Goal: Task Accomplishment & Management: Complete application form

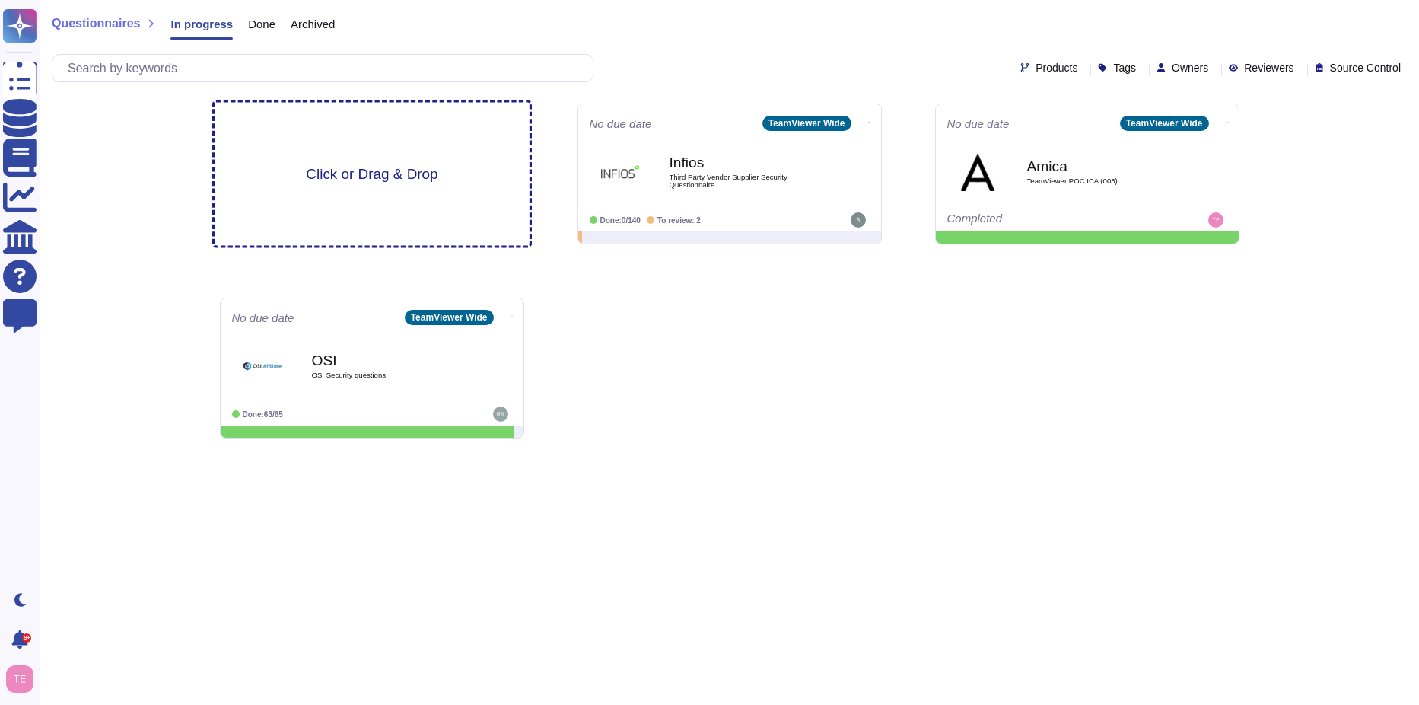
click at [410, 175] on span "Click or Drag & Drop" at bounding box center [372, 174] width 132 height 14
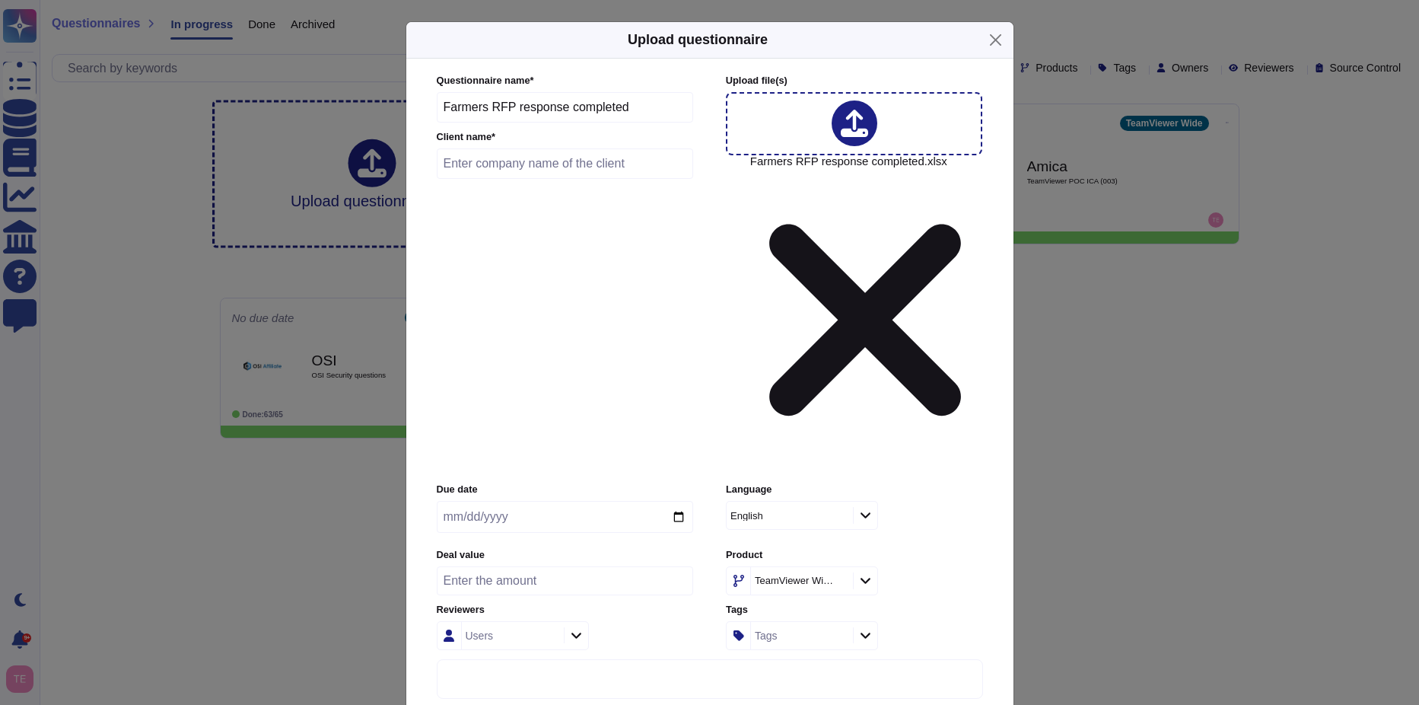
click at [483, 179] on input "text" at bounding box center [565, 163] width 257 height 30
type input "Farmers Insurance"
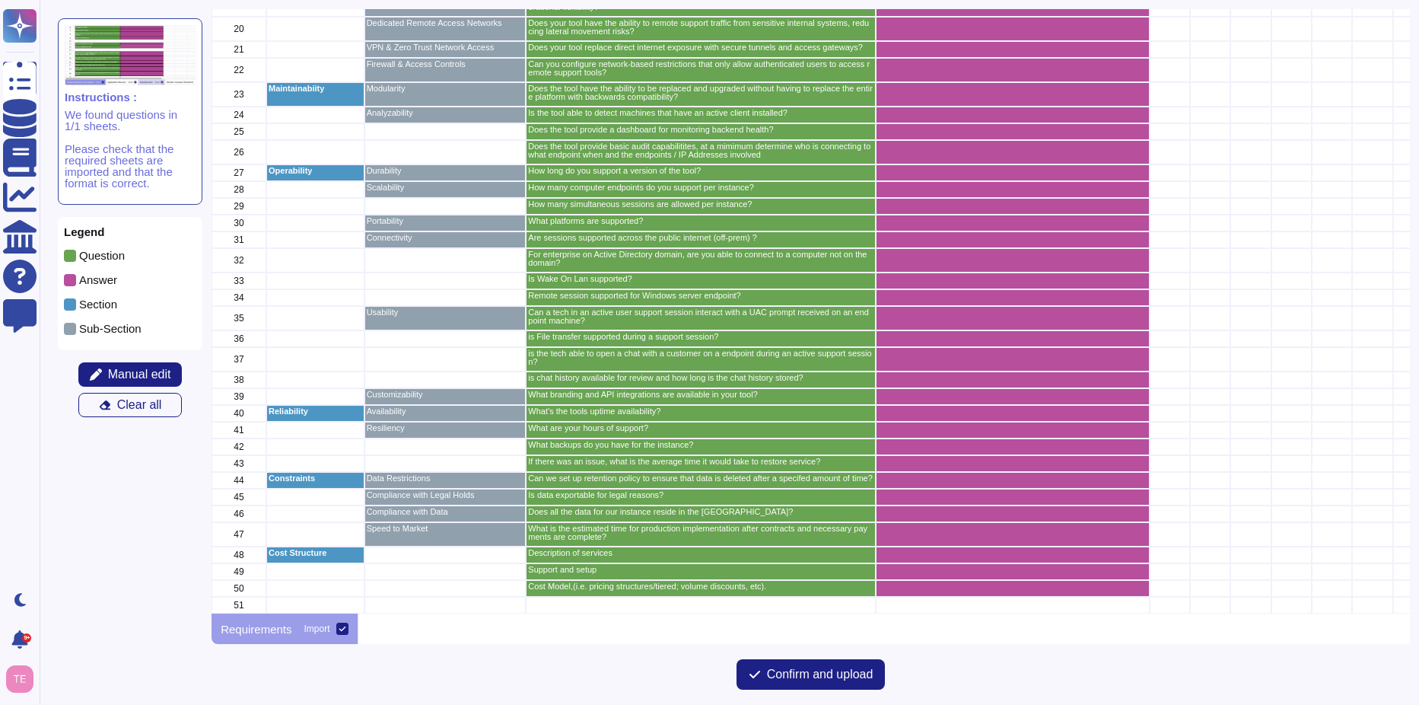
scroll to position [438, 0]
click at [867, 678] on span "Confirm and upload" at bounding box center [820, 674] width 107 height 12
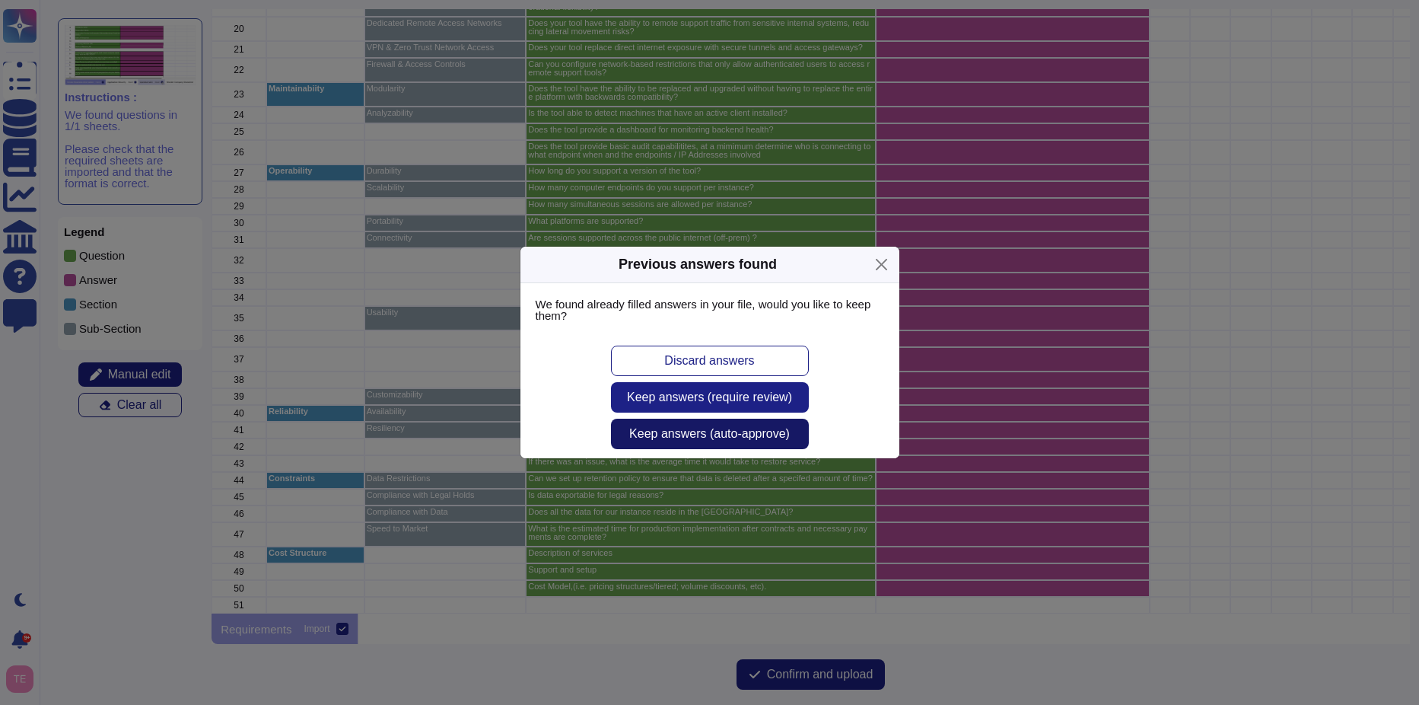
click at [769, 441] on button "Keep answers (auto-approve)" at bounding box center [710, 434] width 198 height 30
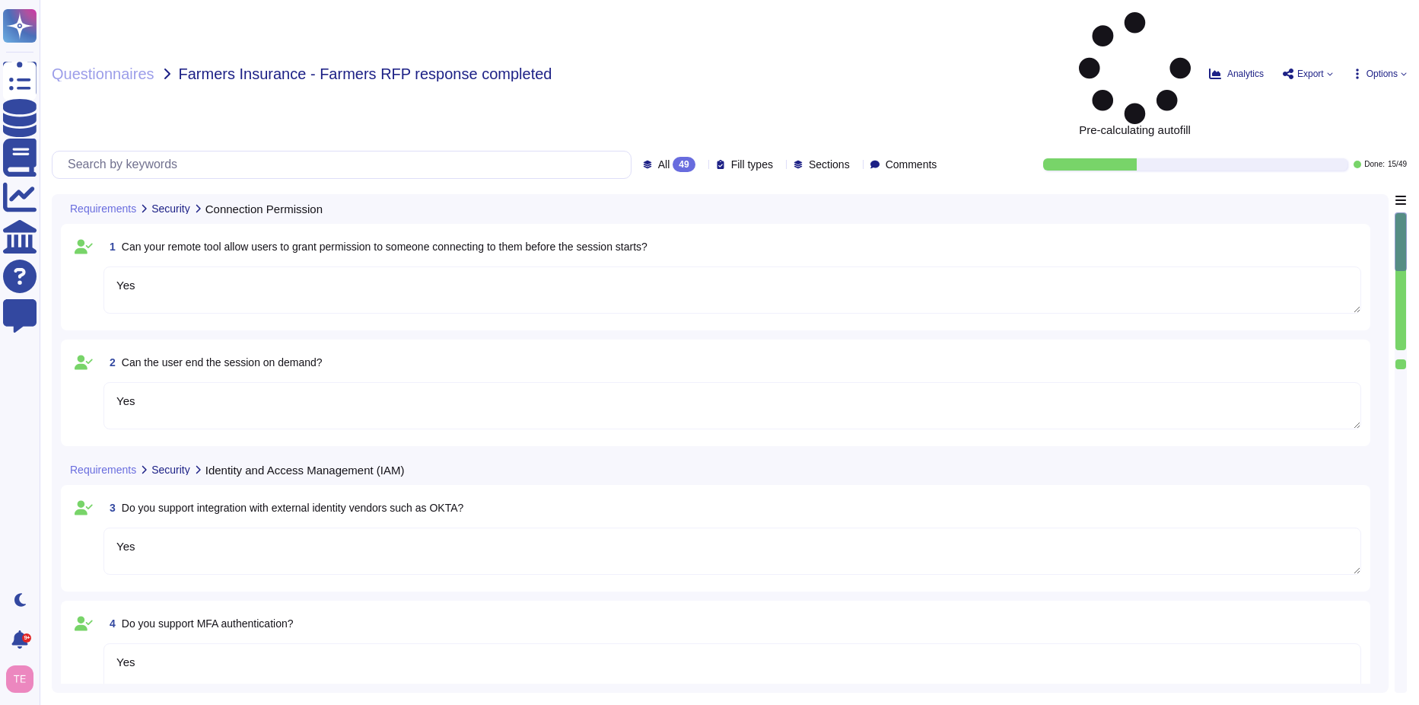
type textarea "Yes"
type textarea "Yes, user accounts can be created/deactivated via SCIM"
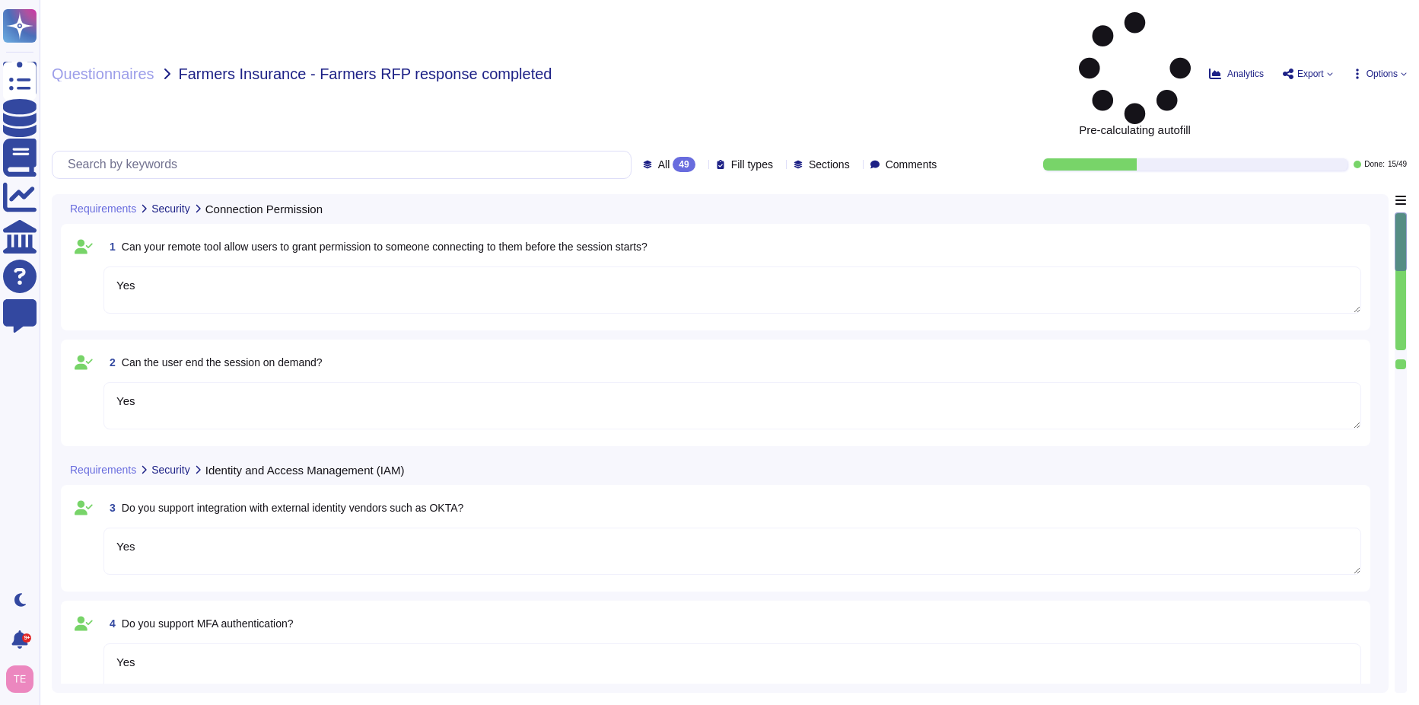
type textarea "Yes, our Roles and User Groups features mebody this"
type textarea "Yes"
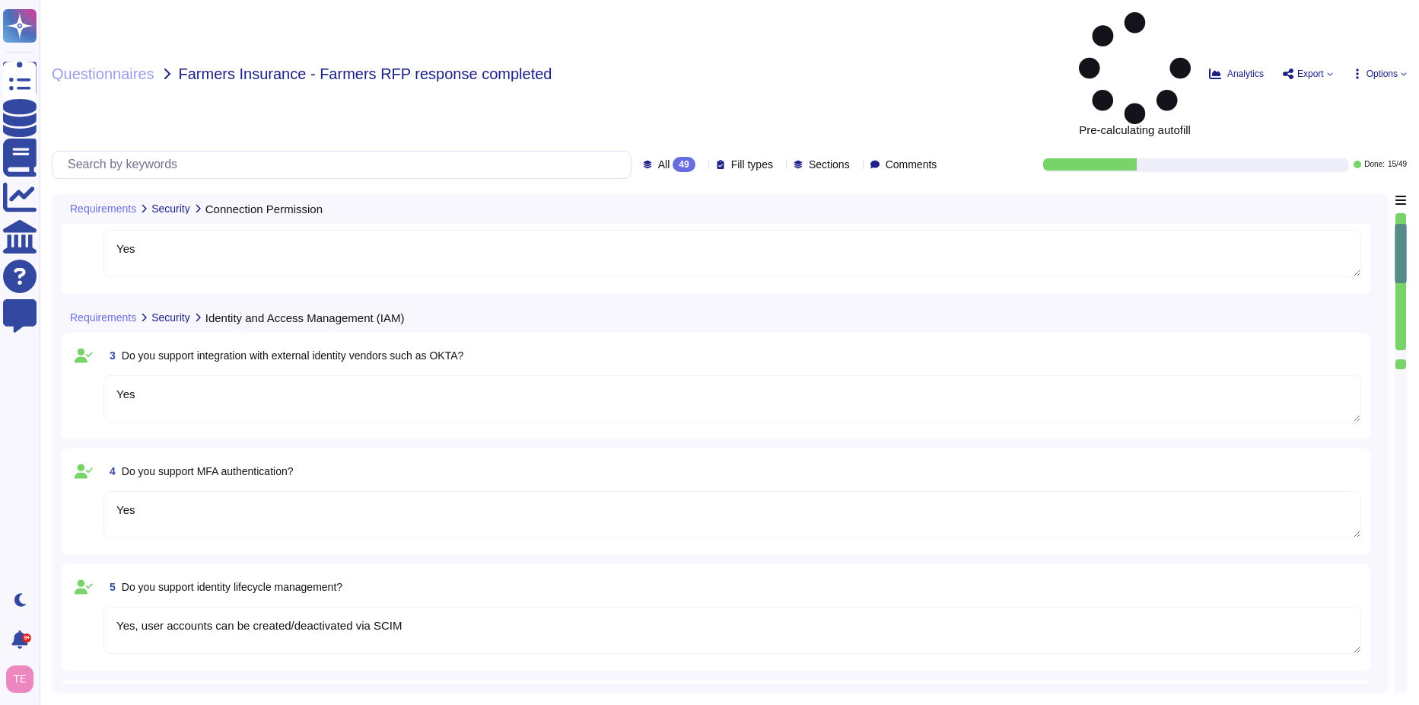
type textarea "Partially, if there is no input activity (mouse/kb) for a customer-defined peri…"
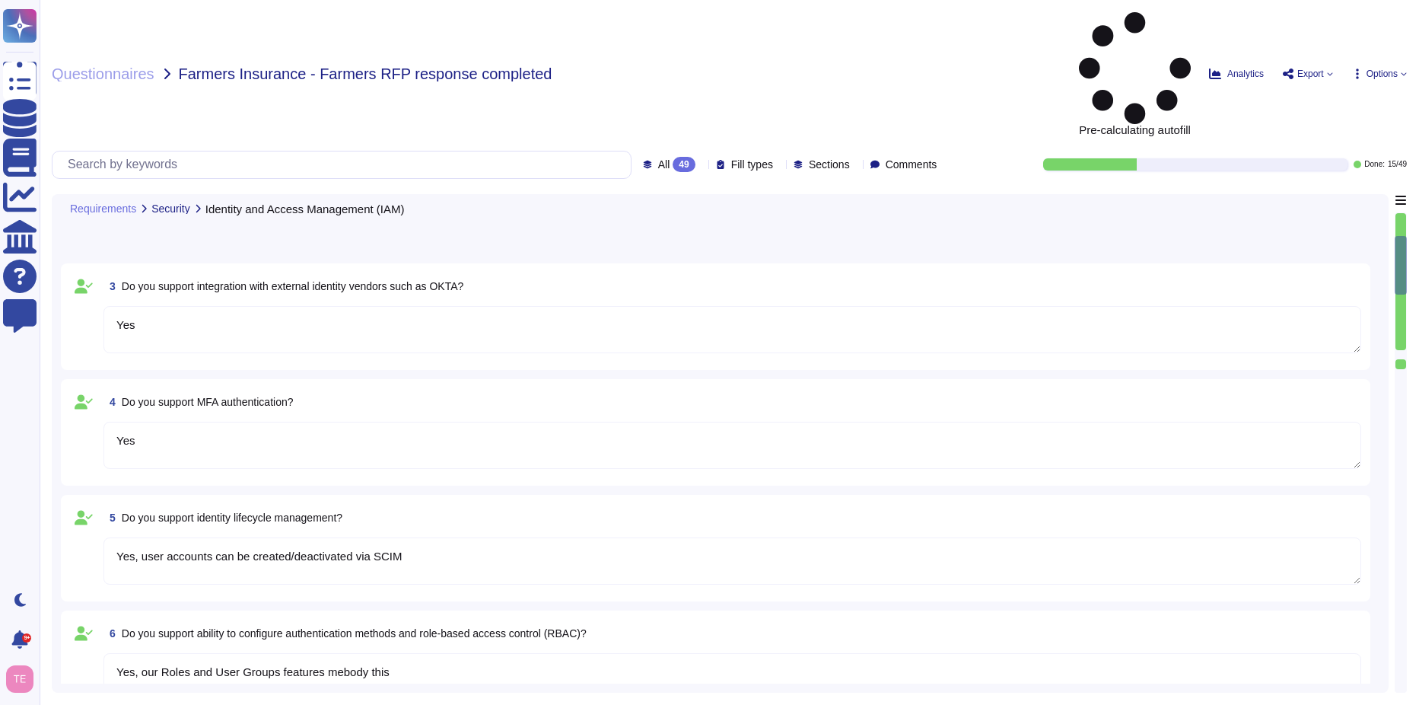
type textarea "Yes"
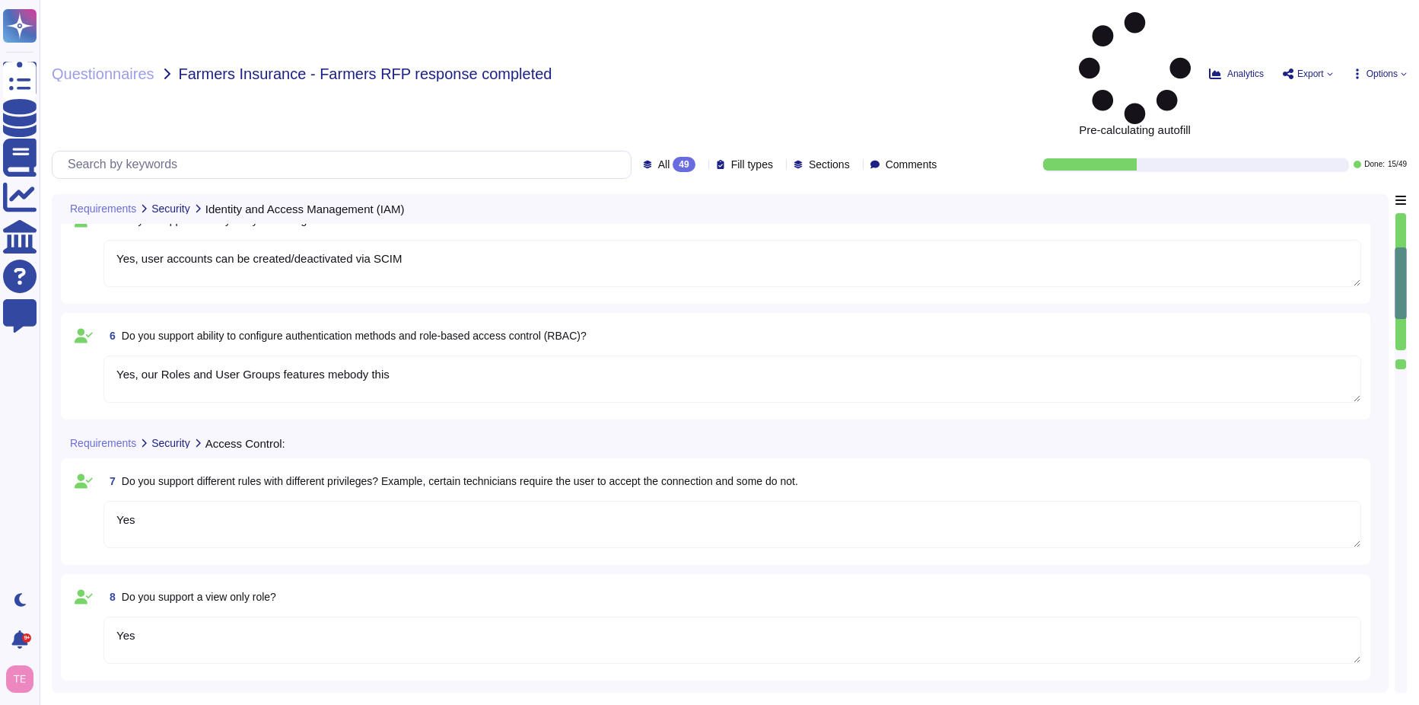
type textarea "Yes"
type textarea "No, recommend customers feed TMV's logs into SIEM tools for this"
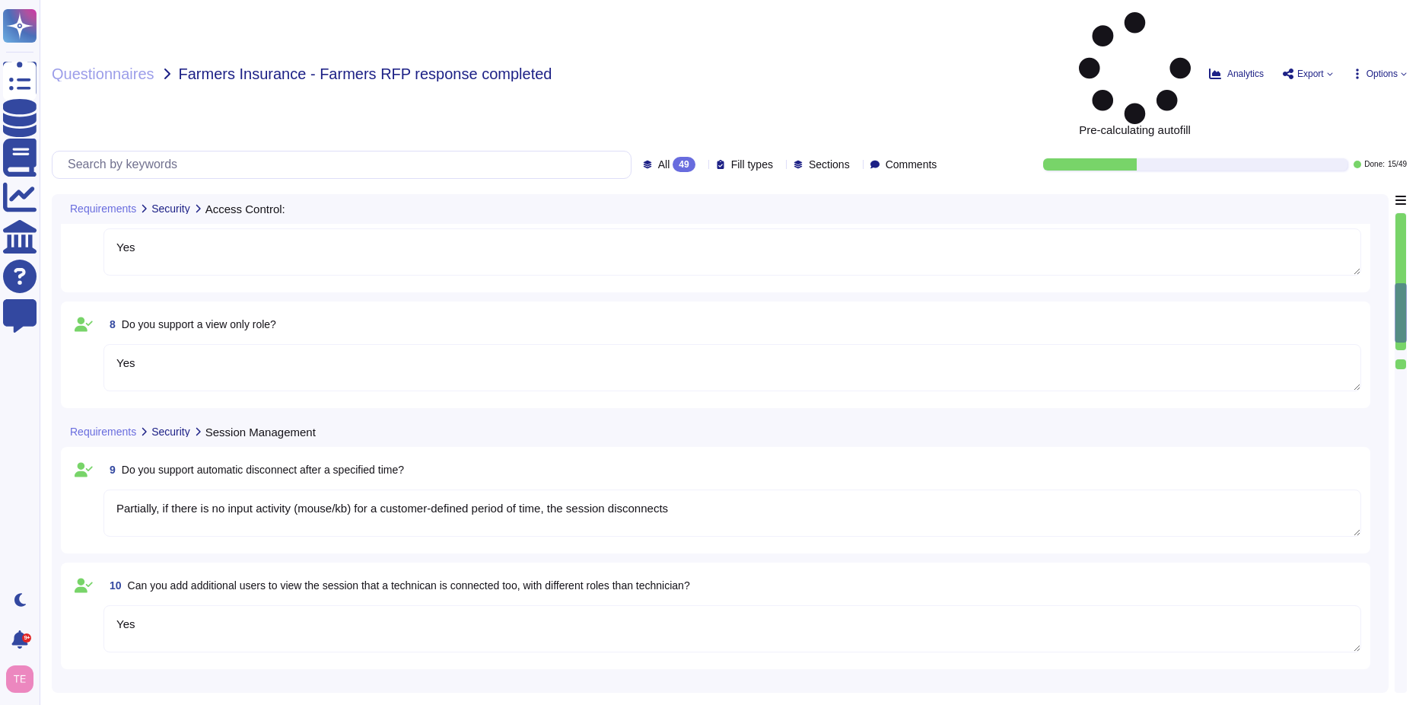
type textarea "Yes"
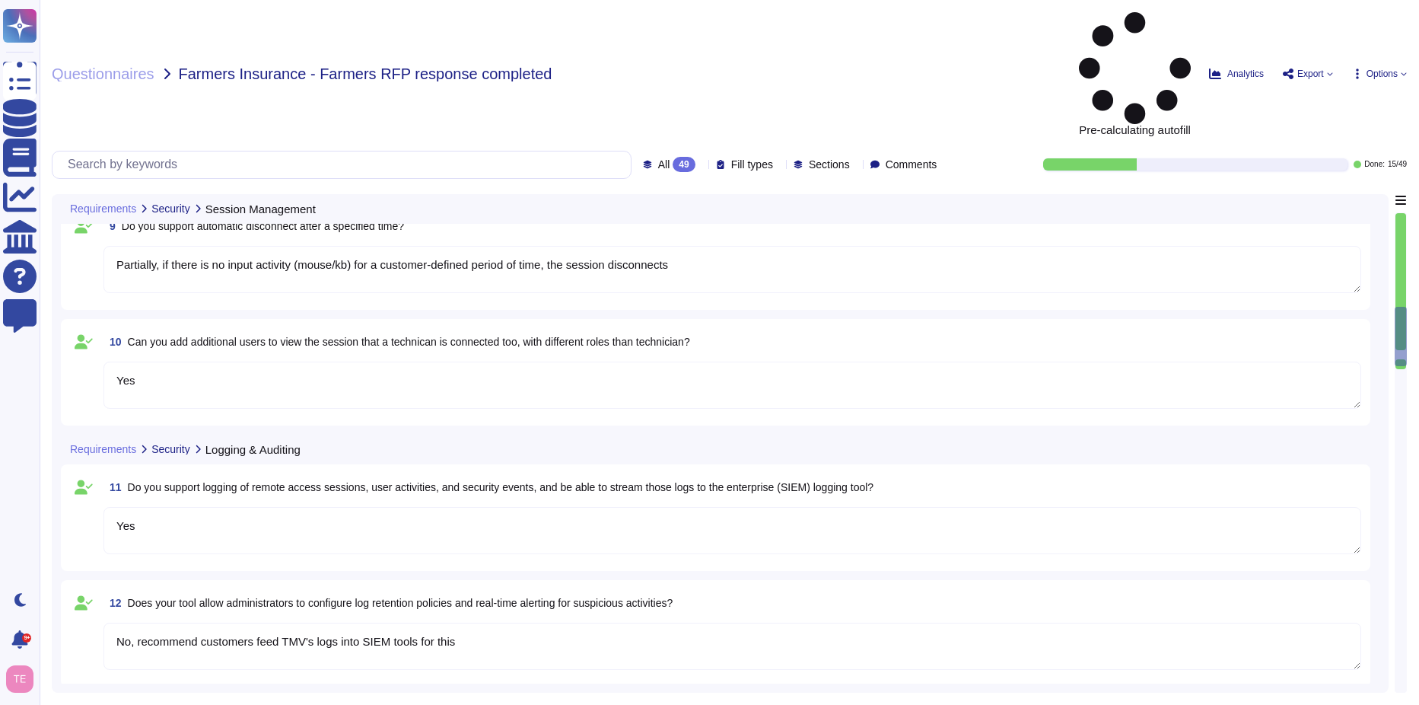
type textarea "Yes"
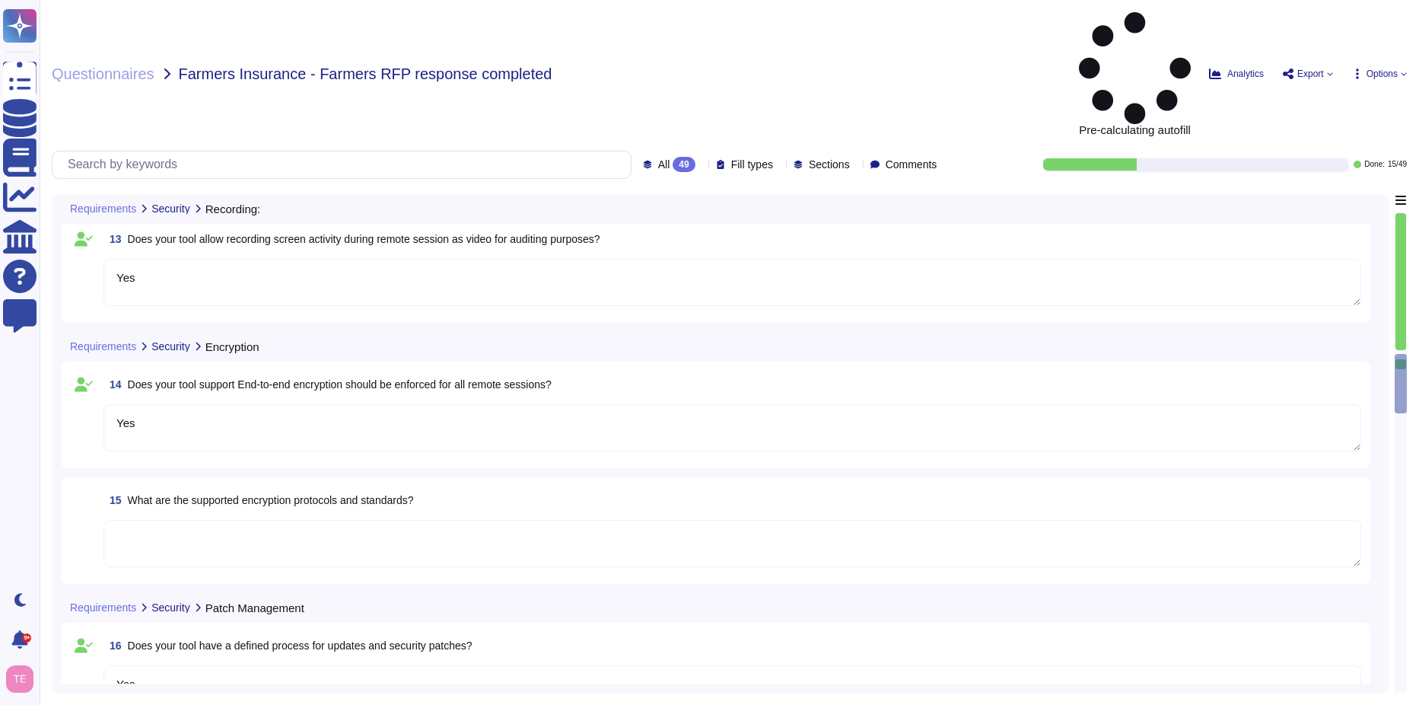
scroll to position [1446, 0]
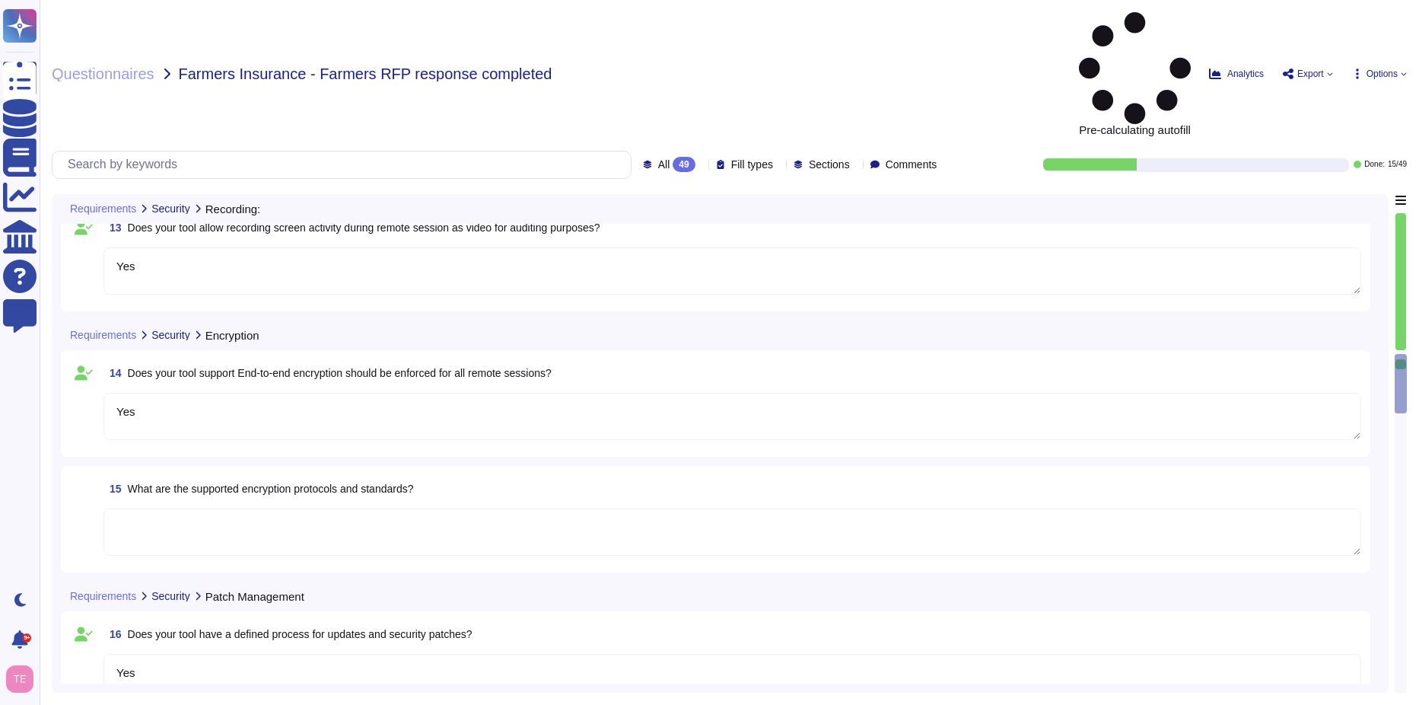
click at [444, 508] on textarea at bounding box center [732, 531] width 1258 height 47
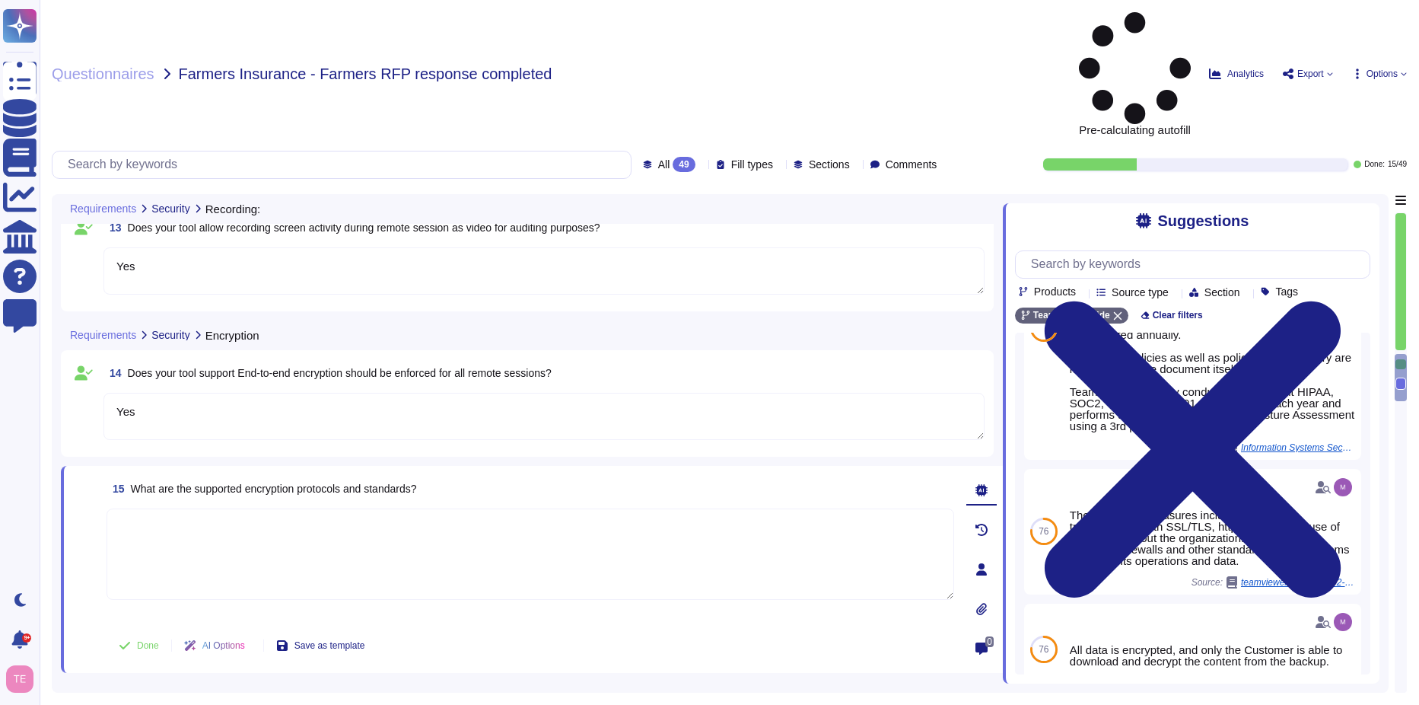
scroll to position [745, 0]
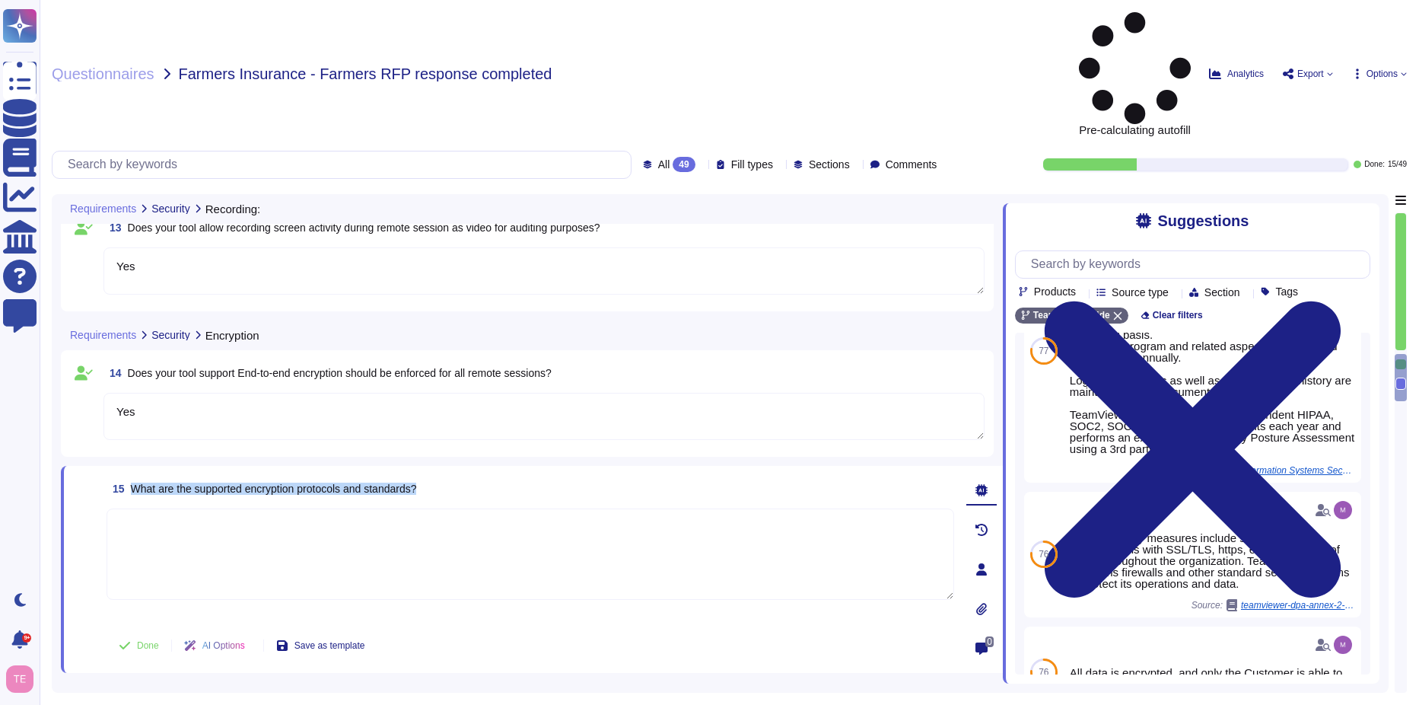
drag, startPoint x: 435, startPoint y: 382, endPoint x: 125, endPoint y: 380, distance: 309.7
click at [125, 475] on div "15 What are the supported encryption protocols and standards?" at bounding box center [531, 488] width 848 height 27
copy span "What are the supported encryption protocols and standards?"
click at [1176, 251] on input "text" at bounding box center [1197, 264] width 346 height 27
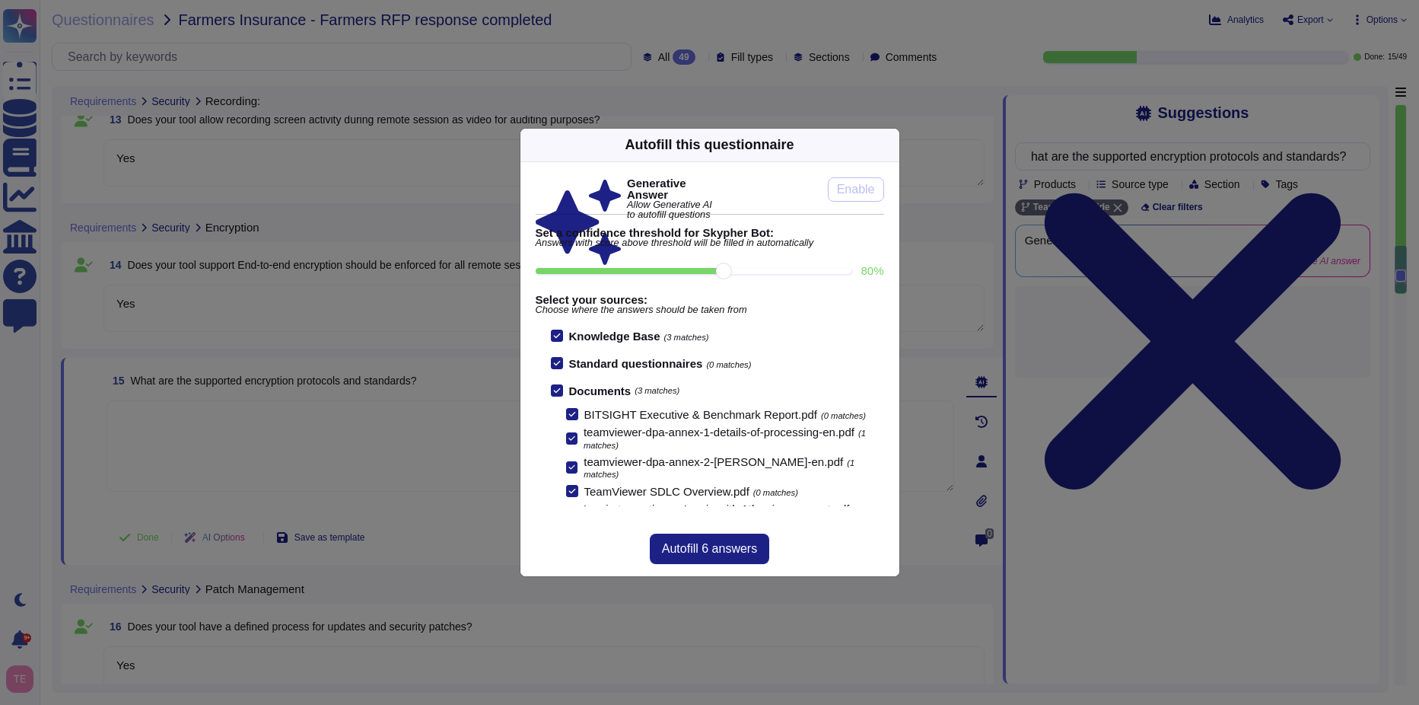
scroll to position [0, 0]
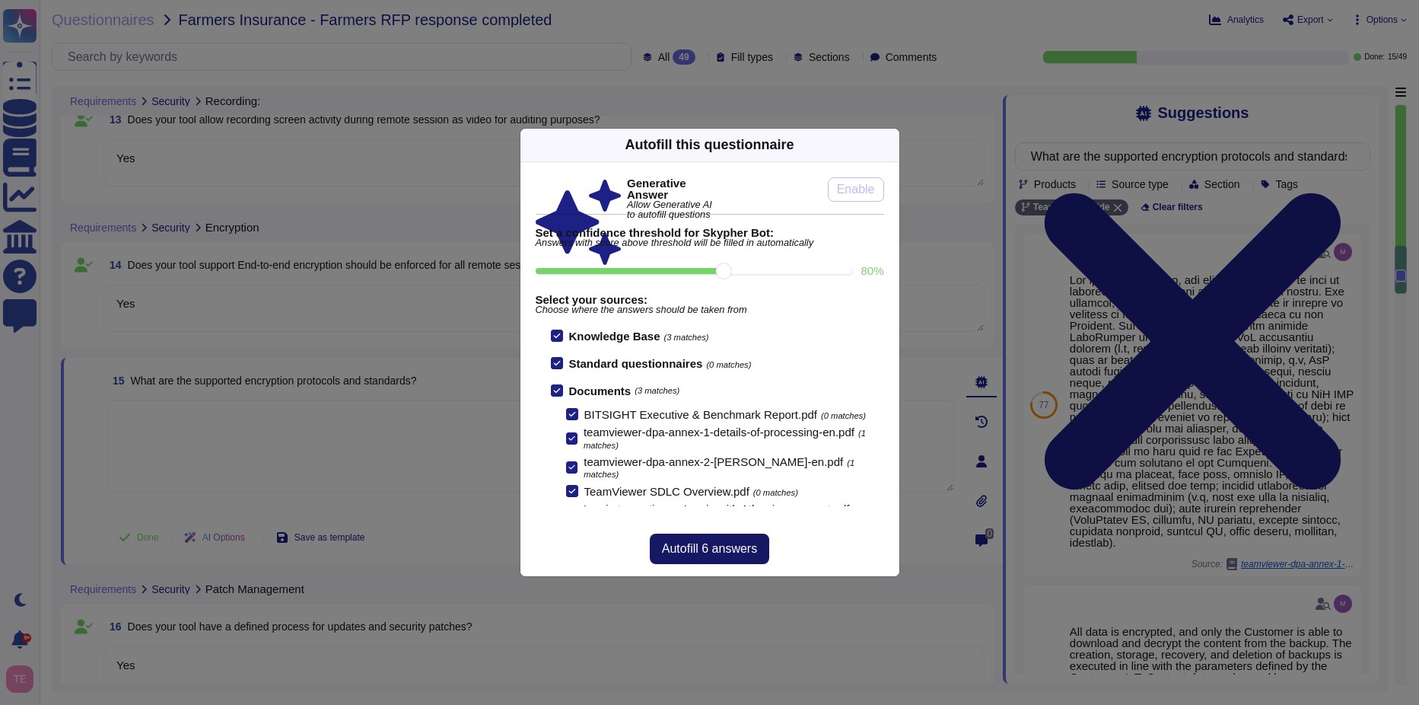
click at [706, 550] on span "Autofill 6 answers" at bounding box center [709, 549] width 95 height 12
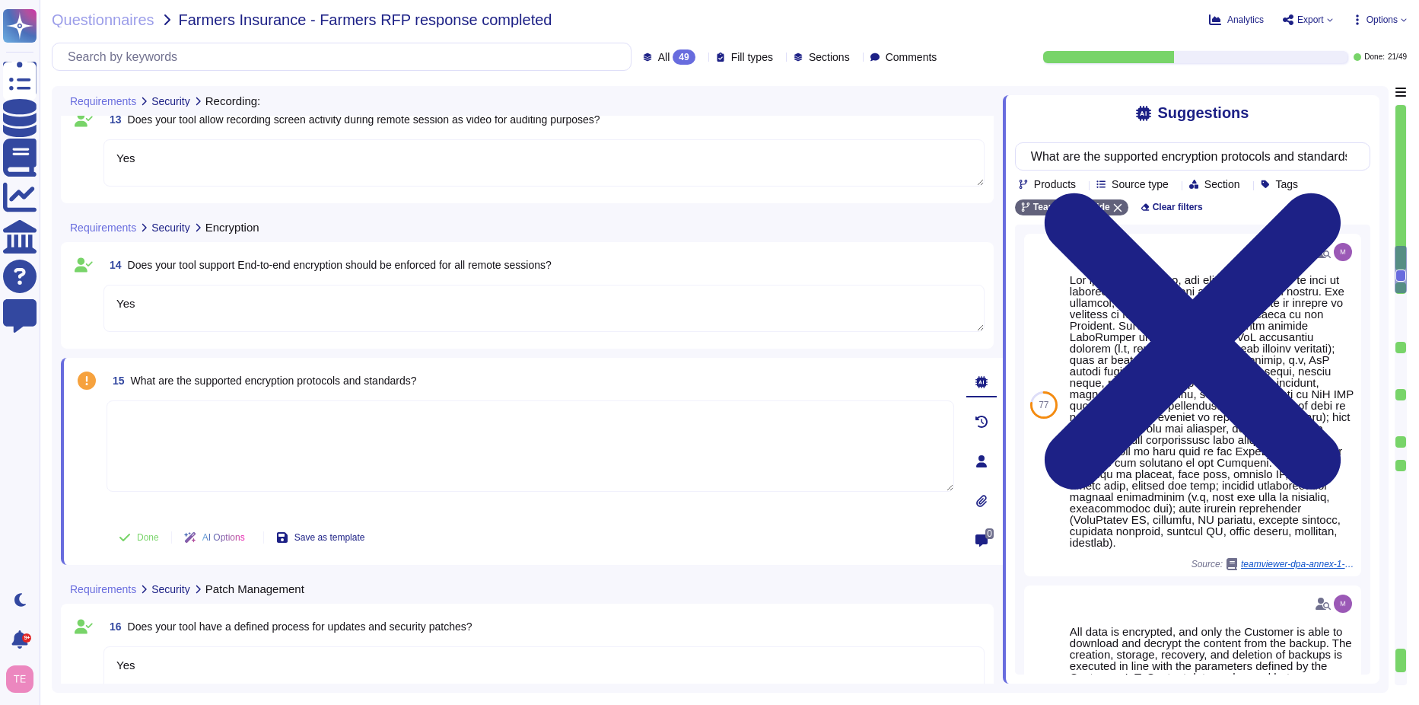
drag, startPoint x: 1355, startPoint y: 161, endPoint x: 1045, endPoint y: 164, distance: 309.8
click at [1045, 164] on div "What are the supported encryption protocols and standards?" at bounding box center [1192, 156] width 355 height 28
drag, startPoint x: 1048, startPoint y: 163, endPoint x: 1392, endPoint y: 139, distance: 344.8
click at [1392, 139] on div "Requirements Security Recording: 13 Does your tool allow recording screen activ…" at bounding box center [729, 389] width 1355 height 607
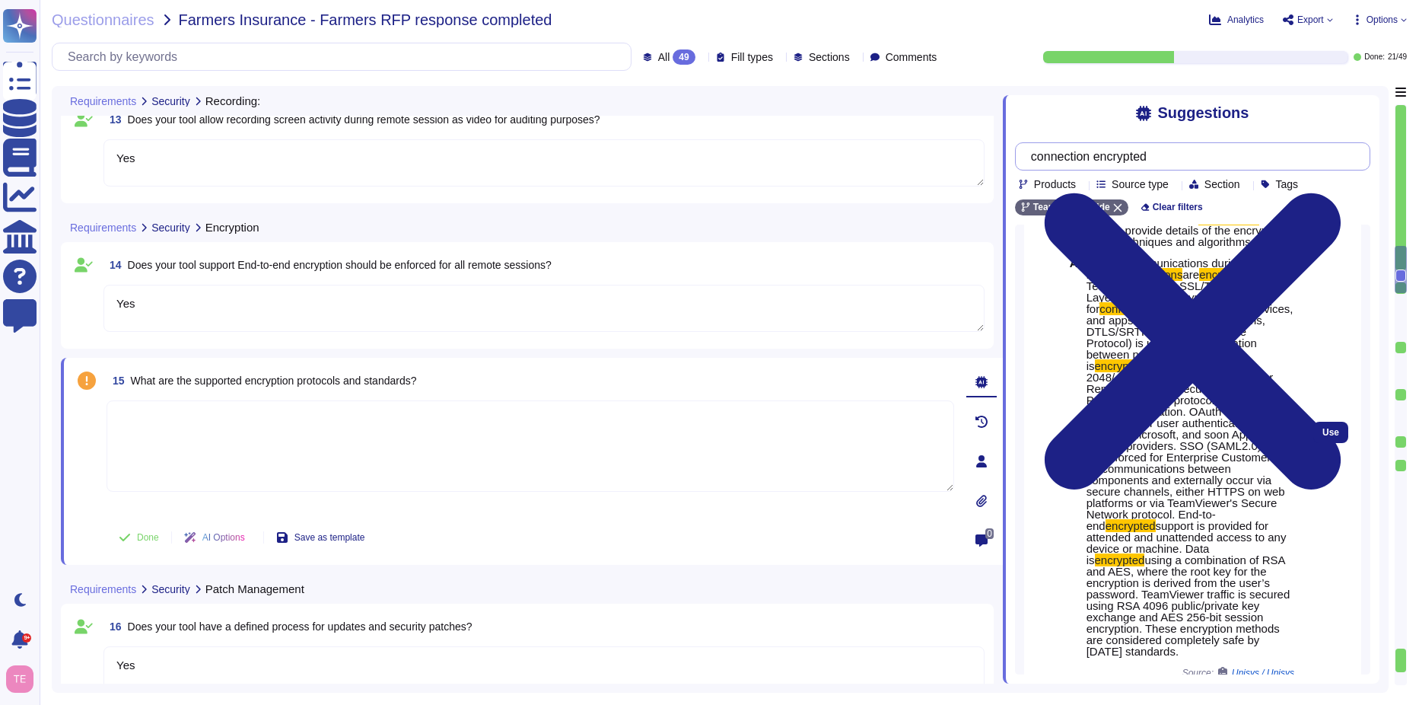
scroll to position [228, 0]
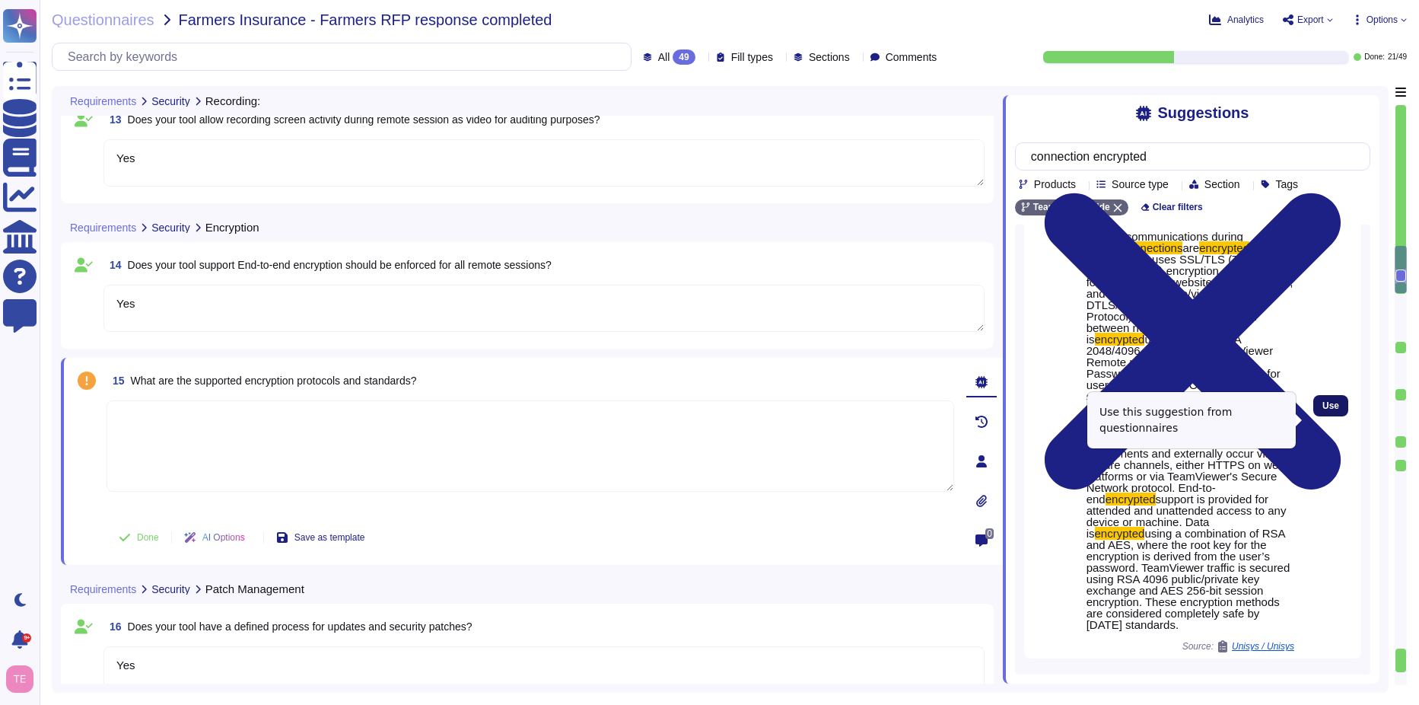
type input "connection encrypted"
click at [1323, 410] on span "Use" at bounding box center [1331, 405] width 17 height 9
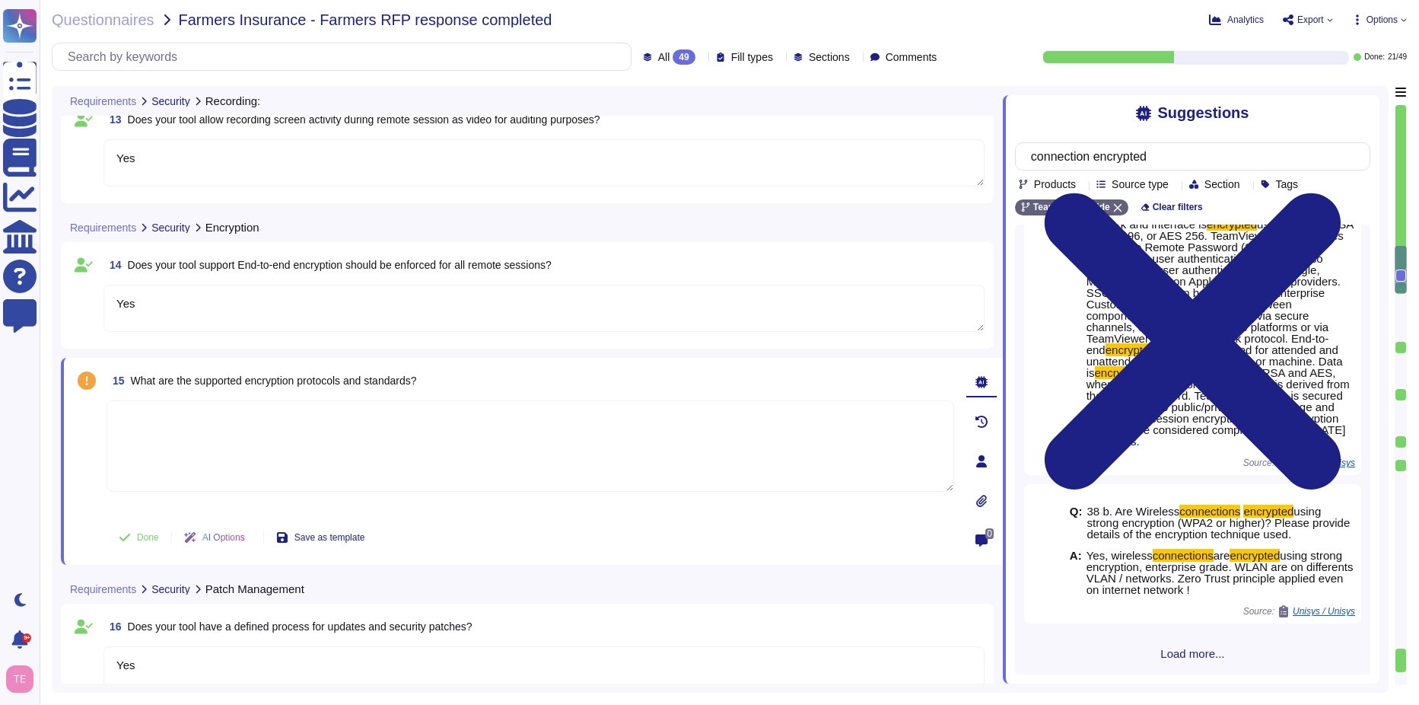
type textarea "Lor, ips dolorsitametco adipis elitse doeiusmodte inc utlaboree. DoloRemagn ali…"
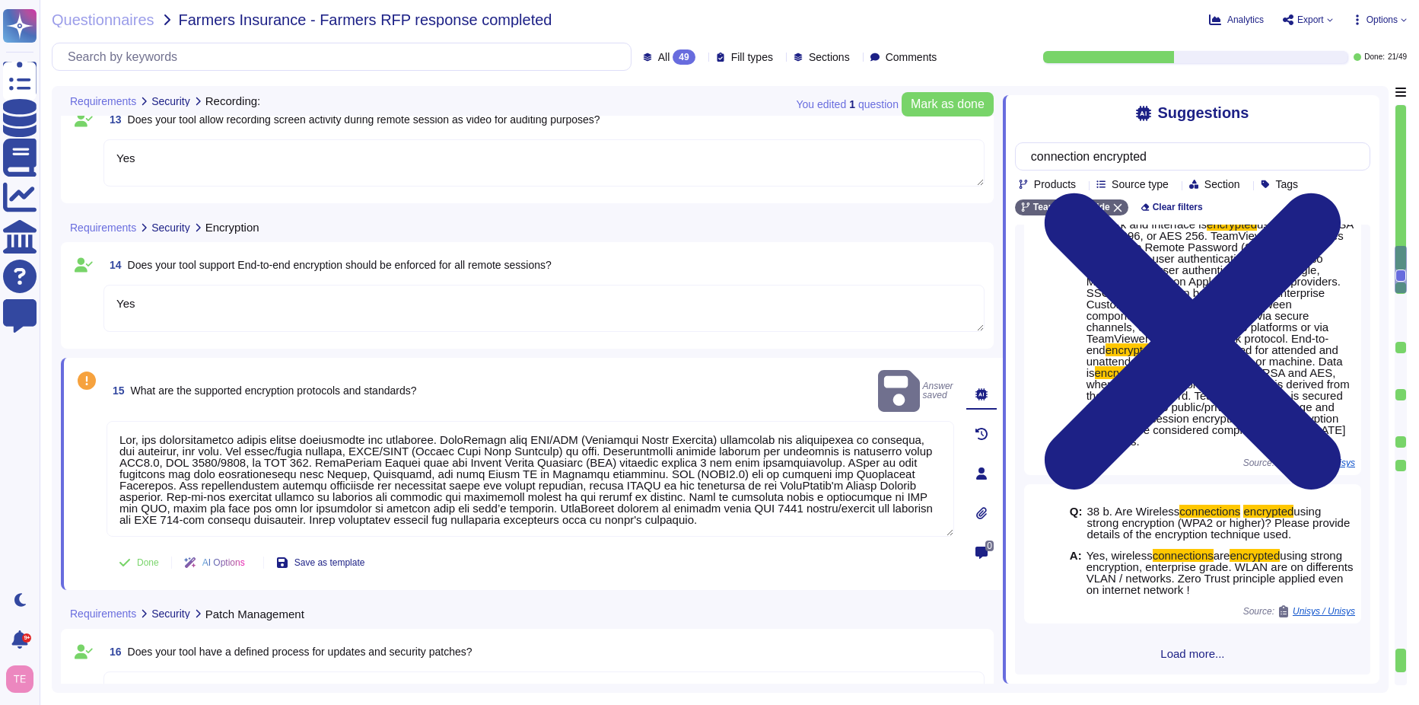
scroll to position [163, 0]
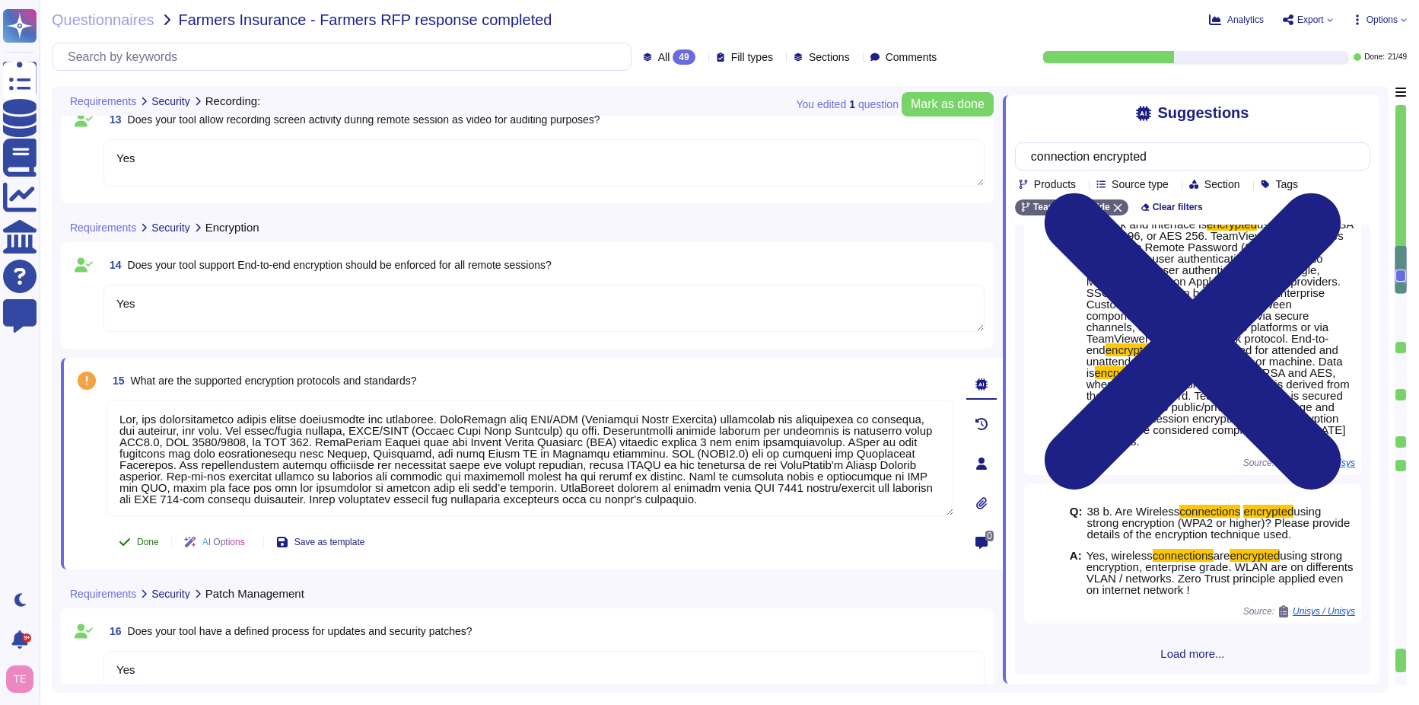
click at [141, 546] on span "Done" at bounding box center [148, 541] width 22 height 9
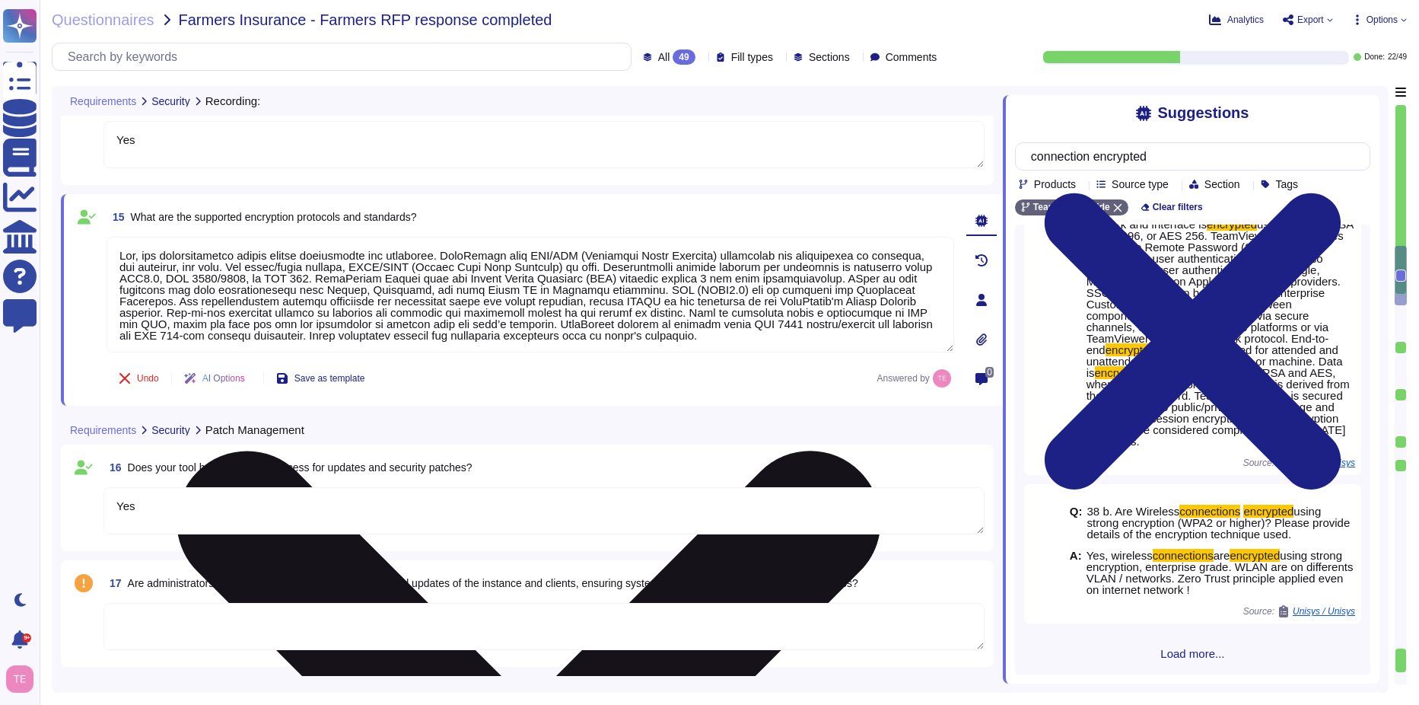
scroll to position [1674, 0]
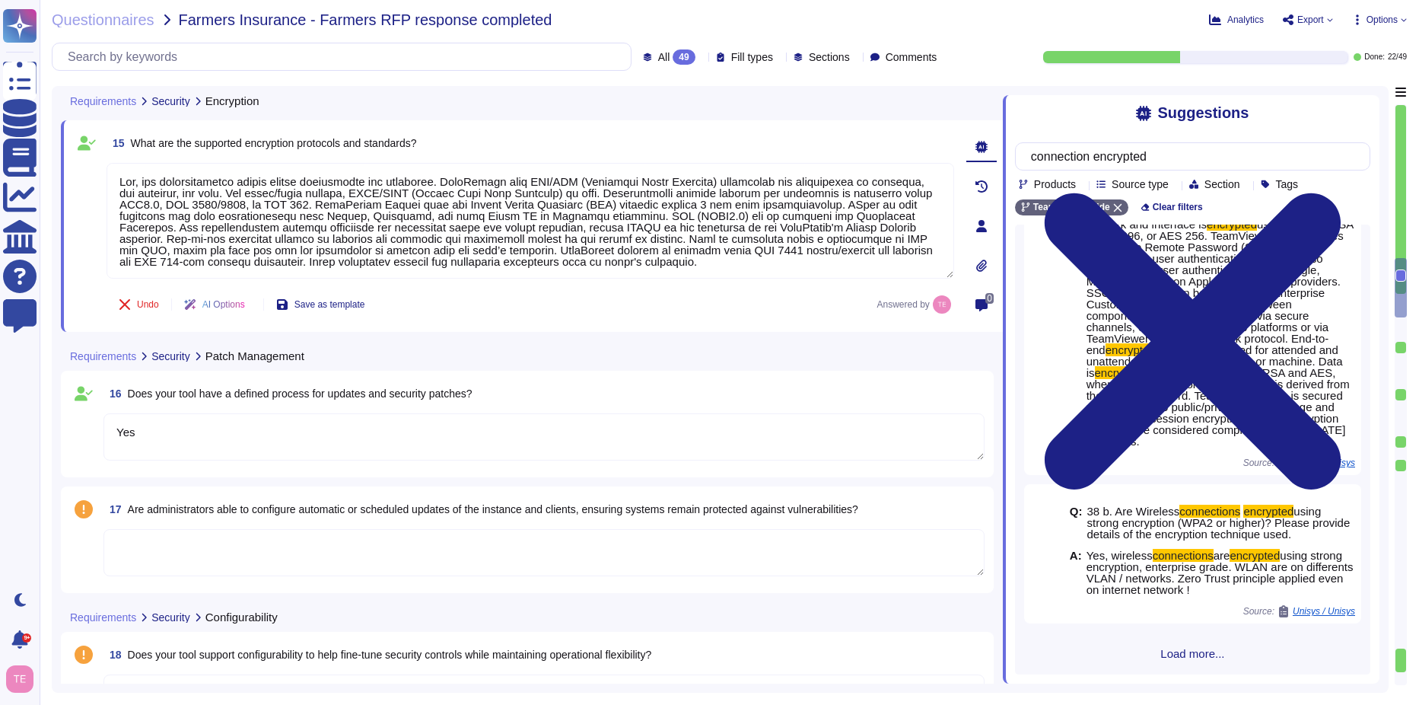
click at [587, 430] on textarea "Yes" at bounding box center [543, 436] width 881 height 47
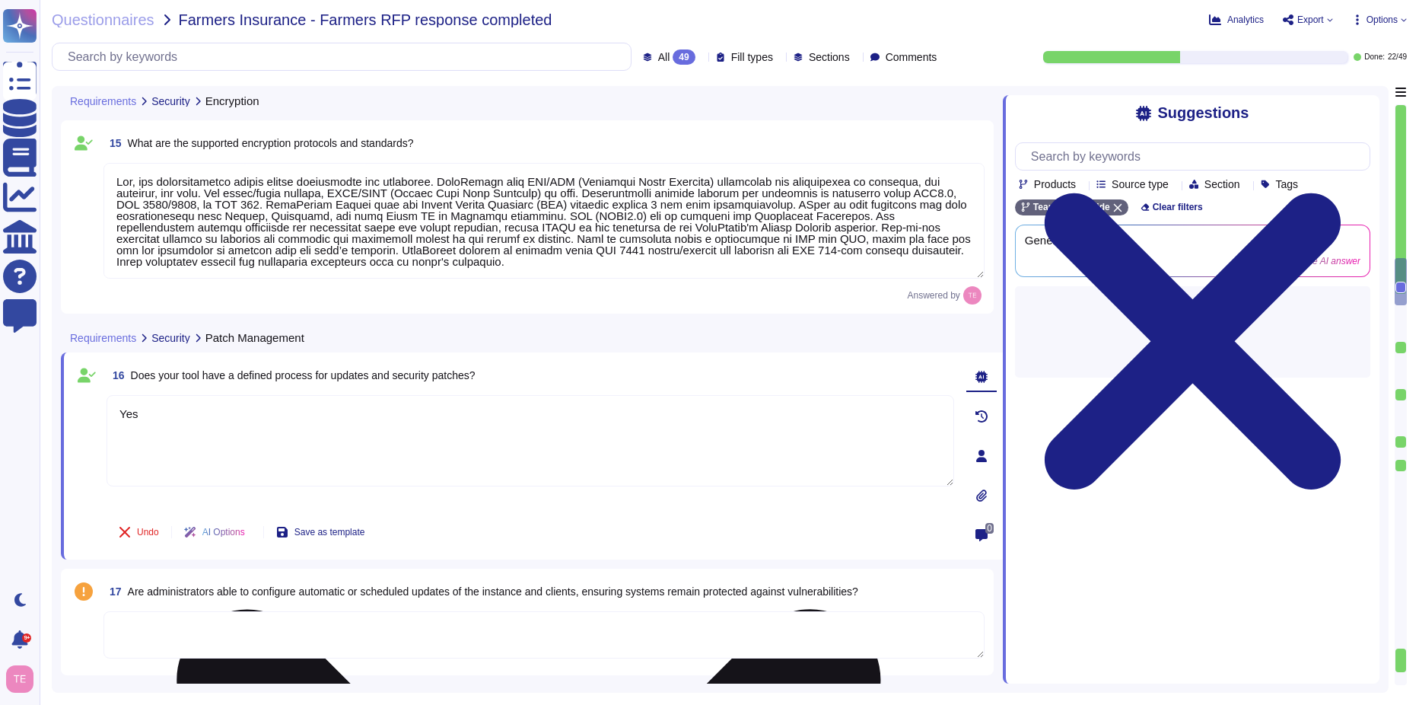
scroll to position [0, 0]
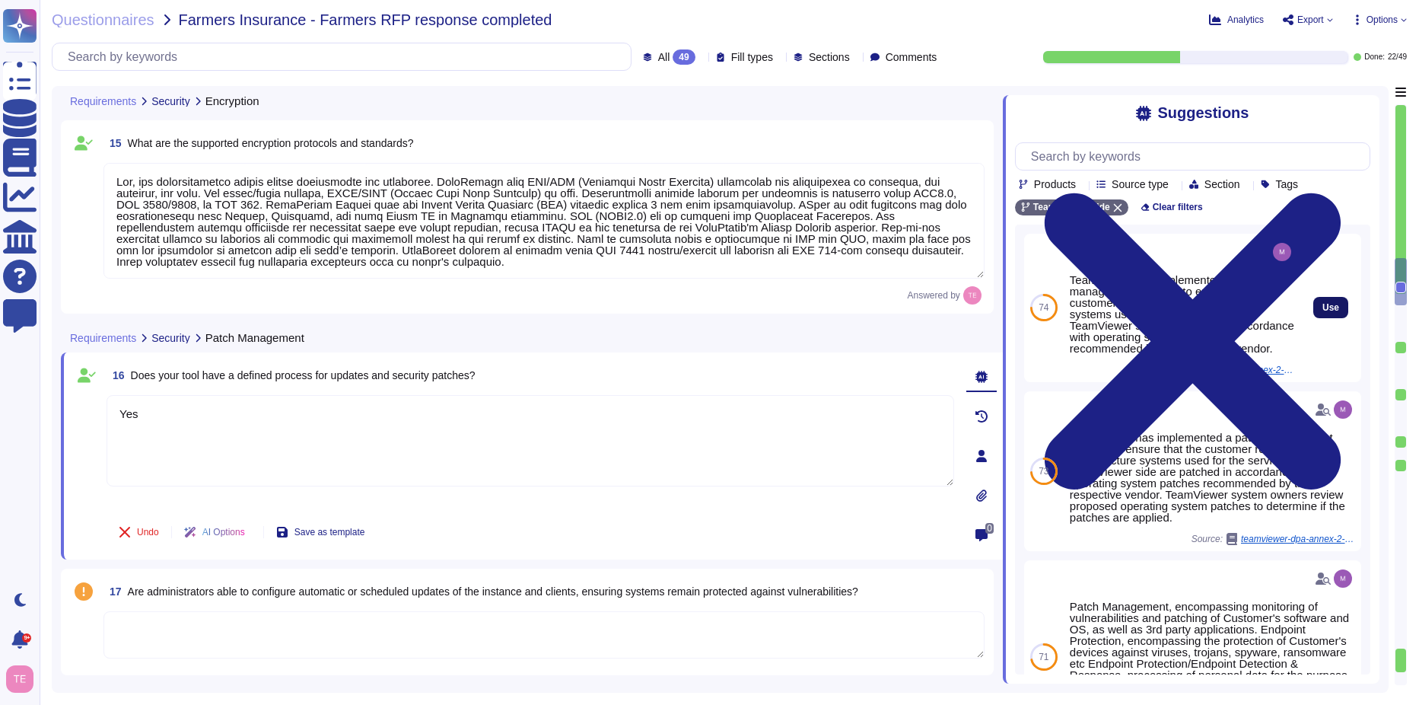
click at [1323, 312] on span "Use" at bounding box center [1331, 307] width 17 height 9
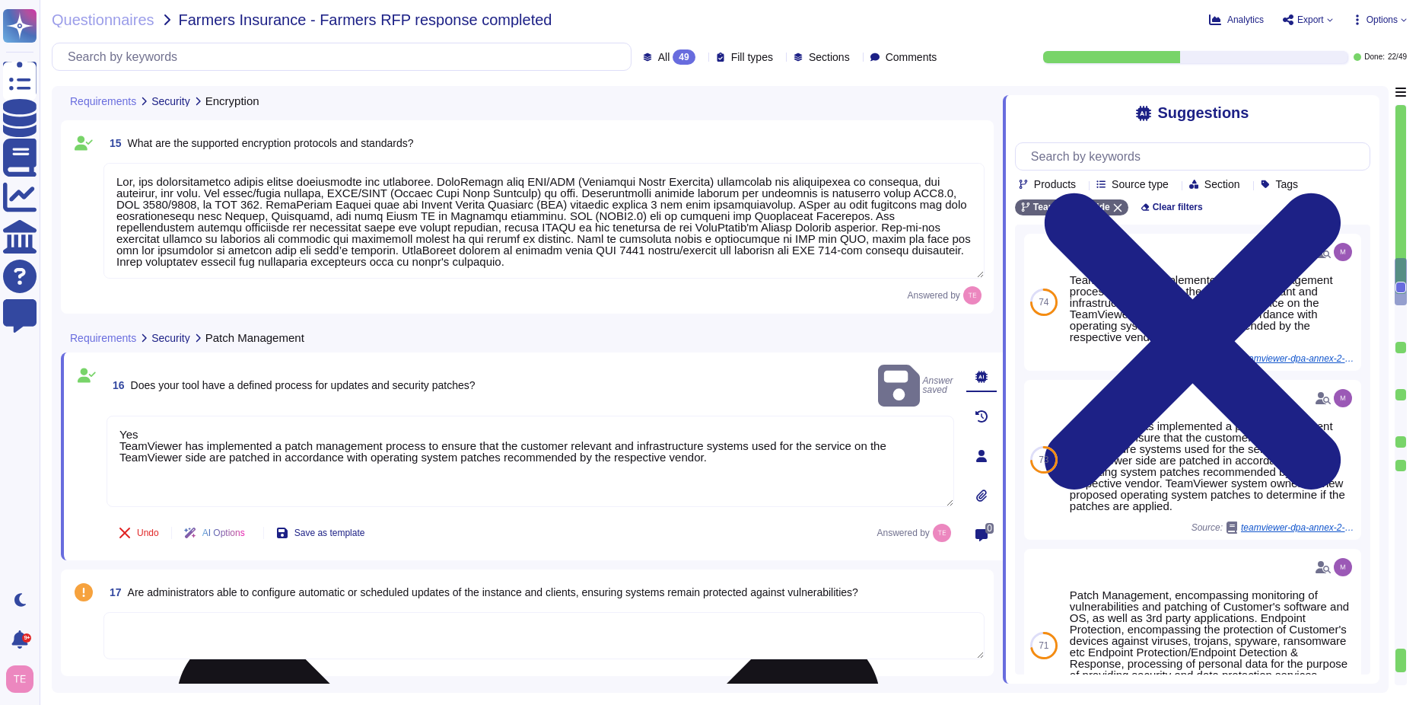
click at [217, 416] on textarea "Yes TeamViewer has implemented a patch management process to ensure that the cu…" at bounding box center [531, 461] width 848 height 91
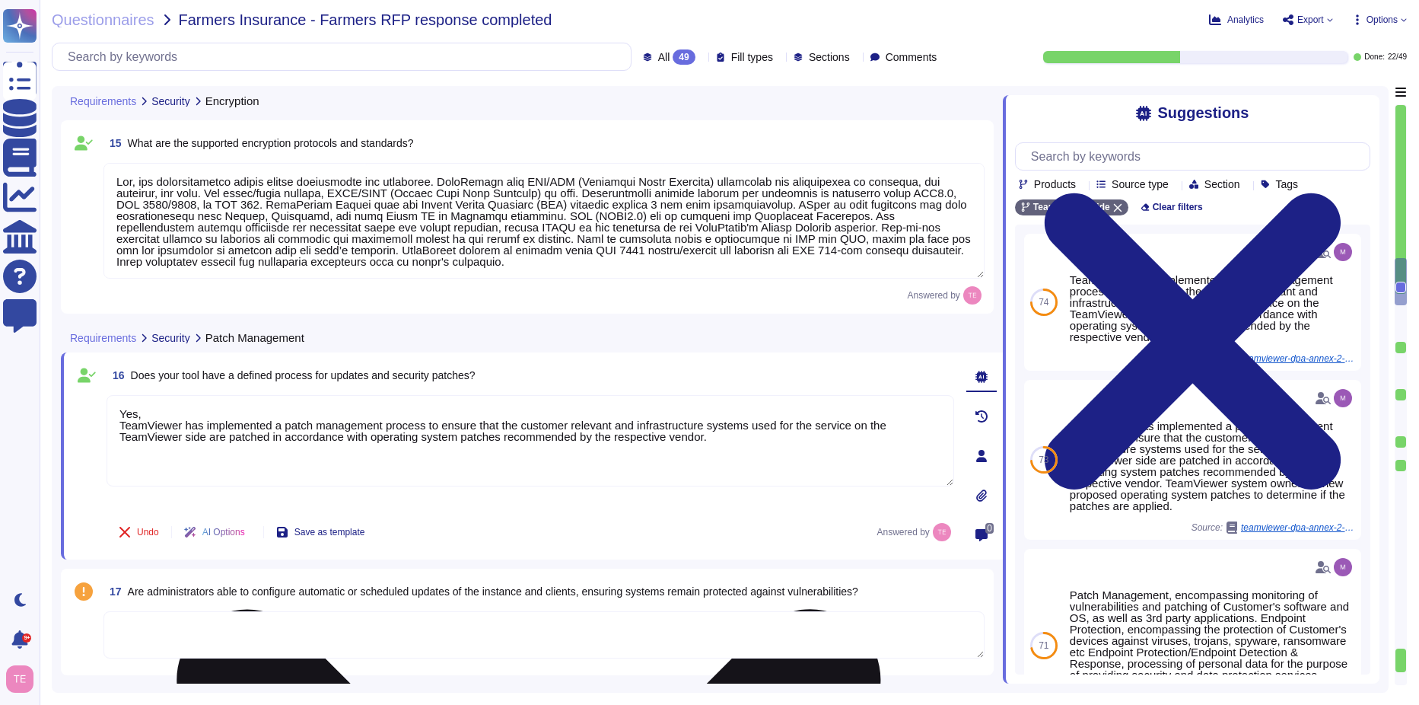
type textarea "Yes,TeamViewer has implemented a patch management process to ensure that the cu…"
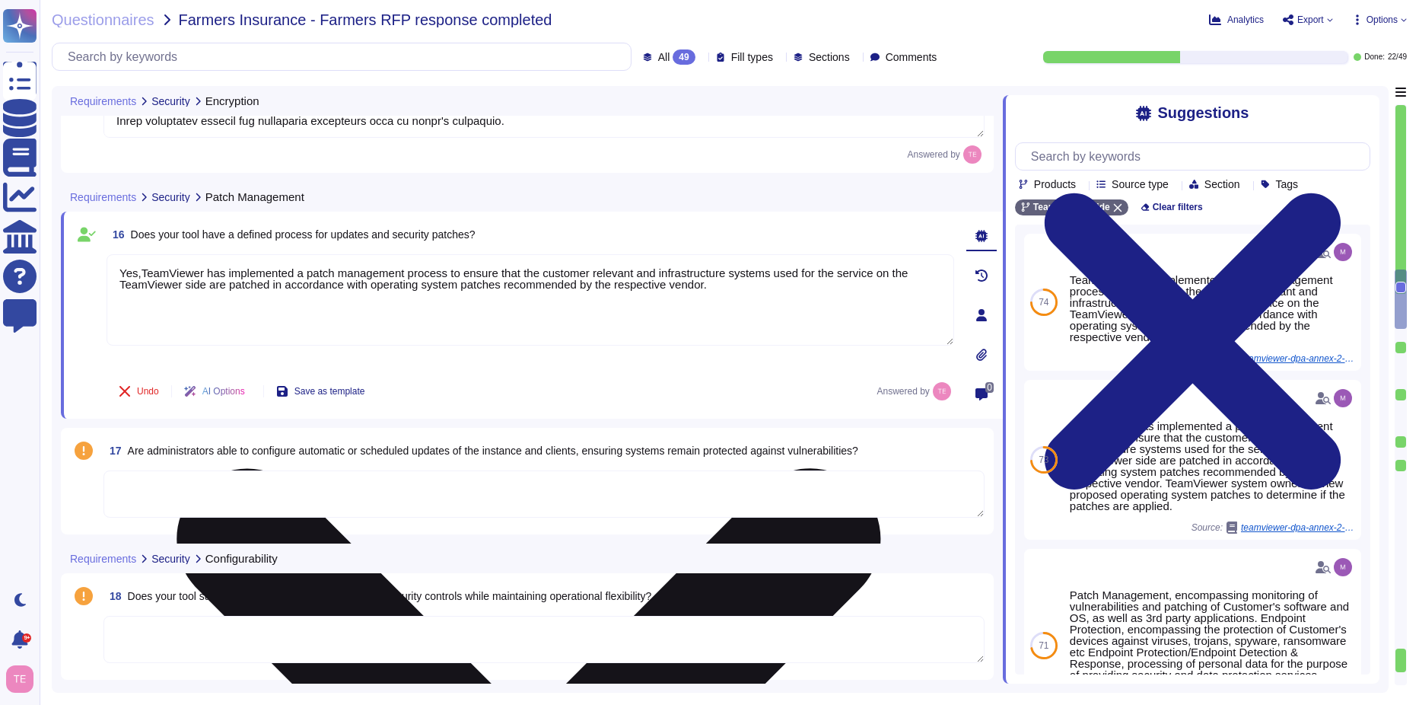
scroll to position [1903, 0]
type textarea "Resources are protected by native security and add-on software products that id…"
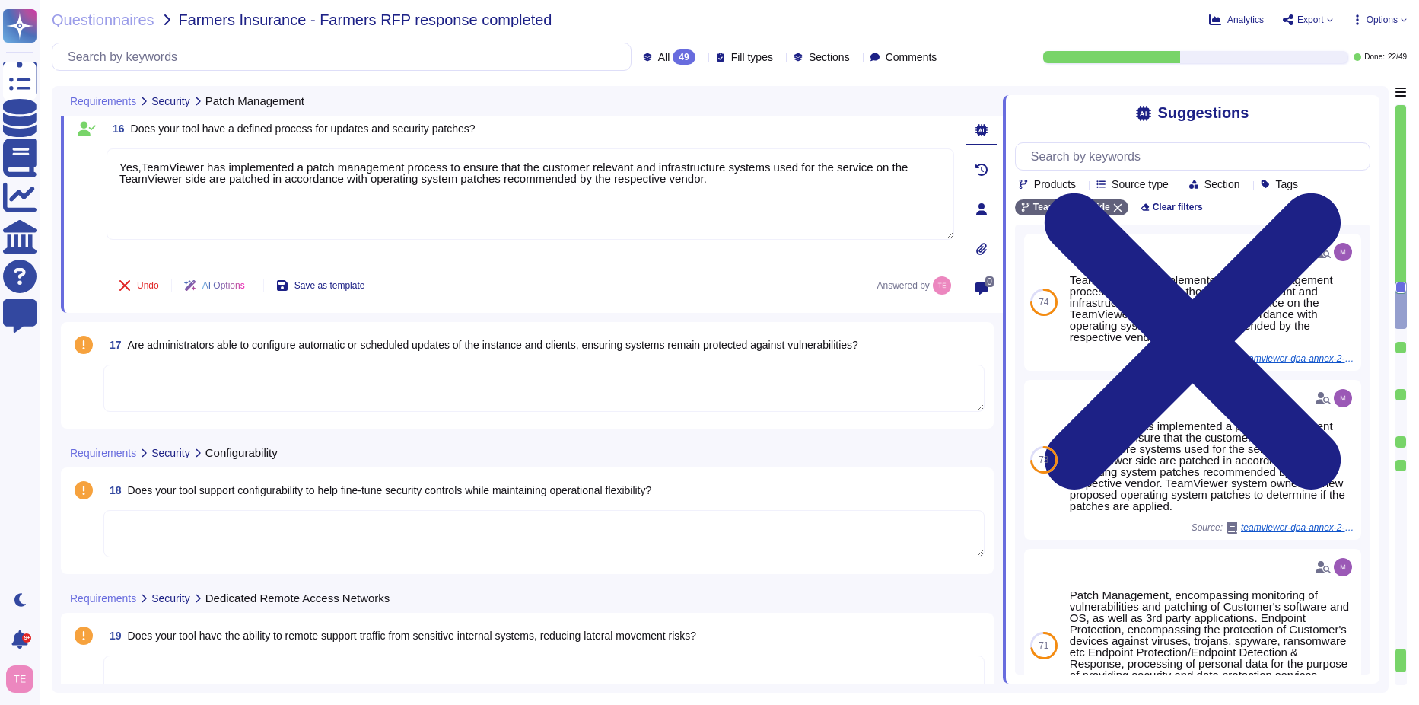
type textarea "Yes,TeamViewer has implemented a patch management process to ensure that the cu…"
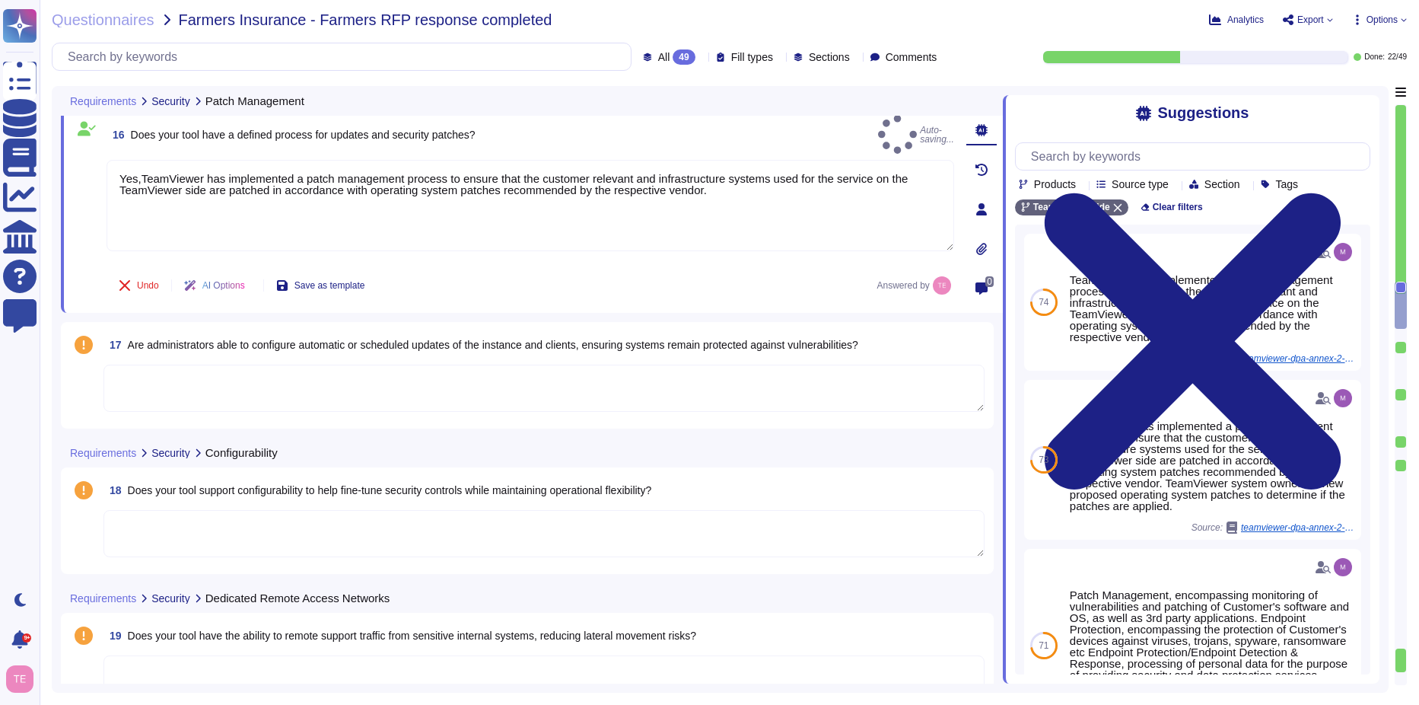
click at [704, 390] on textarea at bounding box center [543, 388] width 881 height 47
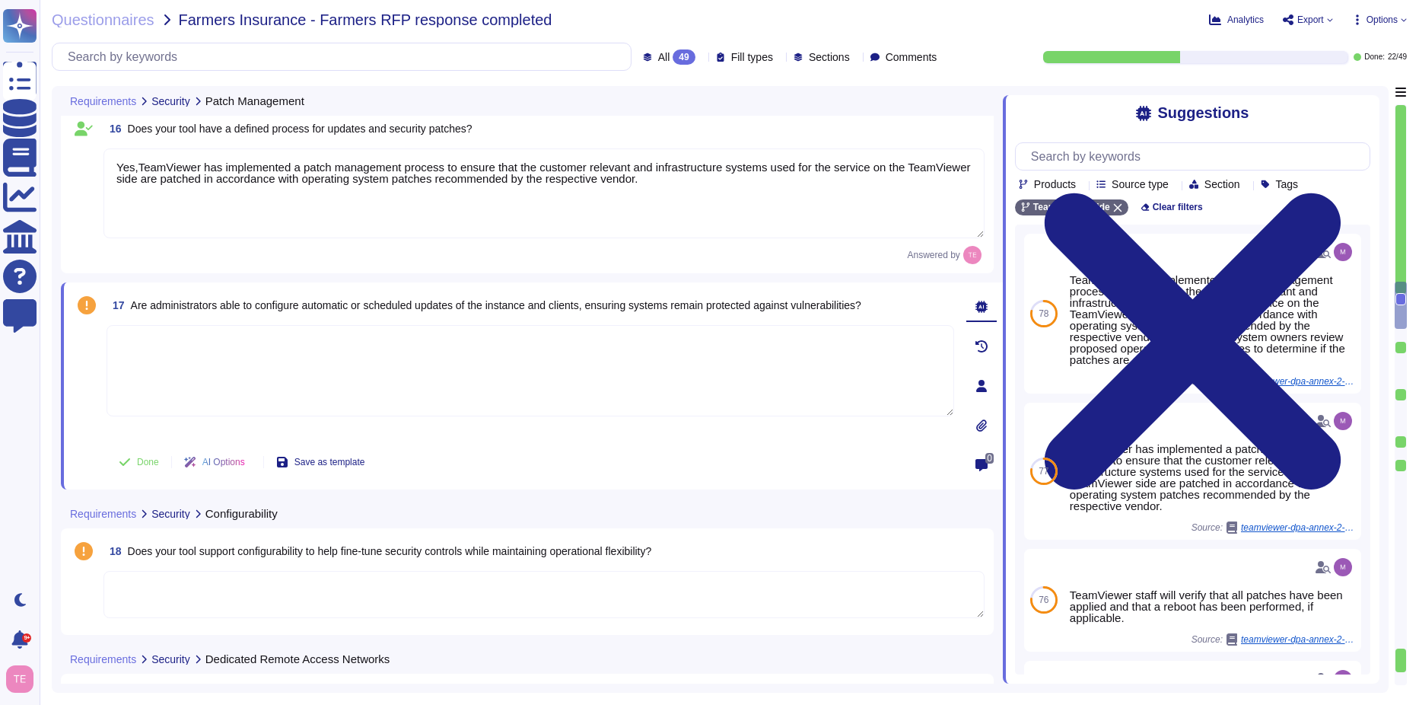
click at [697, 364] on textarea at bounding box center [531, 370] width 848 height 91
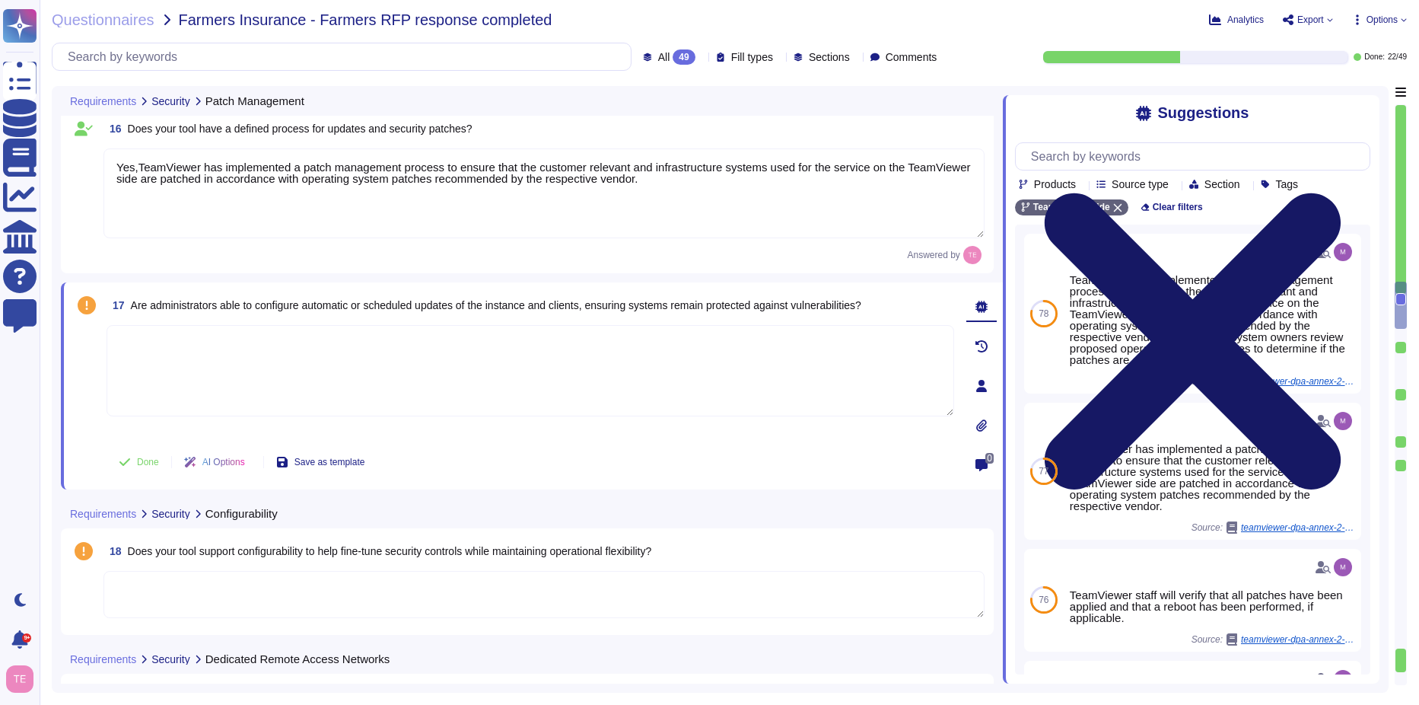
click at [1341, 193] on icon at bounding box center [1193, 341] width 296 height 296
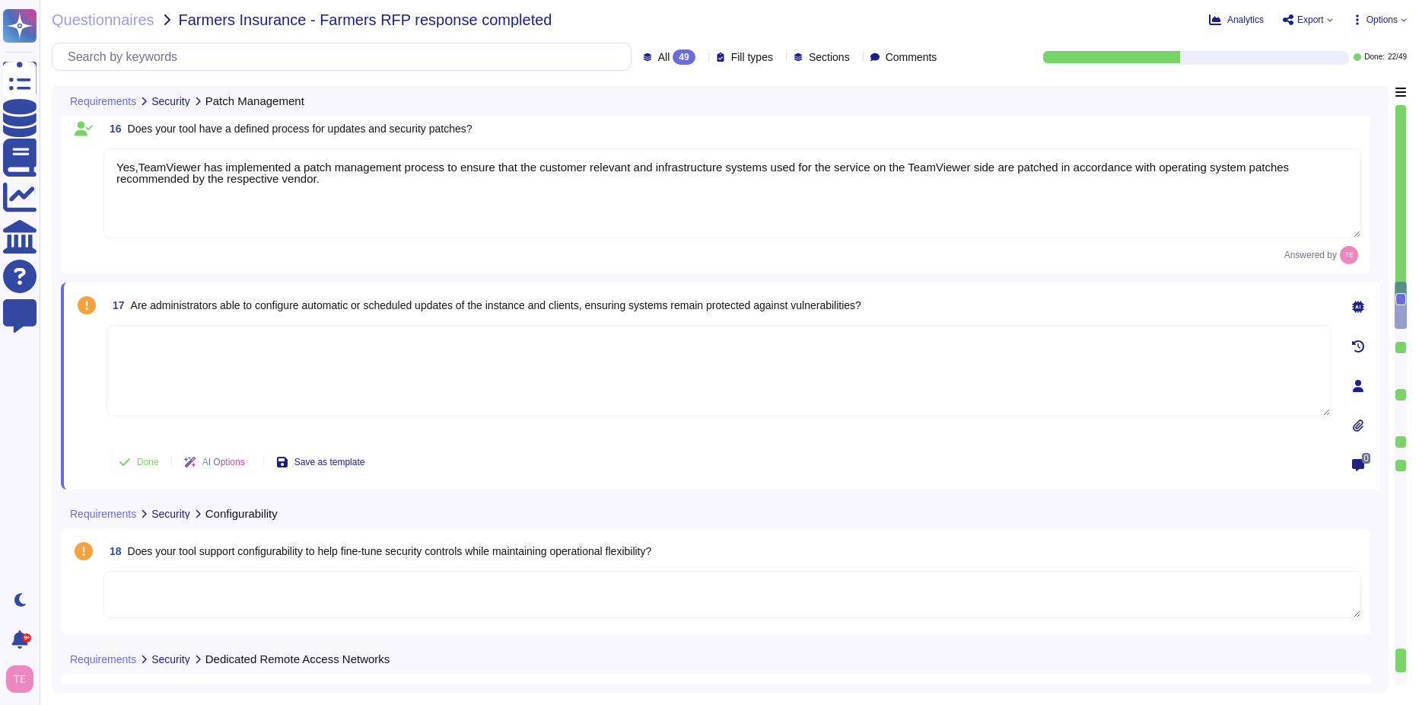
click at [1358, 302] on icon at bounding box center [1358, 307] width 12 height 12
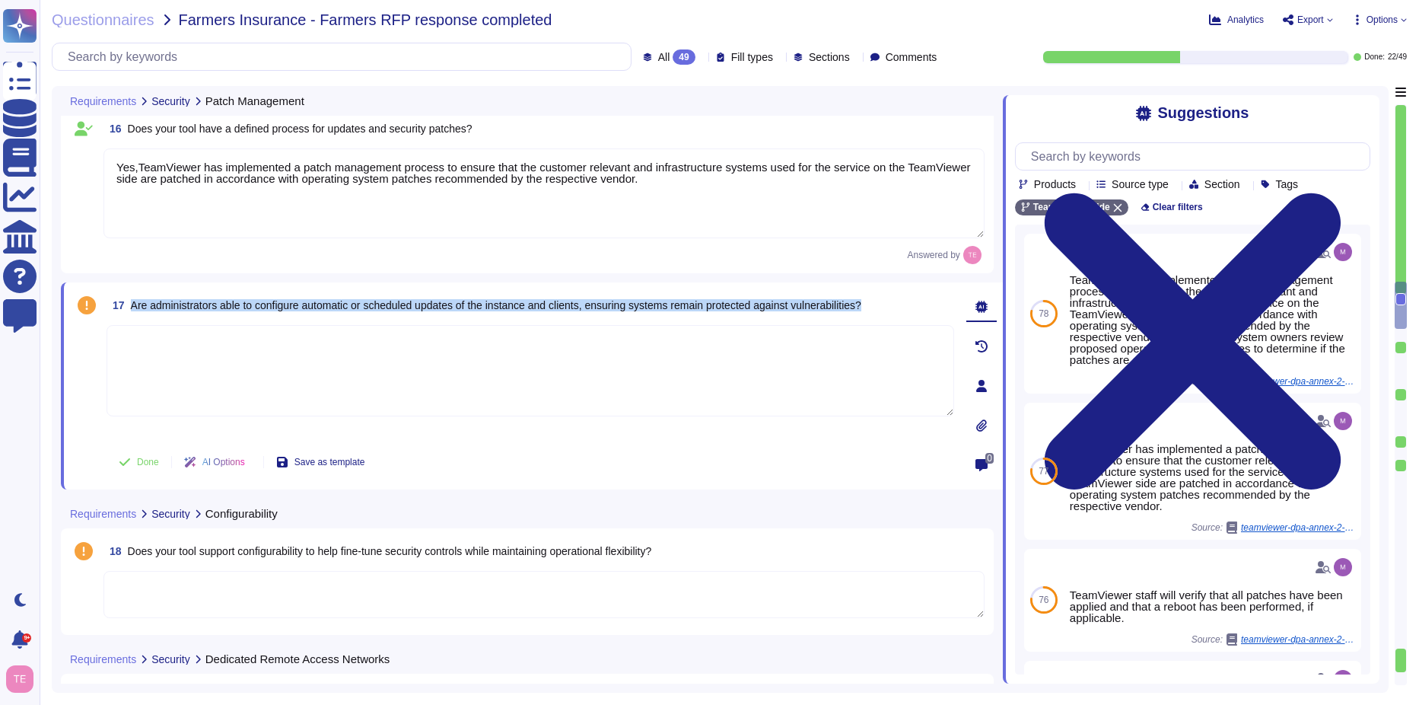
drag, startPoint x: 897, startPoint y: 311, endPoint x: 131, endPoint y: 311, distance: 766.4
click at [131, 311] on div "17 Are administrators able to configure automatic or scheduled updates of the i…" at bounding box center [531, 304] width 848 height 27
copy span "Are administrators able to configure automatic or scheduled updates of the inst…"
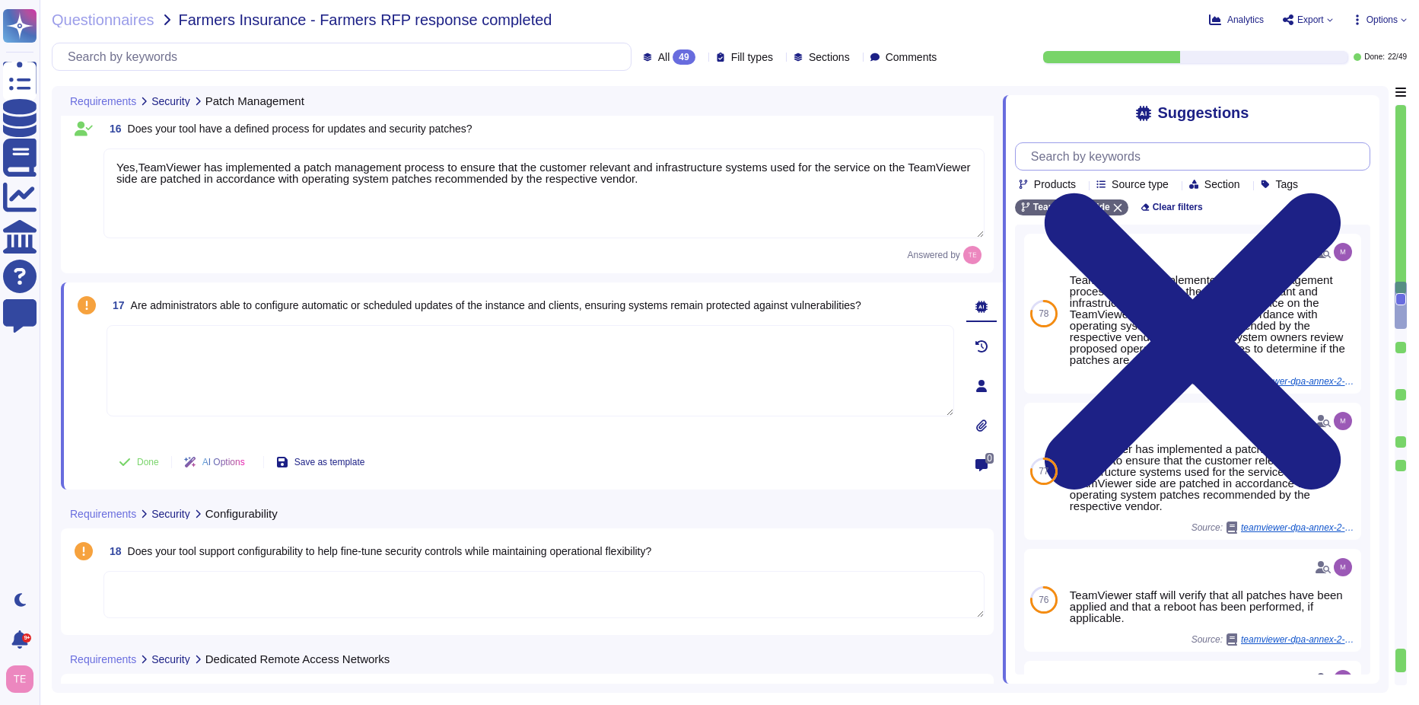
click at [1138, 157] on input "text" at bounding box center [1197, 156] width 346 height 27
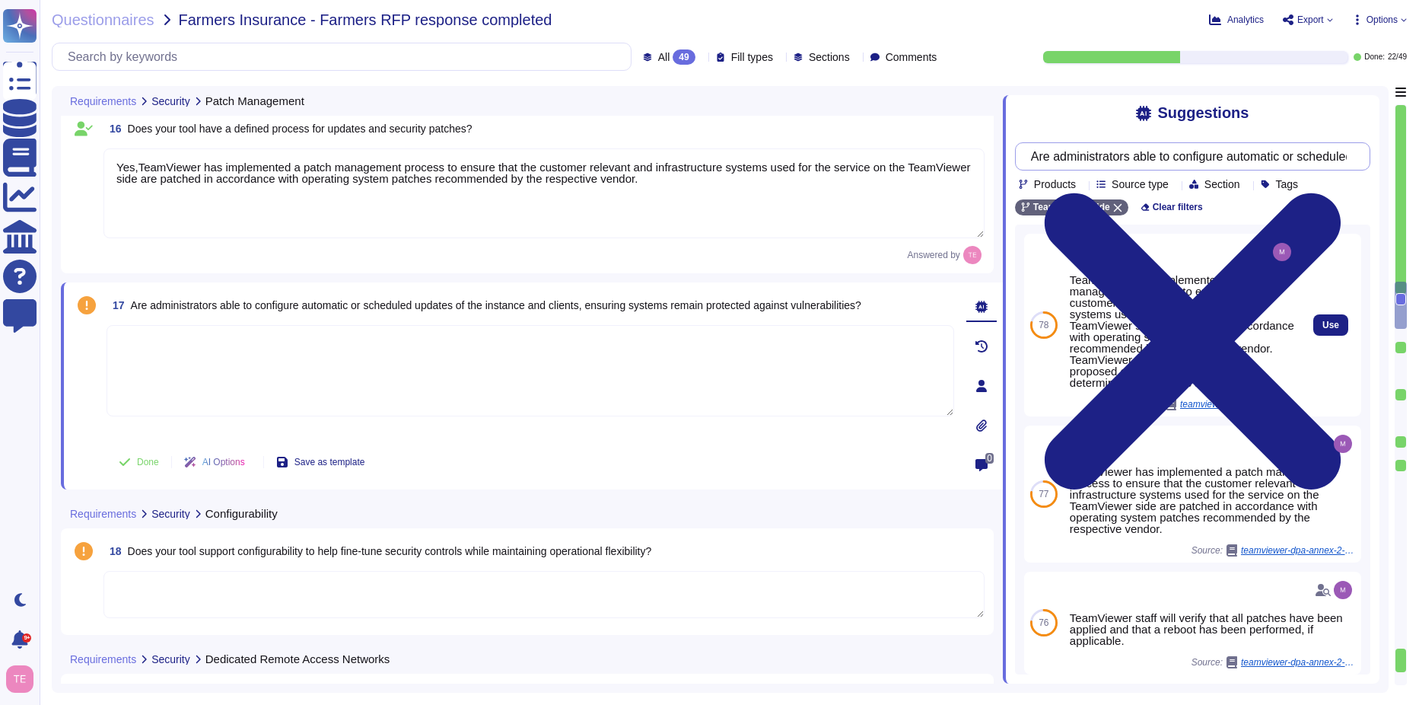
scroll to position [0, 528]
type input "Are administrators able to configure automatic or scheduled updates of the inst…"
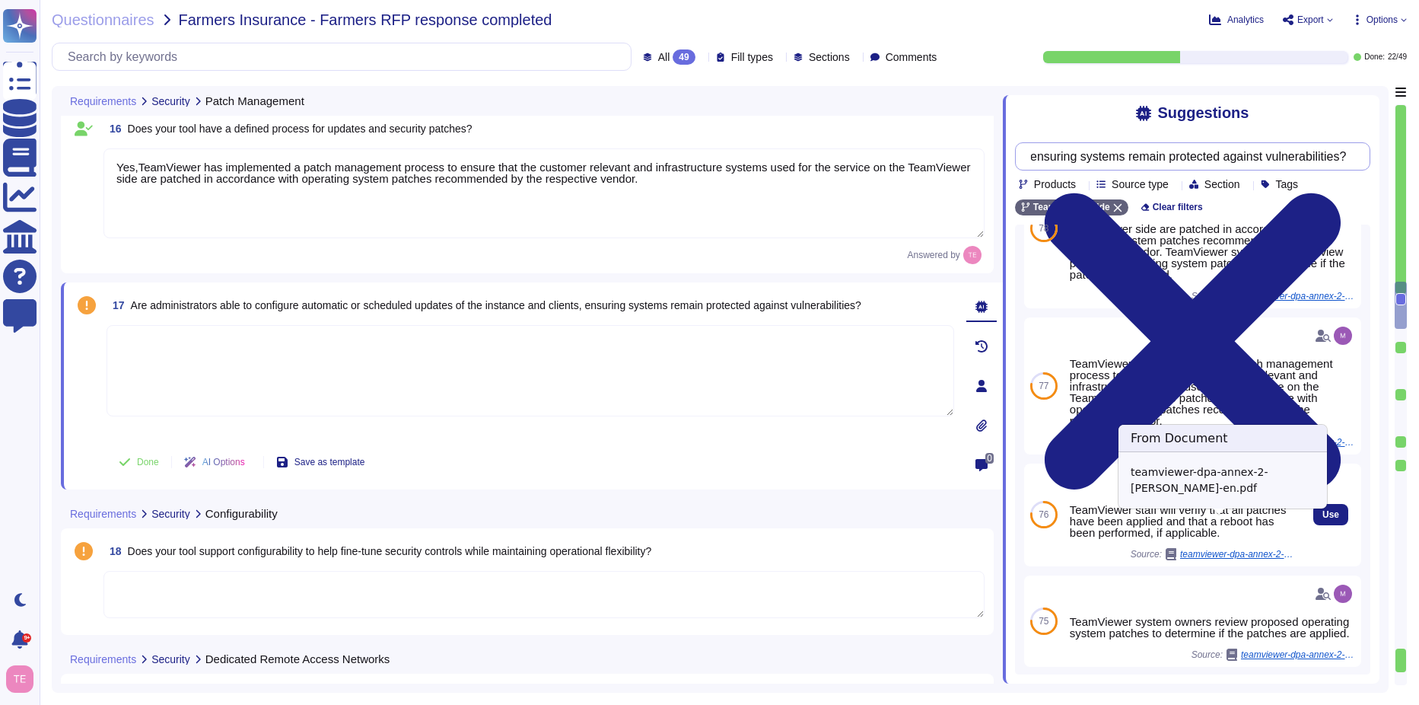
scroll to position [0, 0]
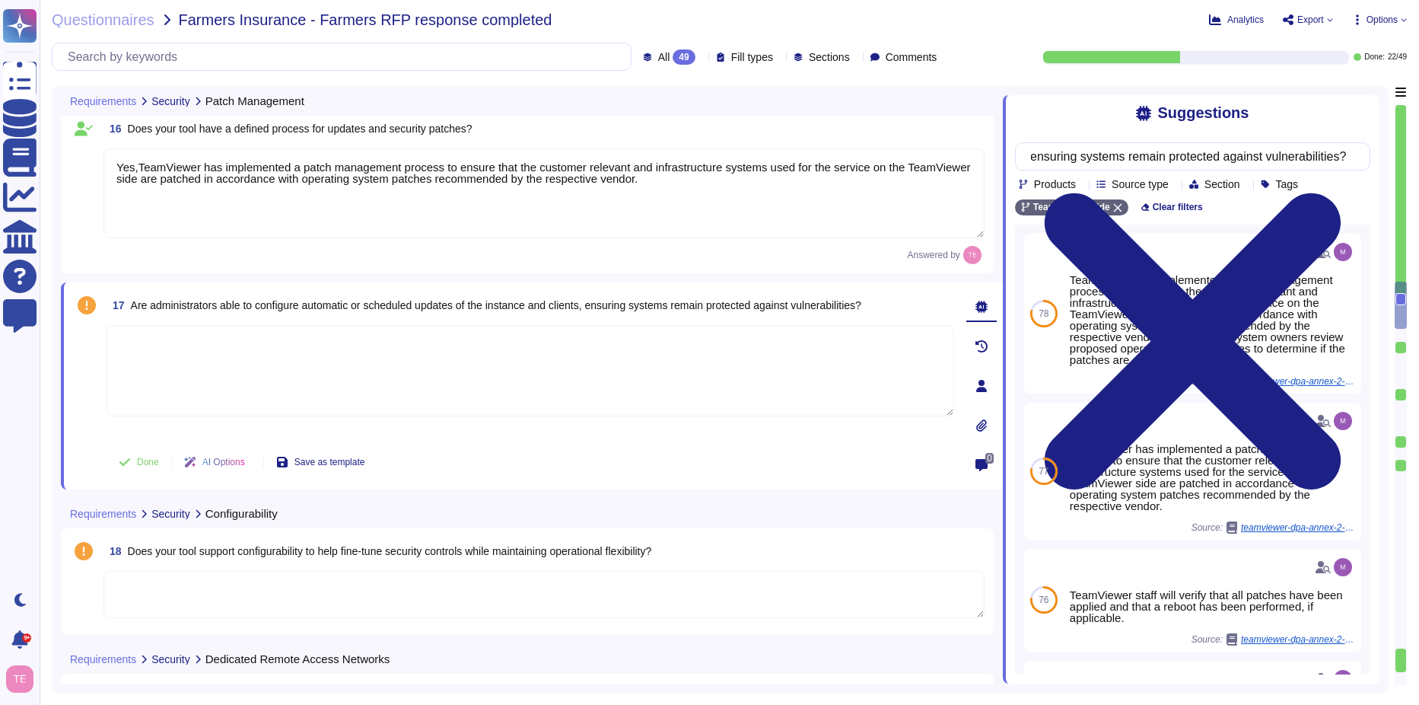
click at [200, 390] on textarea at bounding box center [531, 370] width 848 height 91
type textarea "All cloud-based infrastructure is maintained by TeamViewer. Customer can config…"
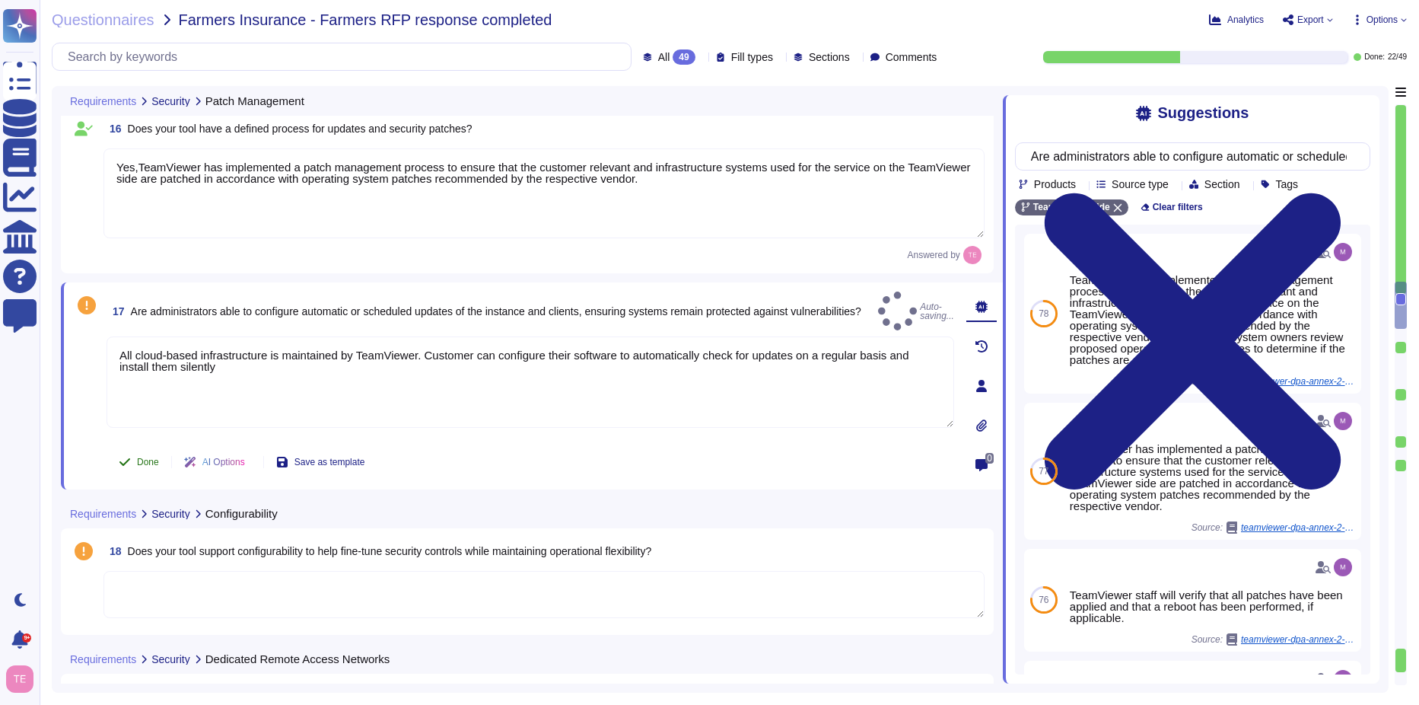
click at [153, 465] on span "Done" at bounding box center [148, 461] width 22 height 9
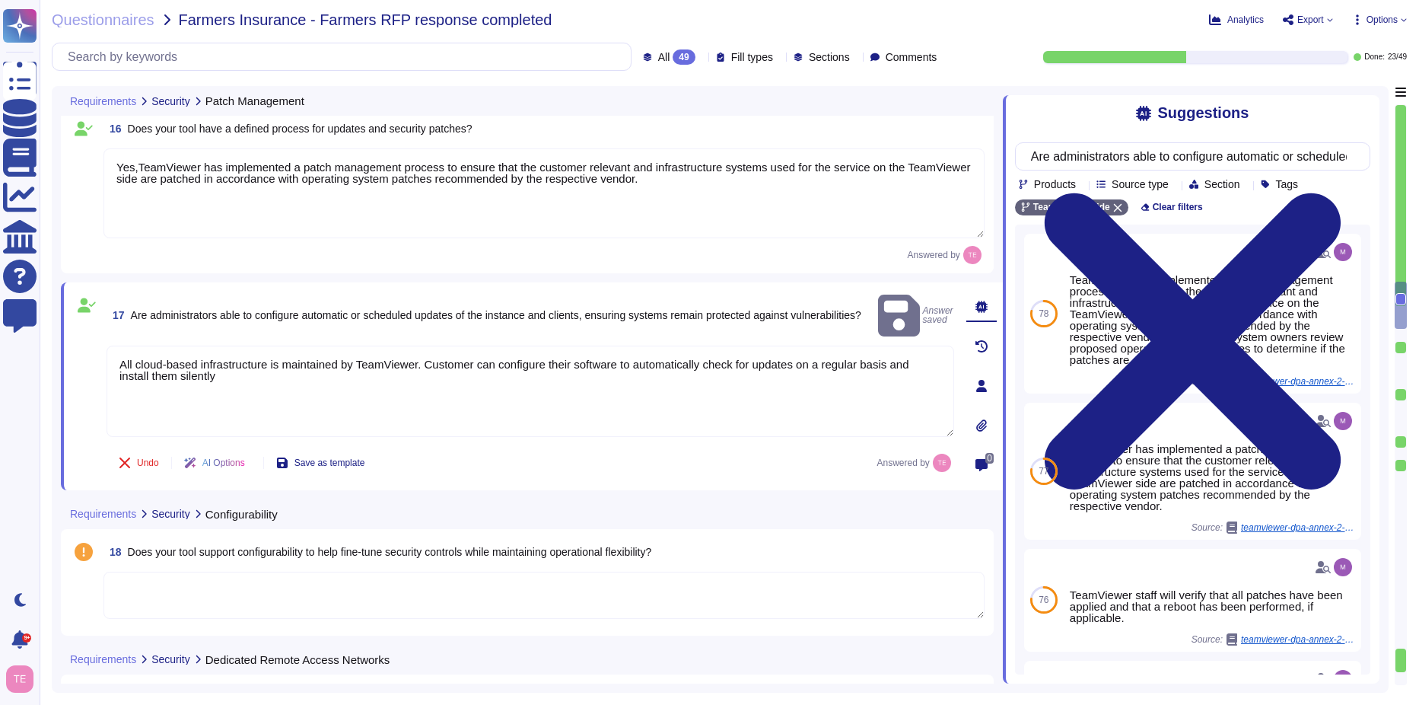
click at [581, 584] on textarea at bounding box center [543, 595] width 881 height 47
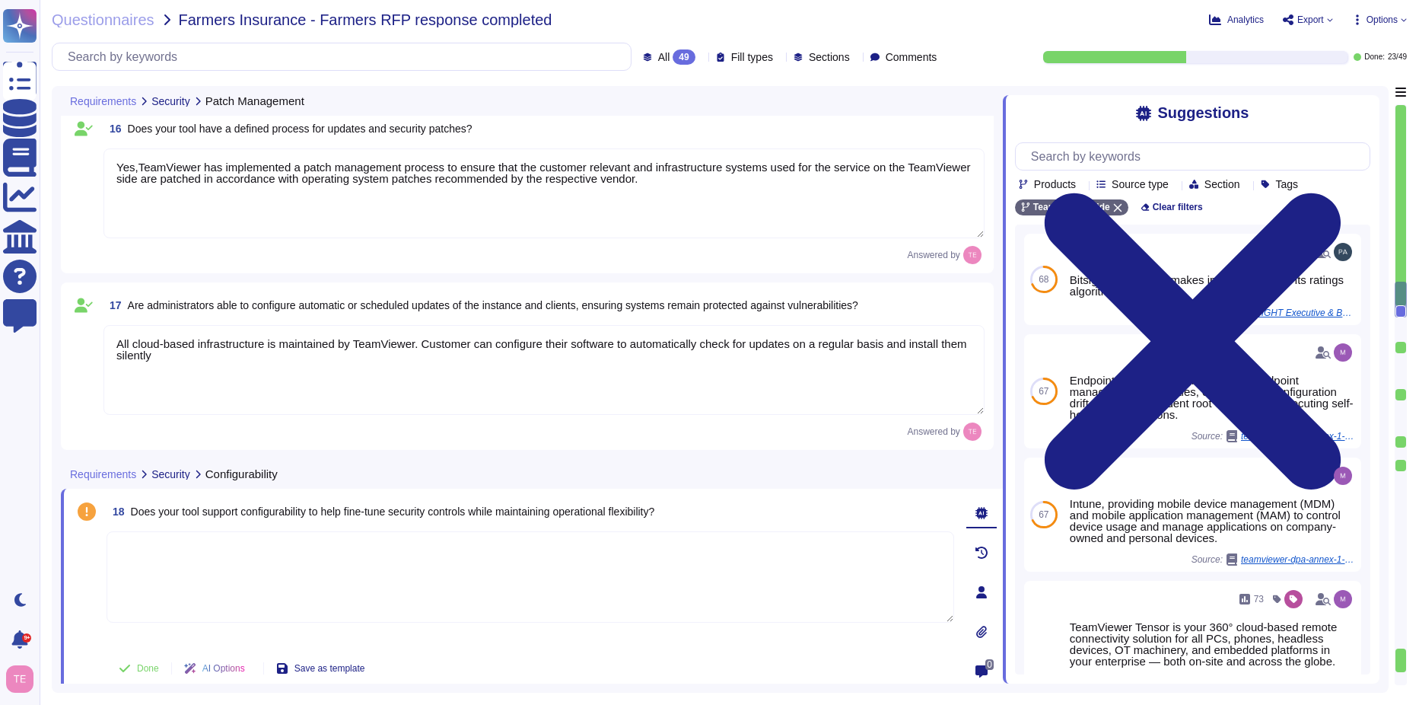
click at [581, 584] on textarea at bounding box center [531, 576] width 848 height 91
type textarea "Yes"
click at [143, 670] on span "Done" at bounding box center [148, 668] width 22 height 9
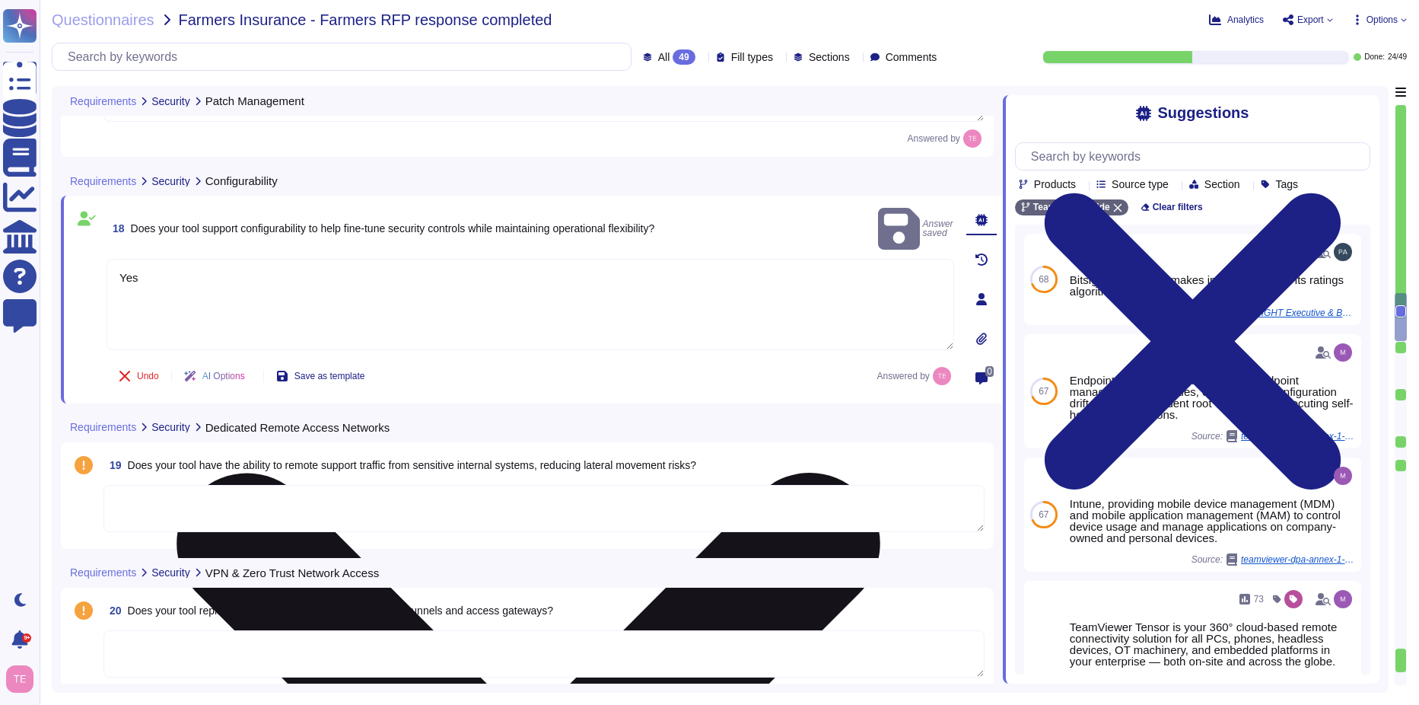
scroll to position [2207, 0]
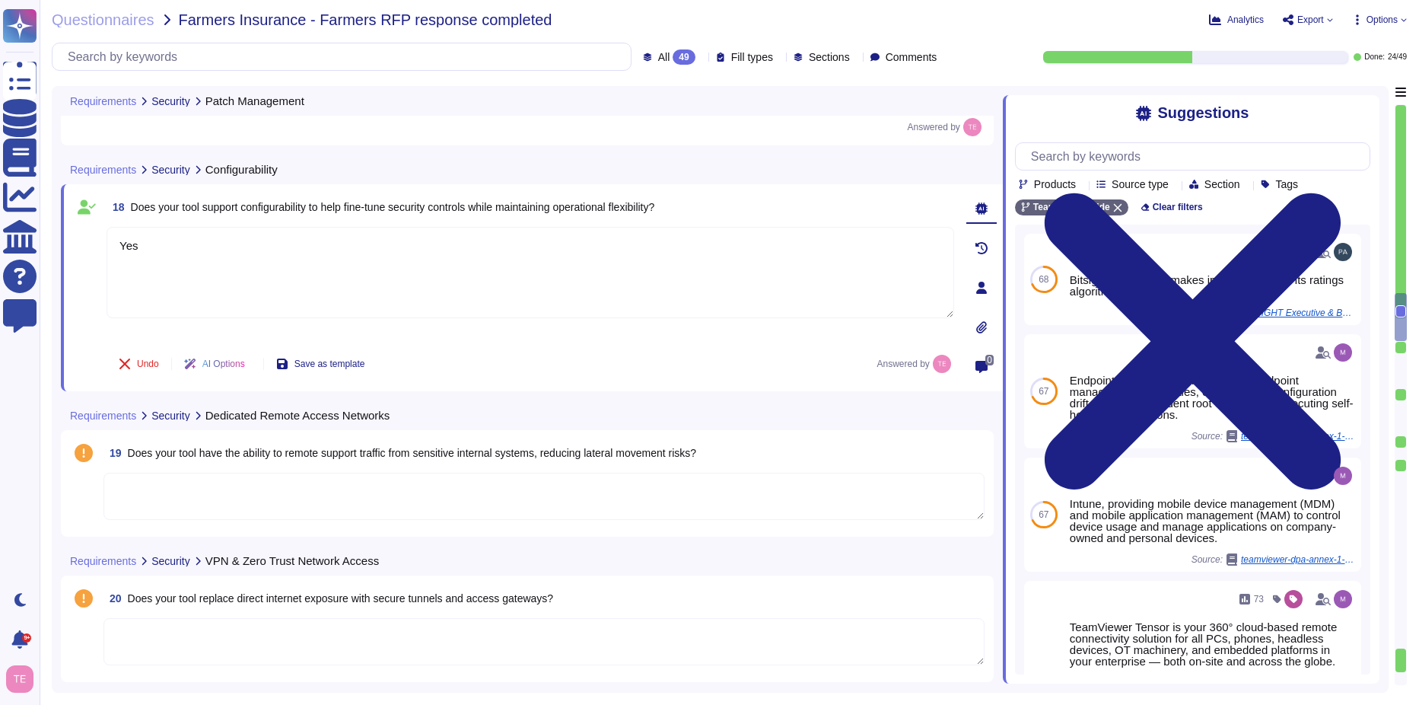
click at [278, 494] on textarea at bounding box center [543, 496] width 881 height 47
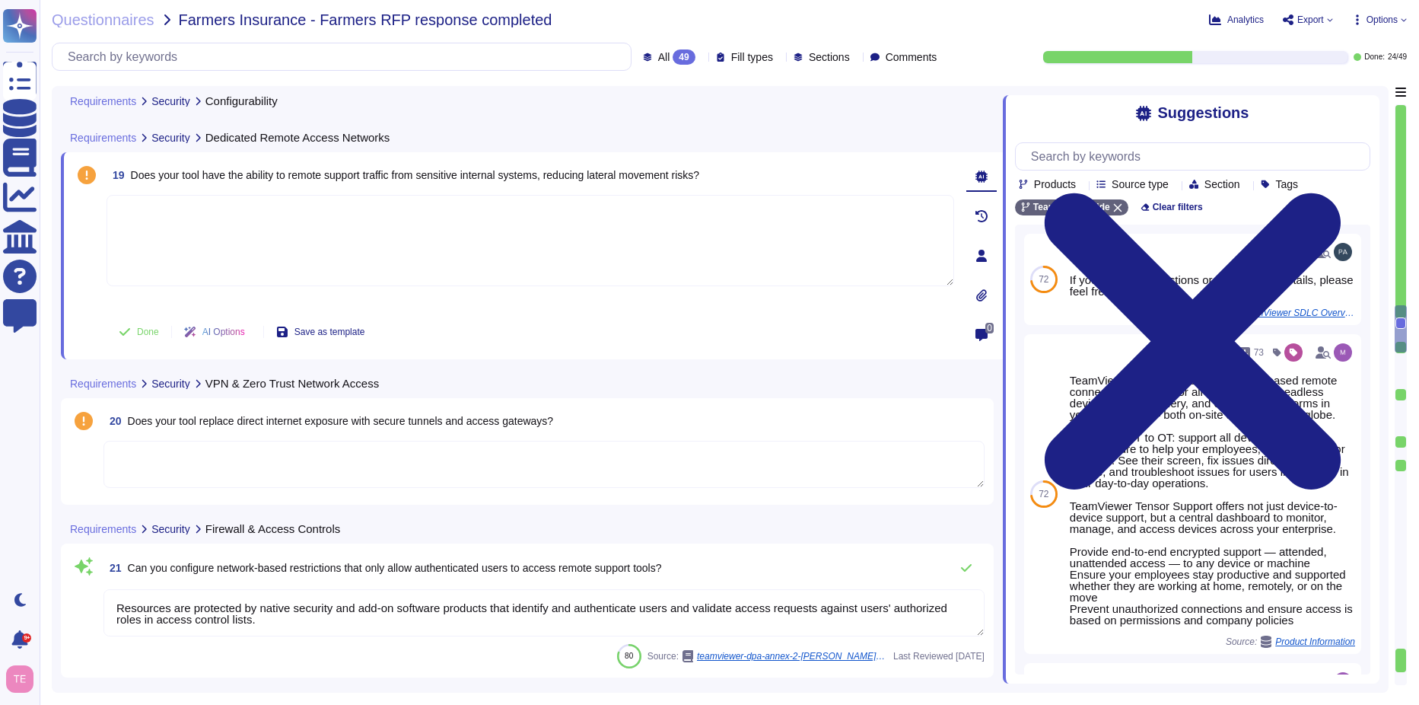
scroll to position [2511, 0]
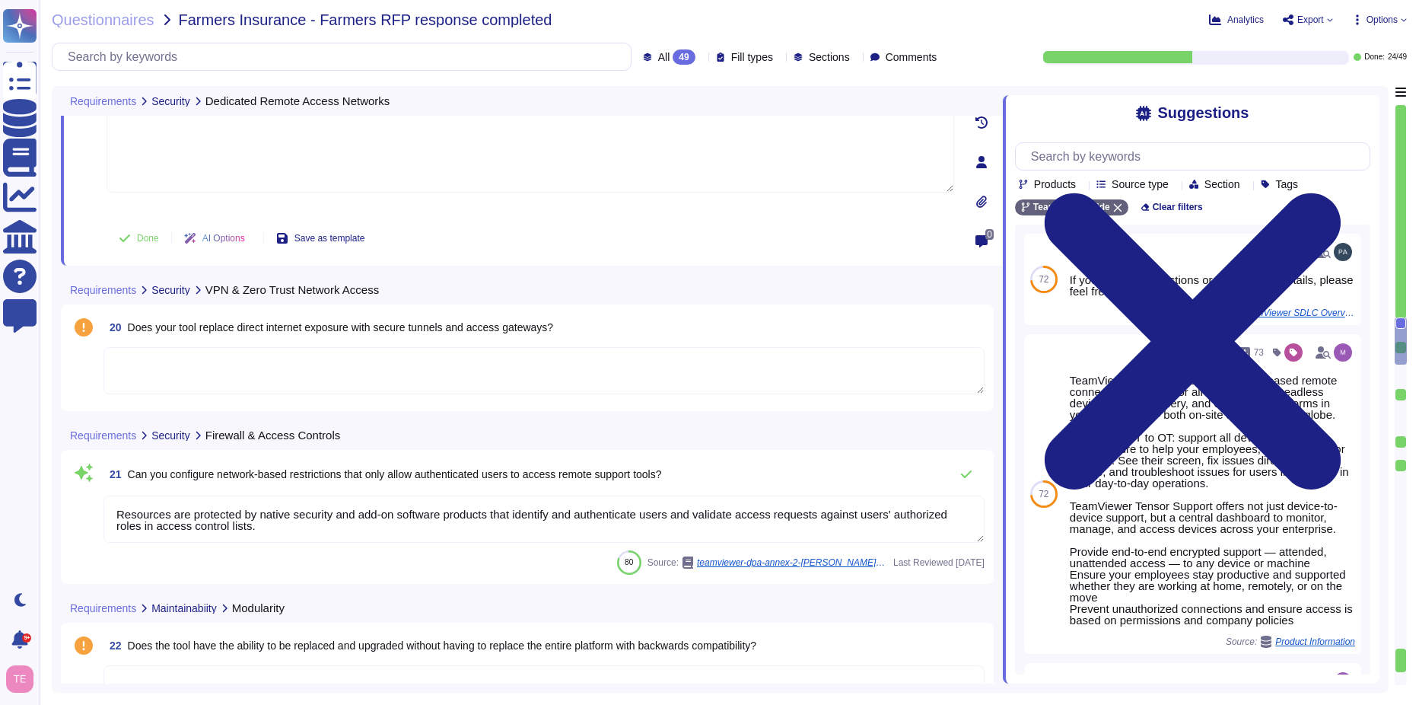
type textarea "Endpoint Protection/Endpoint Detection & Response: Contact information, IP addr…"
click at [349, 364] on textarea at bounding box center [543, 370] width 881 height 47
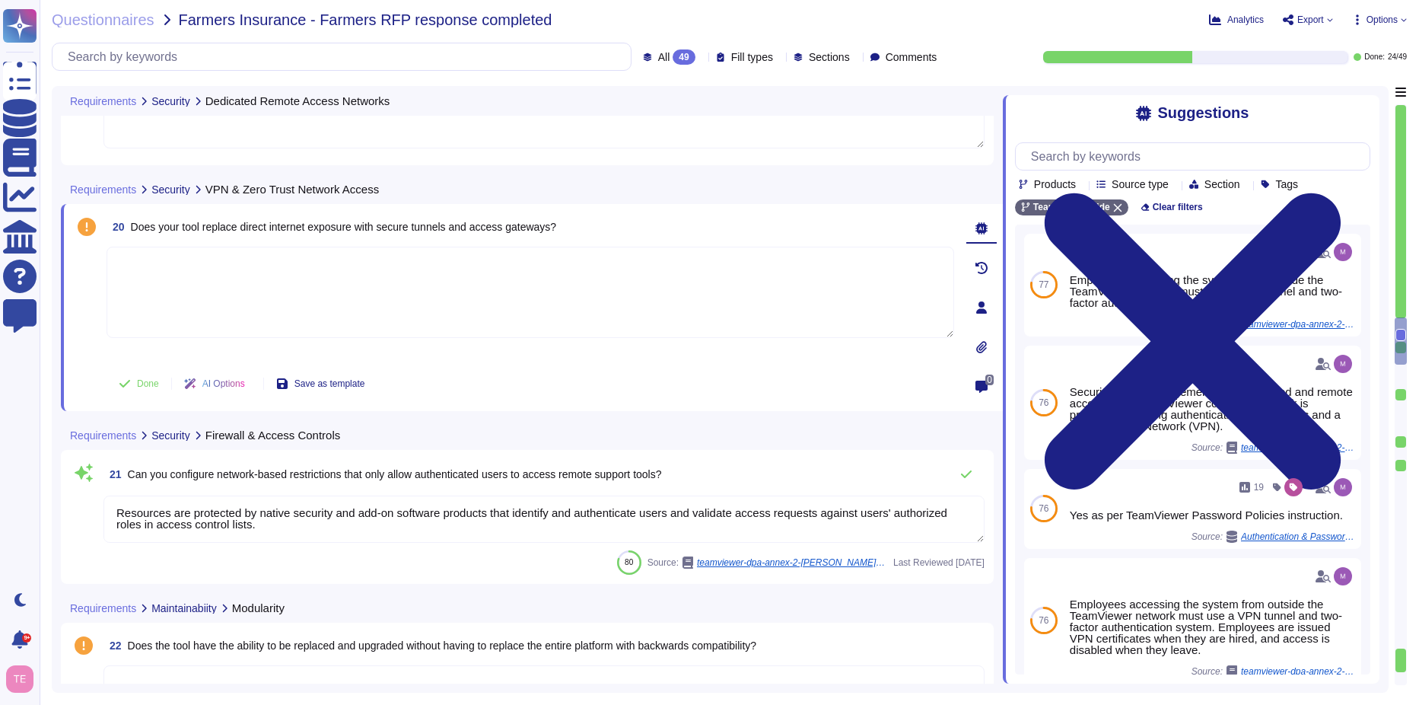
scroll to position [0, 0]
drag, startPoint x: 283, startPoint y: 533, endPoint x: 65, endPoint y: 492, distance: 222.2
click at [65, 492] on div "21 Can you configure network-based restrictions that only allow authenticated u…" at bounding box center [527, 517] width 933 height 134
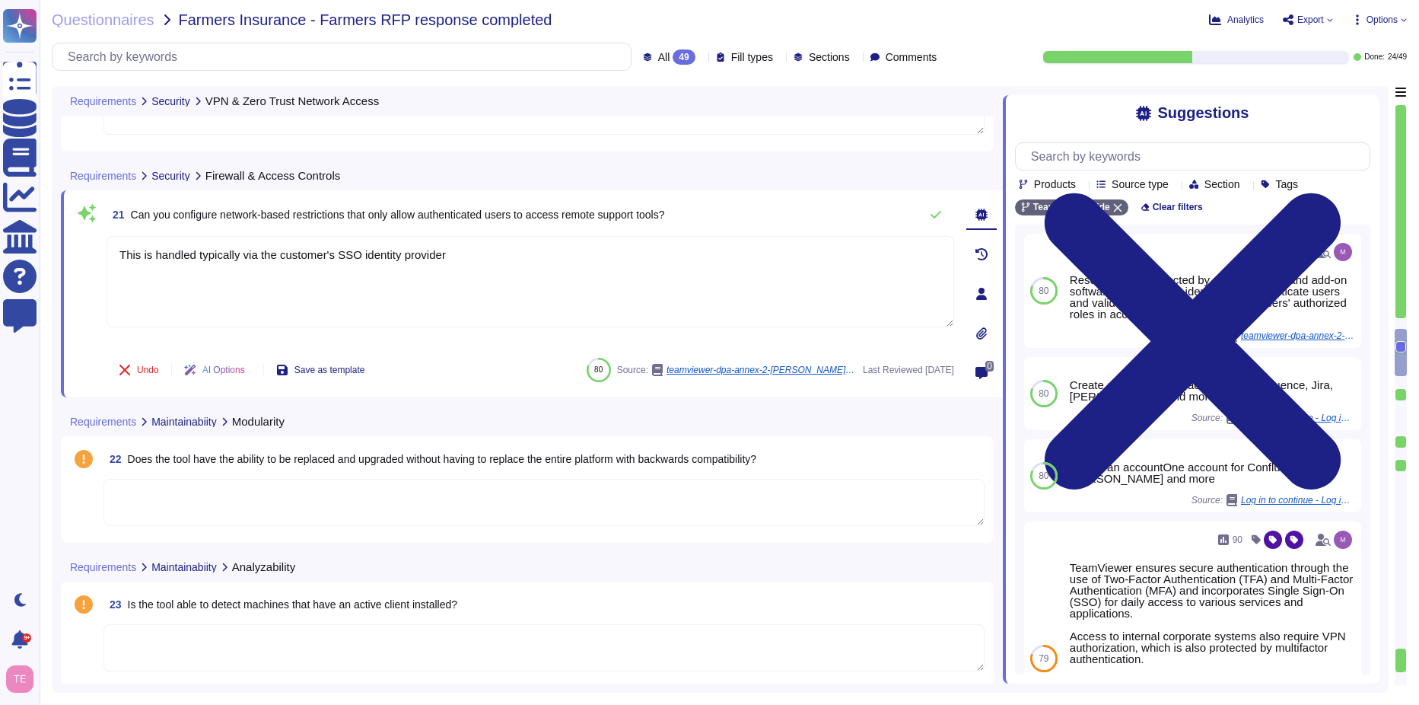
scroll to position [2664, 0]
type textarea "This is handled typically via the customer's SSO identity provider"
click at [597, 498] on textarea at bounding box center [543, 499] width 881 height 47
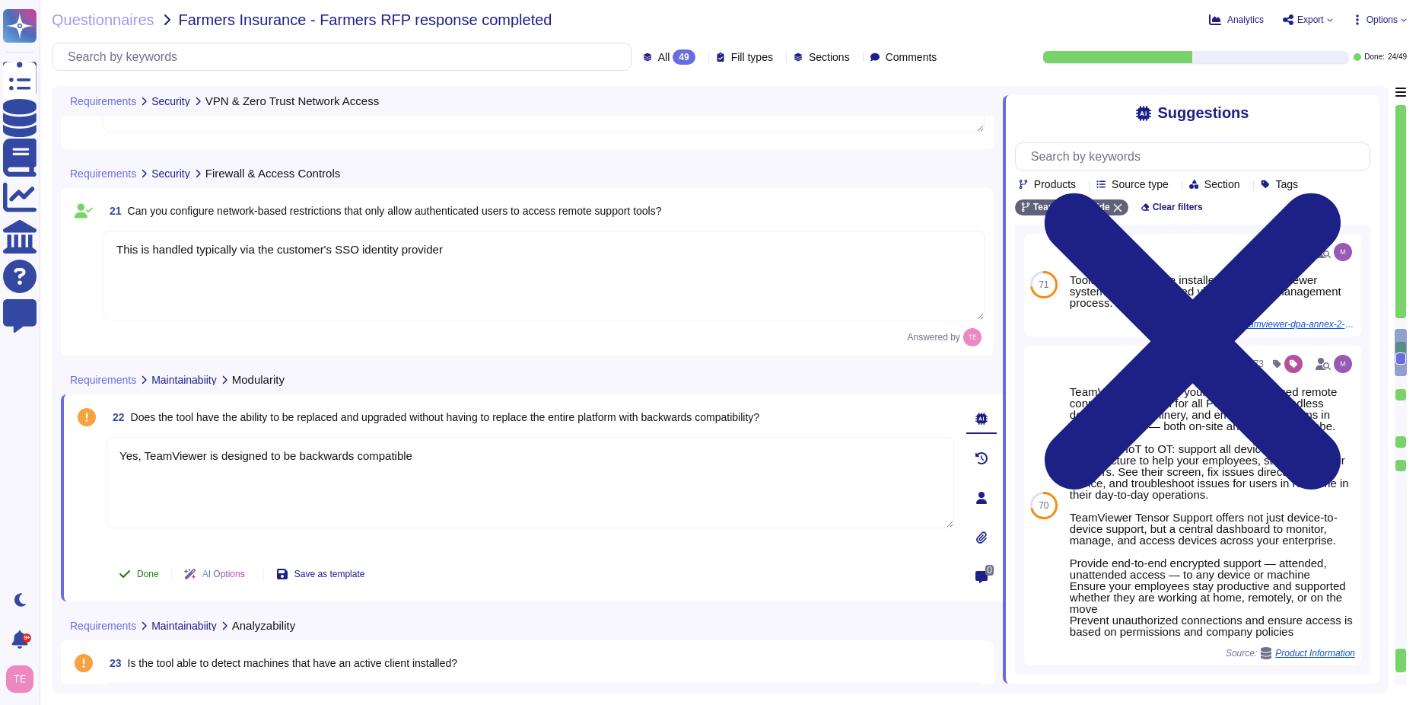
type textarea "Yes, TeamViewer is designed to be backwards compatible"
click at [142, 578] on span "Done" at bounding box center [148, 573] width 22 height 9
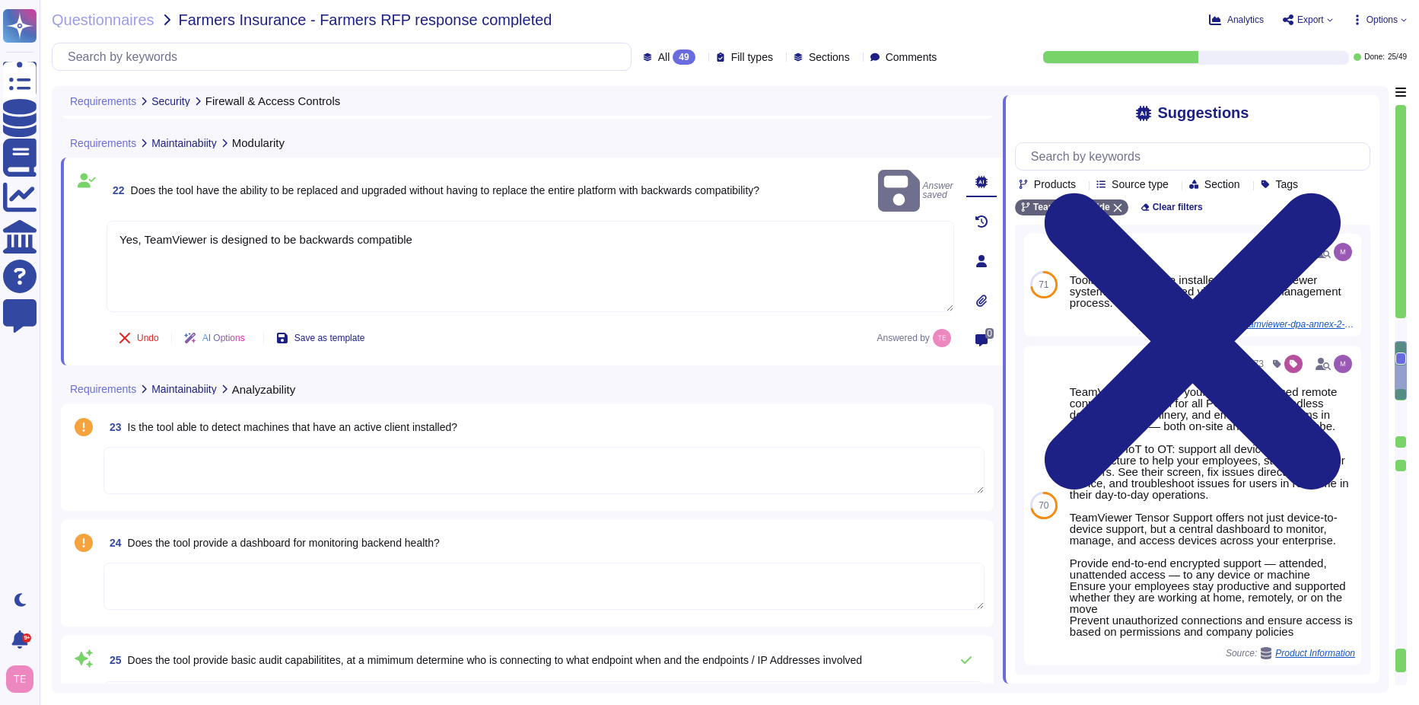
scroll to position [2892, 0]
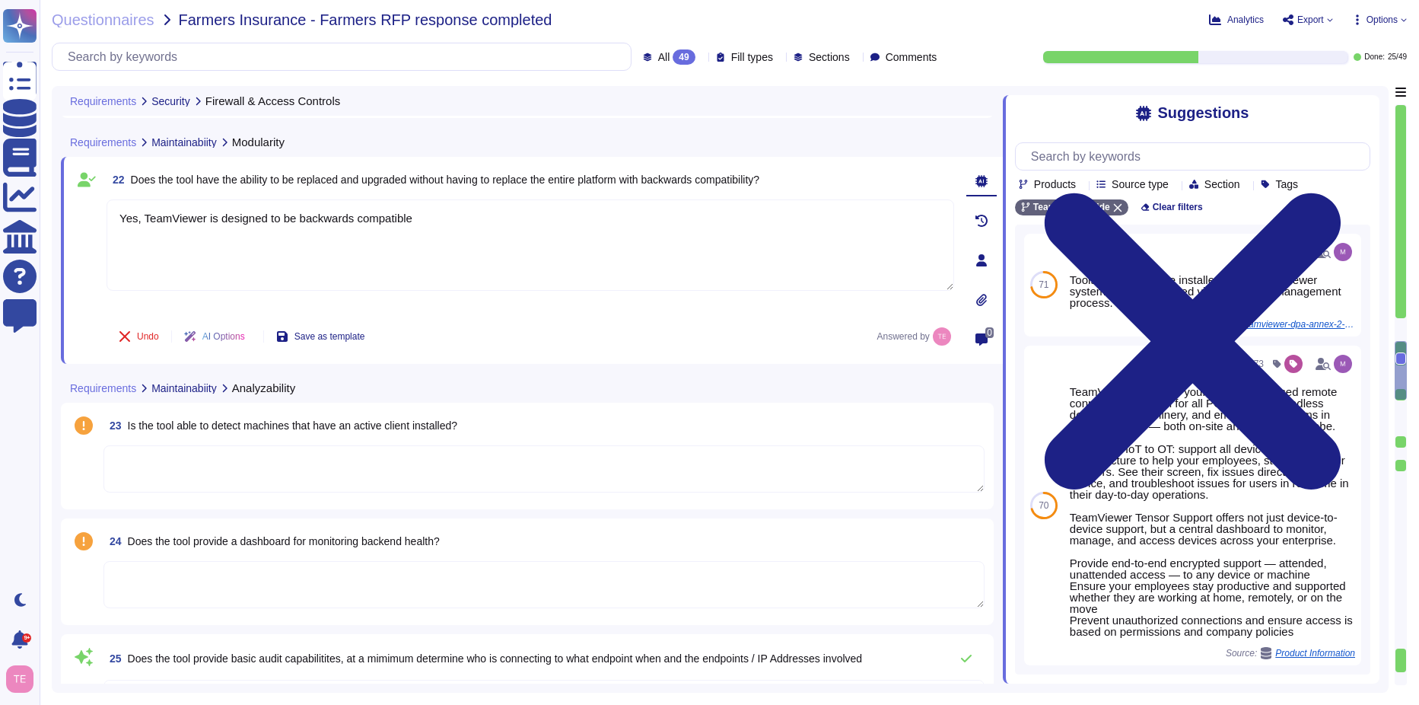
click at [591, 464] on textarea at bounding box center [543, 468] width 881 height 47
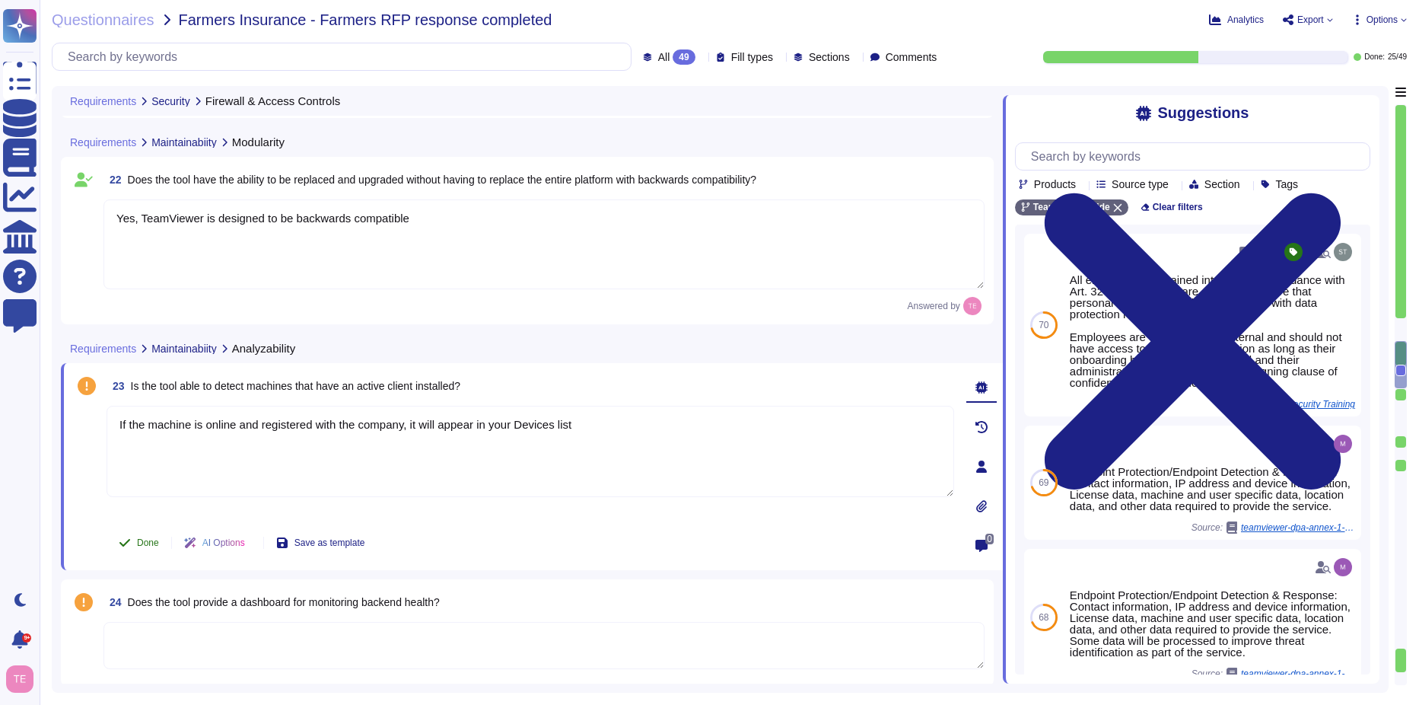
type textarea "If the machine is online and registered with the company, it will appear in you…"
click at [142, 538] on span "Done" at bounding box center [148, 542] width 22 height 9
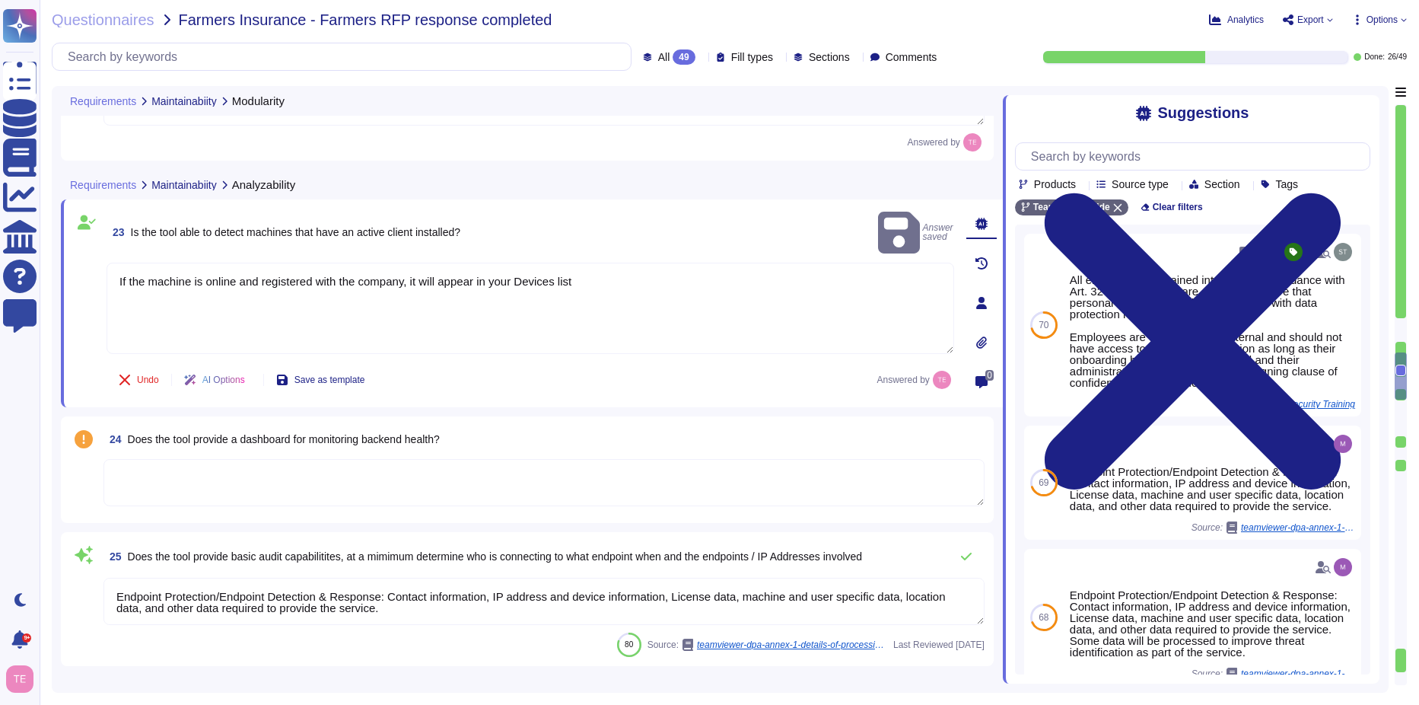
scroll to position [3120, 0]
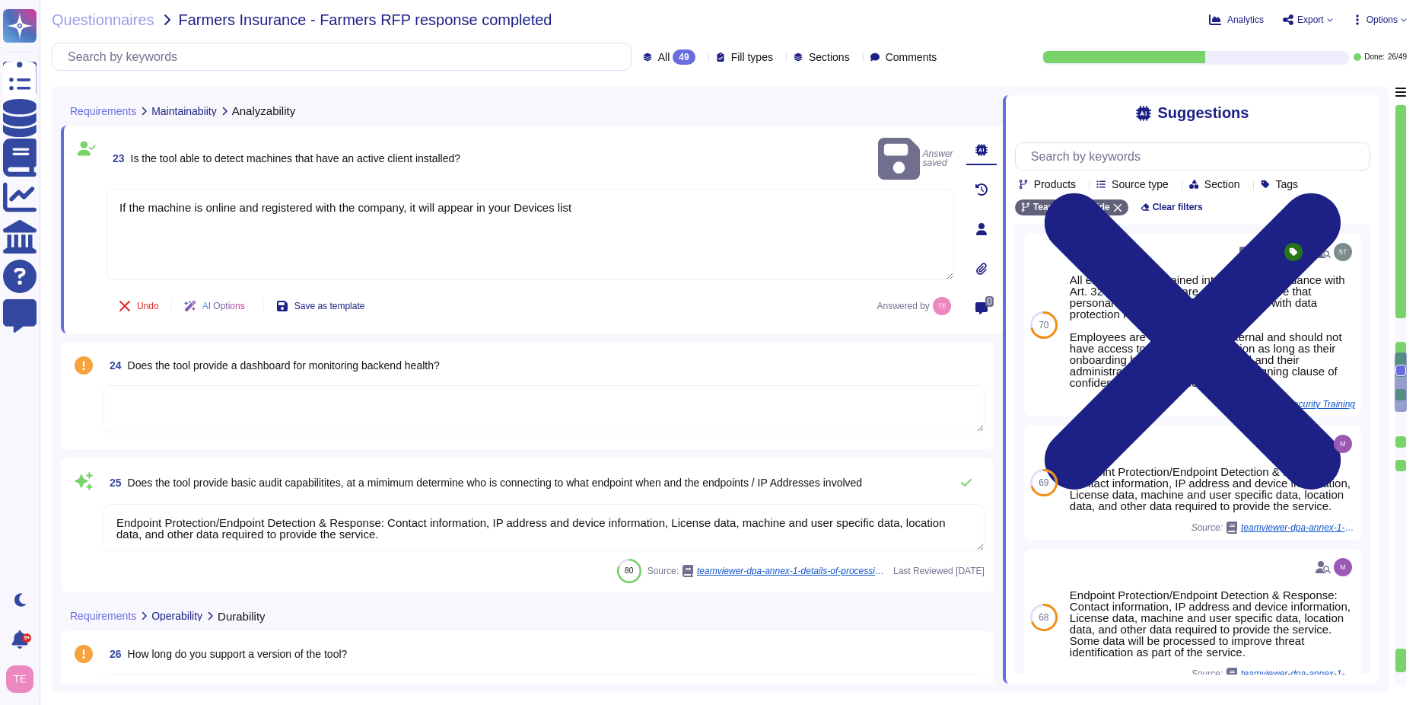
type textarea "TeamViewer Tensor is your 360° cloud-based remote connectivity solution for all…"
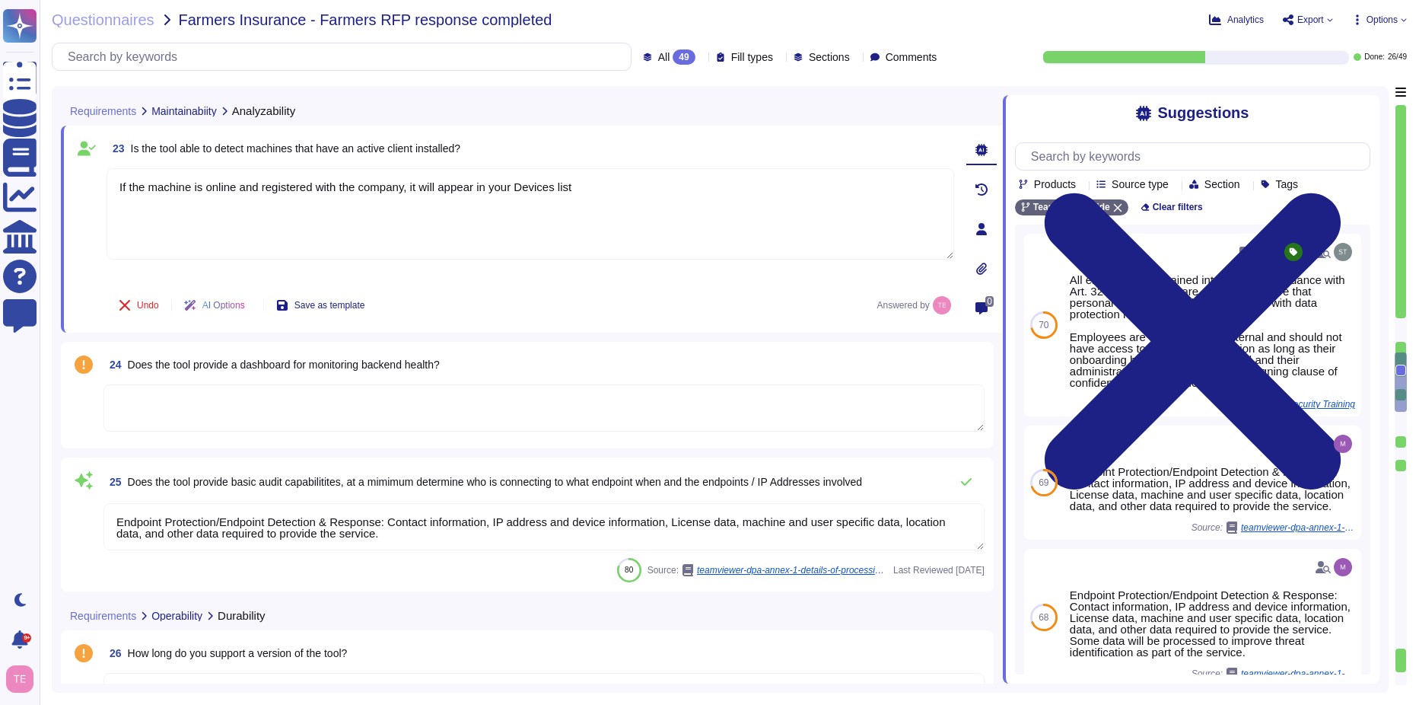
click at [175, 404] on textarea at bounding box center [543, 407] width 881 height 47
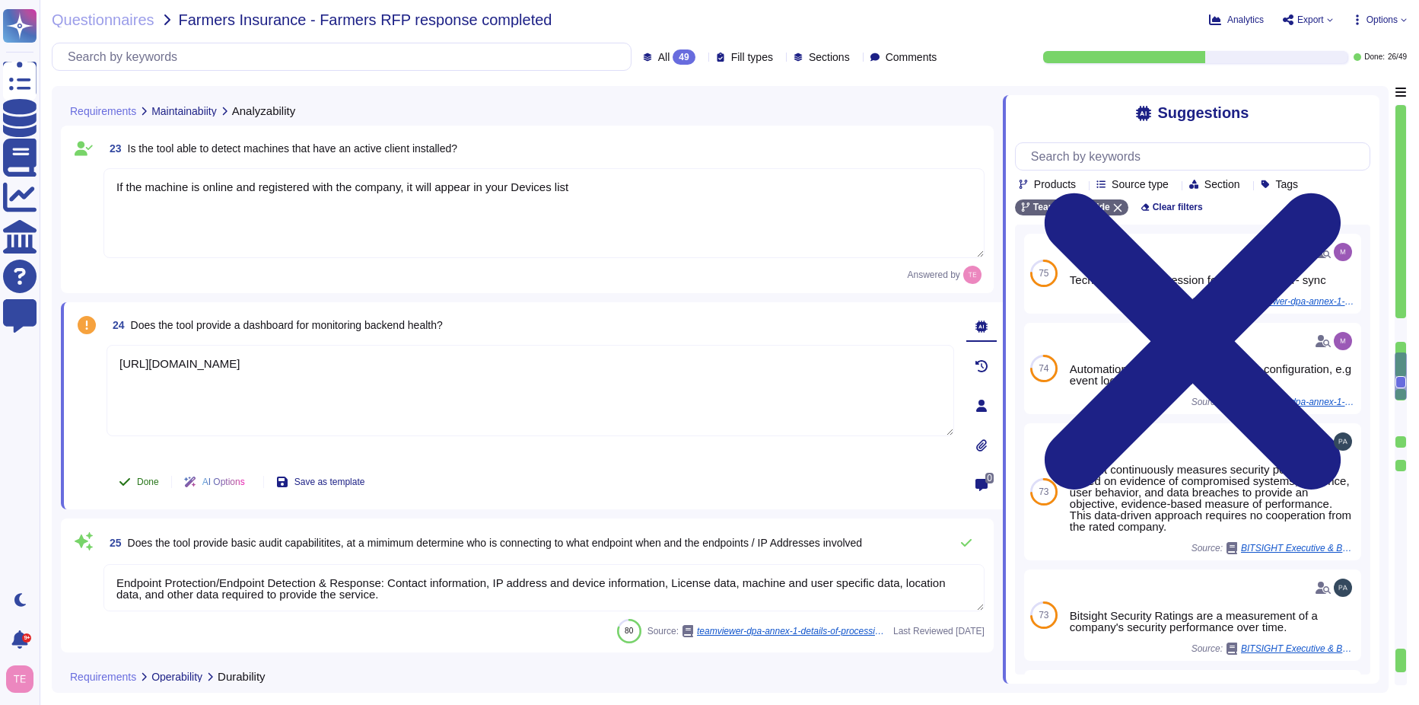
type textarea "[URL][DOMAIN_NAME]"
click at [126, 473] on button "Done" at bounding box center [139, 482] width 65 height 30
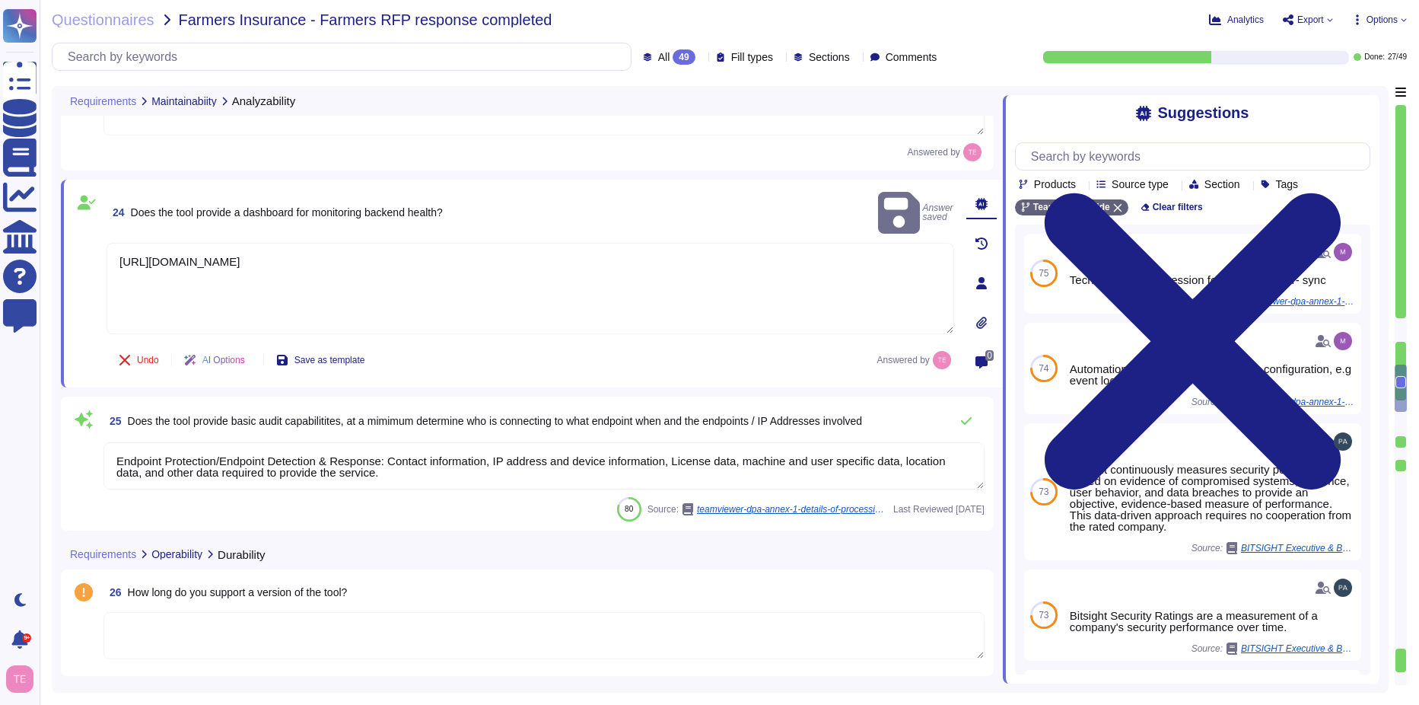
type textarea "TeamViewer Tensor is your 360° cloud-based remote connectivity solution for all…"
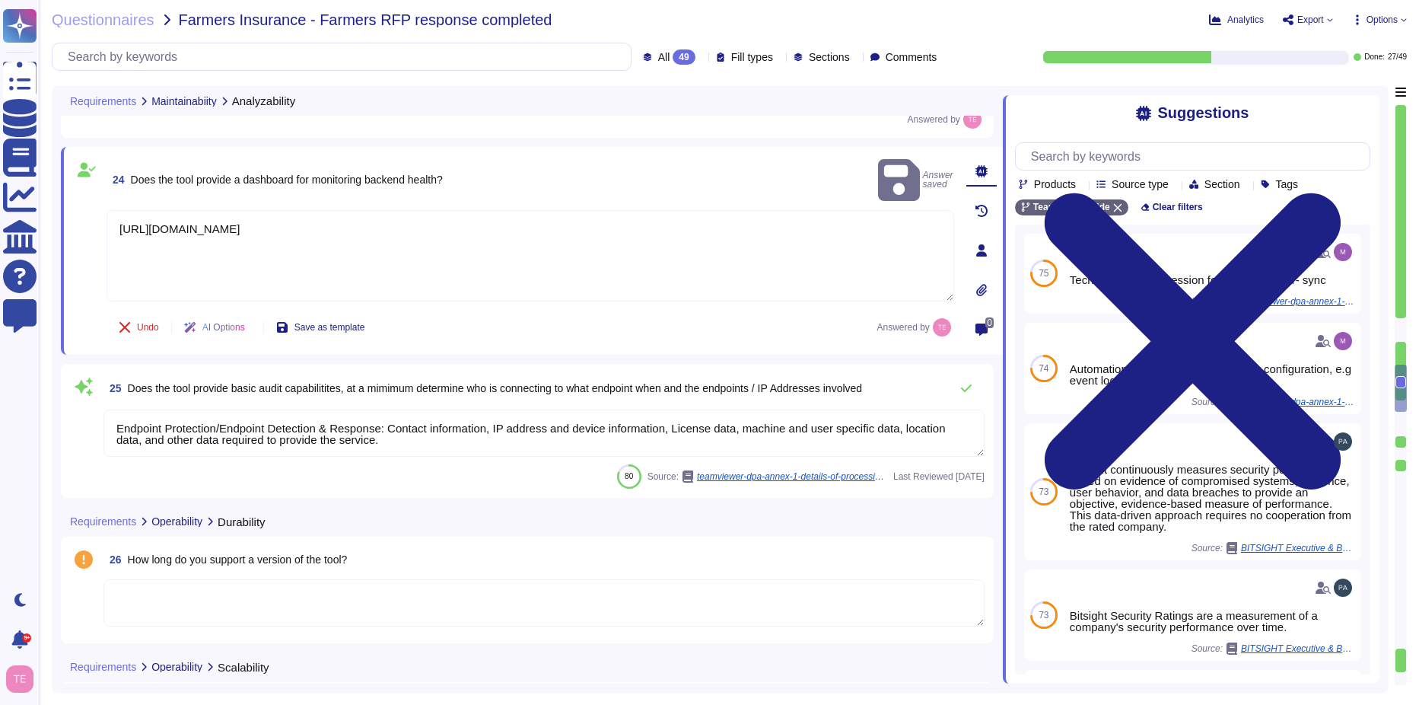
scroll to position [3272, 0]
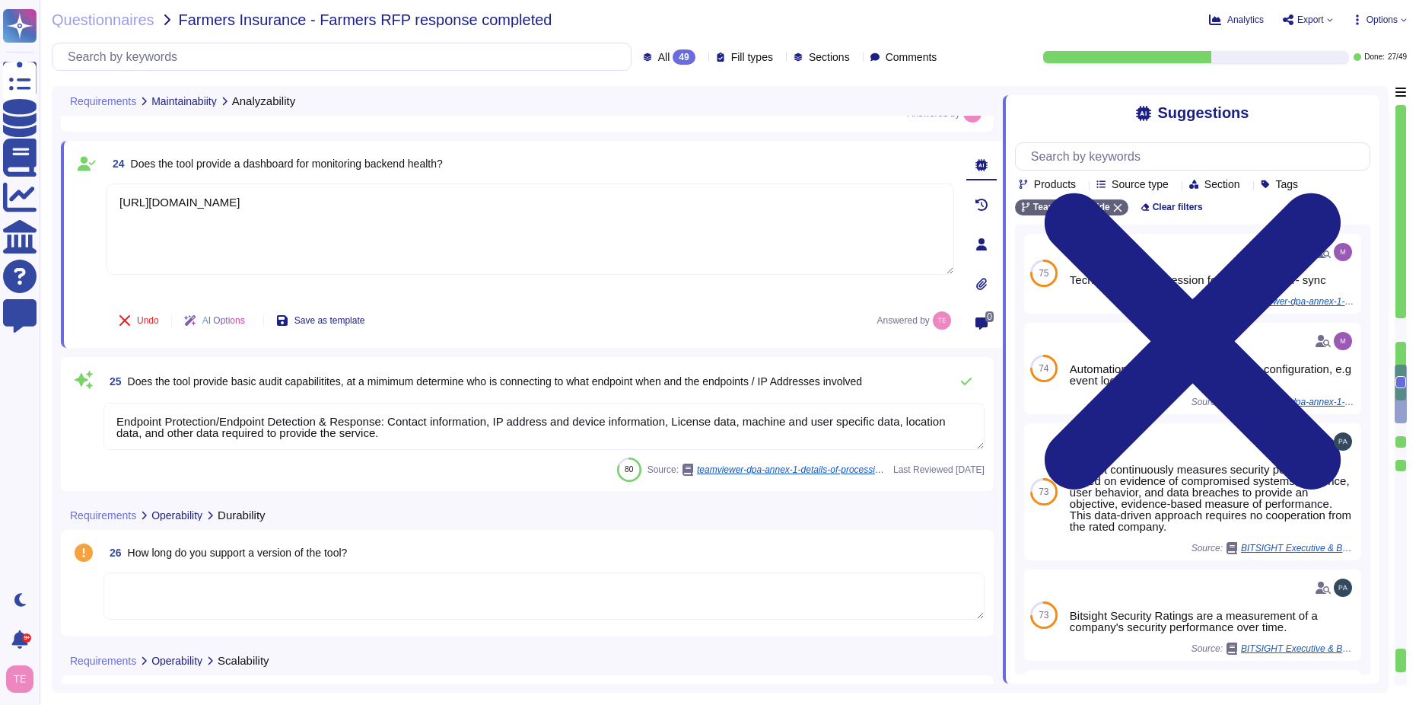
click at [896, 438] on textarea "Endpoint Protection/Endpoint Detection & Response: Contact information, IP addr…" at bounding box center [543, 426] width 881 height 47
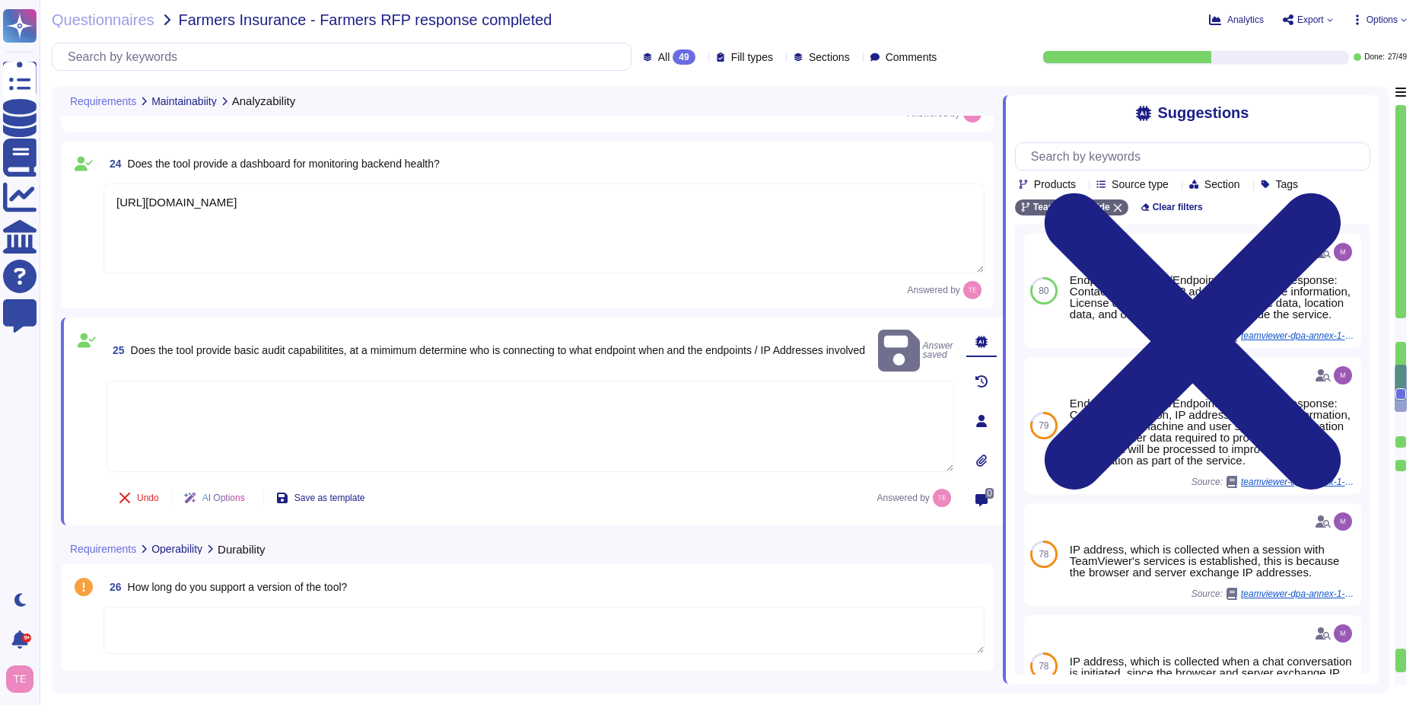
click at [353, 344] on span "Does the tool provide basic audit capabilitites, at a mimimum determine who is …" at bounding box center [498, 350] width 735 height 12
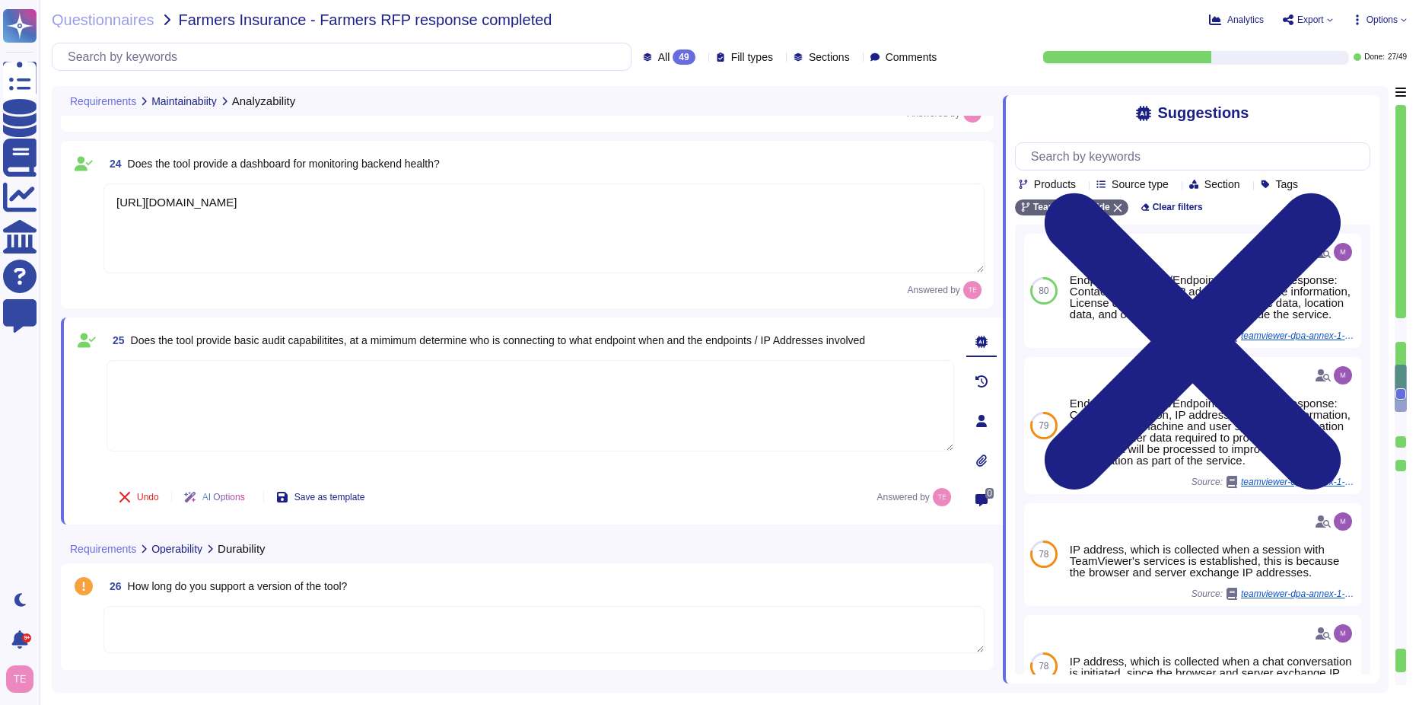
click at [347, 381] on textarea at bounding box center [531, 405] width 848 height 91
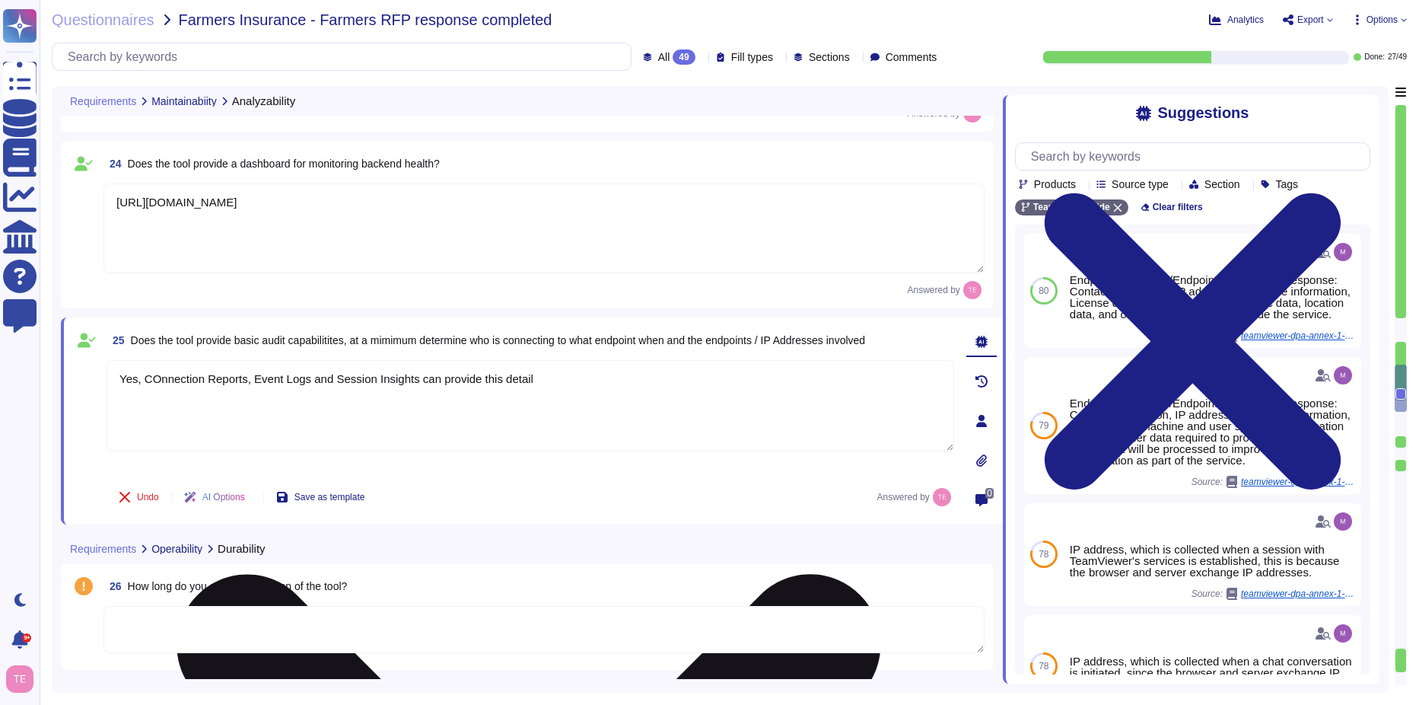
click at [152, 380] on textarea "Yes, COnnection Reports, Event Logs and Session Insights can provide this detail" at bounding box center [531, 405] width 848 height 91
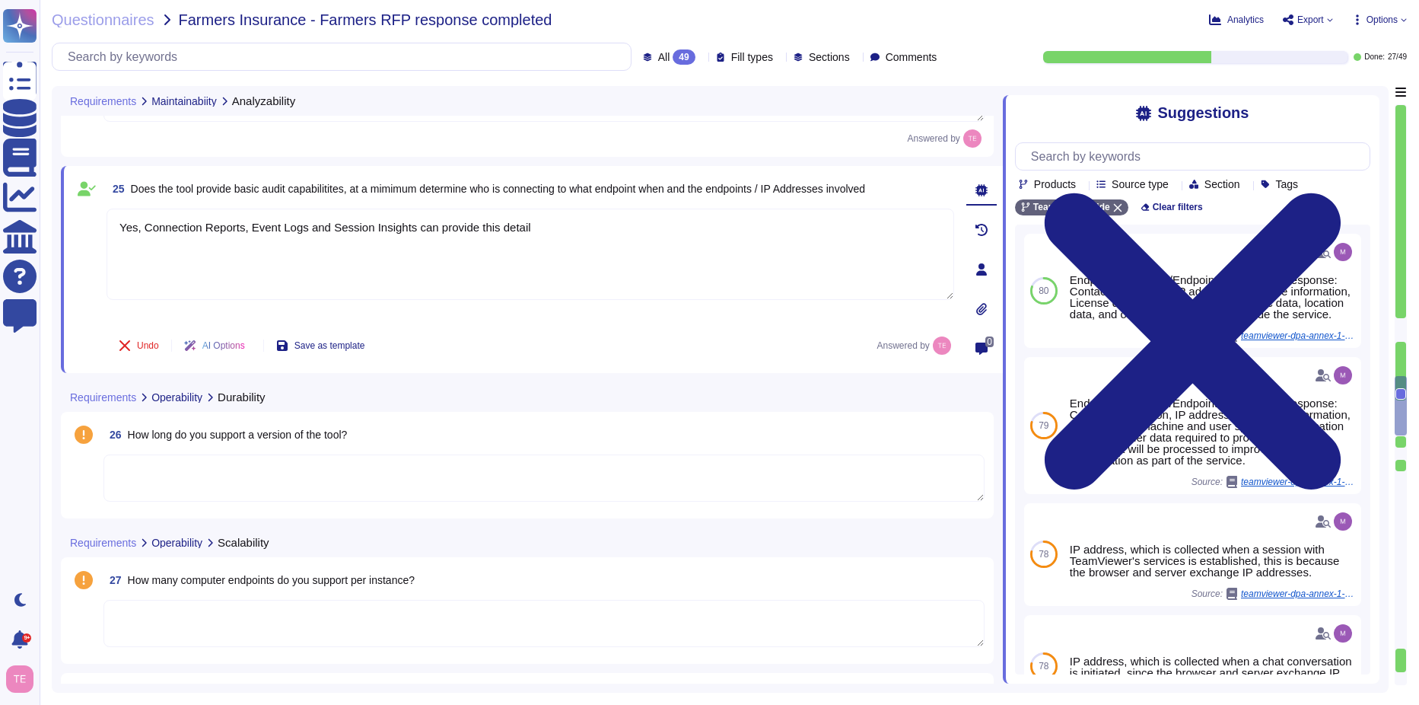
scroll to position [3425, 0]
type textarea "Yes, Connection Reports, Event Logs and Session Insights can provide this detail"
click at [528, 471] on textarea at bounding box center [543, 477] width 881 height 47
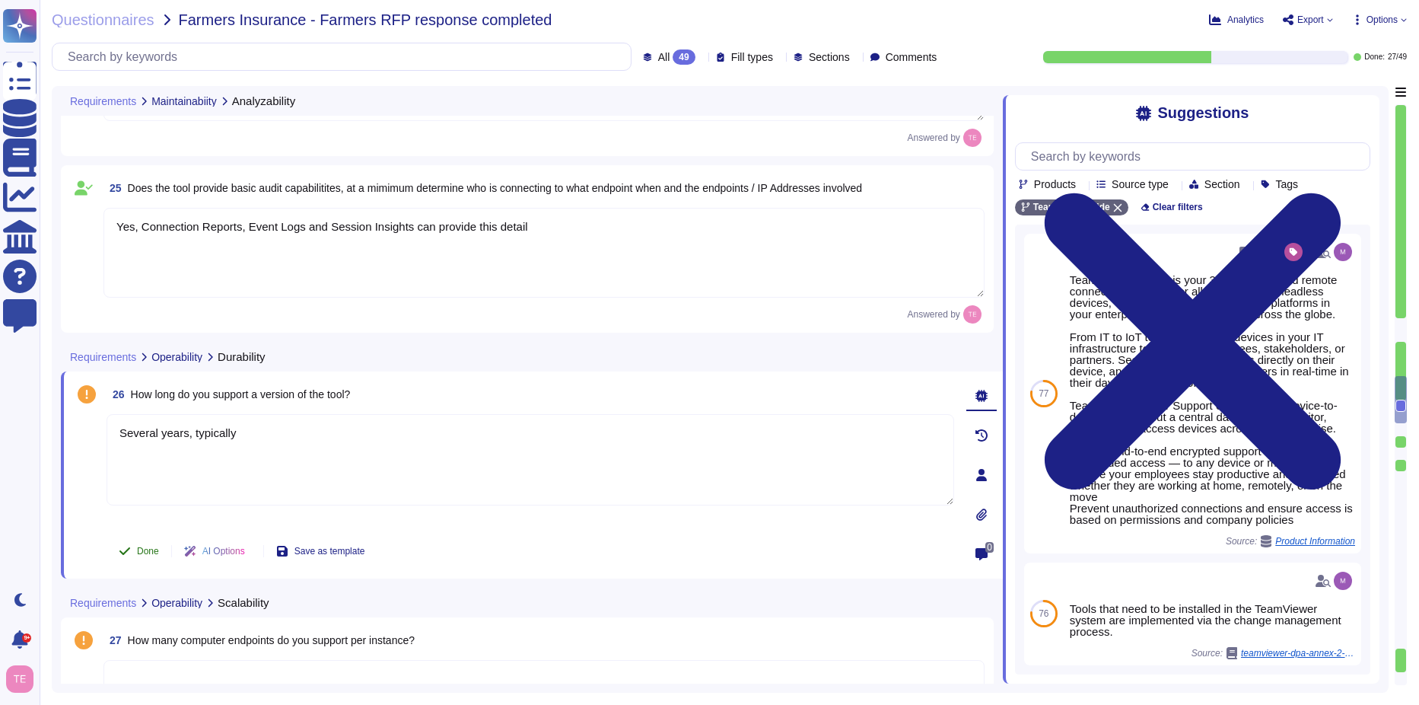
type textarea "Several years, typically"
click at [145, 549] on span "Done" at bounding box center [148, 550] width 22 height 9
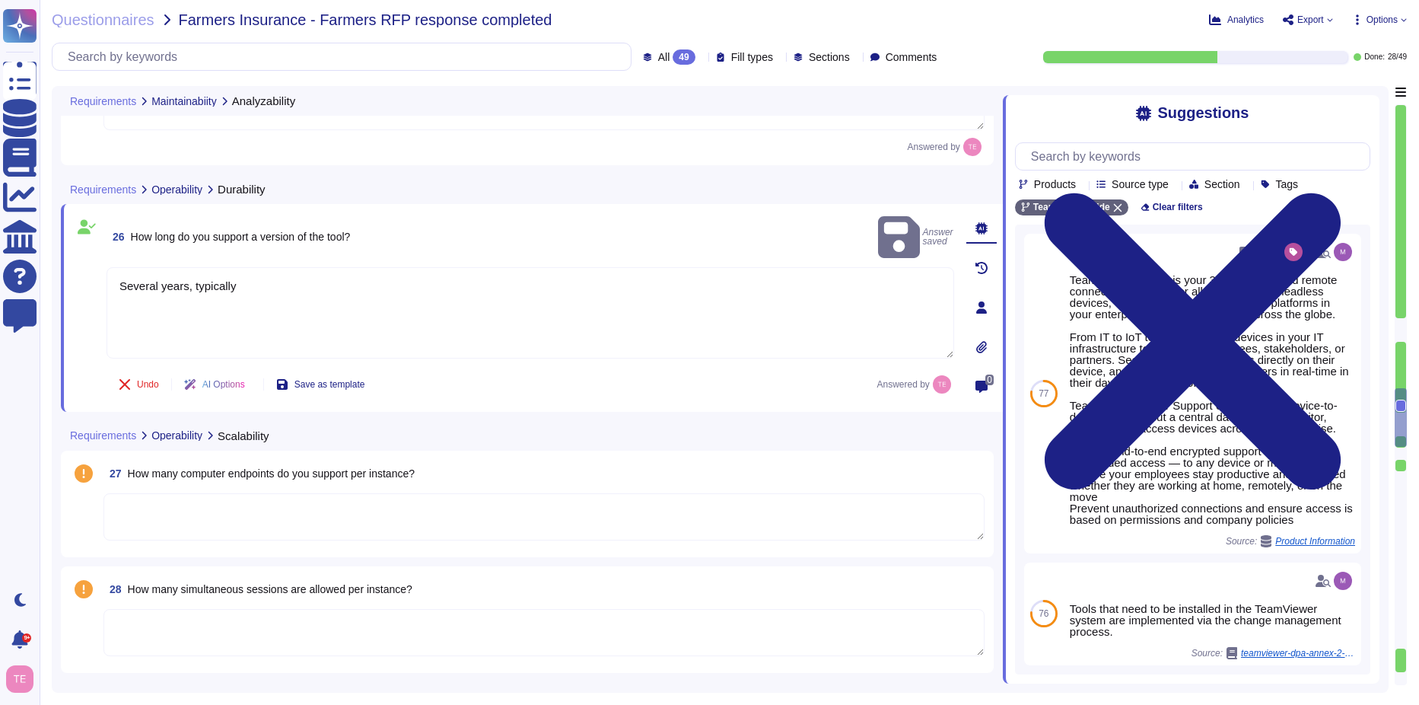
scroll to position [3653, 0]
type textarea "Create an accountOne account for Confluence, Jira, [PERSON_NAME] and more"
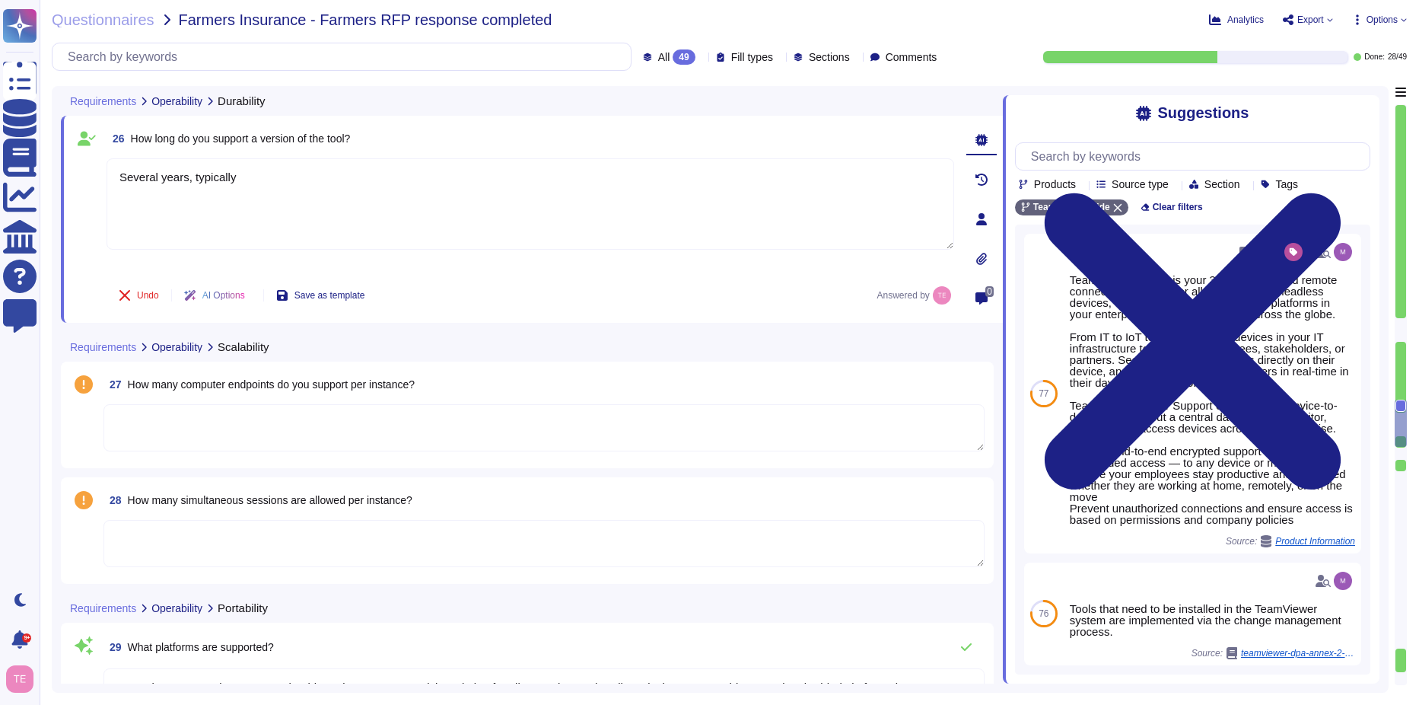
click at [434, 421] on textarea at bounding box center [543, 427] width 881 height 47
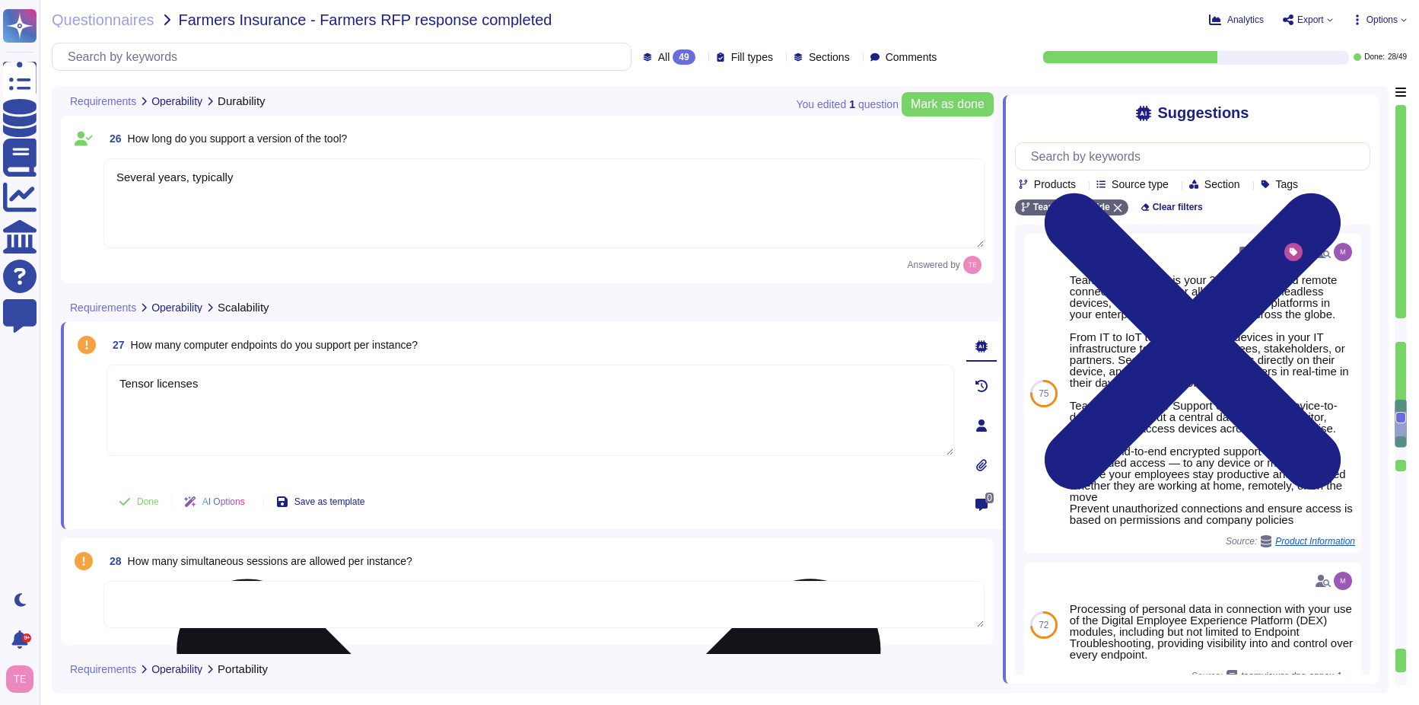
click at [266, 388] on textarea "Tensor licenses" at bounding box center [531, 410] width 848 height 91
type textarea "Tensor licenses start with 2500 endpoints and can be increased to as many as de…"
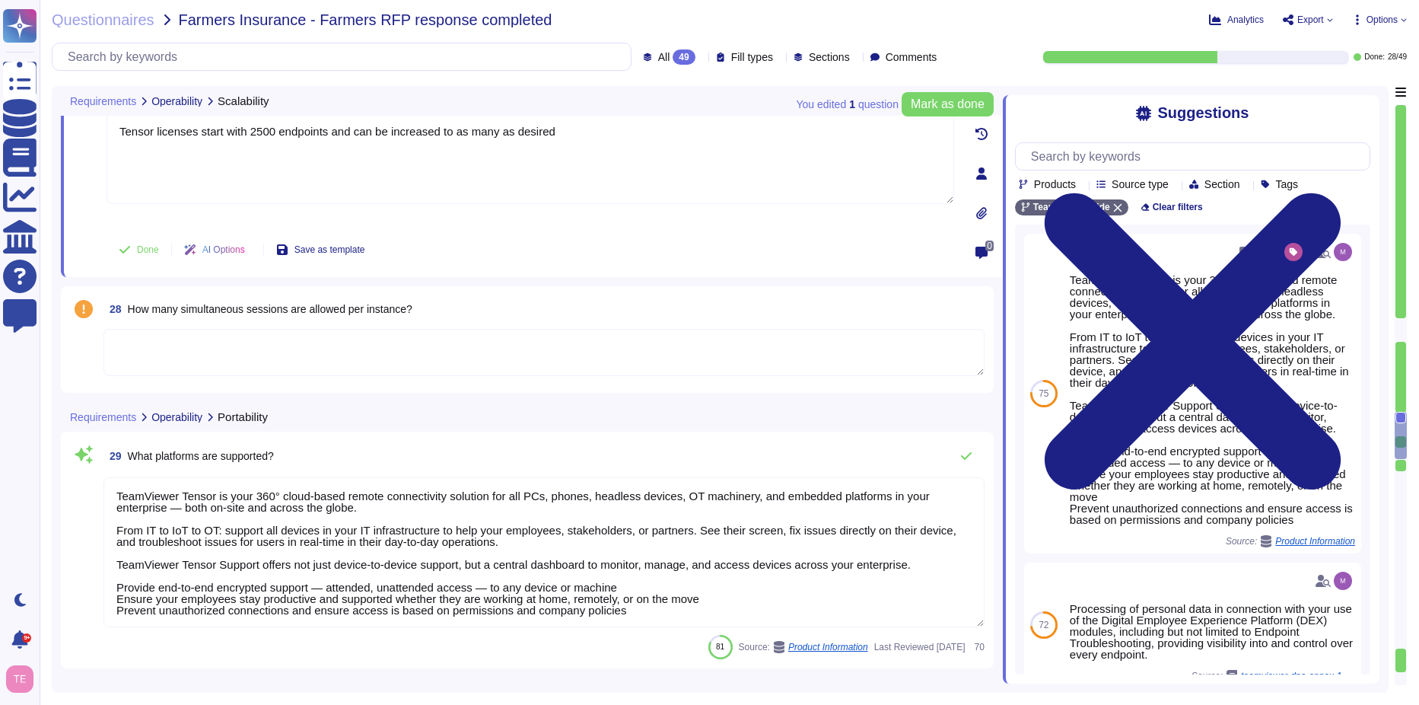
scroll to position [3957, 0]
type textarea "Create an accountOne account for Confluence, Jira, [PERSON_NAME] and more"
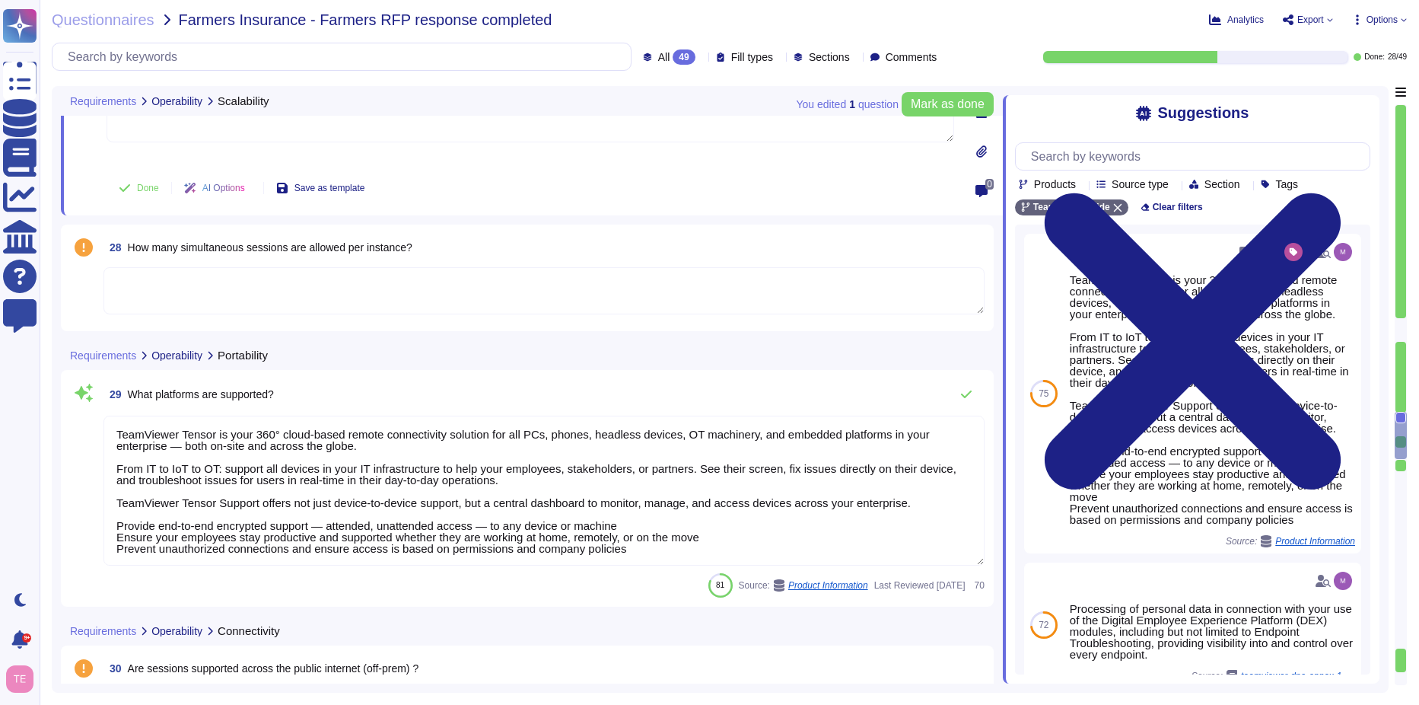
click at [326, 279] on textarea at bounding box center [543, 290] width 881 height 47
type textarea "Tensor licenses start with 2500 endpoints and can be increased to as many as de…"
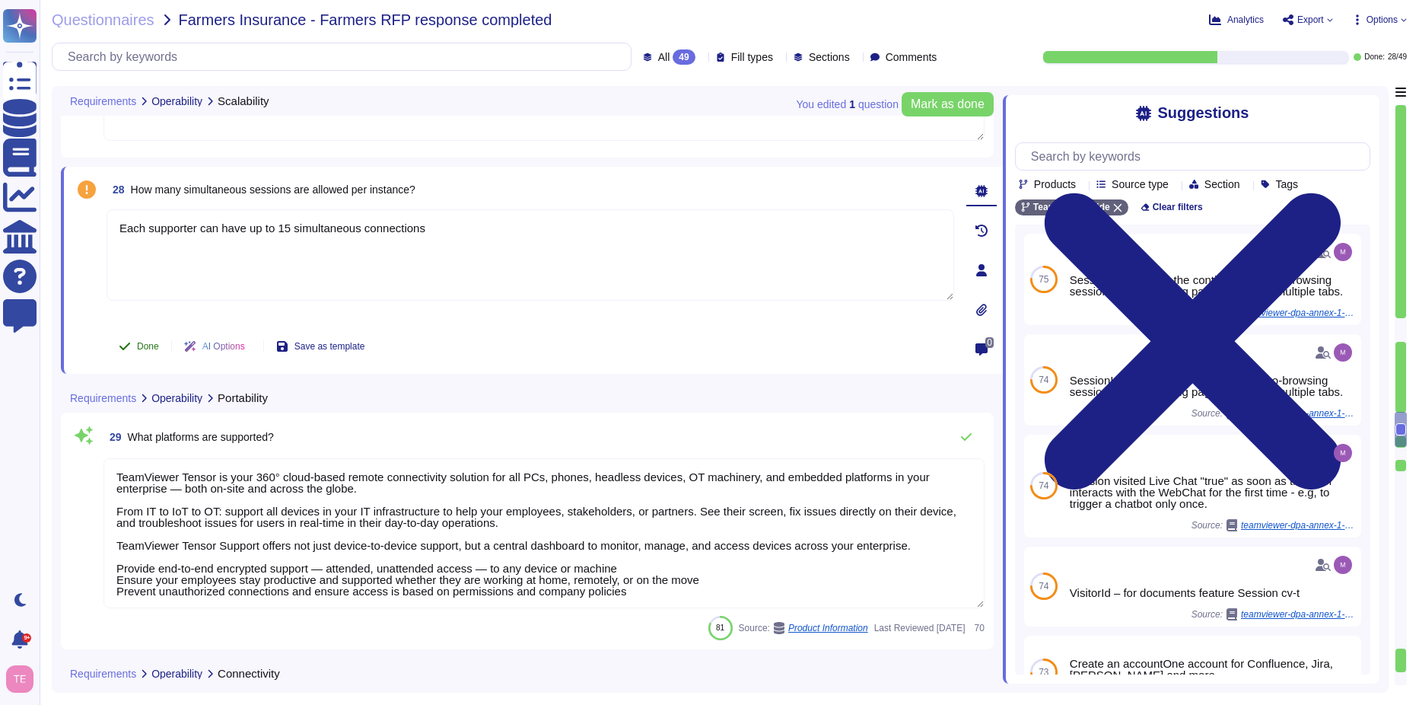
type textarea "Each supporter can have up to 15 simultaneous connections"
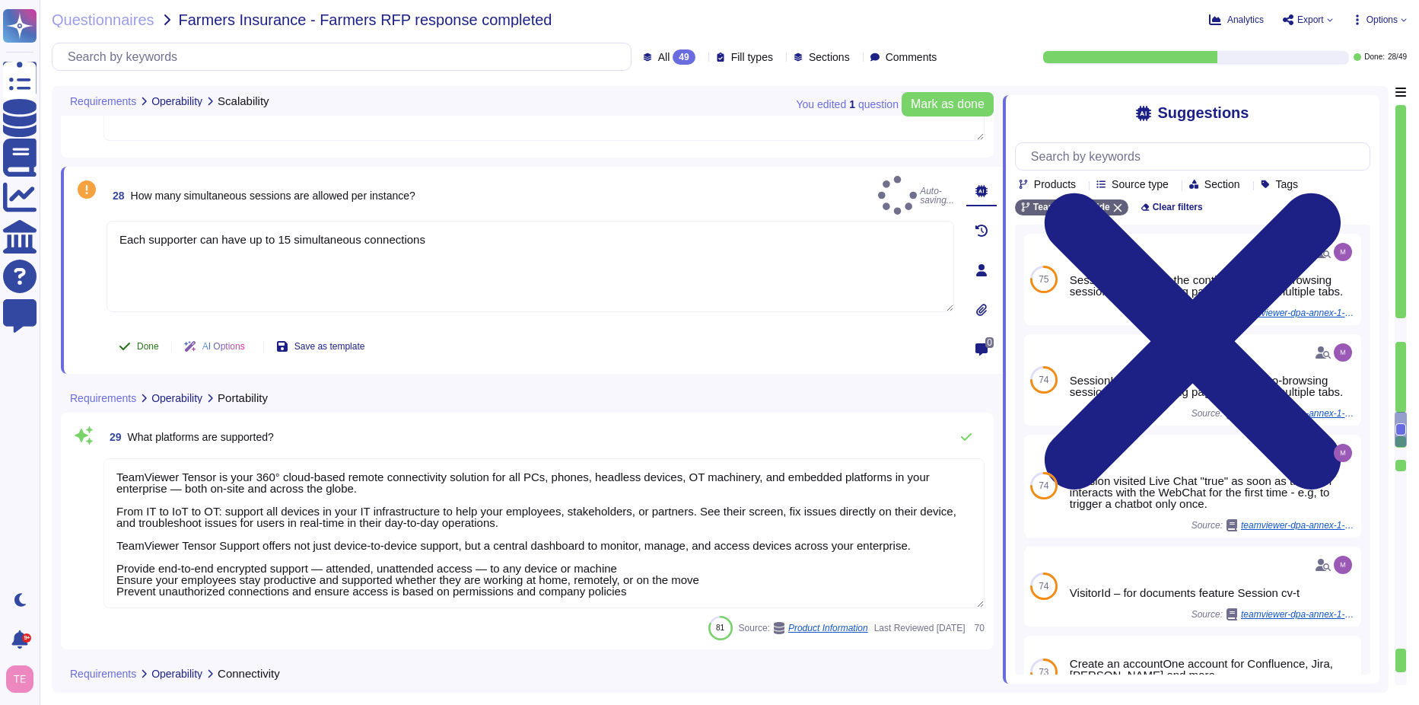
click at [148, 342] on span "Done" at bounding box center [148, 346] width 22 height 9
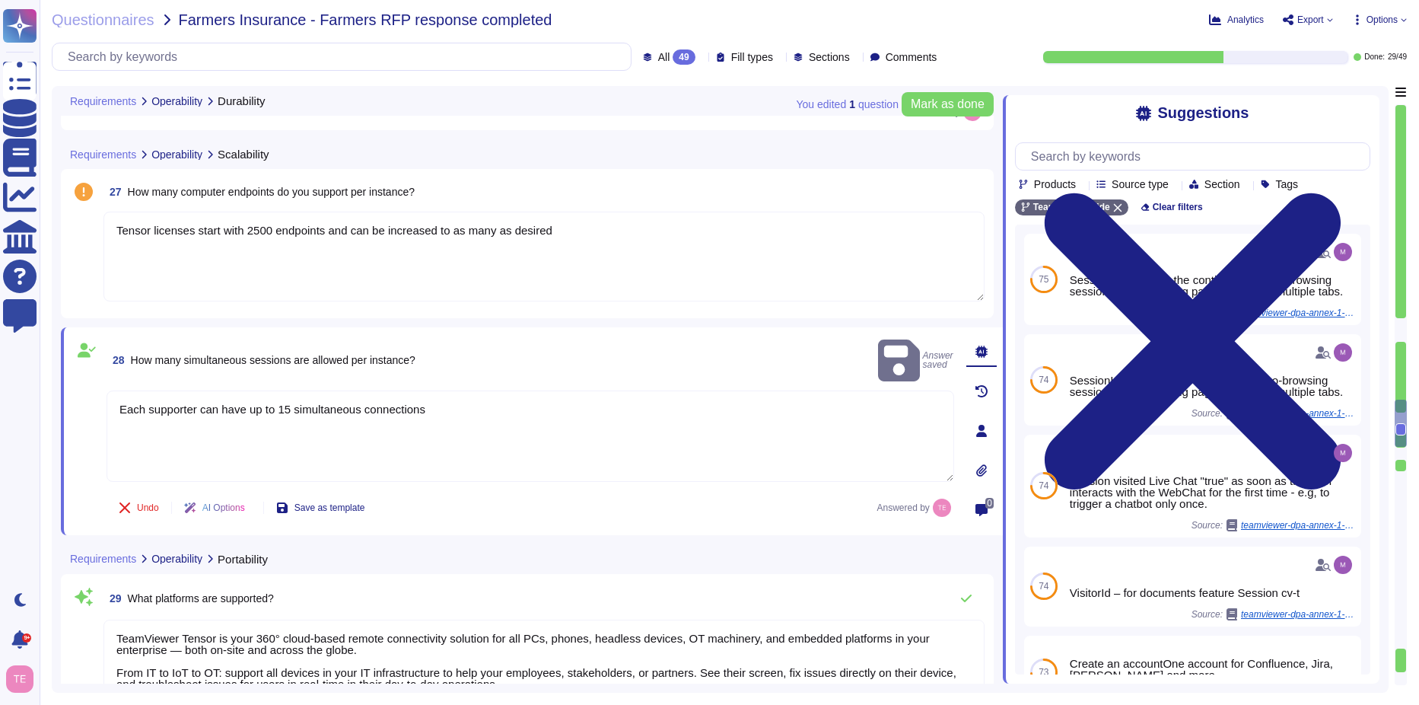
type textarea "Several years, typically"
click at [178, 285] on textarea "Tensor licenses start with 2500 endpoints and can be increased to as many as de…" at bounding box center [543, 257] width 881 height 90
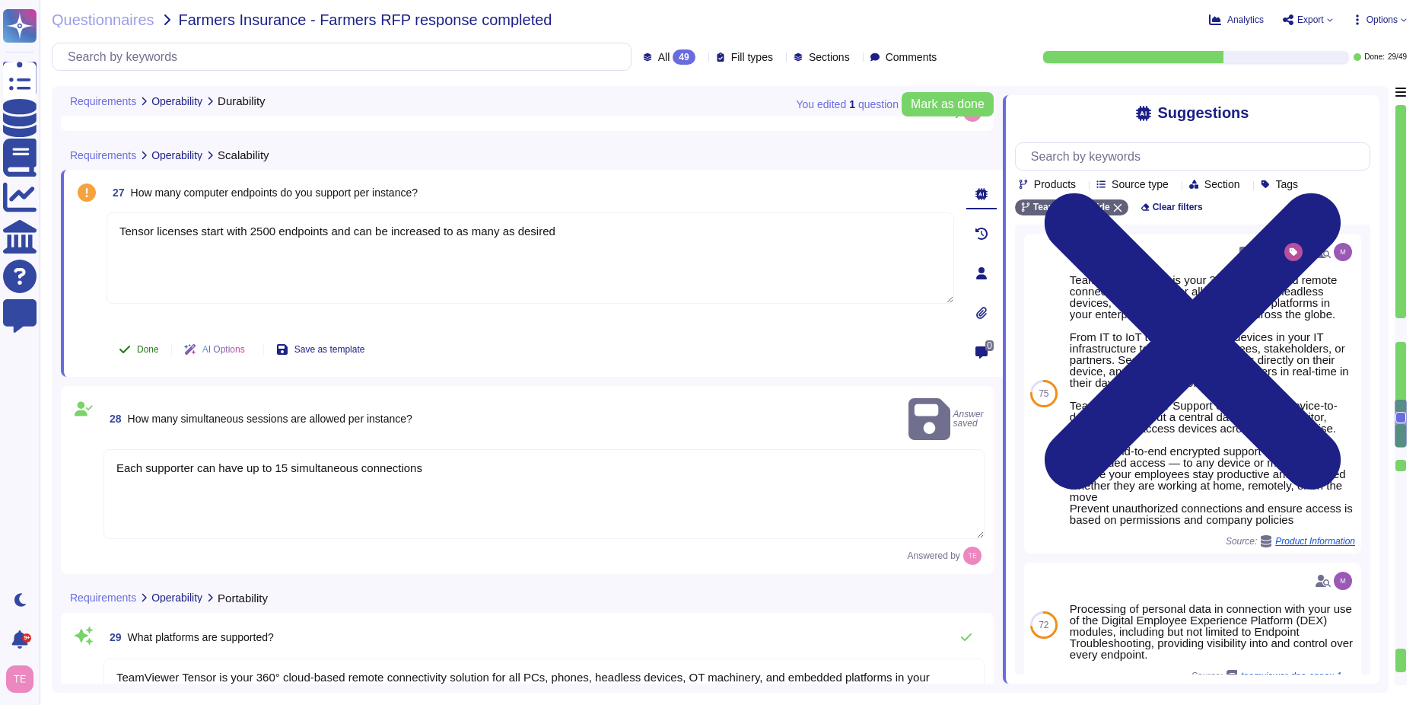
click at [149, 345] on span "Done" at bounding box center [148, 349] width 22 height 9
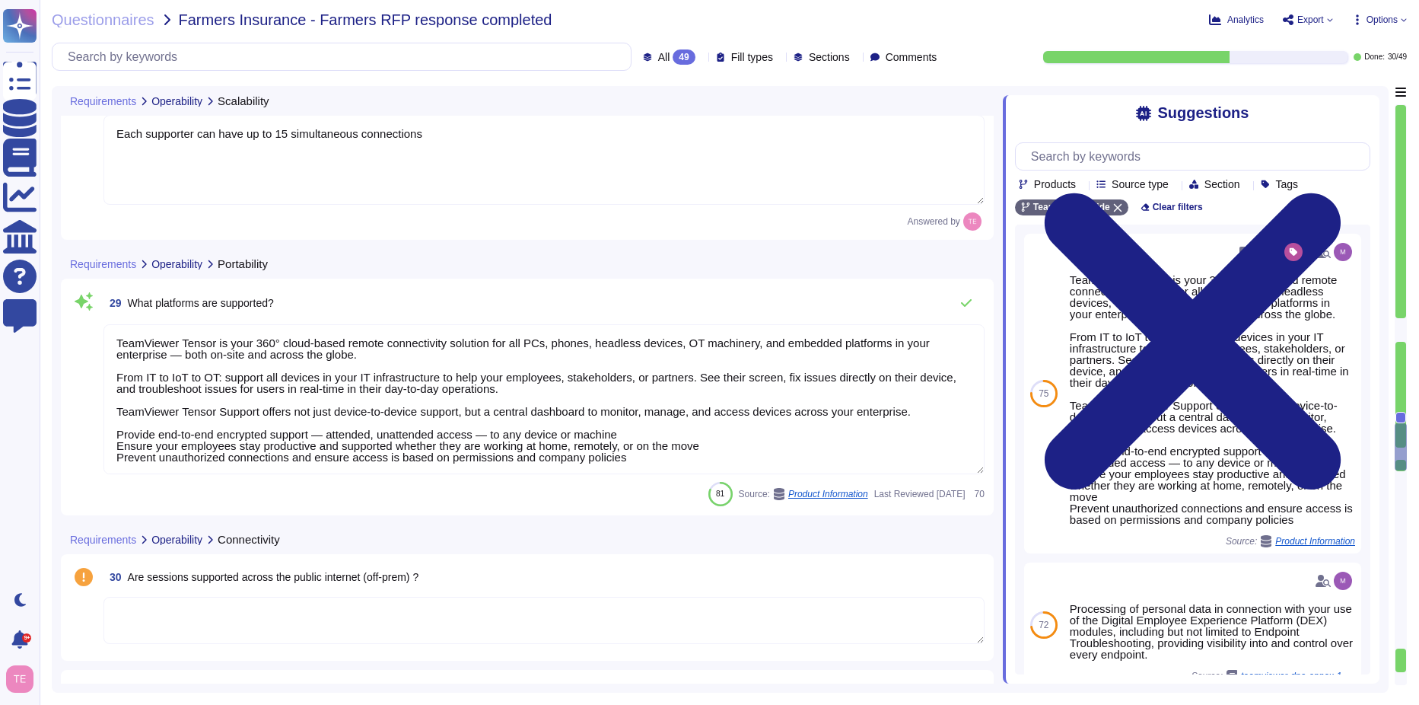
scroll to position [2, 0]
click at [415, 371] on textarea "TeamViewer Tensor is your 360° cloud-based remote connectivity solution for all…" at bounding box center [543, 399] width 881 height 150
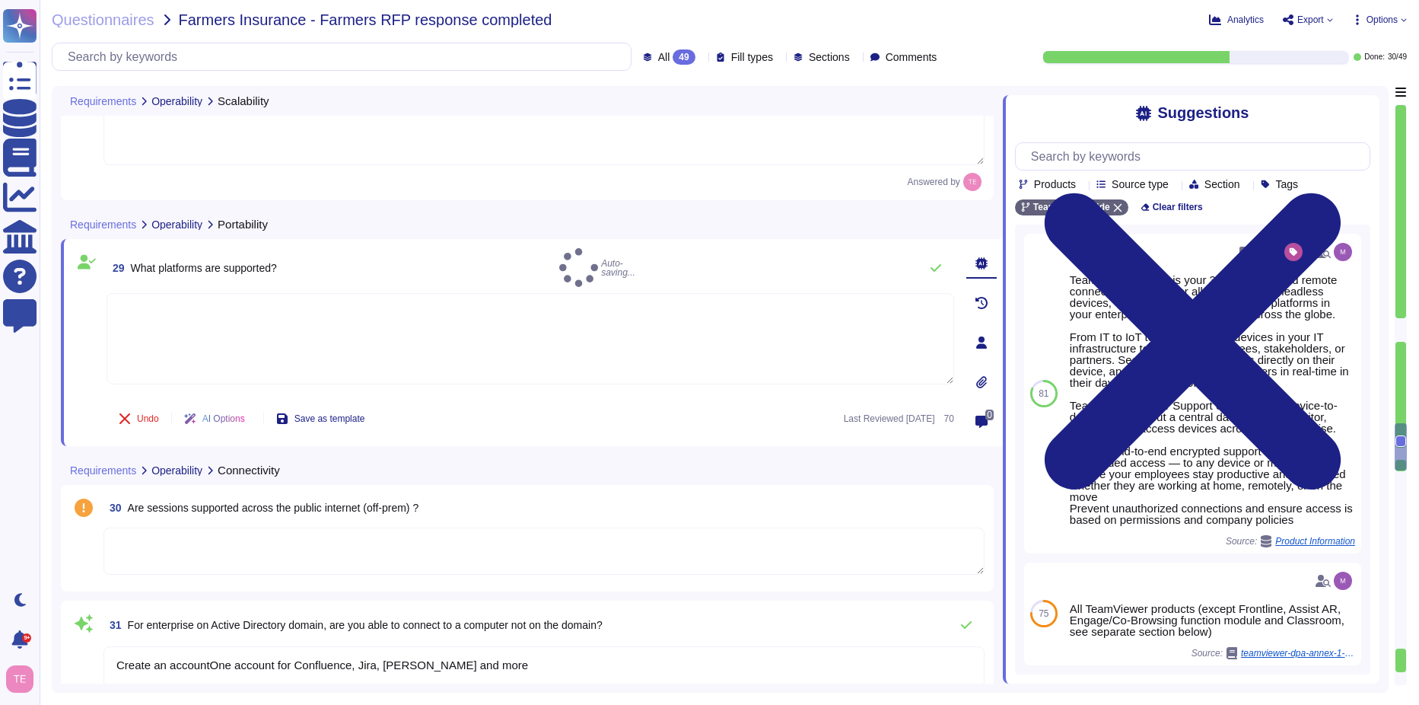
scroll to position [0, 0]
click at [658, 310] on textarea at bounding box center [531, 347] width 848 height 91
click at [330, 549] on textarea at bounding box center [543, 550] width 881 height 47
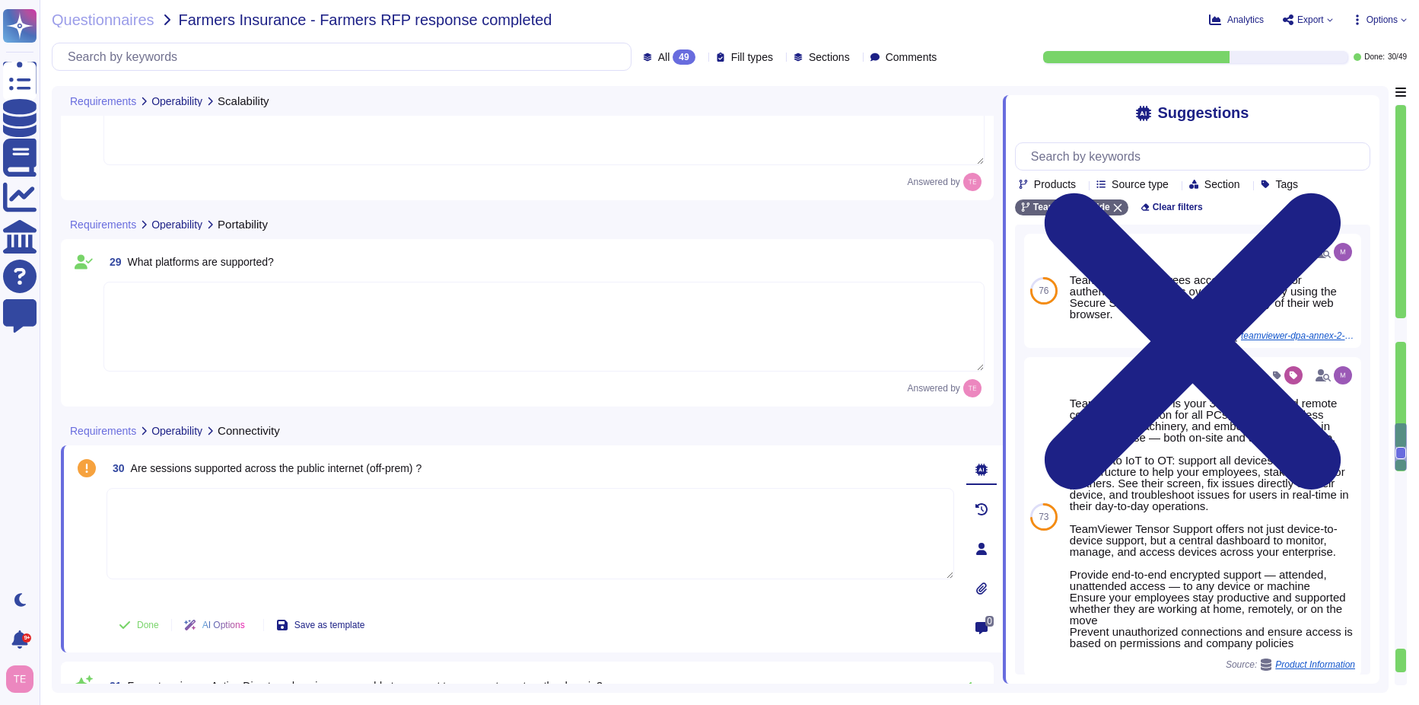
click at [377, 326] on textarea at bounding box center [543, 327] width 881 height 90
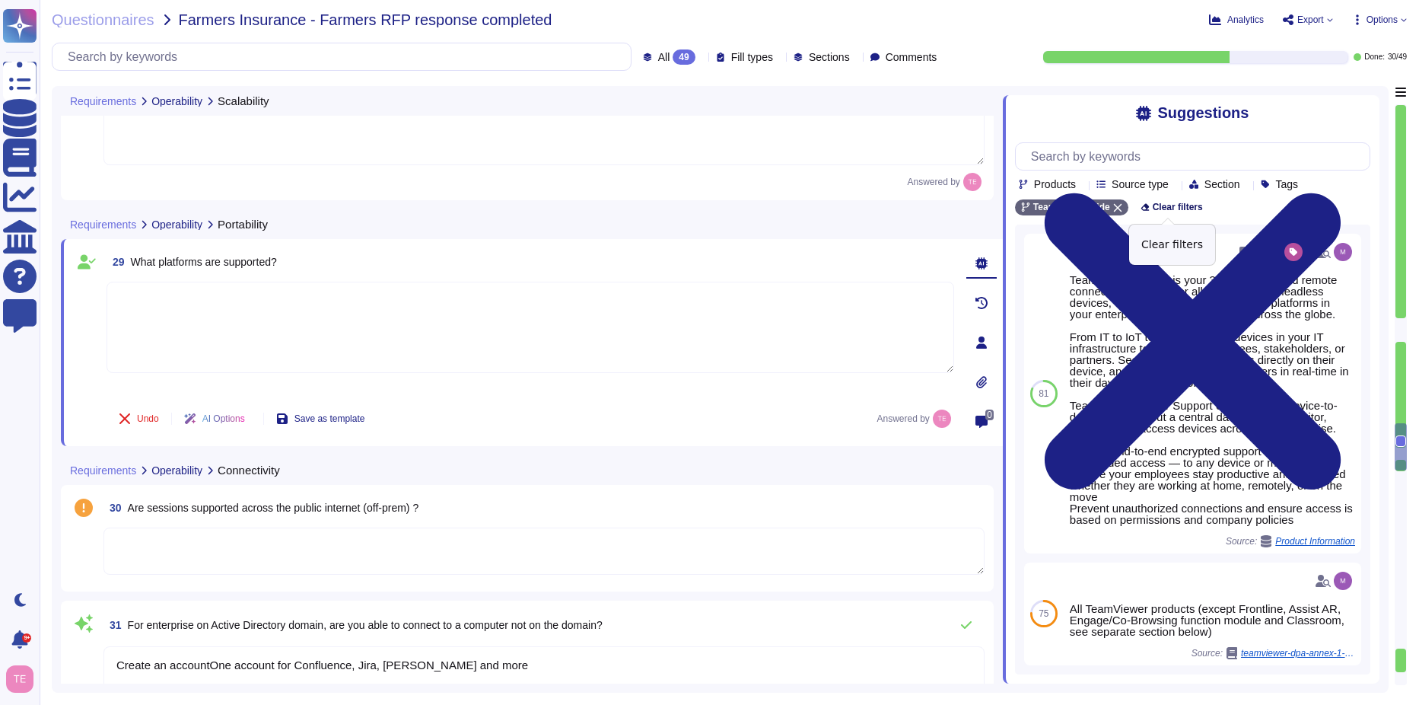
click at [1173, 209] on span "Clear filters" at bounding box center [1178, 206] width 50 height 9
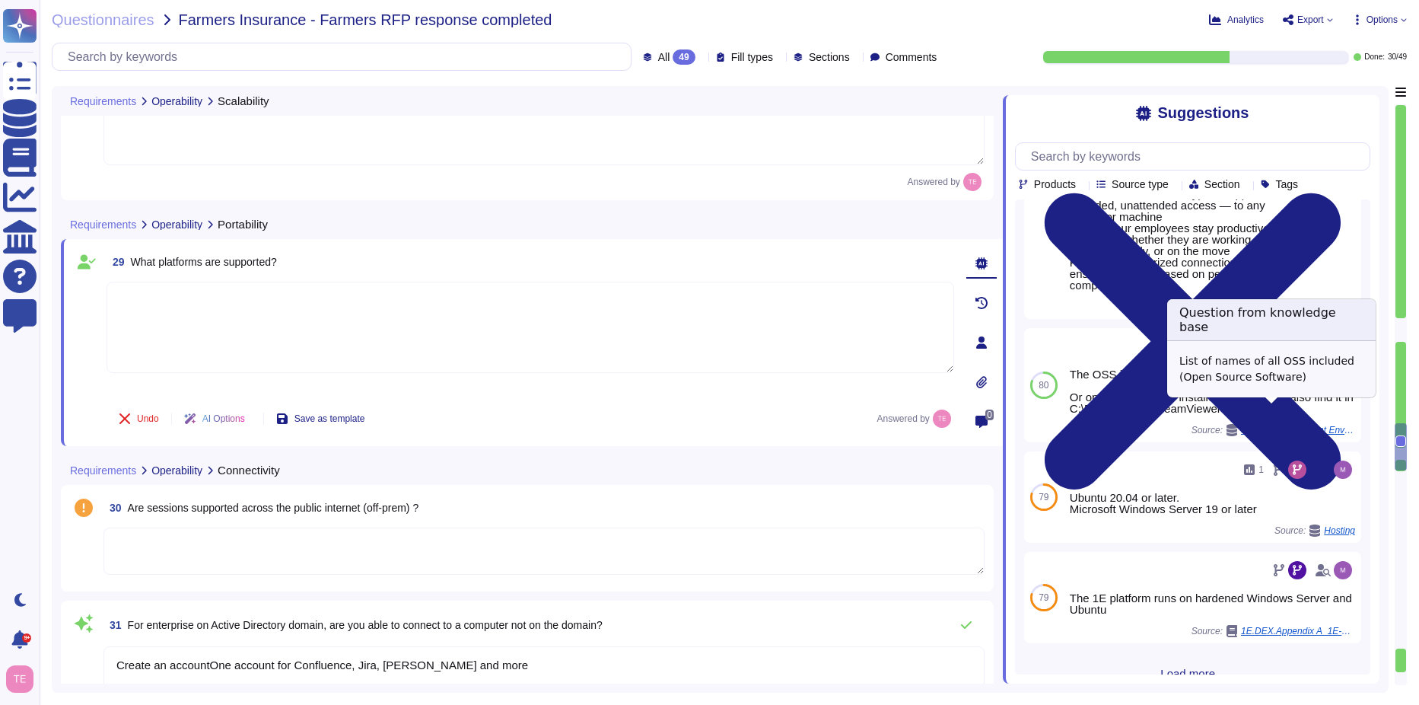
scroll to position [412, 0]
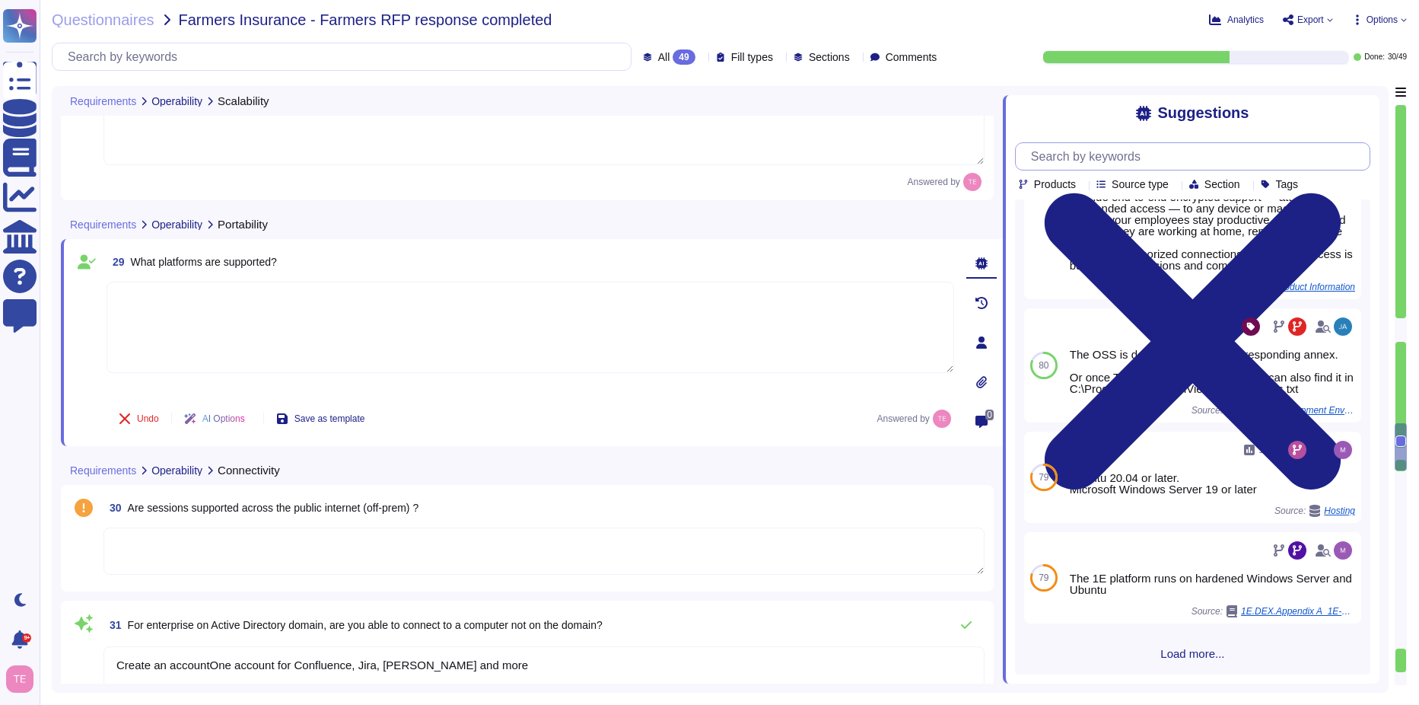
click at [1123, 153] on input "text" at bounding box center [1197, 156] width 346 height 27
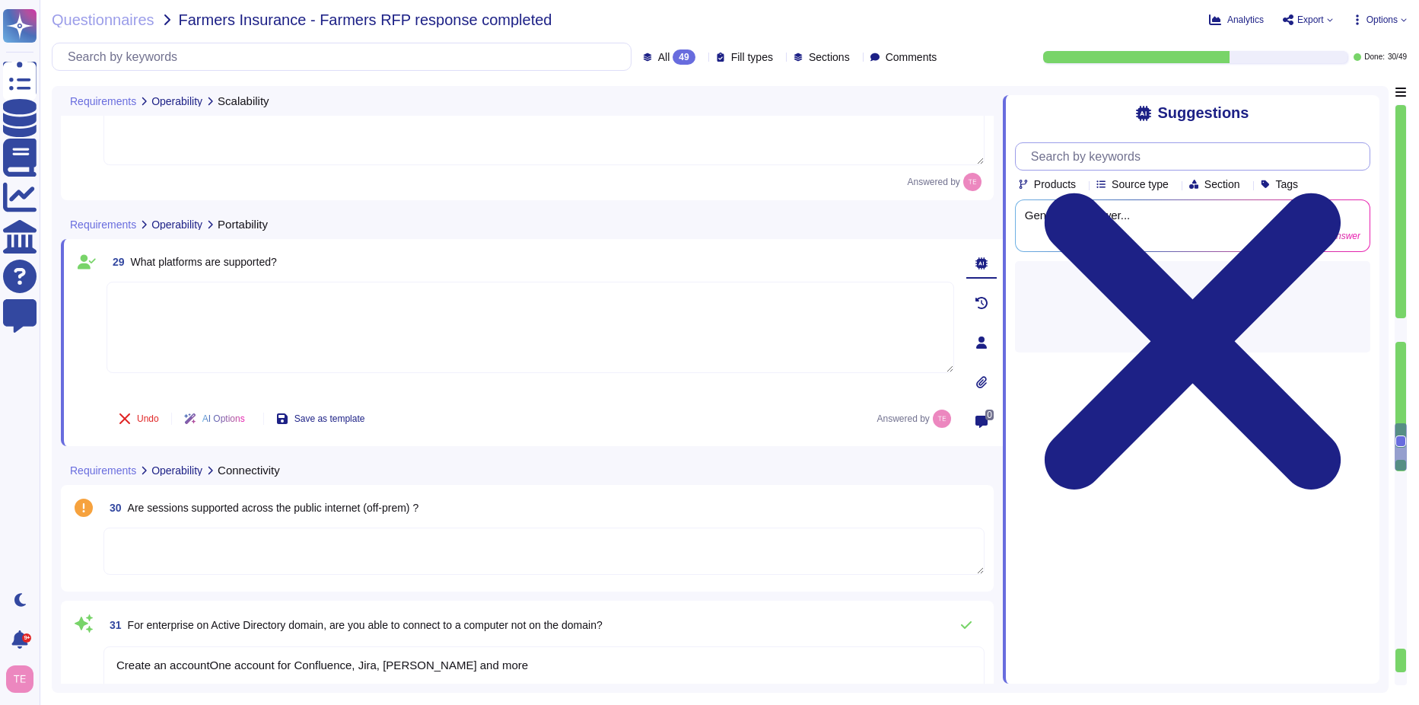
scroll to position [0, 0]
type input "supported operating systems"
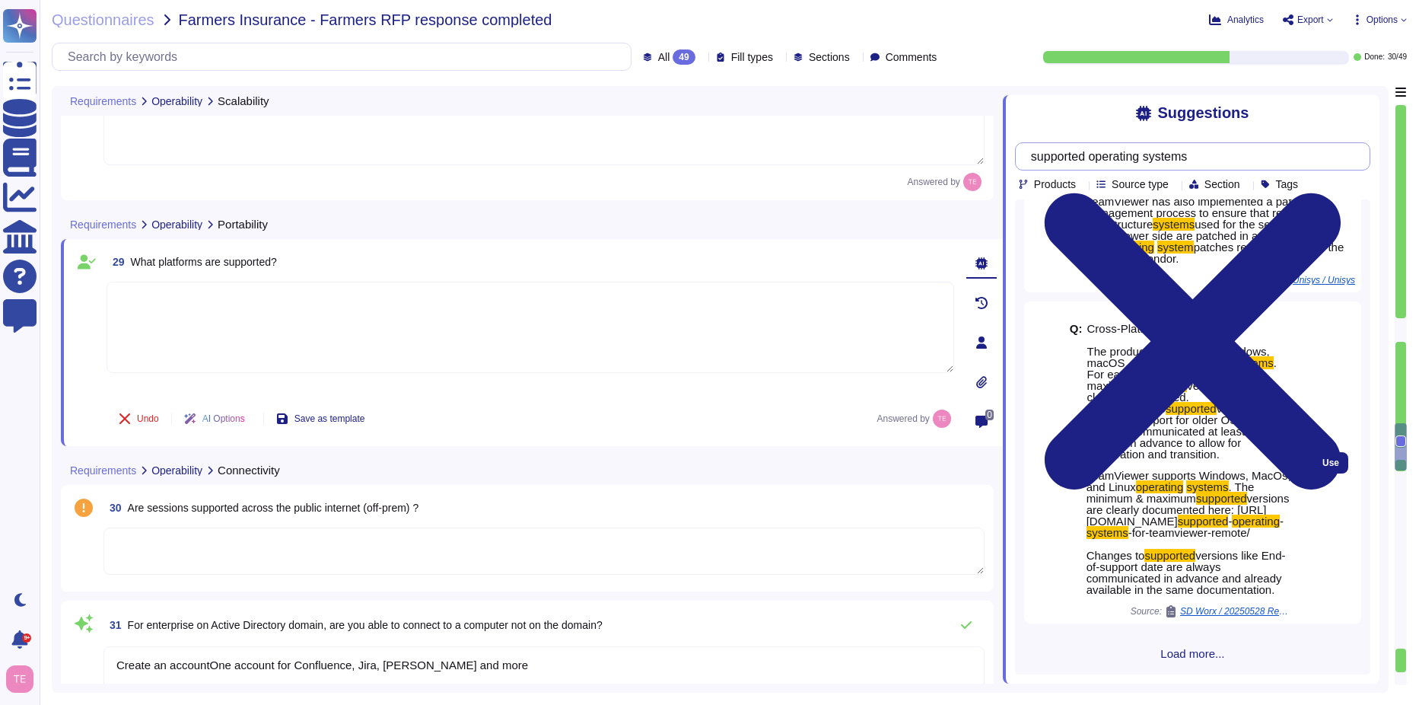
scroll to position [104, 0]
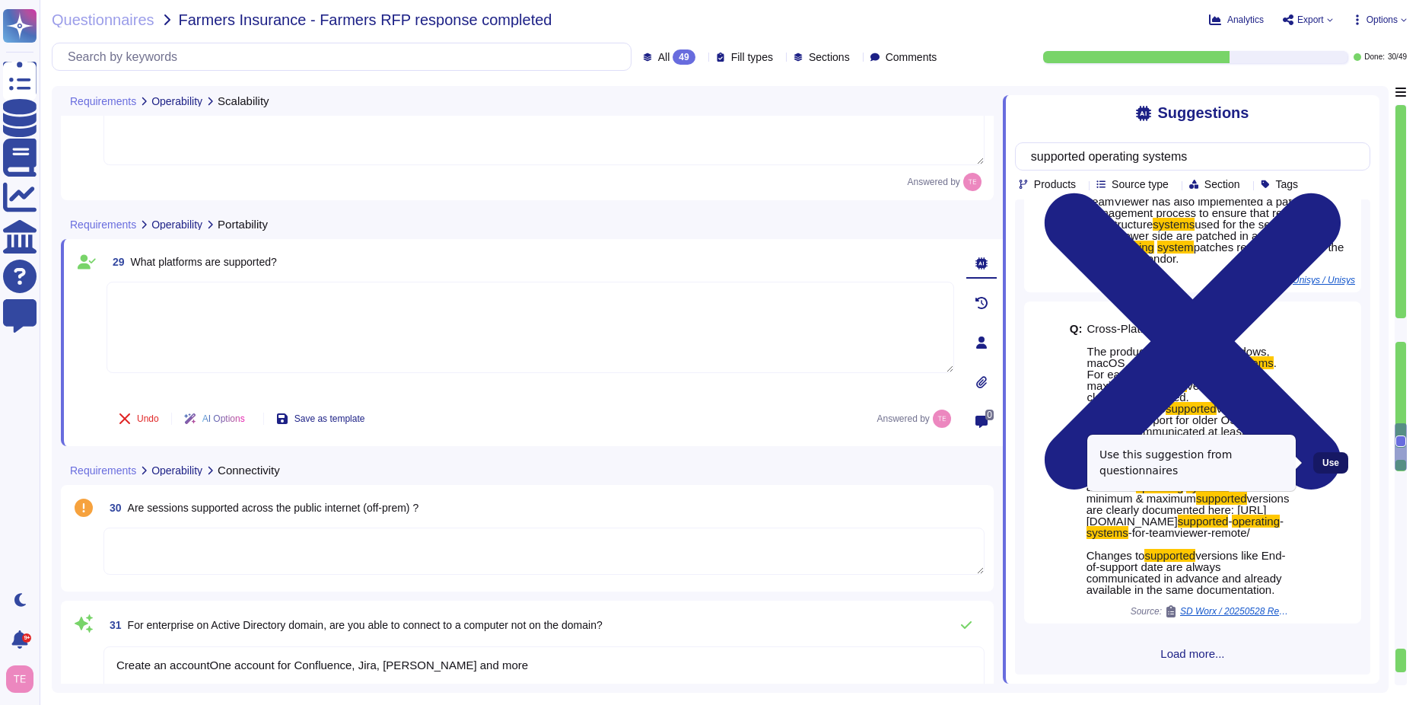
click at [1323, 462] on span "Use" at bounding box center [1331, 462] width 17 height 9
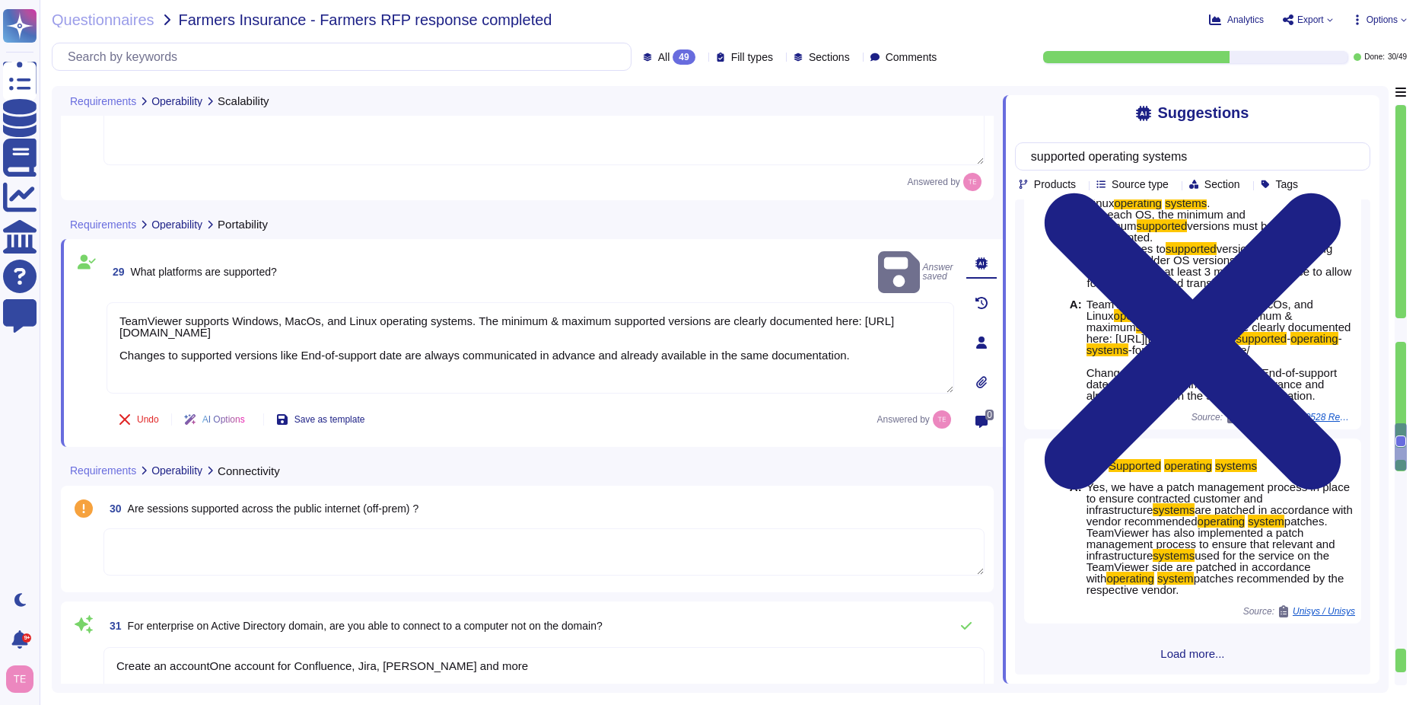
scroll to position [81, 0]
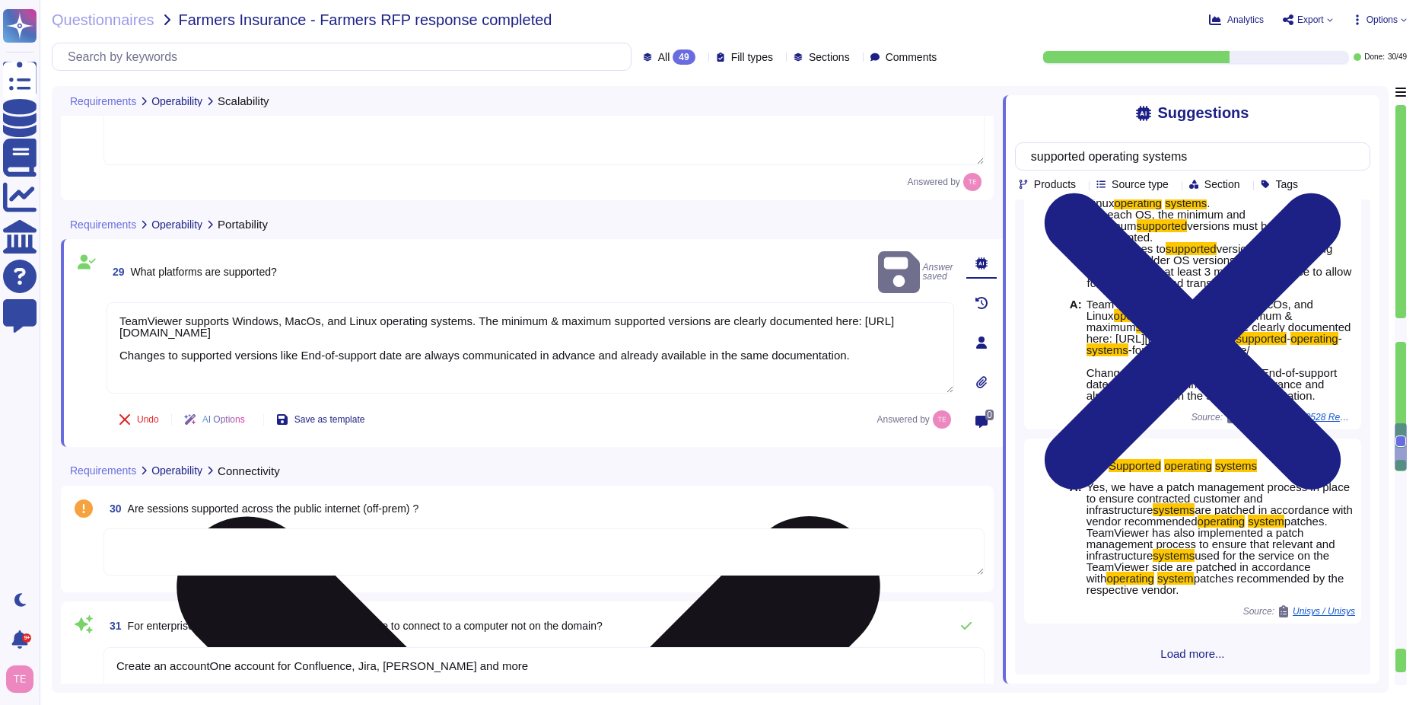
click at [333, 302] on textarea "TeamViewer supports Windows, MacOs, and Linux operating systems. The minimum & …" at bounding box center [531, 347] width 848 height 91
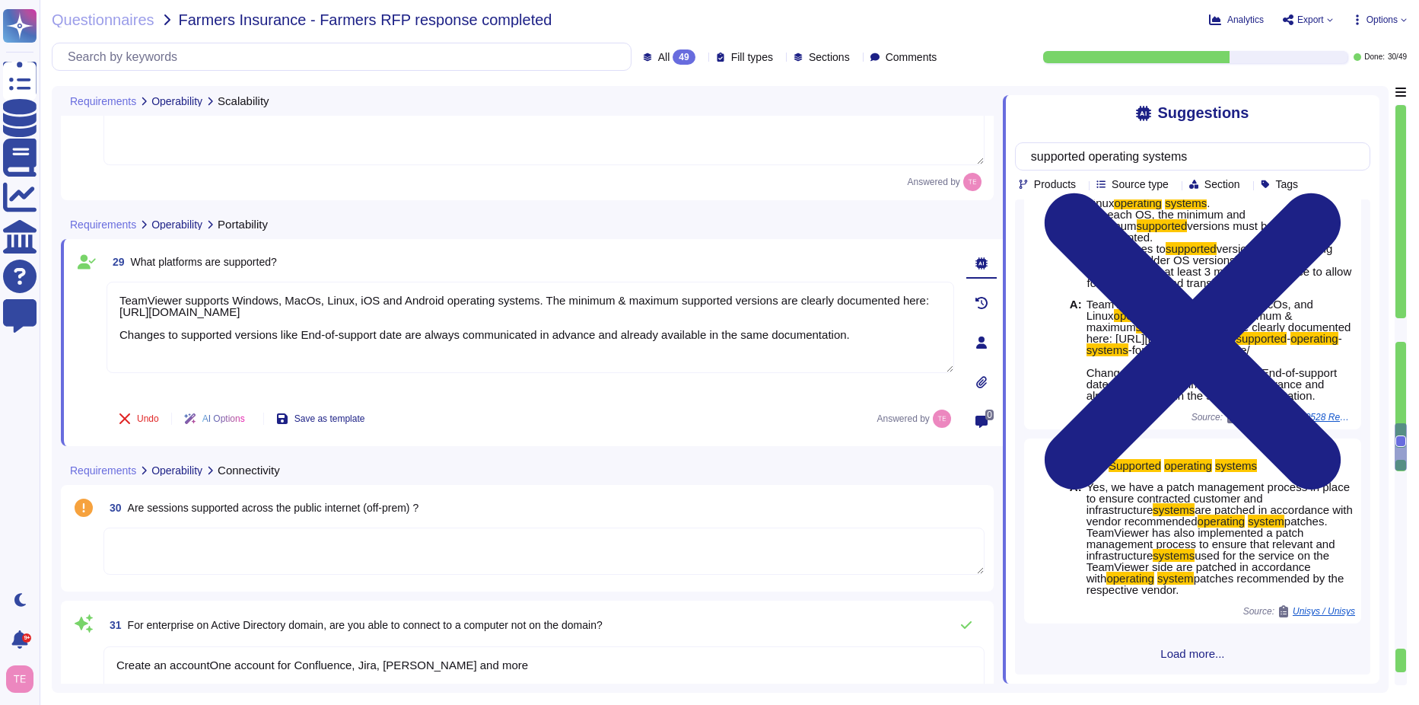
drag, startPoint x: 873, startPoint y: 347, endPoint x: 75, endPoint y: 339, distance: 797.6
click at [75, 339] on div "29 What platforms are supported? TeamViewer supports Windows, MacOs, Linux, iOS…" at bounding box center [513, 342] width 881 height 189
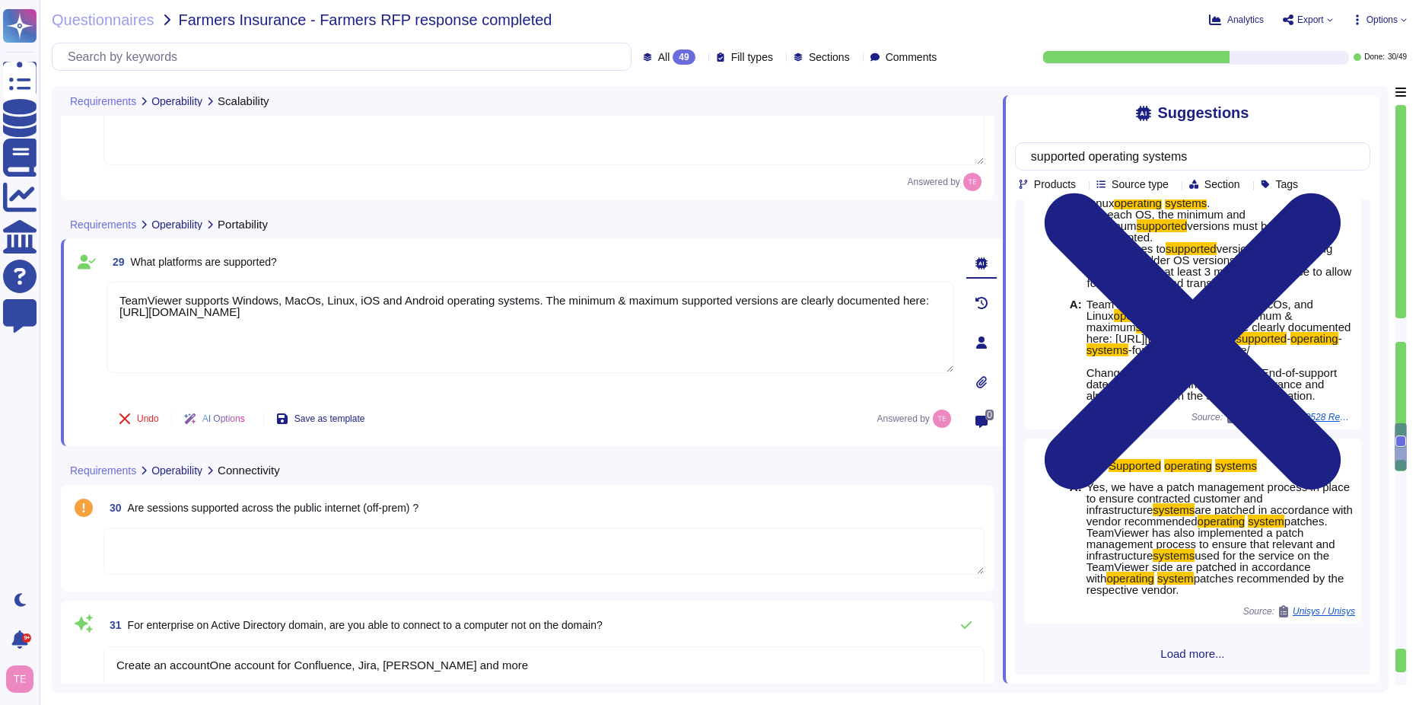
type textarea "TeamViewer supports Windows, MacOs, Linux, iOS and Android operating systems. T…"
click at [733, 528] on textarea at bounding box center [543, 550] width 881 height 47
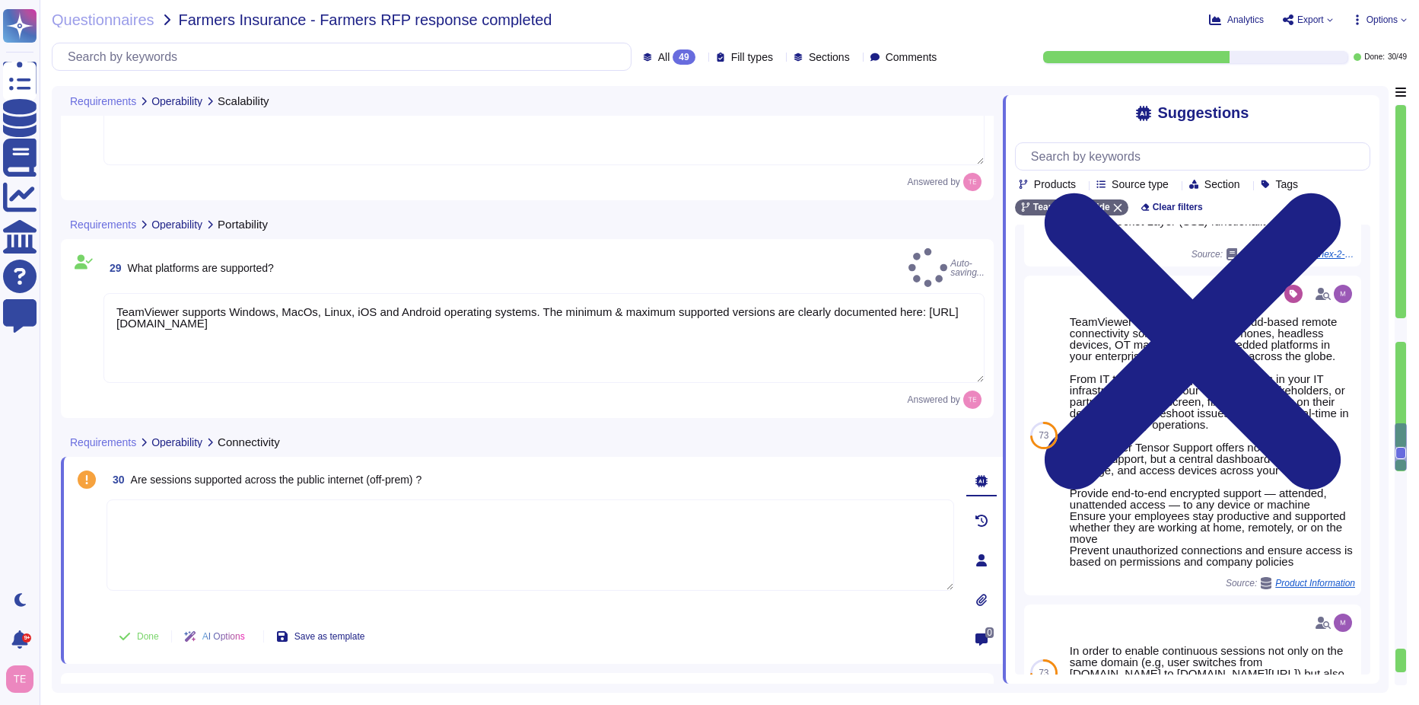
scroll to position [0, 0]
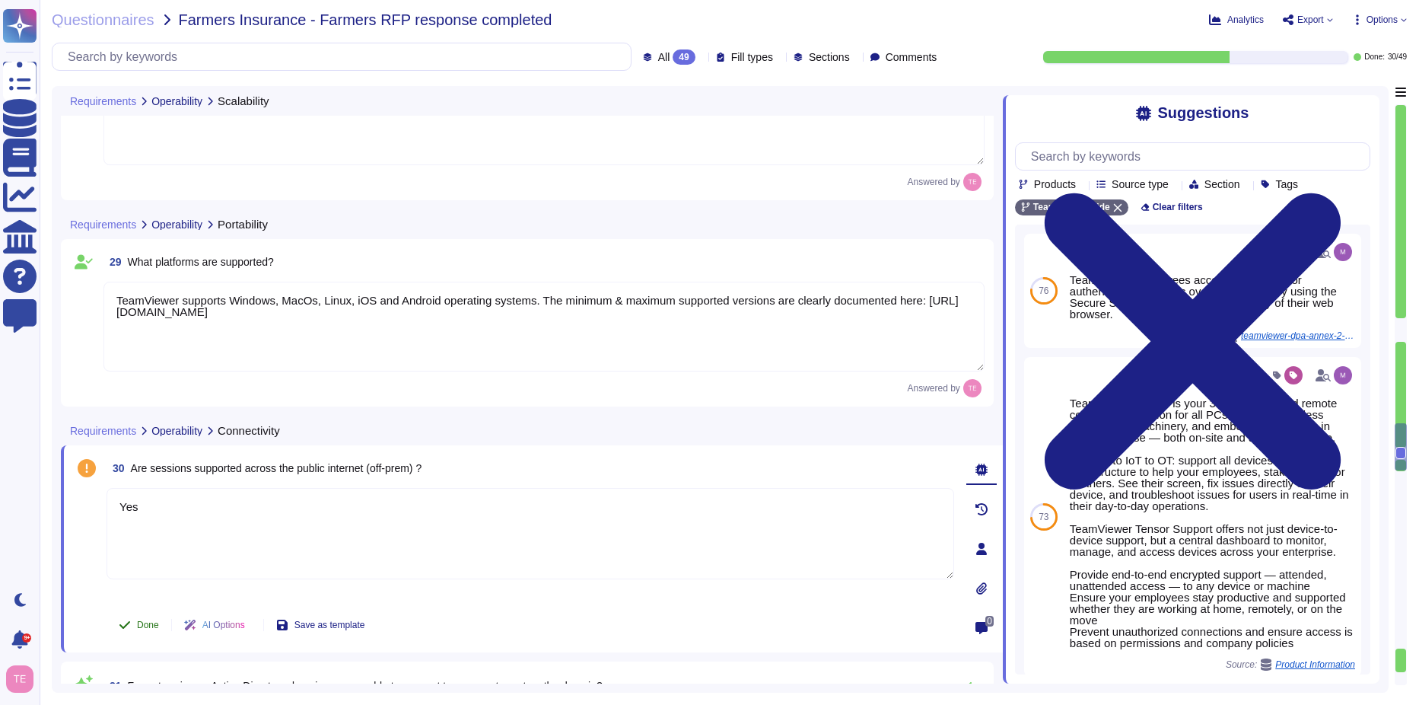
type textarea "Yes"
click at [126, 623] on icon at bounding box center [125, 625] width 12 height 12
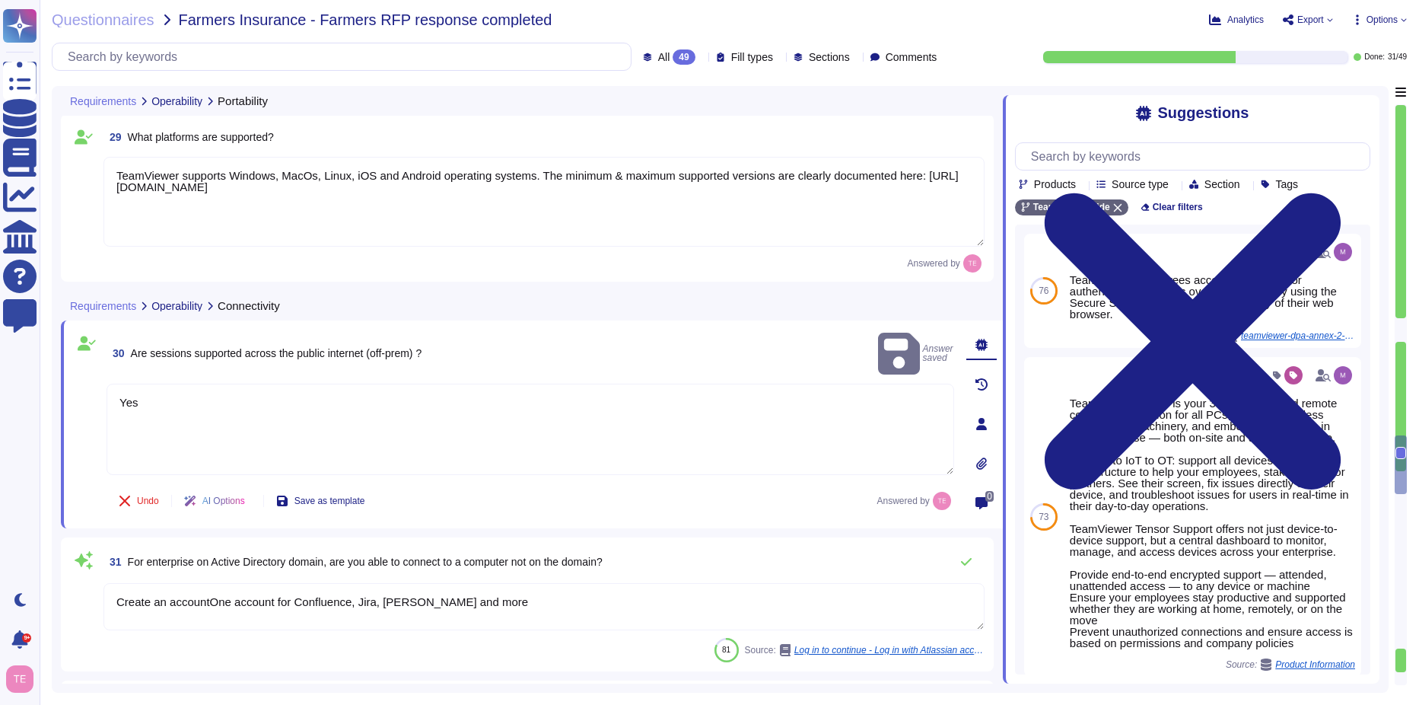
scroll to position [4295, 0]
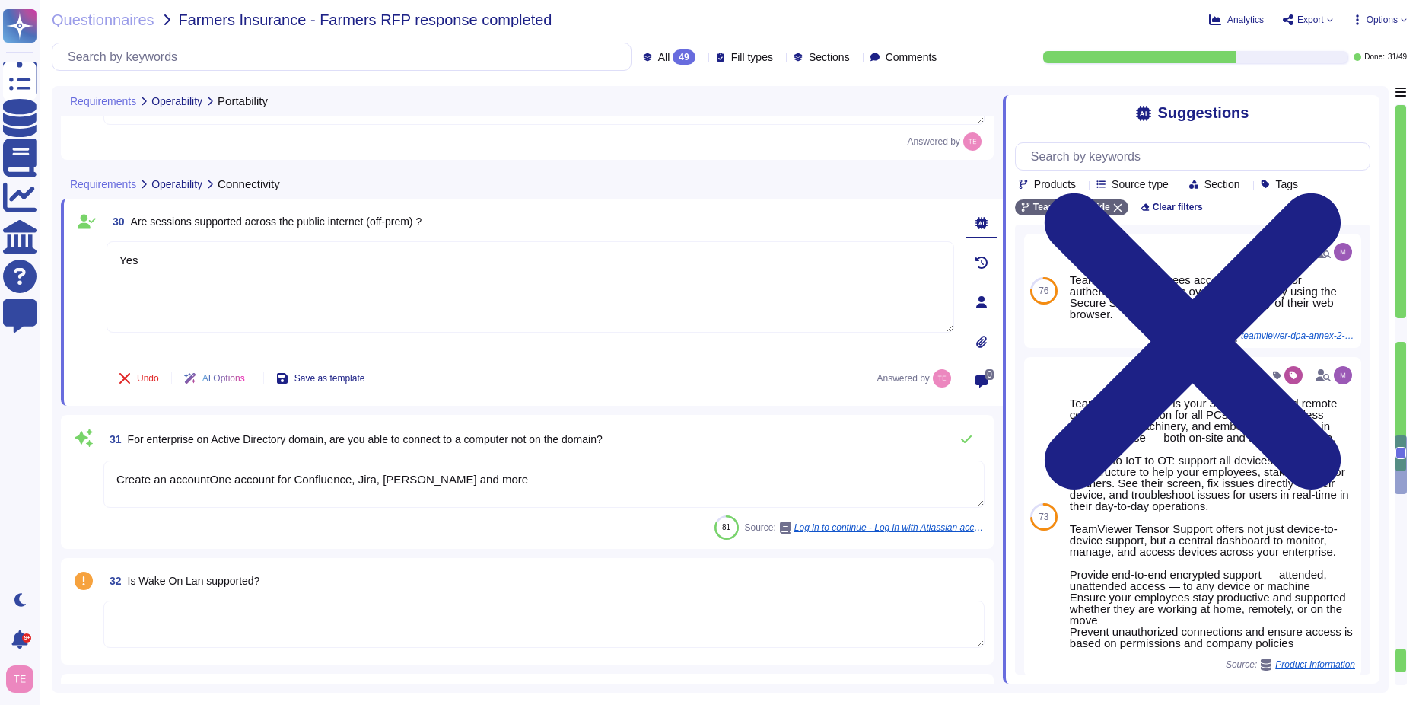
drag, startPoint x: 498, startPoint y: 479, endPoint x: 56, endPoint y: 479, distance: 442.2
click at [56, 479] on div "Requirements Operability Portability 29 What platforms are supported? TeamViewe…" at bounding box center [720, 389] width 1337 height 607
click at [469, 492] on textarea "Create an accountOne account for Confluence, Jira, [PERSON_NAME] and more" at bounding box center [543, 483] width 881 height 47
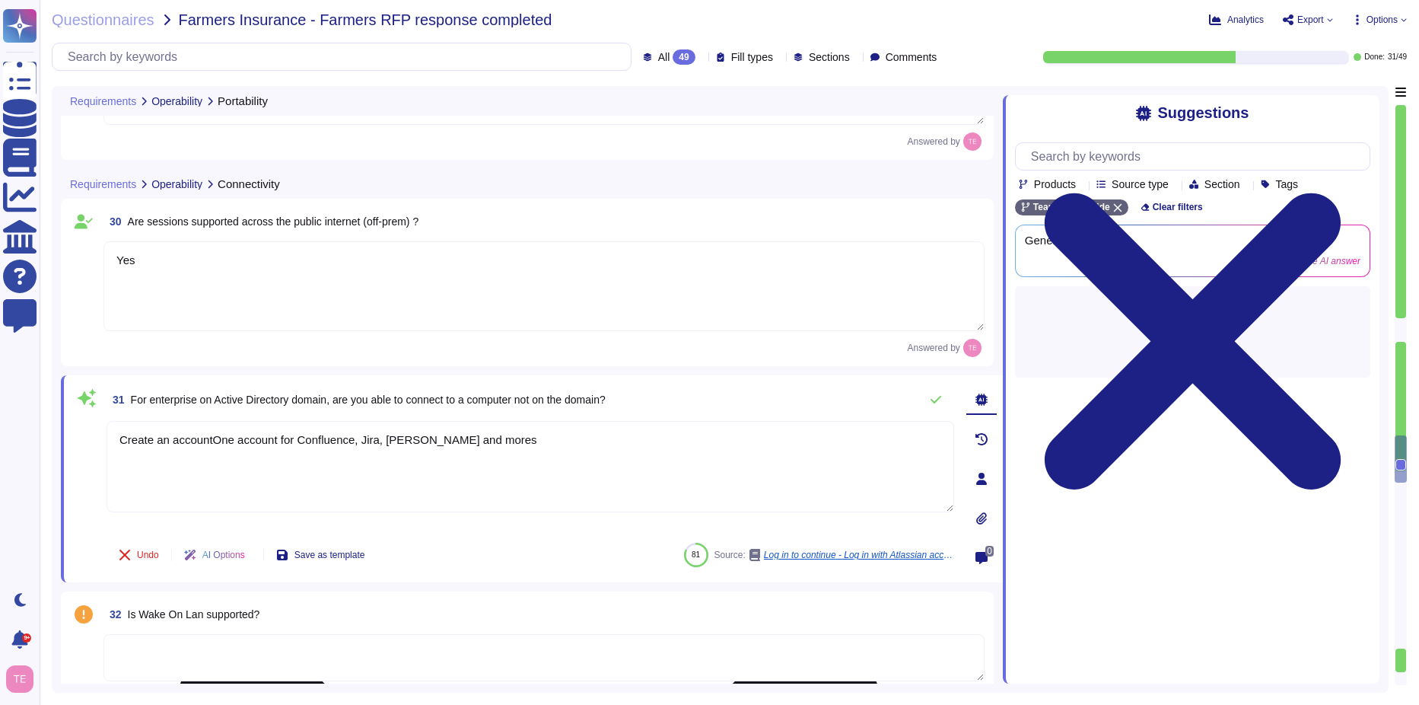
click at [493, 467] on textarea "Create an accountOne account for Confluence, Jira, [PERSON_NAME] and mores" at bounding box center [531, 466] width 848 height 91
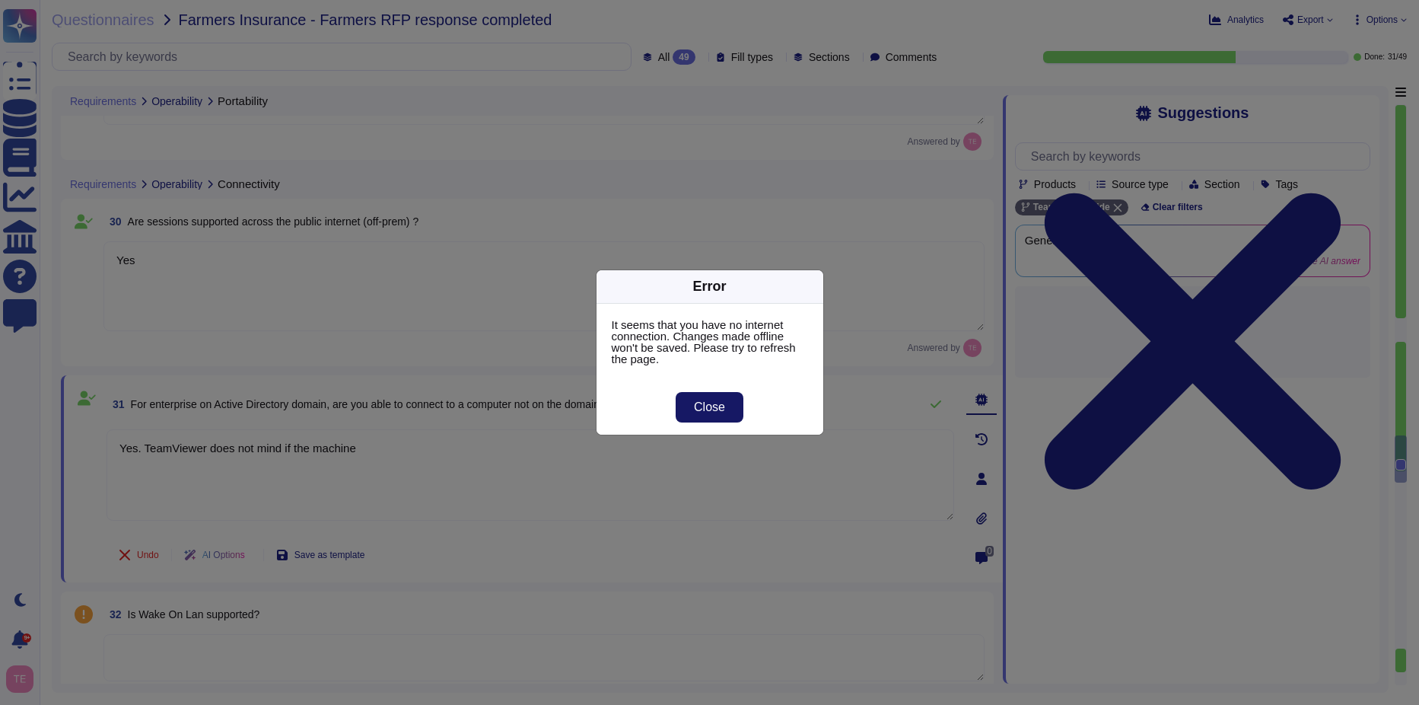
click at [715, 409] on span "Close" at bounding box center [709, 407] width 31 height 12
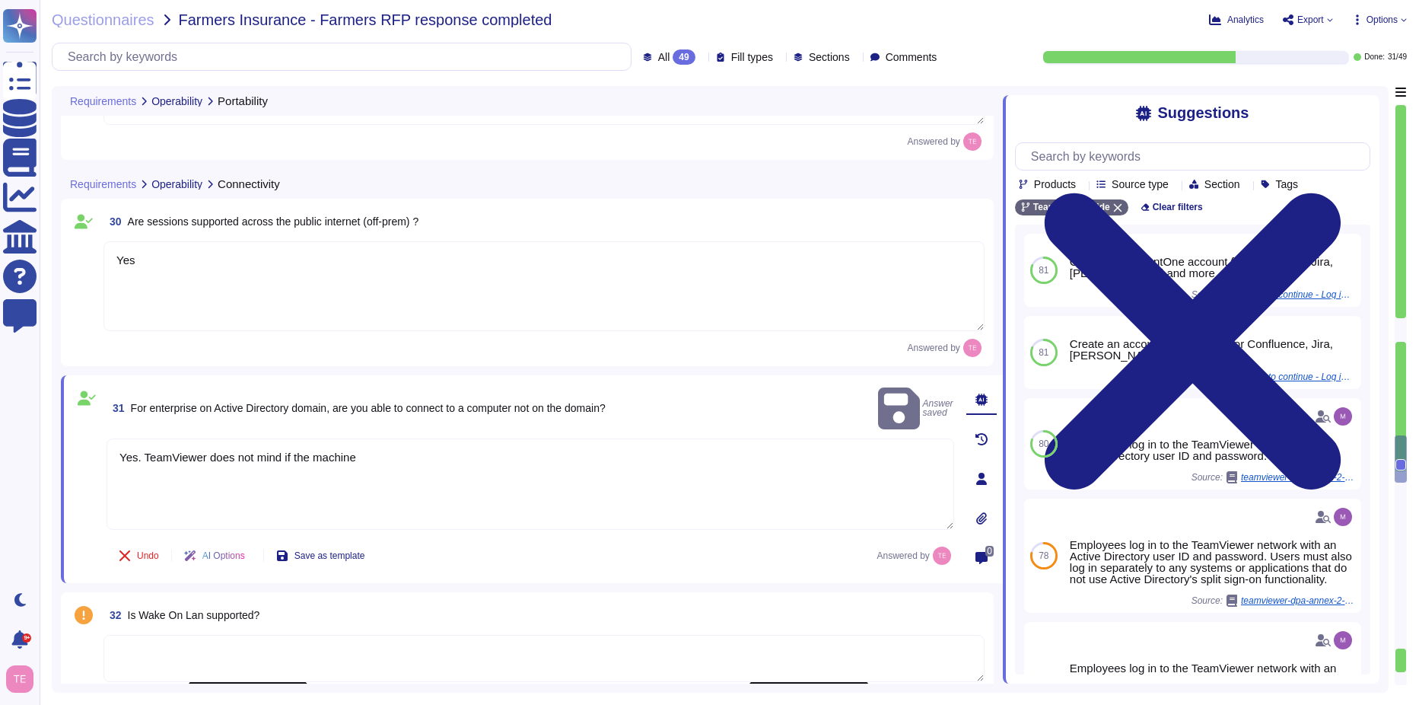
click at [379, 444] on textarea "Yes. TeamViewer does not mind if the machine" at bounding box center [531, 483] width 848 height 91
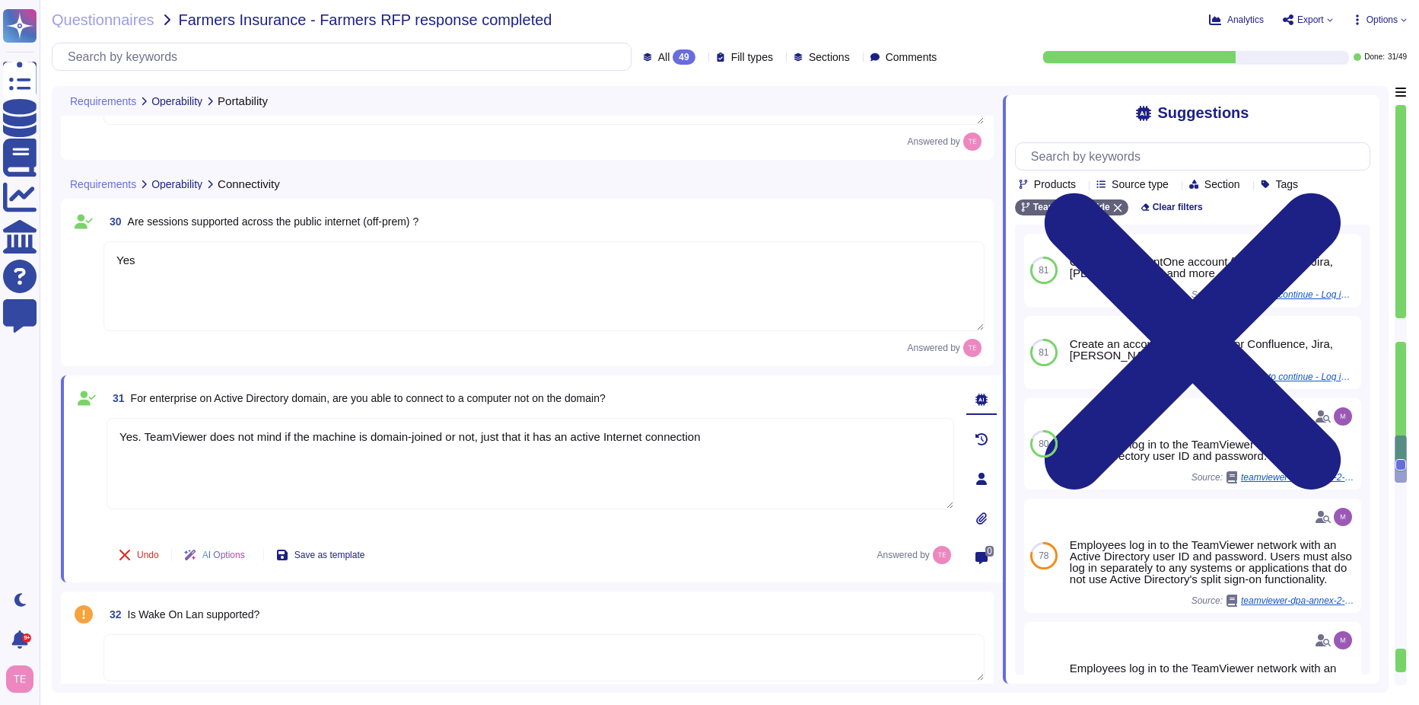
type textarea "Yes. TeamViewer does not mind if the machine is domain-joined or not, just that…"
click at [703, 550] on div "Undo AI Options Save as template Answered by" at bounding box center [531, 555] width 848 height 37
click at [340, 556] on span "Save as template" at bounding box center [330, 554] width 71 height 9
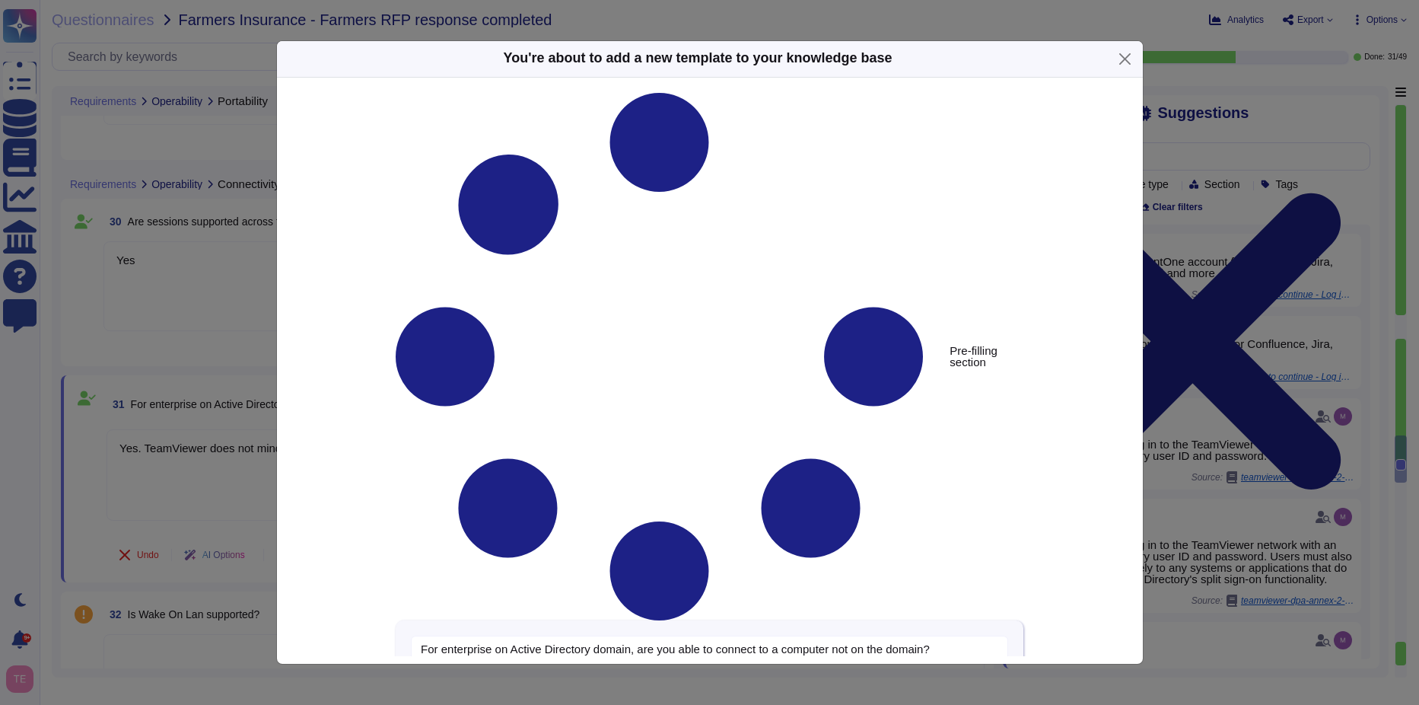
type textarea "For enterprise on Active Directory domain, are you able to connect to a compute…"
type textarea "Yes. TeamViewer does not mind if the machine is domain-joined or not, just that…"
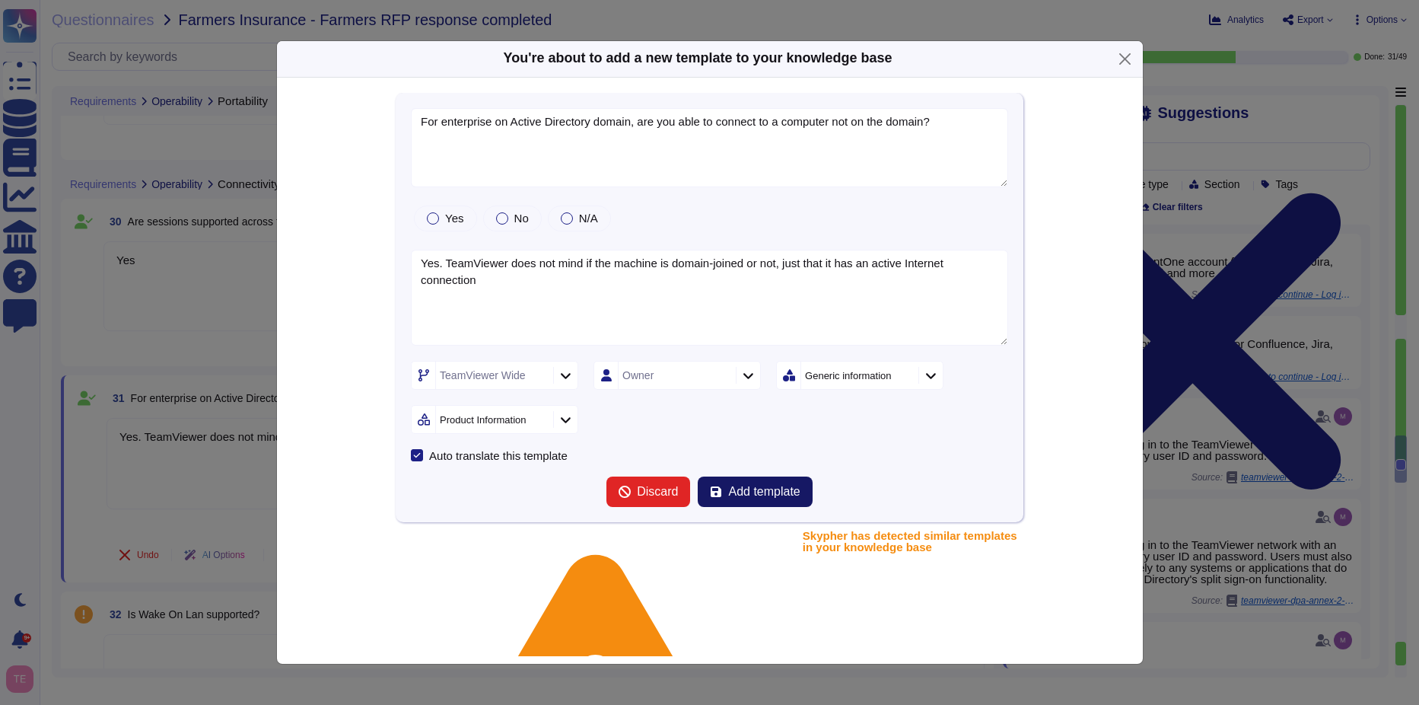
click at [779, 502] on button "Add template" at bounding box center [755, 491] width 114 height 30
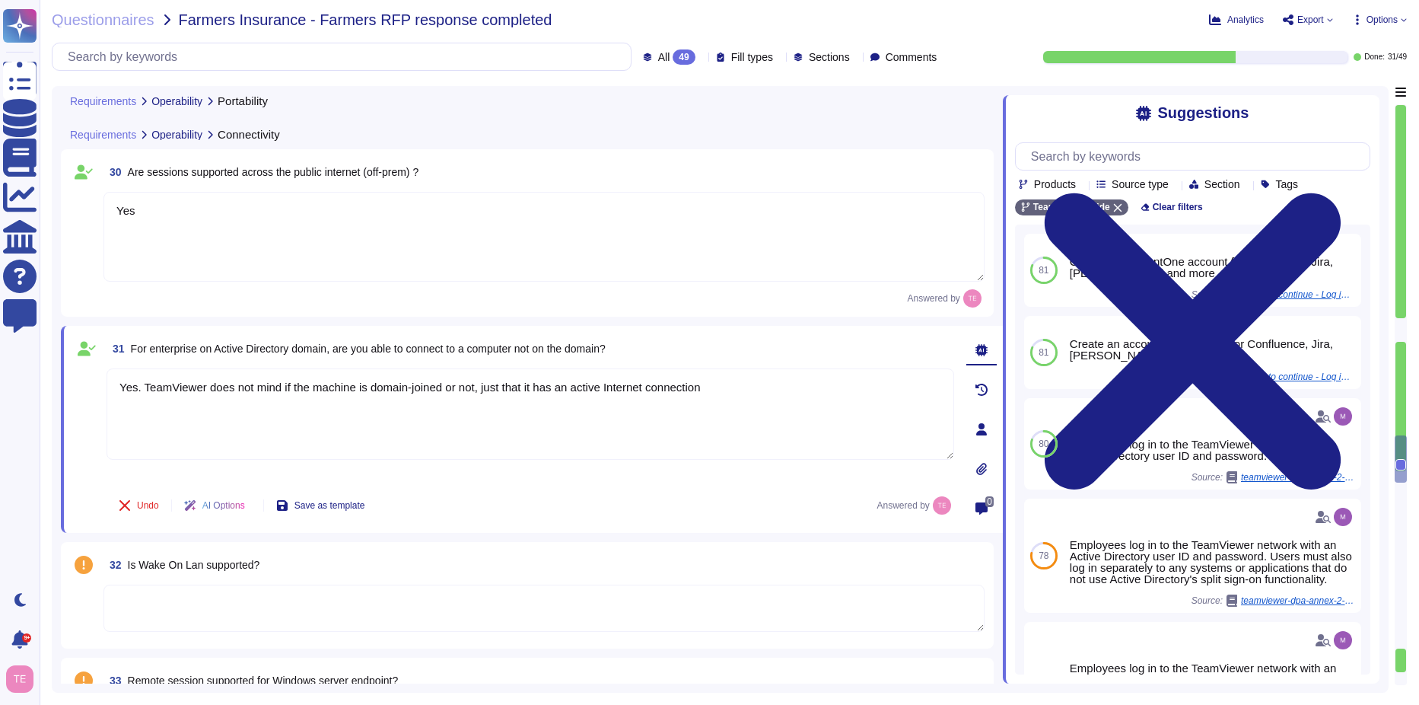
scroll to position [4371, 0]
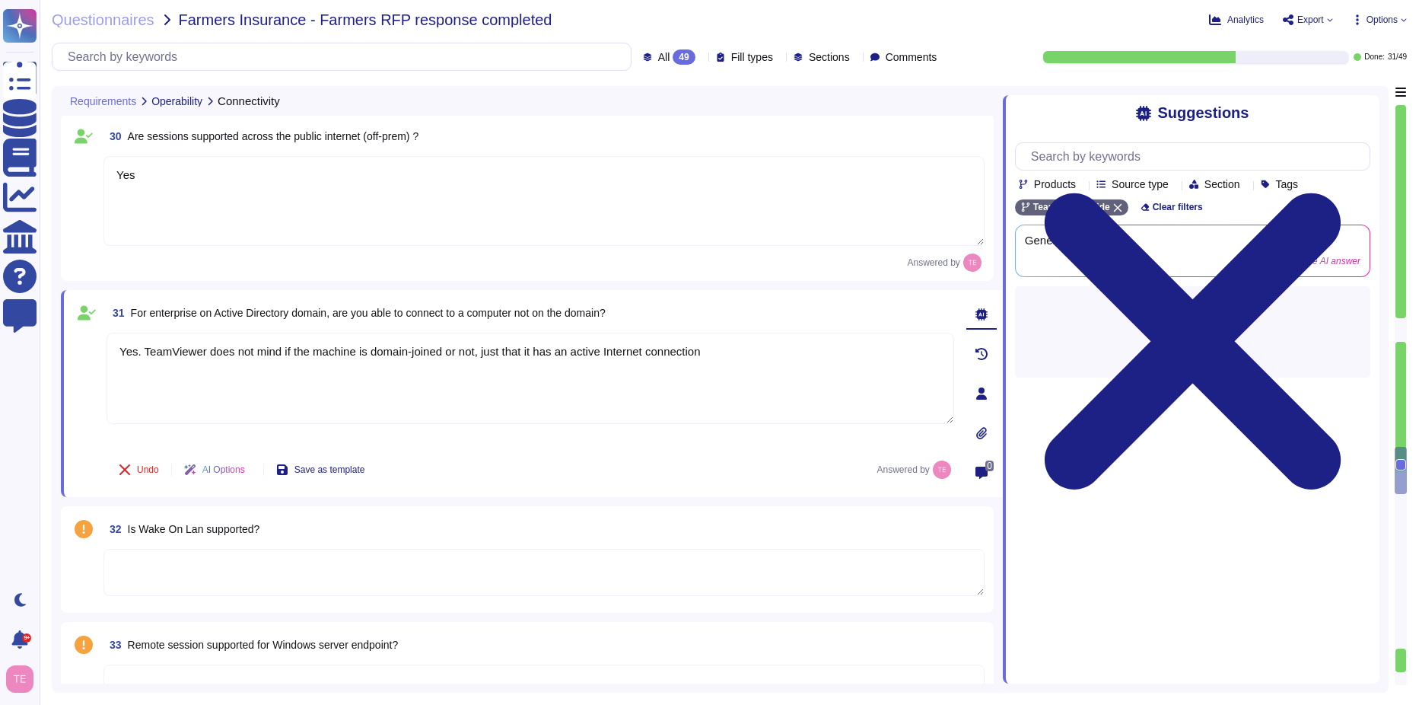
click at [298, 575] on textarea at bounding box center [543, 572] width 881 height 47
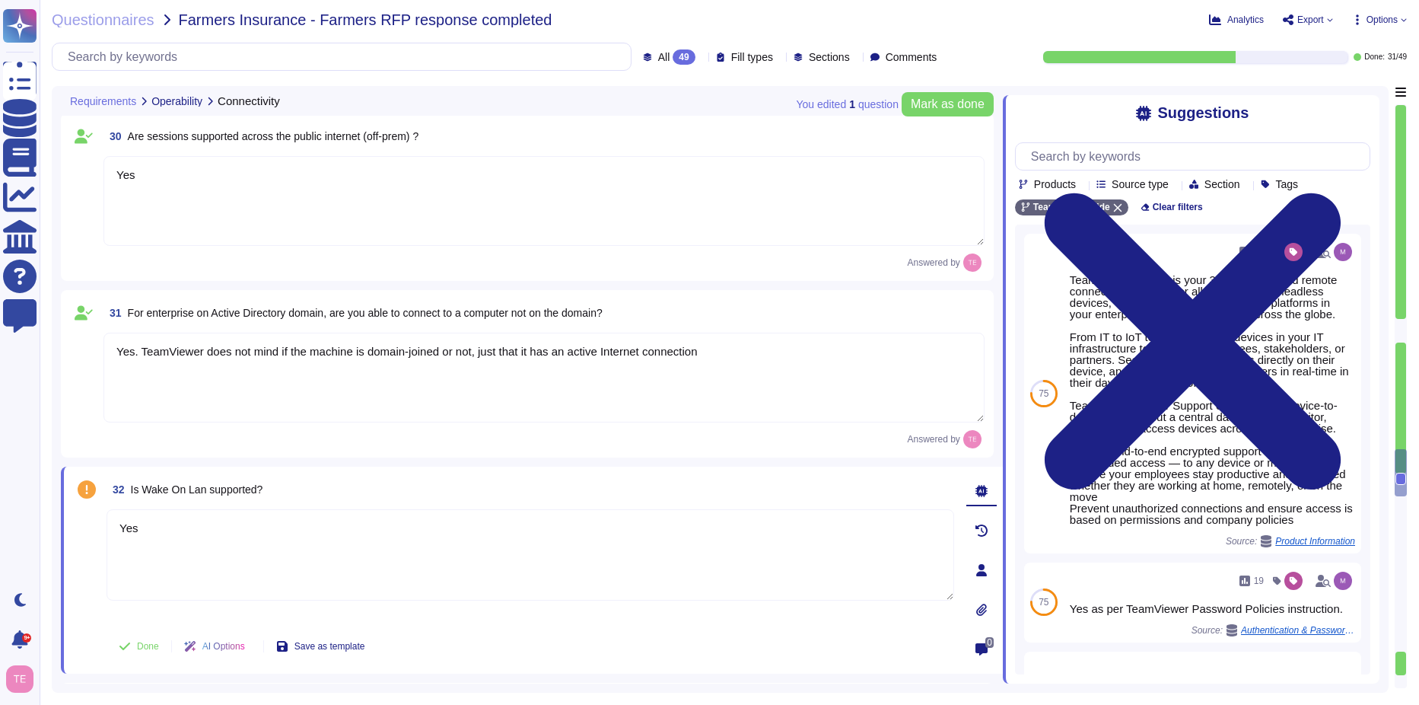
click at [211, 536] on textarea "Yes" at bounding box center [531, 554] width 848 height 91
paste textarea "[URL][DOMAIN_NAME]"
type textarea "Yes: [URL][DOMAIN_NAME]"
click at [133, 651] on button "Done" at bounding box center [139, 646] width 65 height 30
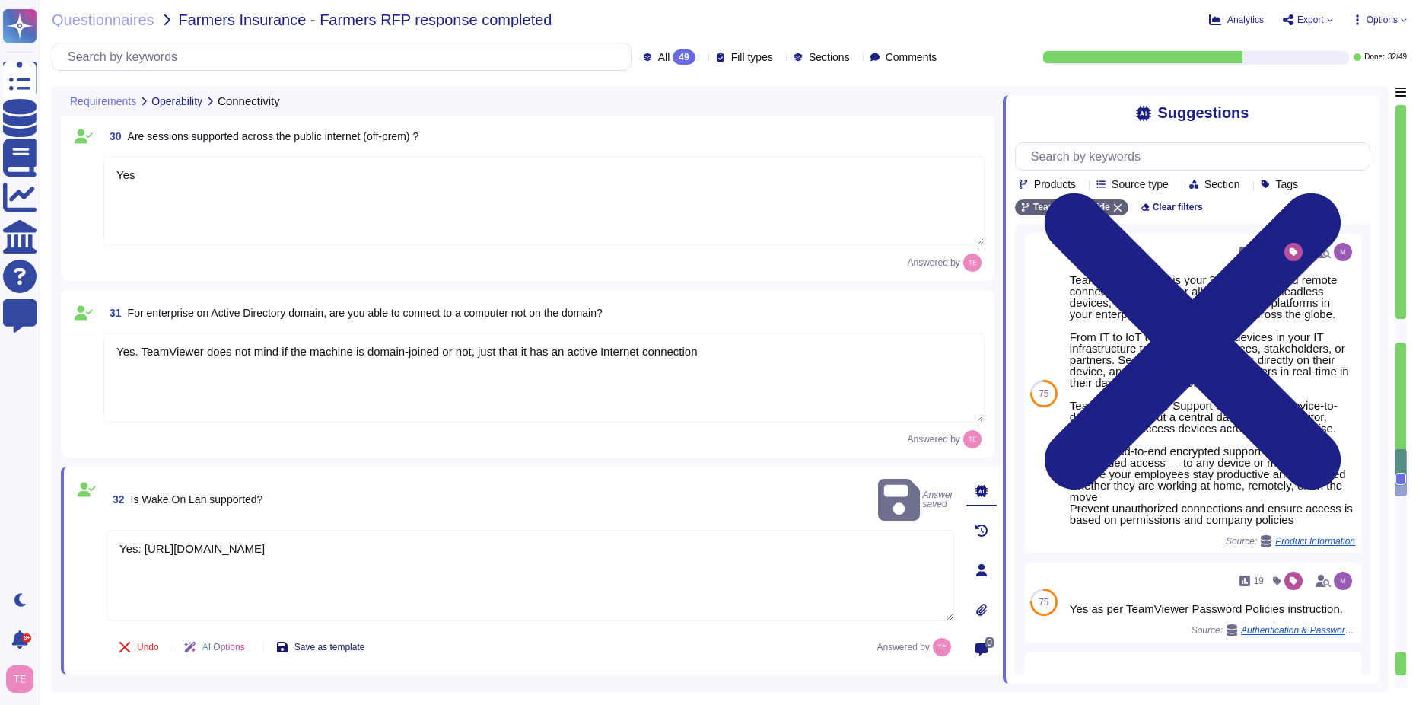
click at [349, 645] on span "Save as template" at bounding box center [330, 646] width 71 height 9
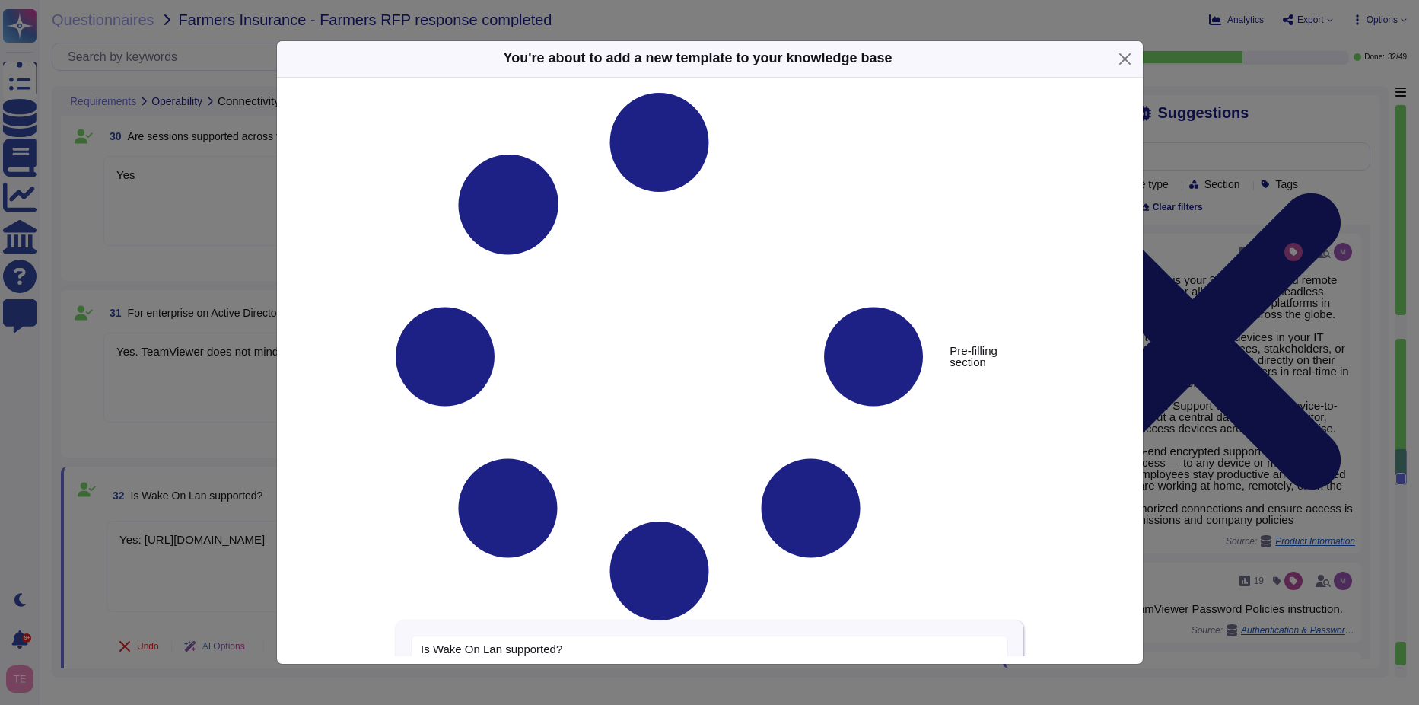
type textarea "Is Wake On Lan supported?"
type textarea "Yes: [URL][DOMAIN_NAME]"
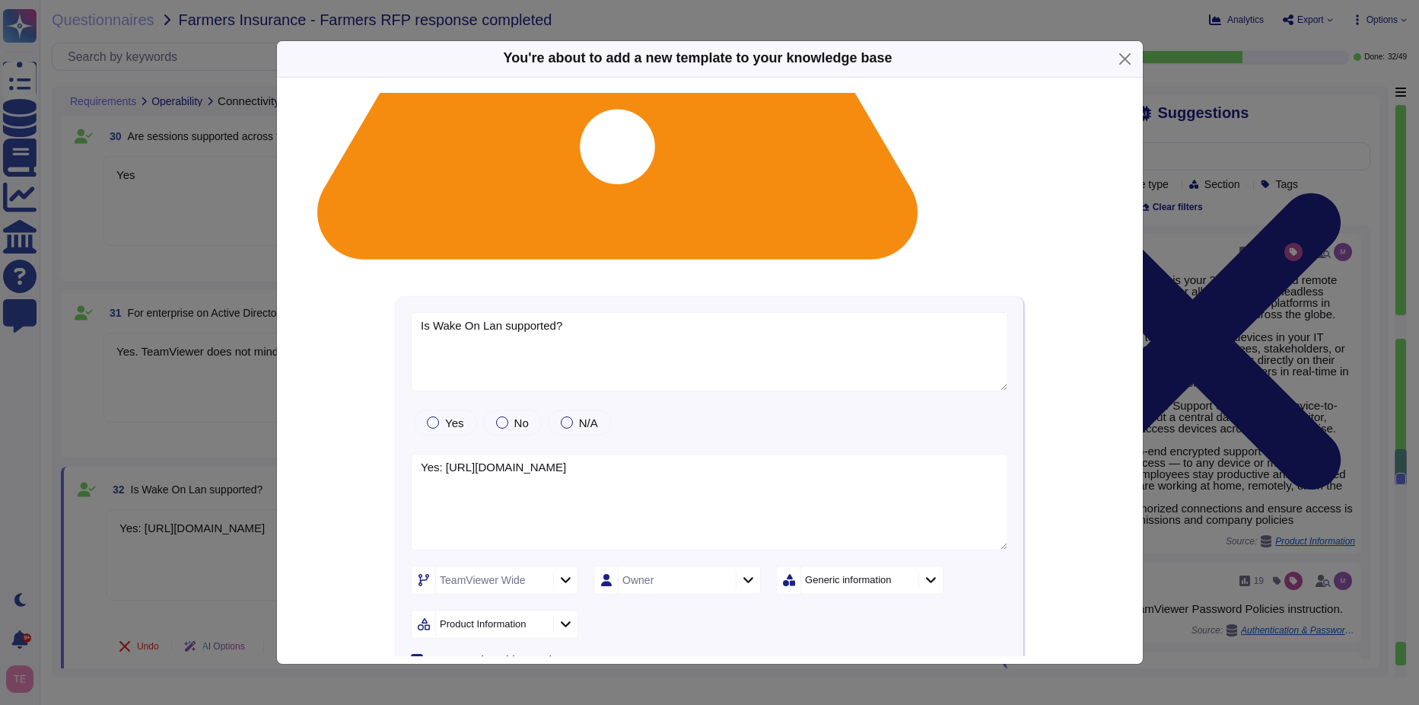
scroll to position [412, 0]
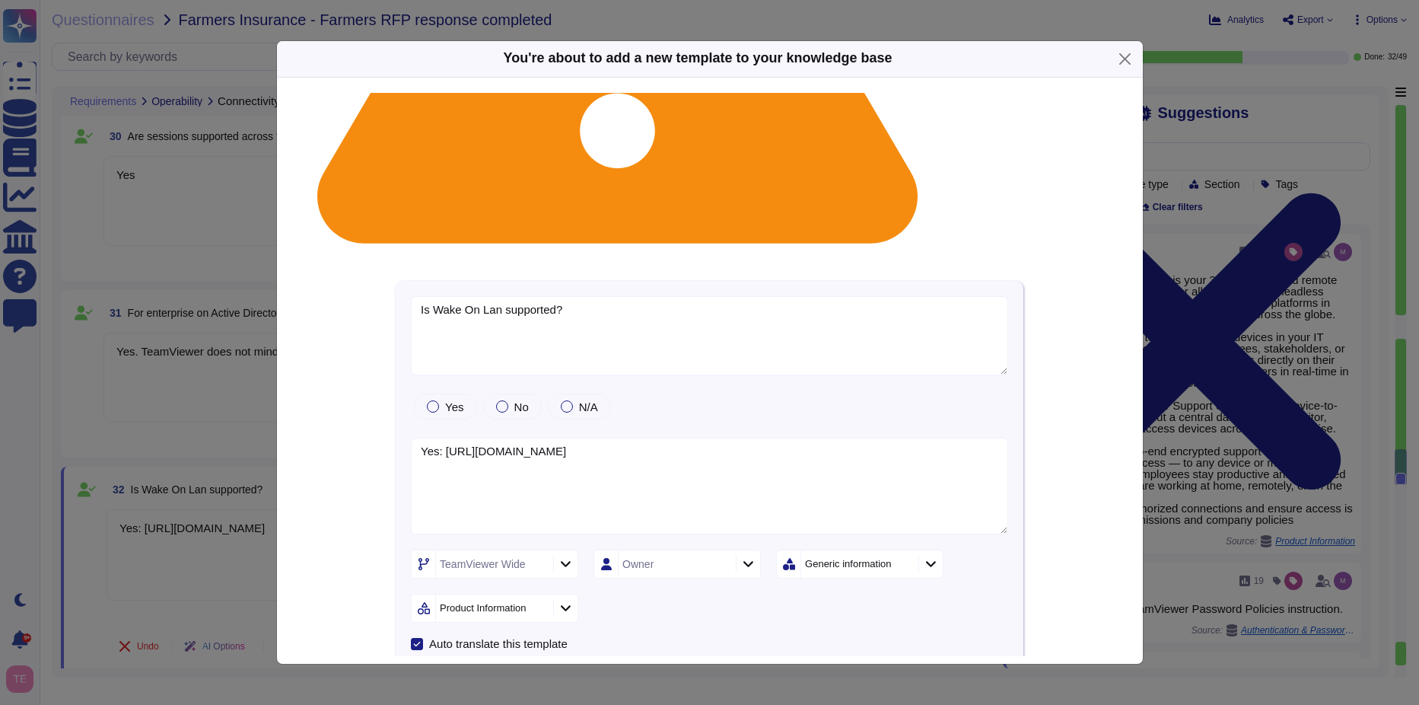
click at [768, 674] on span "Add template" at bounding box center [764, 680] width 72 height 12
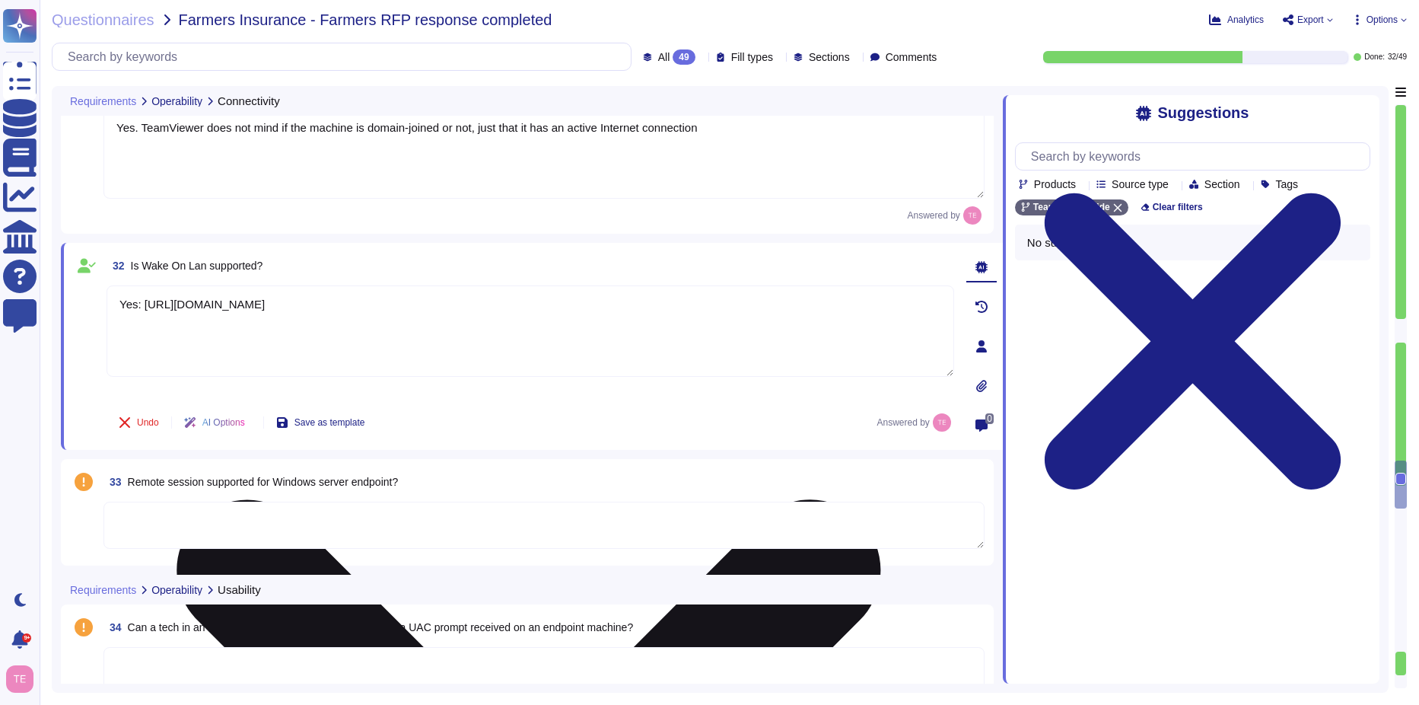
scroll to position [4600, 0]
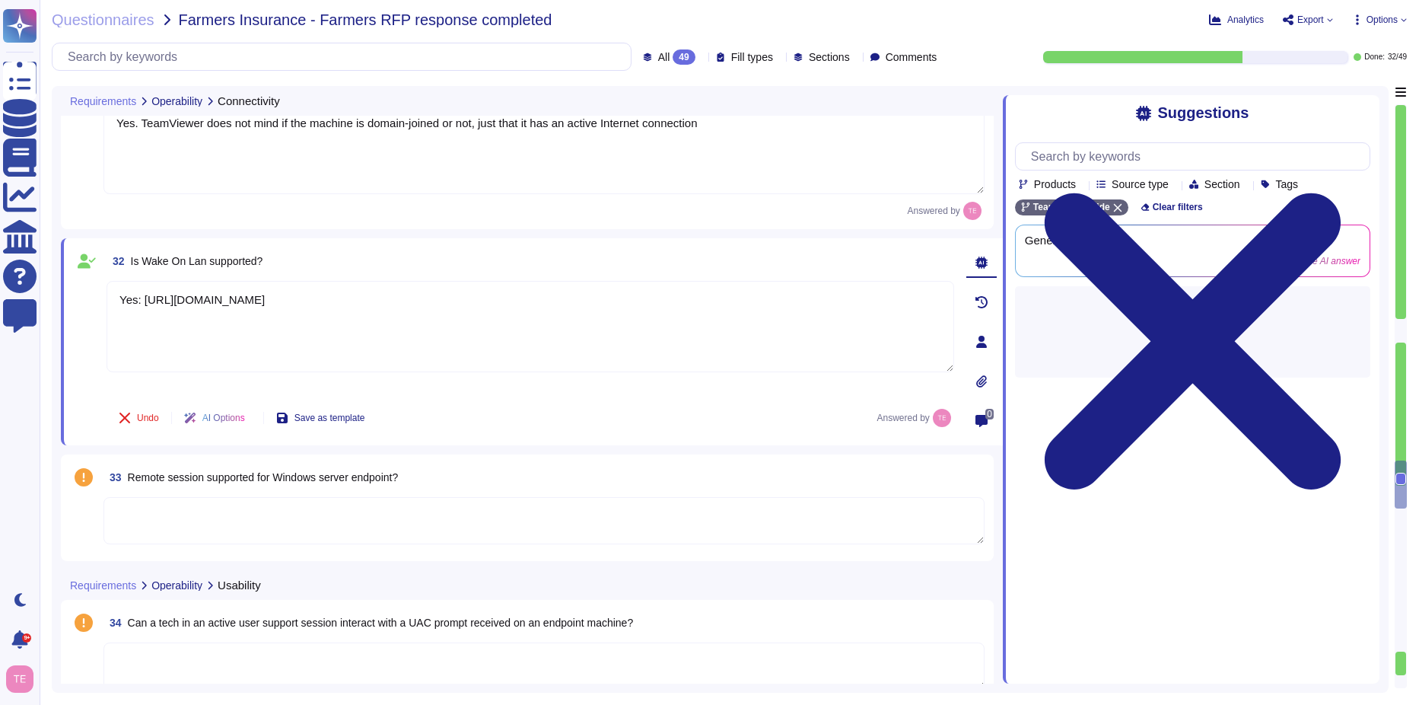
click at [507, 507] on textarea at bounding box center [543, 520] width 881 height 47
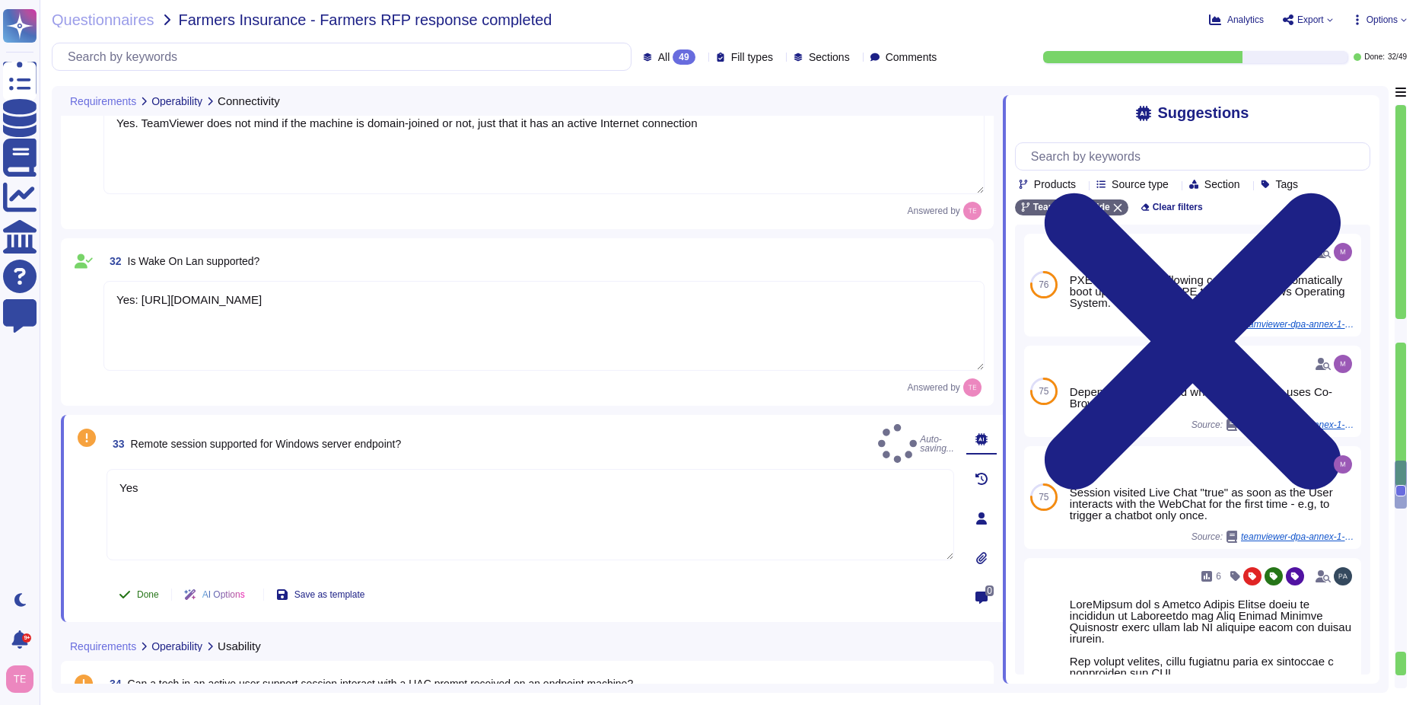
type textarea "Yes"
click at [144, 594] on span "Done" at bounding box center [148, 594] width 22 height 9
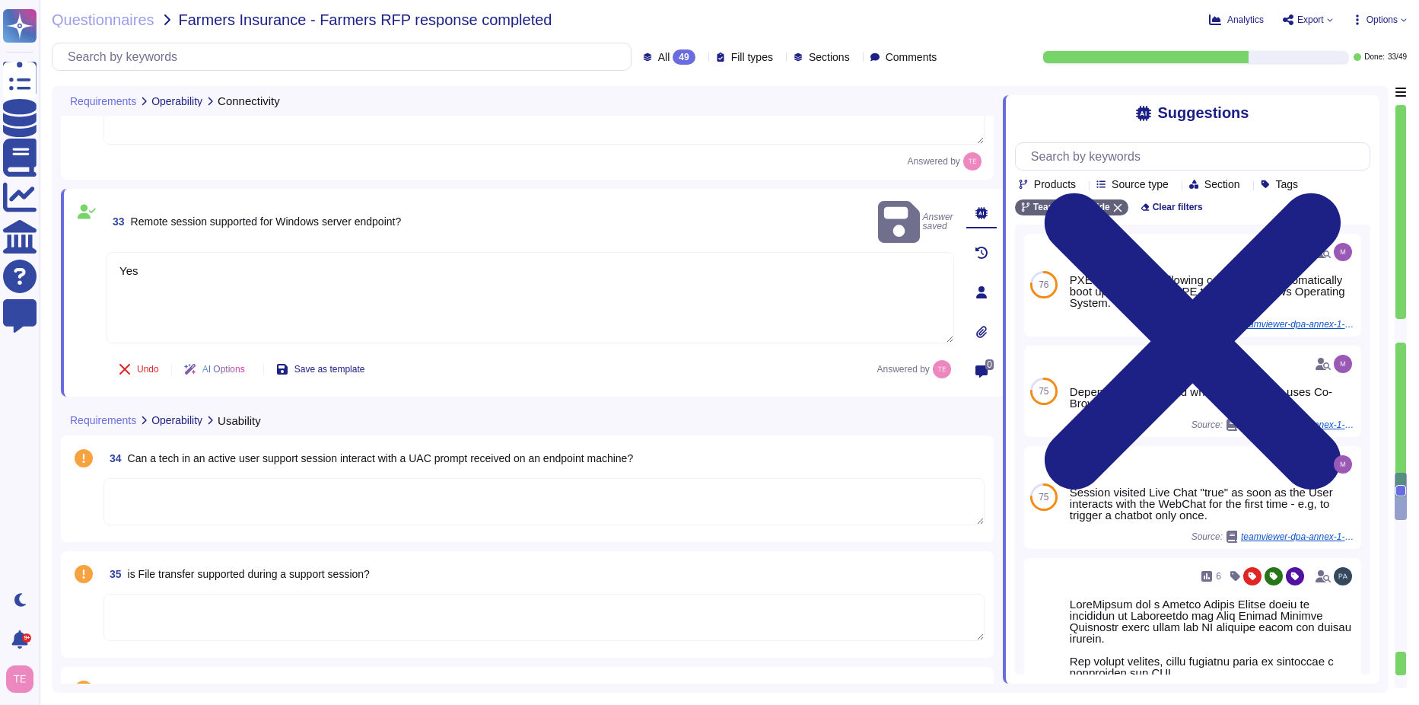
scroll to position [4904, 0]
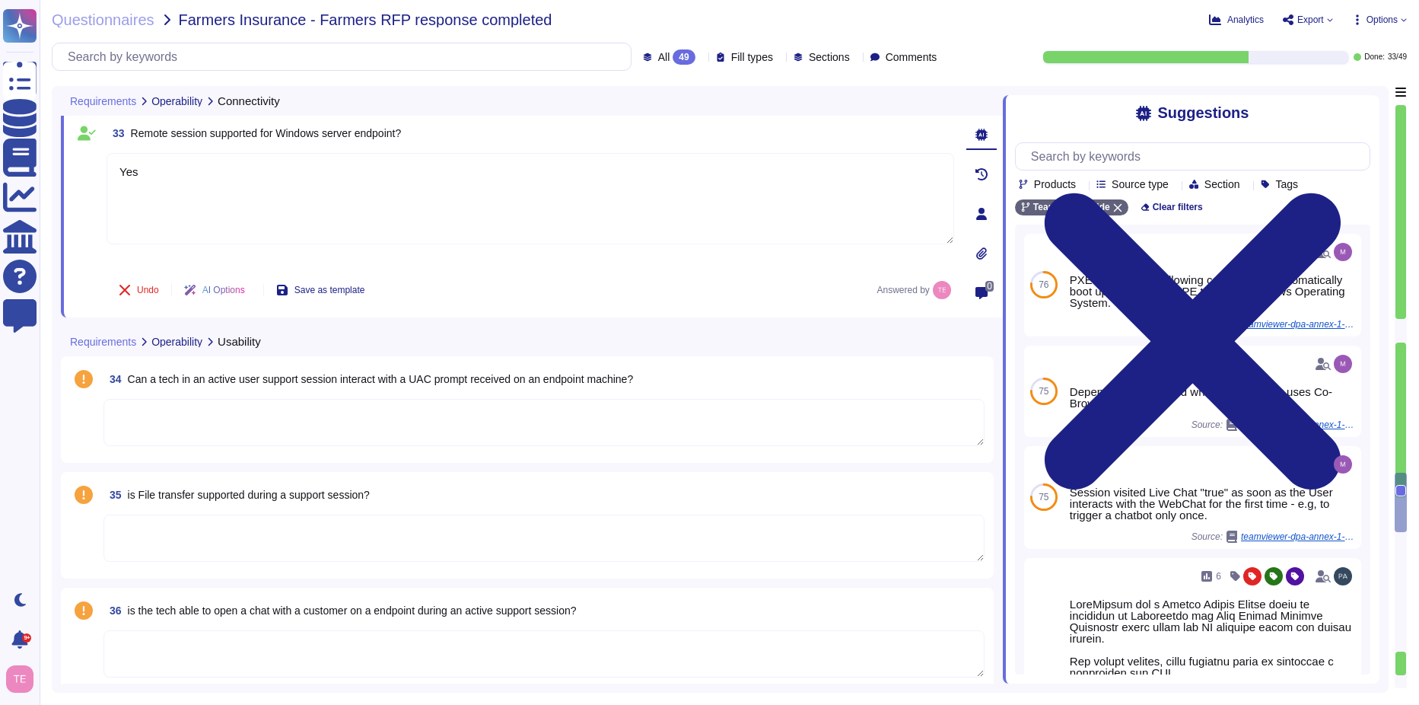
click at [273, 419] on textarea at bounding box center [543, 422] width 881 height 47
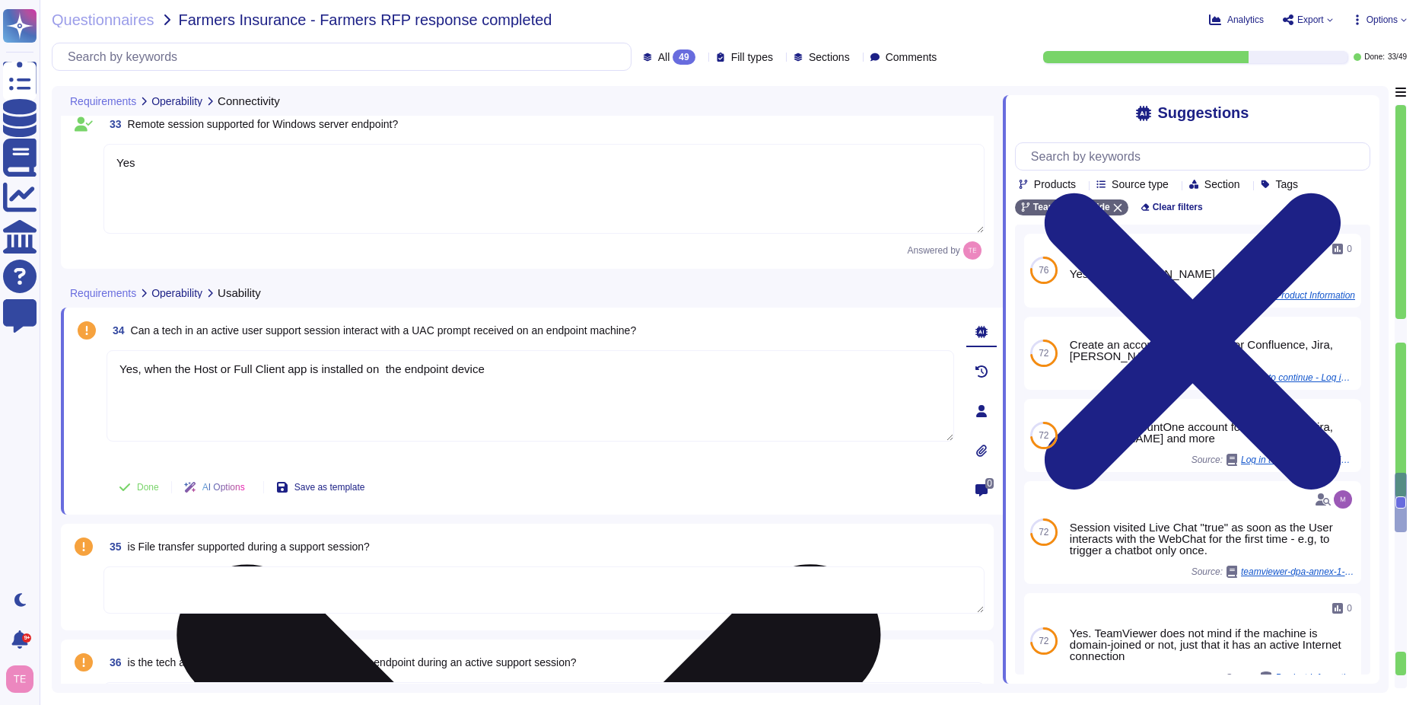
click at [378, 374] on textarea "Yes, when the Host or Full Client app is installed on the endpoint device" at bounding box center [531, 395] width 848 height 91
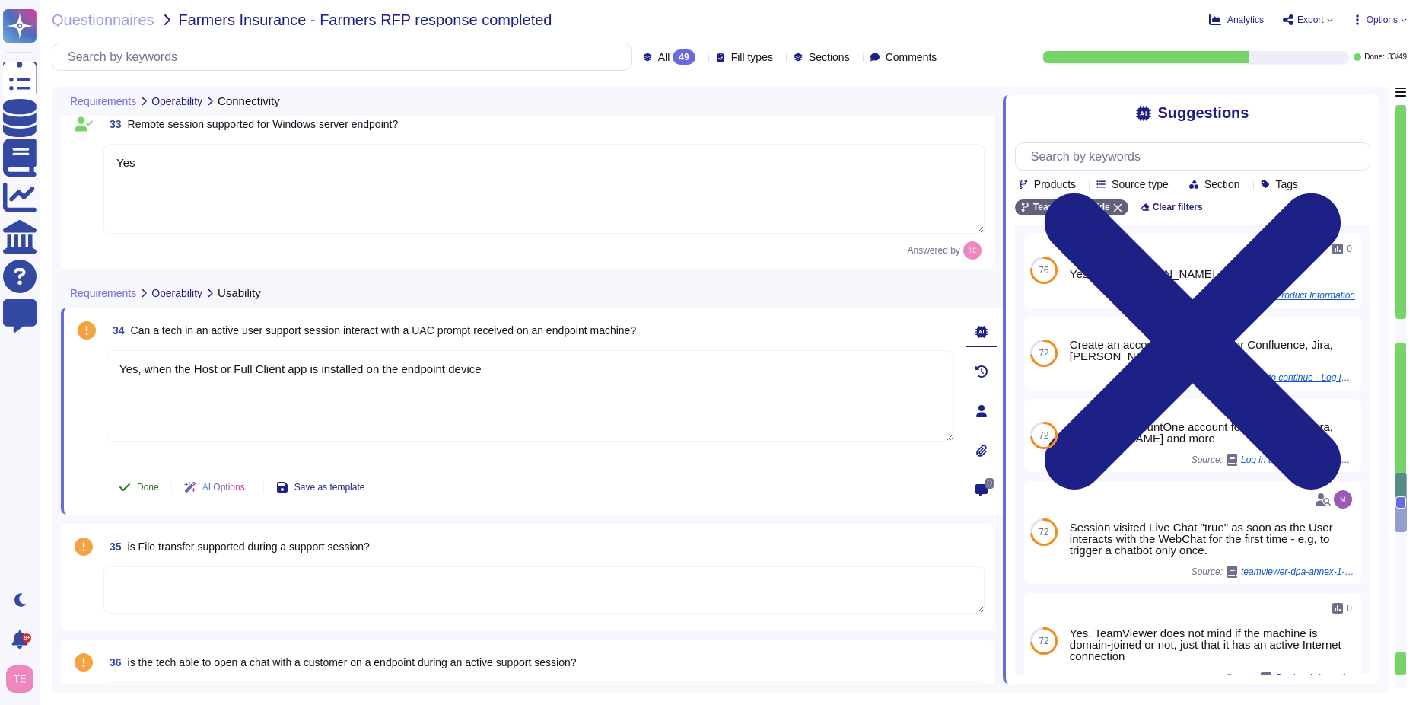
type textarea "Yes, when the Host or Full Client app is installed on the endpoint device"
click at [139, 488] on span "Done" at bounding box center [148, 486] width 22 height 9
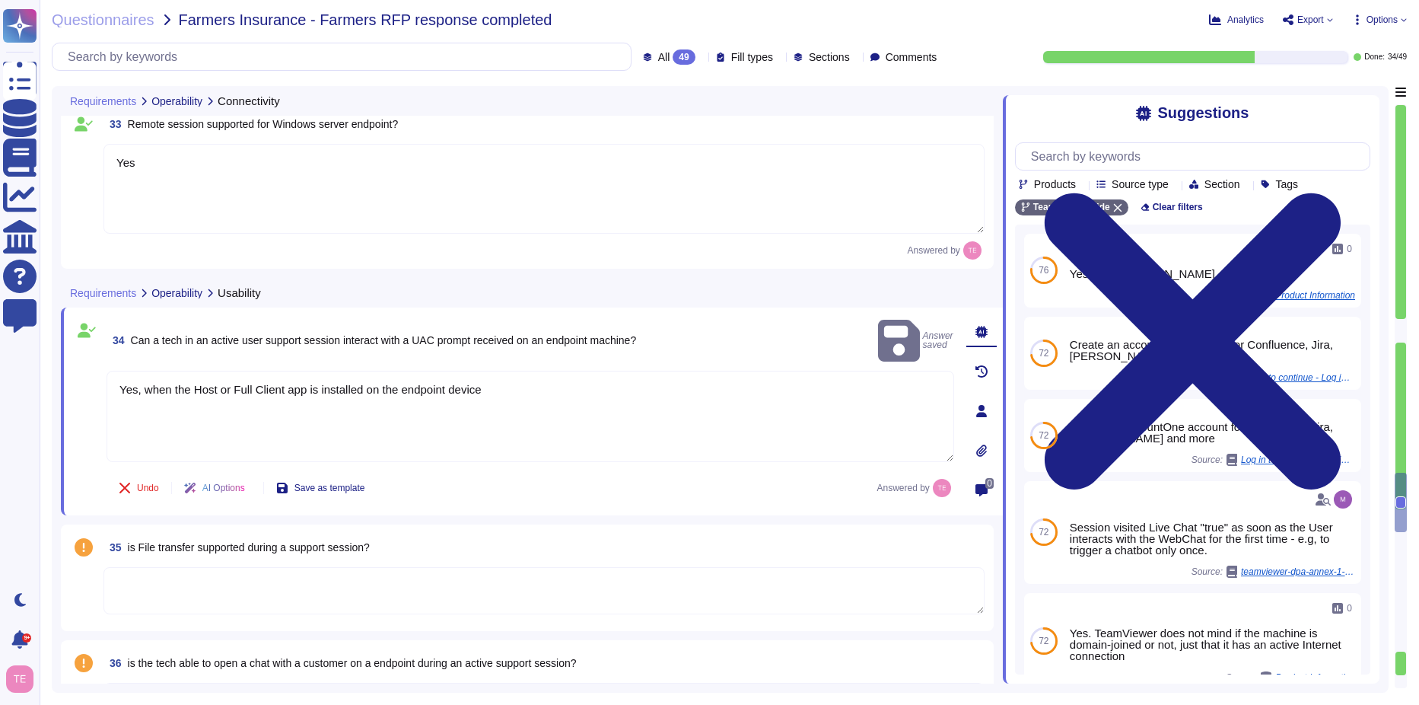
click at [173, 578] on textarea at bounding box center [543, 590] width 881 height 47
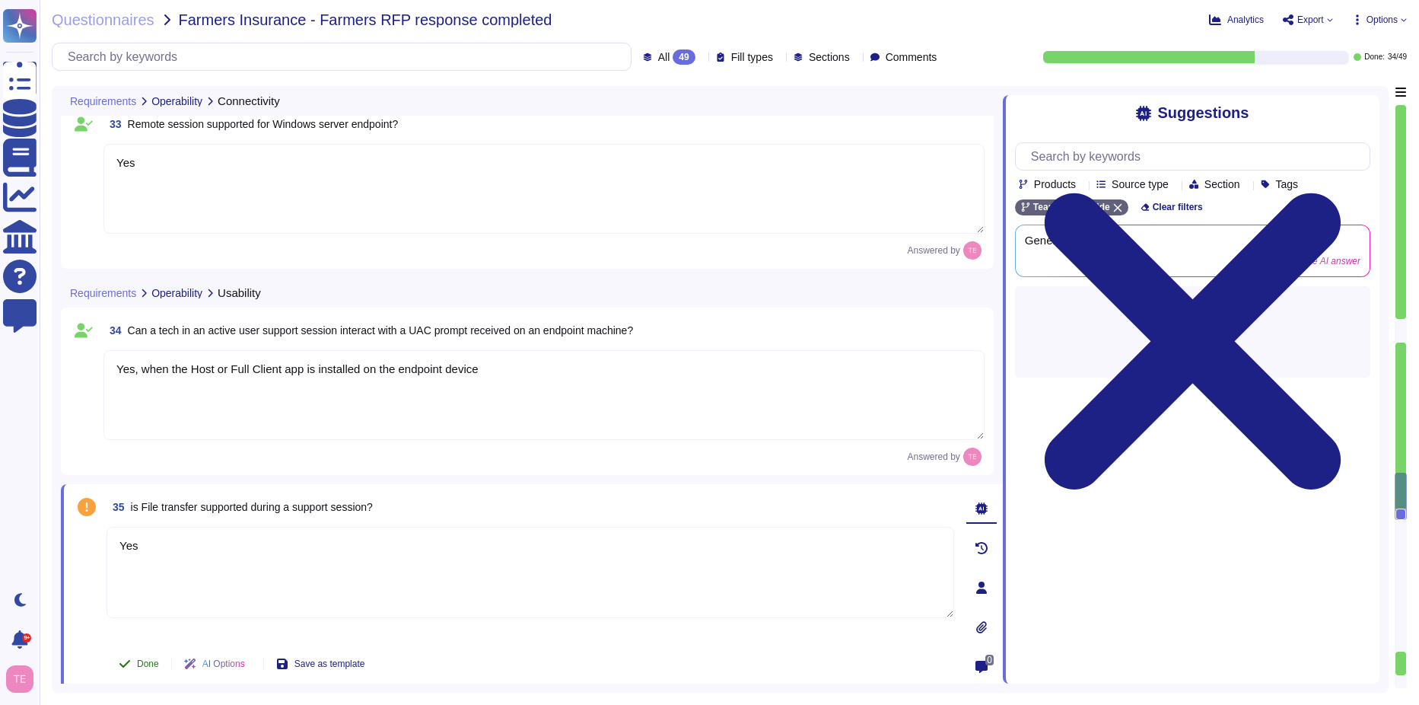
type textarea "Yes"
click at [154, 659] on span "Done" at bounding box center [148, 663] width 22 height 9
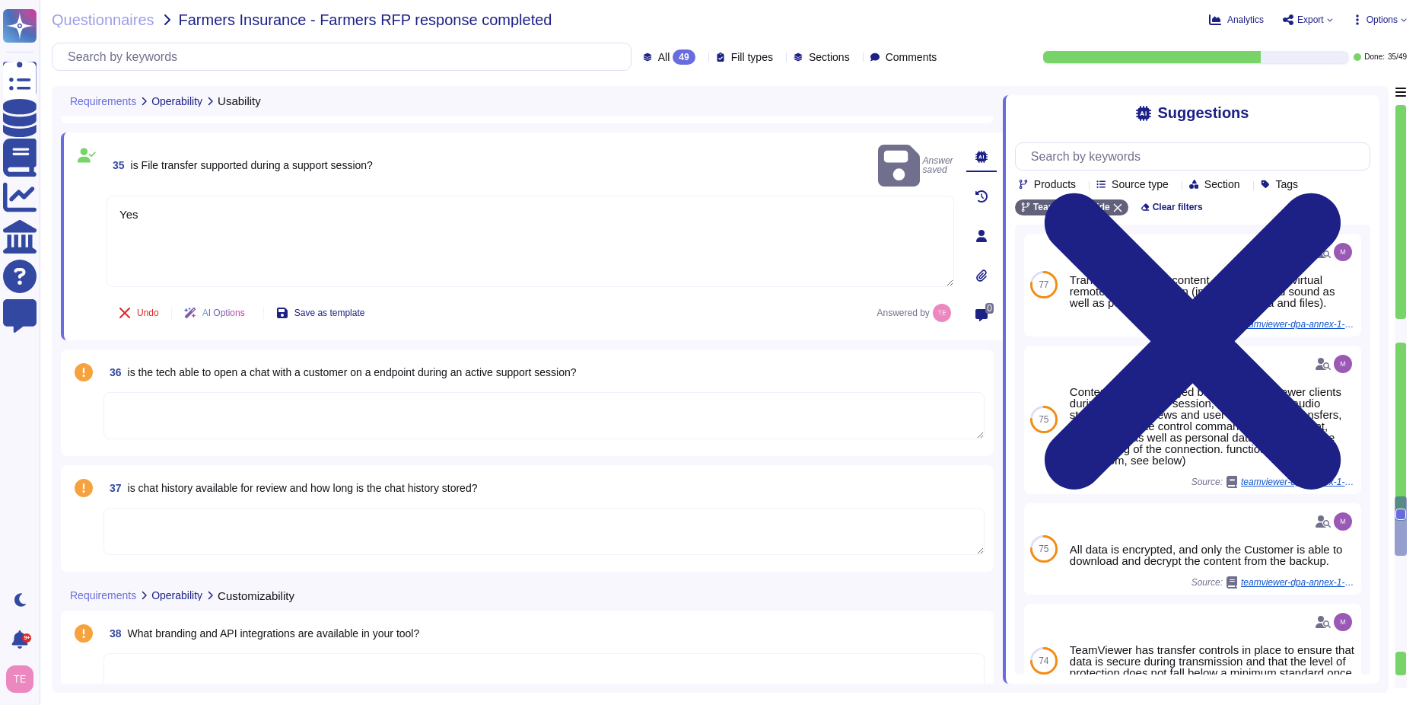
scroll to position [5285, 0]
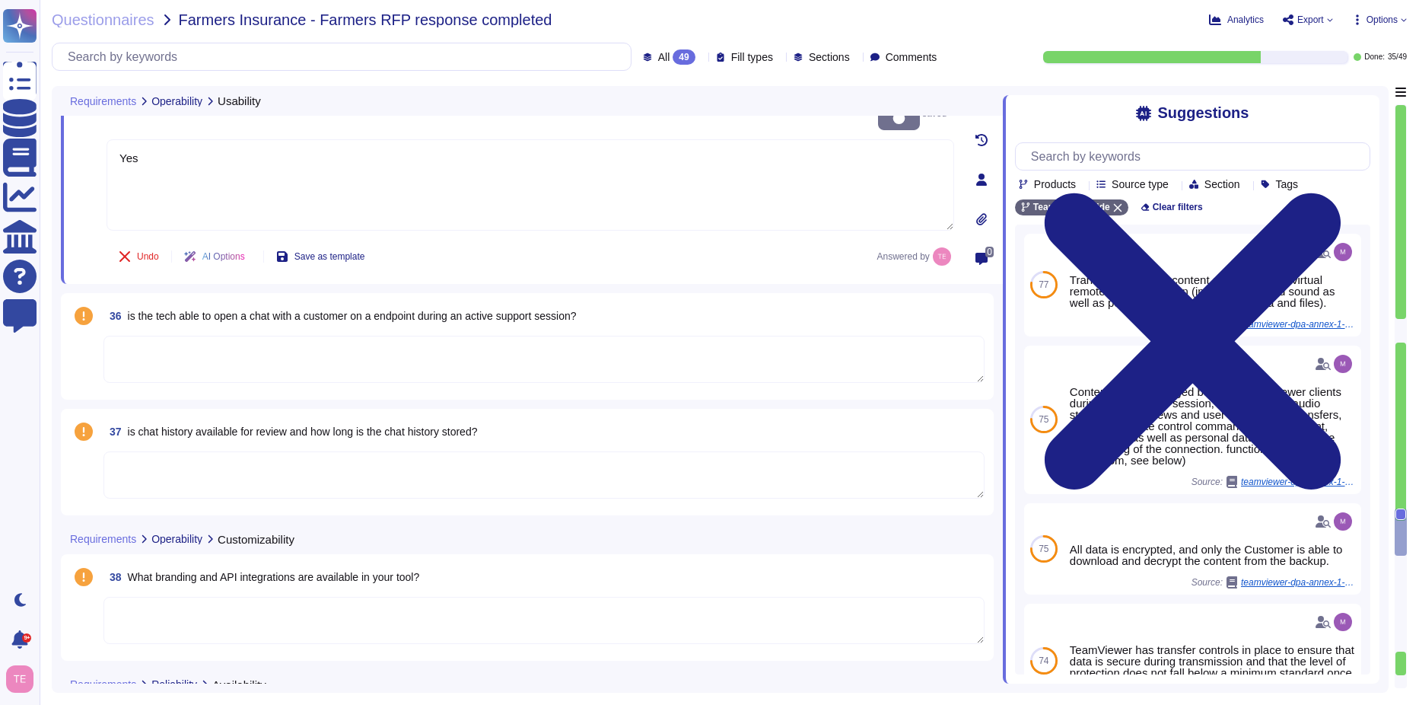
click at [230, 357] on textarea at bounding box center [543, 359] width 881 height 47
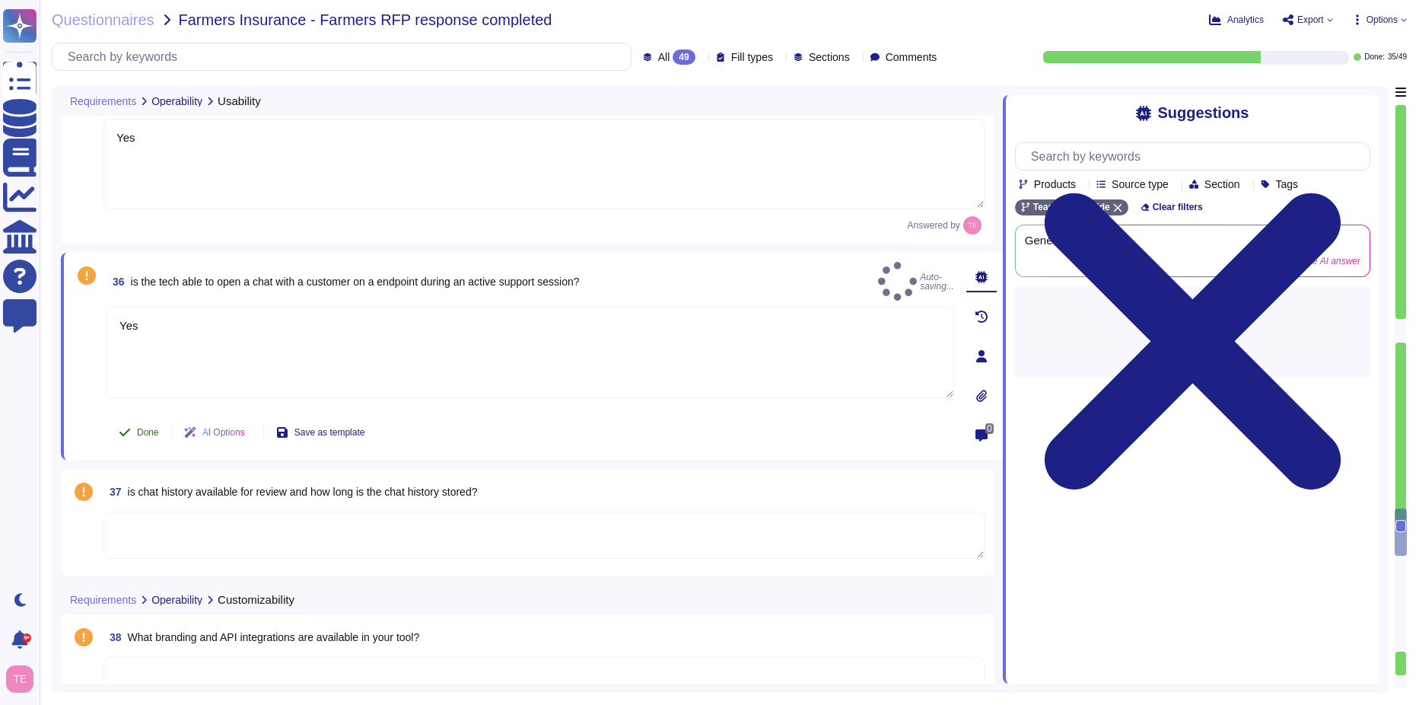
type textarea "Yes"
click at [143, 432] on span "Done" at bounding box center [148, 432] width 22 height 9
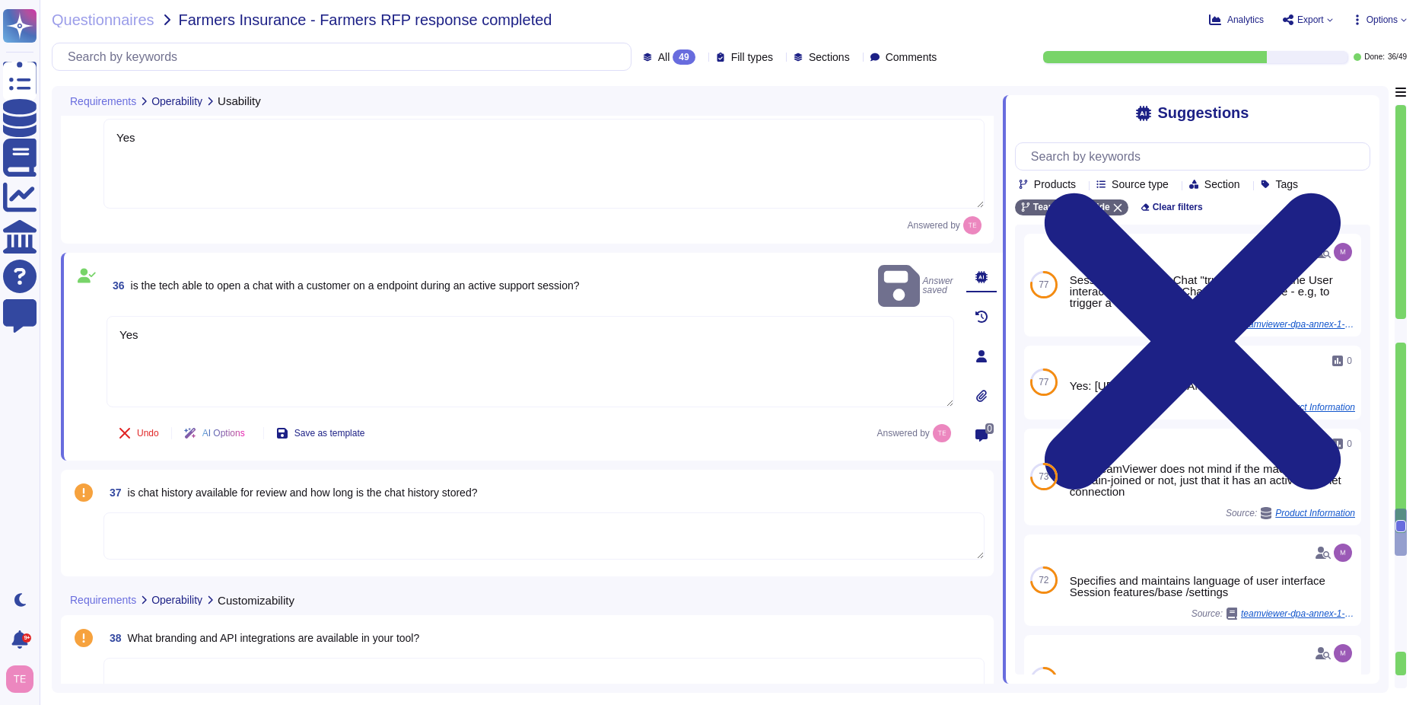
click at [155, 530] on textarea at bounding box center [543, 535] width 881 height 47
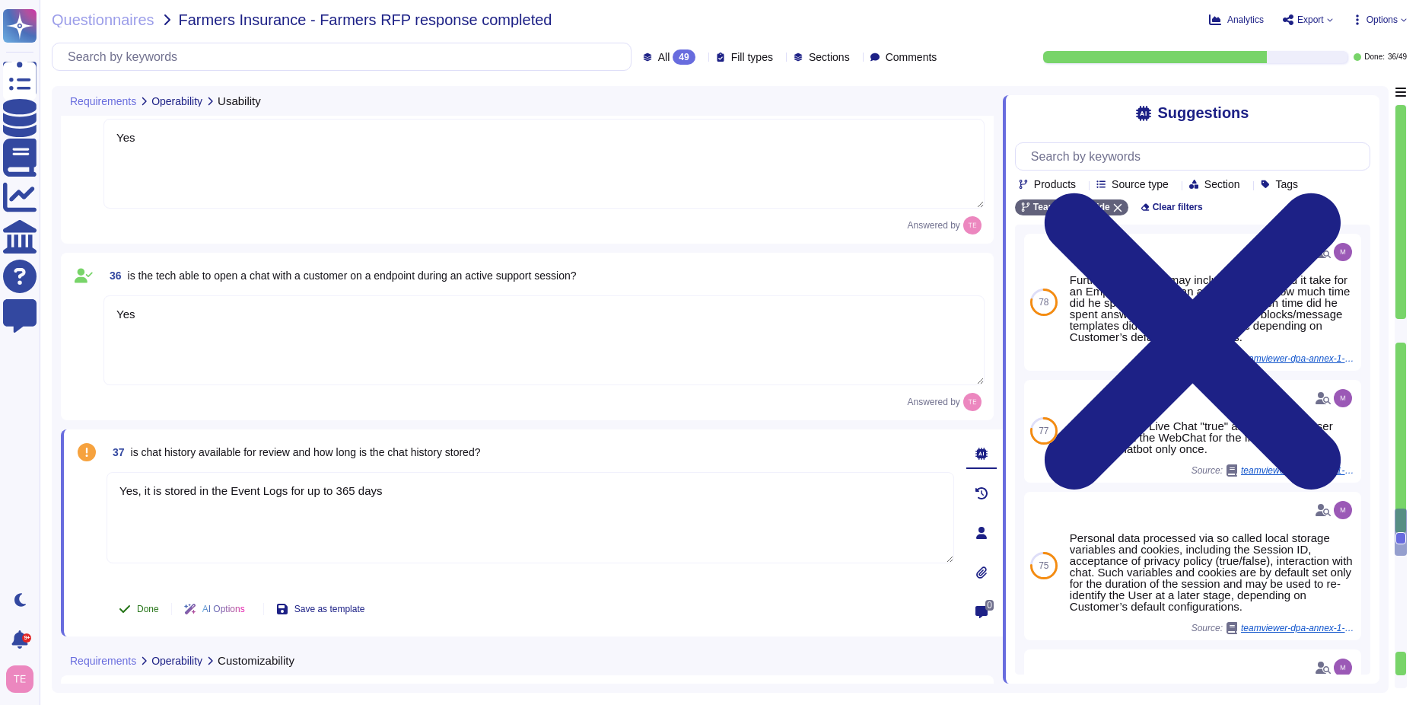
type textarea "Yes, it is stored in the Event Logs for up to 365 days"
click at [142, 613] on span "Done" at bounding box center [148, 608] width 22 height 9
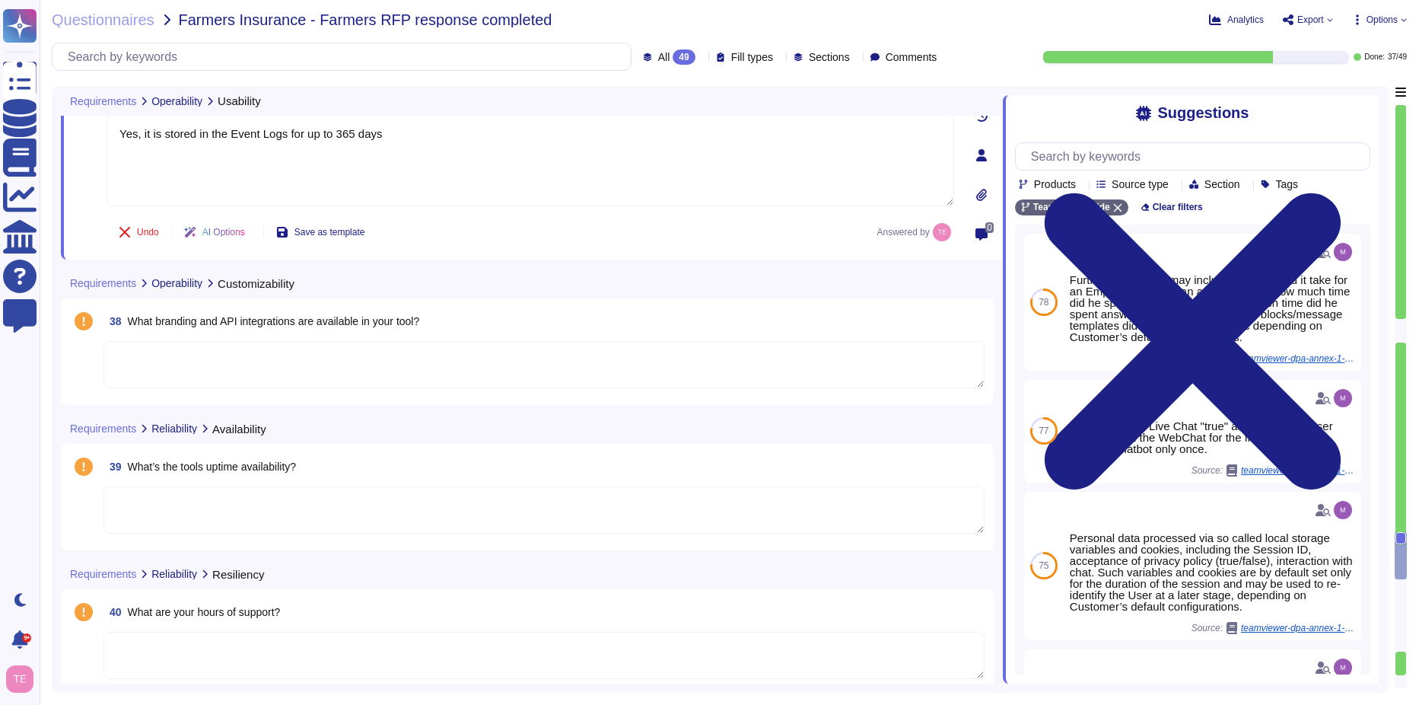
scroll to position [5665, 0]
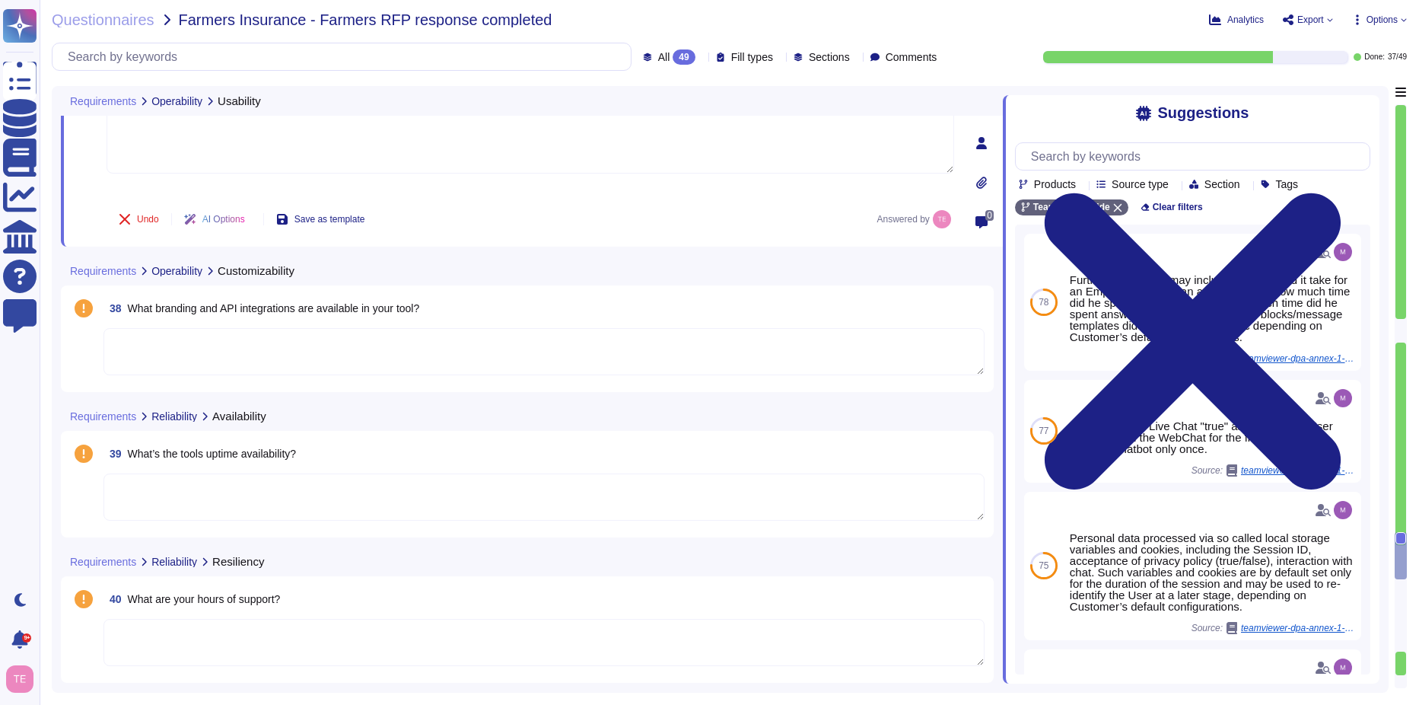
click at [354, 358] on textarea at bounding box center [543, 351] width 881 height 47
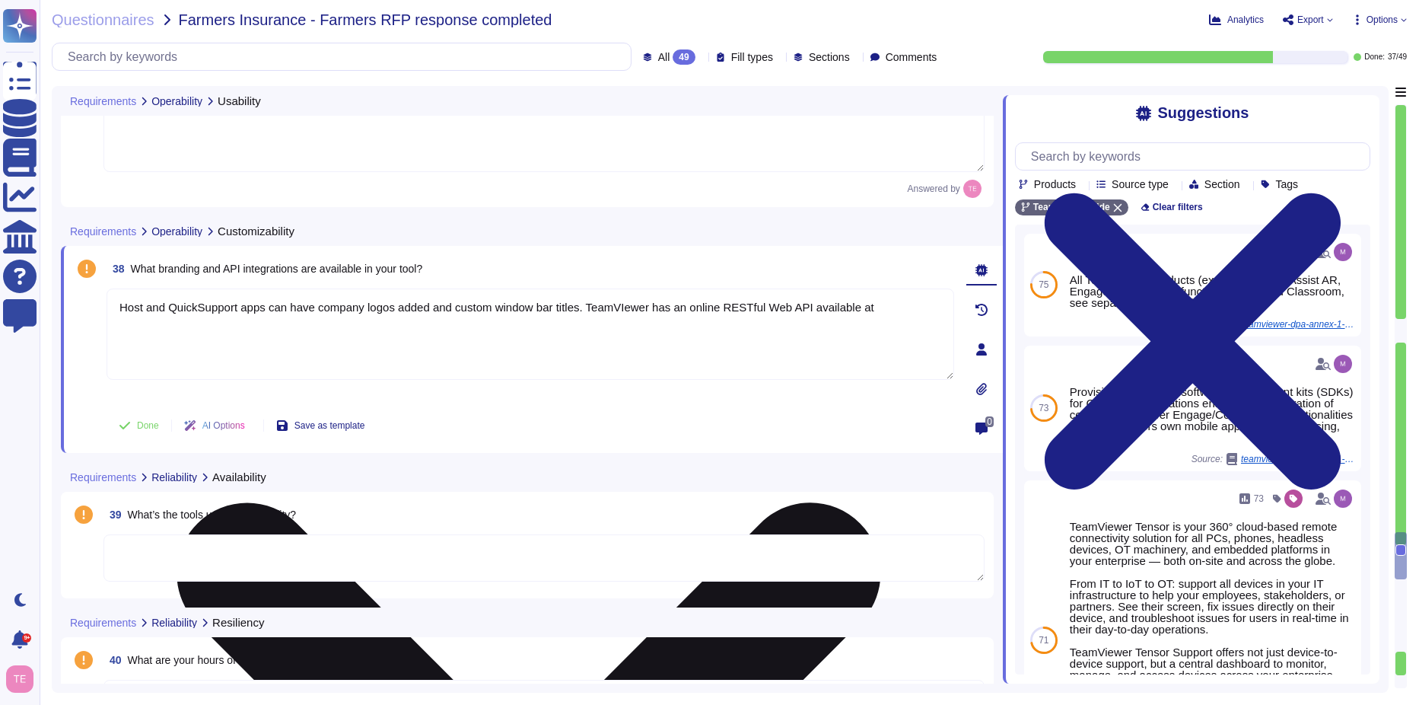
click at [922, 317] on textarea "Host and QuickSupport apps can have company logos added and custom window bar t…" at bounding box center [531, 333] width 848 height 91
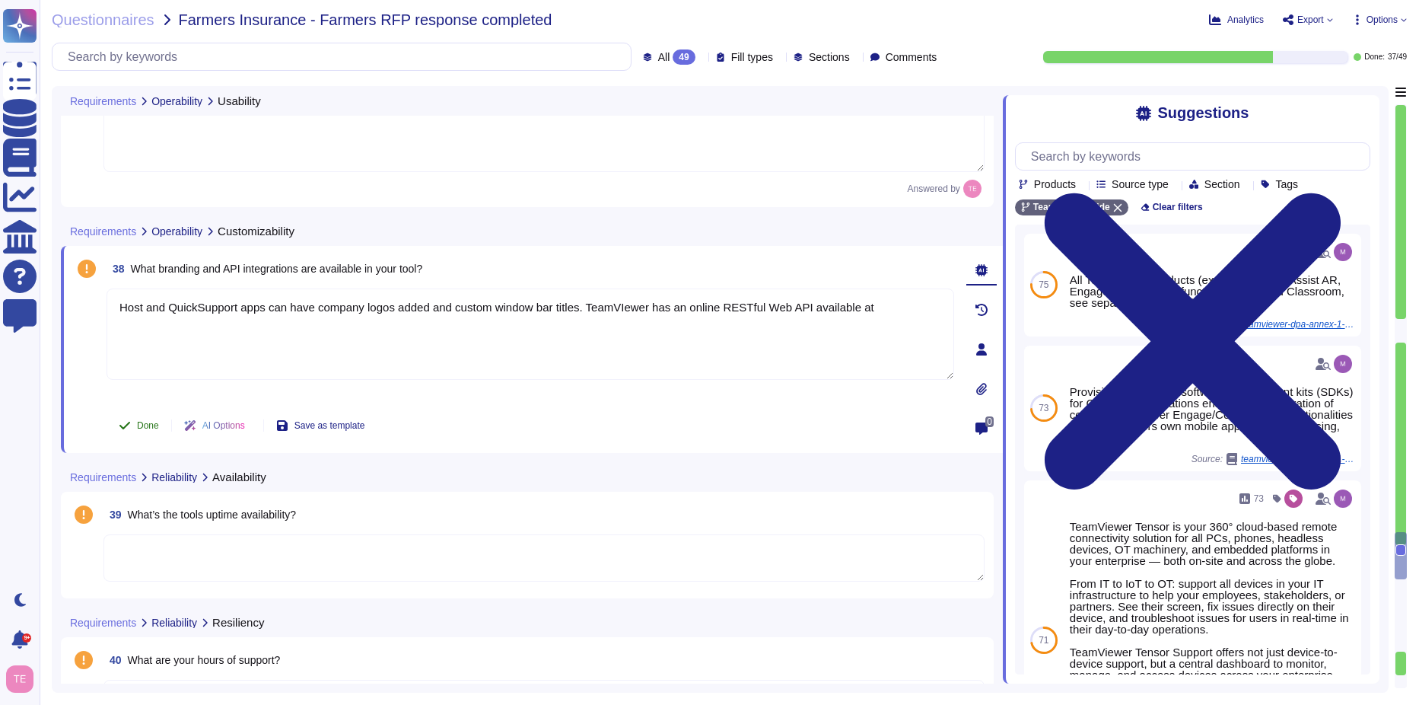
type textarea "Host and QuickSupport apps can have company logos added and custom window bar t…"
click at [141, 427] on span "Done" at bounding box center [148, 425] width 22 height 9
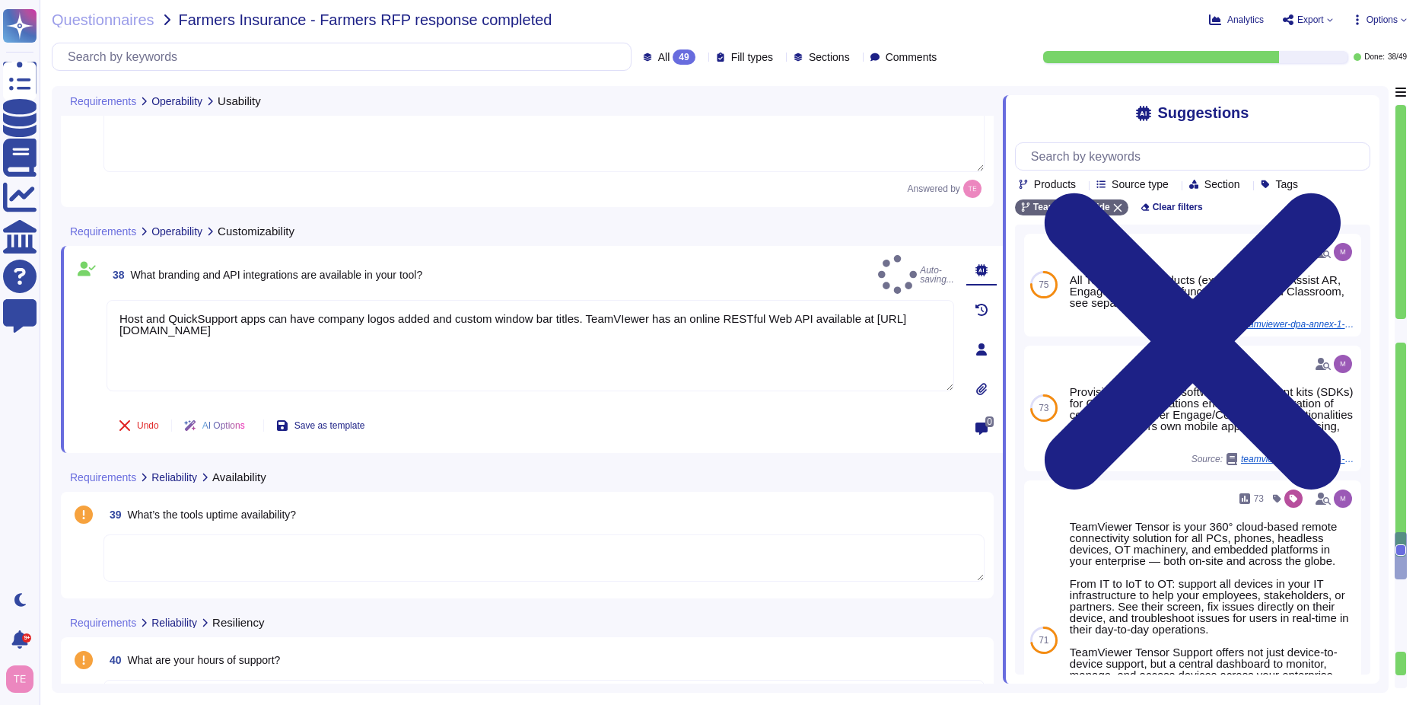
click at [383, 562] on textarea at bounding box center [543, 557] width 881 height 47
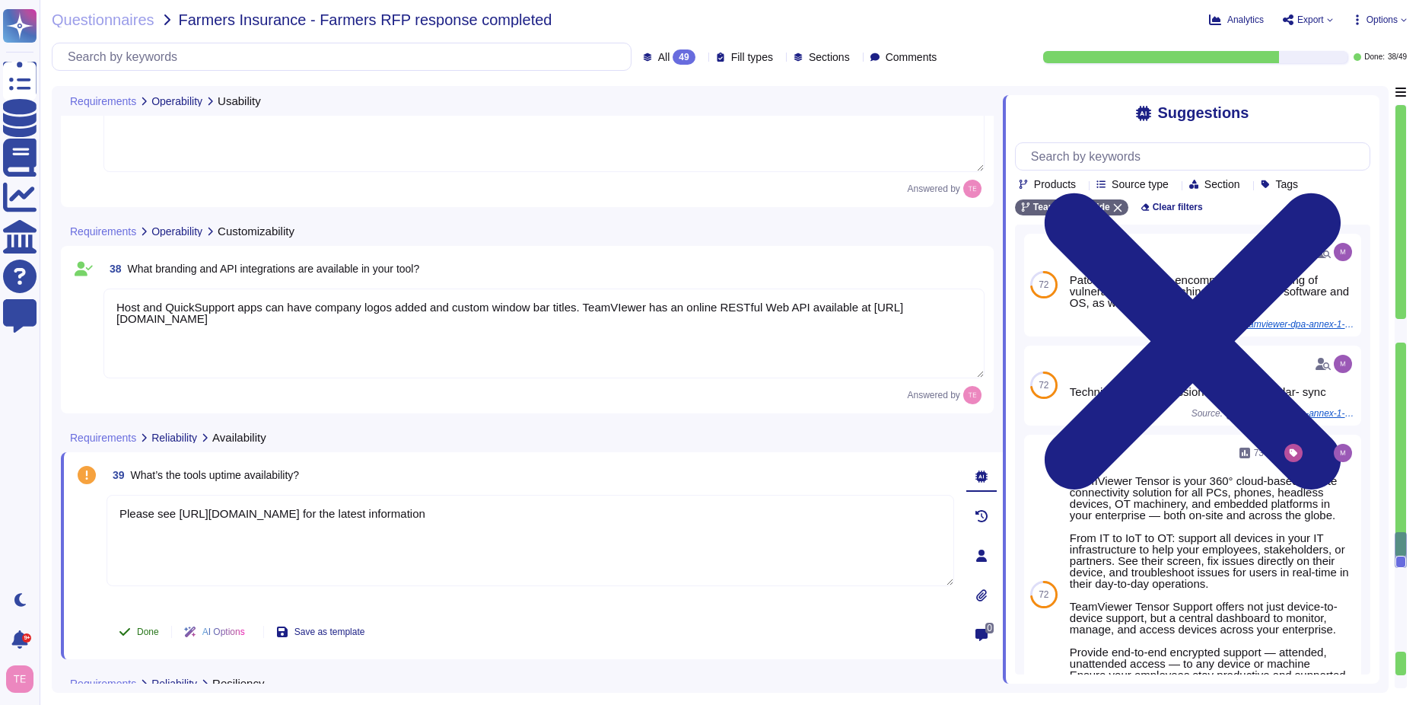
type textarea "Please see [URL][DOMAIN_NAME] for the latest information"
click at [139, 635] on span "Done" at bounding box center [148, 631] width 22 height 9
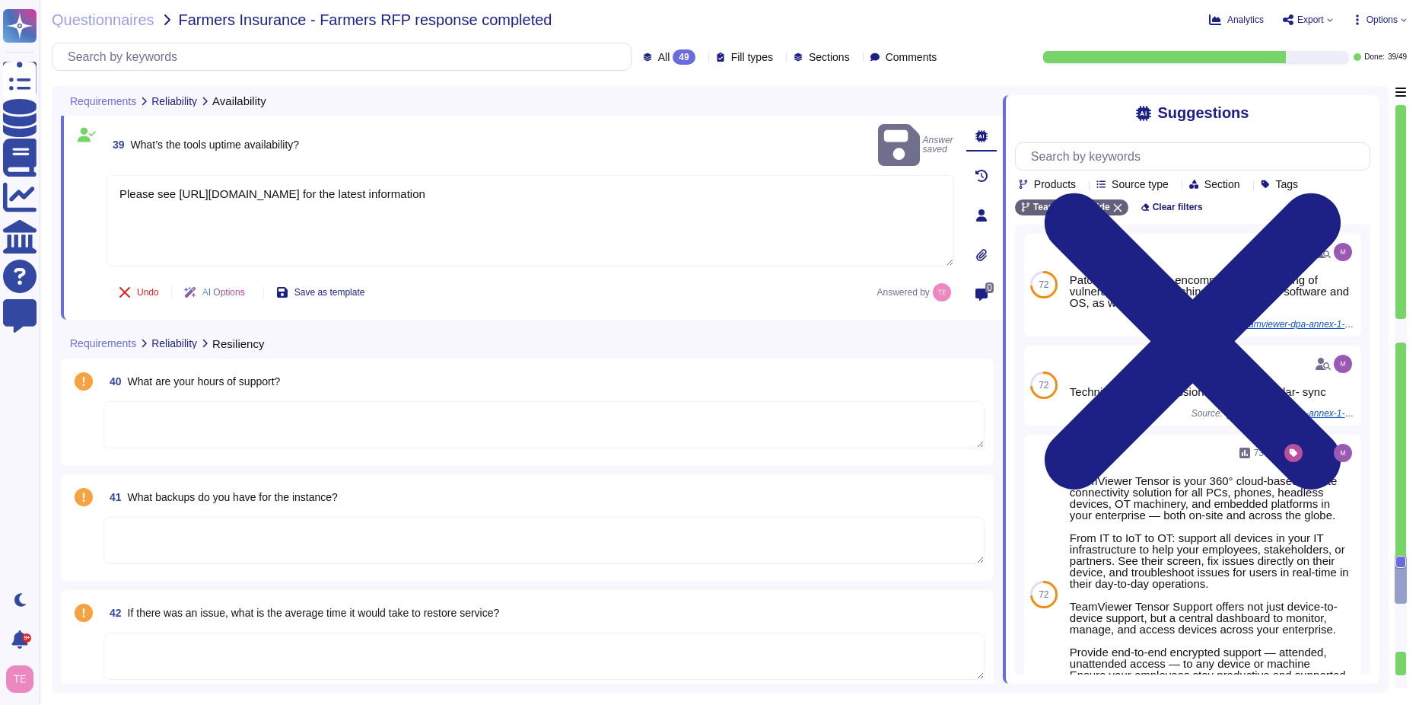
scroll to position [5970, 0]
click at [326, 419] on textarea at bounding box center [543, 423] width 881 height 47
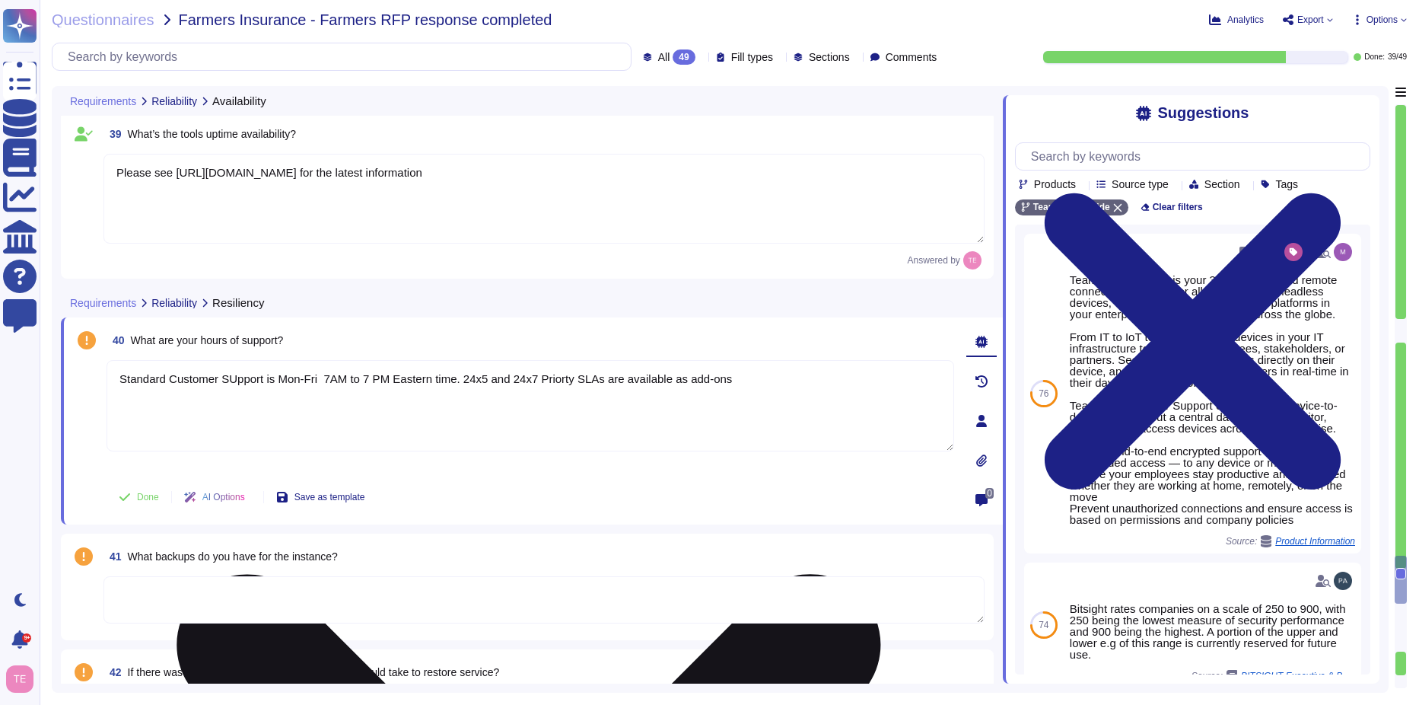
click at [547, 378] on textarea "Standard Customer SUpport is Mon-Fri 7AM to 7 PM Eastern time. 24x5 and 24x7 Pr…" at bounding box center [531, 405] width 848 height 91
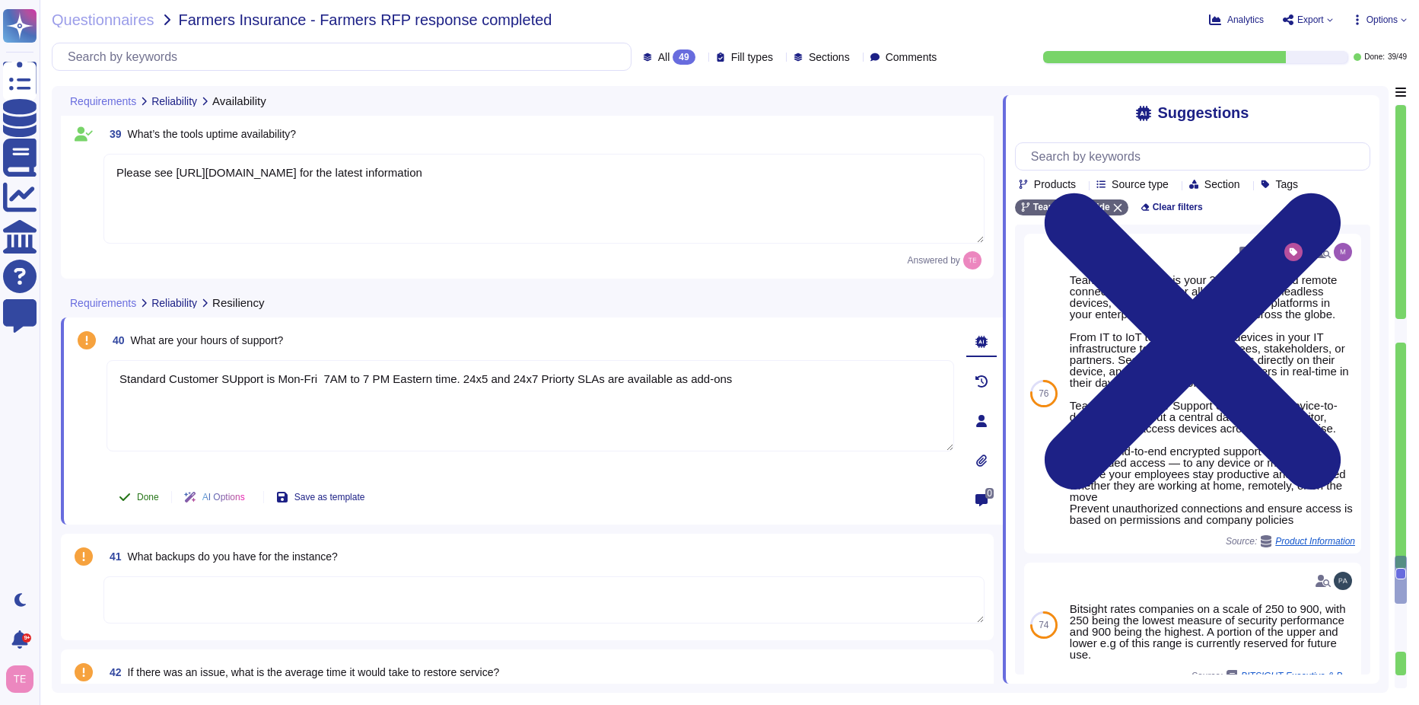
type textarea "Standard Customer Support is Mon-Fri 7AM to 7 PM Eastern time. 24x5 and 24x7 Pr…"
click at [142, 497] on span "Done" at bounding box center [148, 496] width 22 height 9
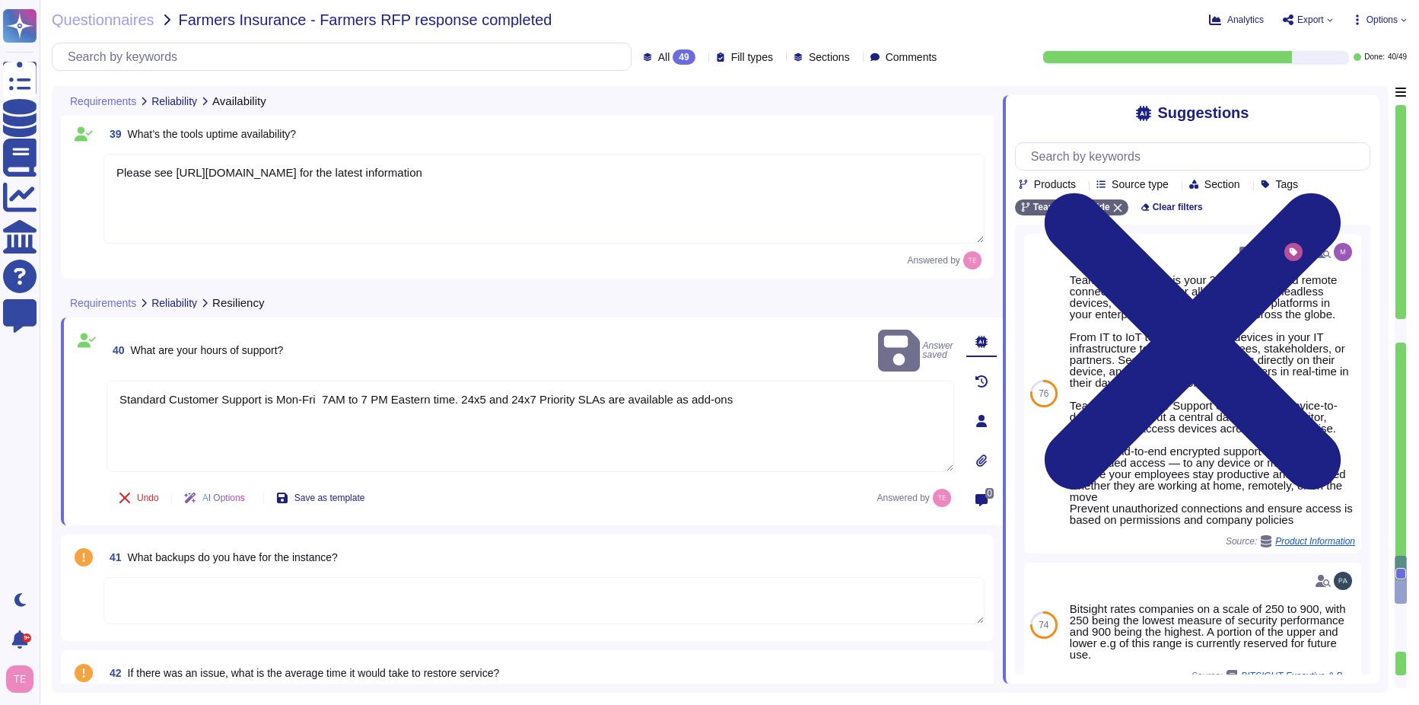
click at [312, 603] on textarea at bounding box center [543, 600] width 881 height 47
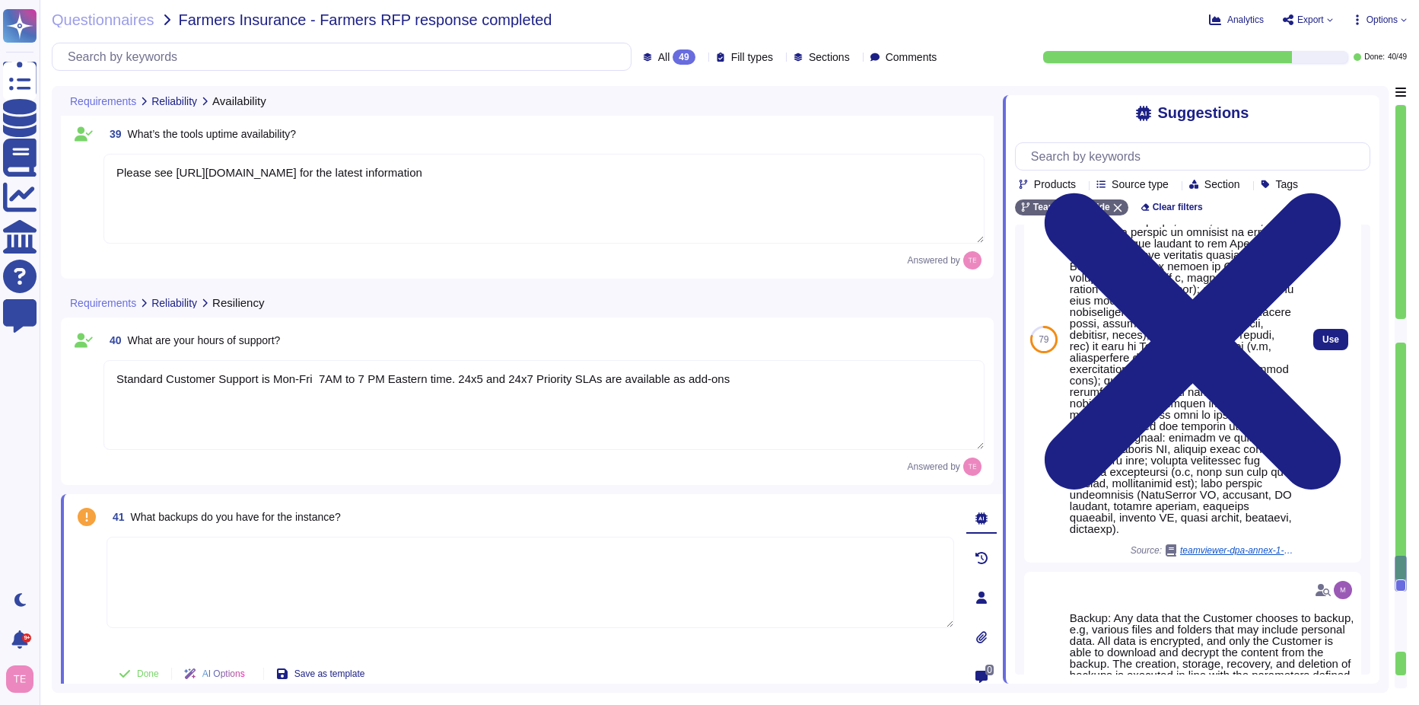
scroll to position [0, 0]
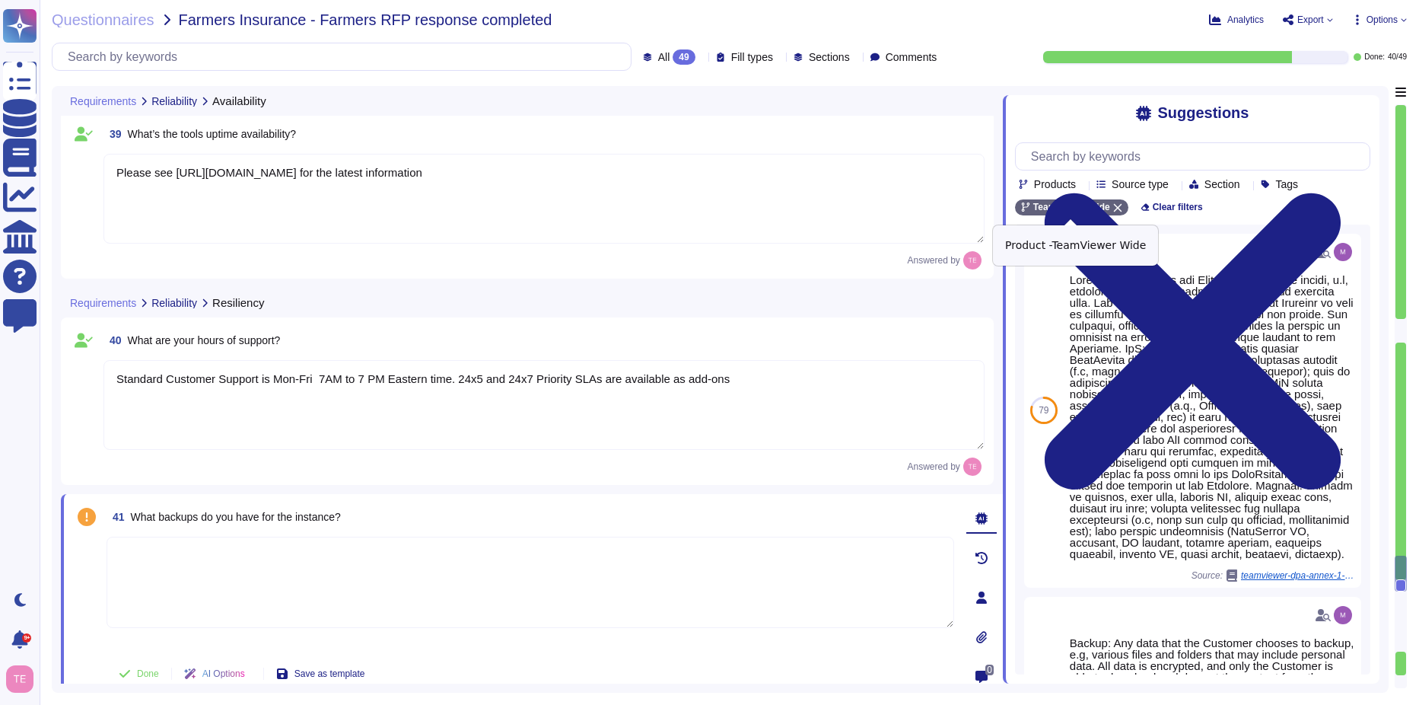
click at [1116, 209] on icon at bounding box center [1117, 208] width 8 height 8
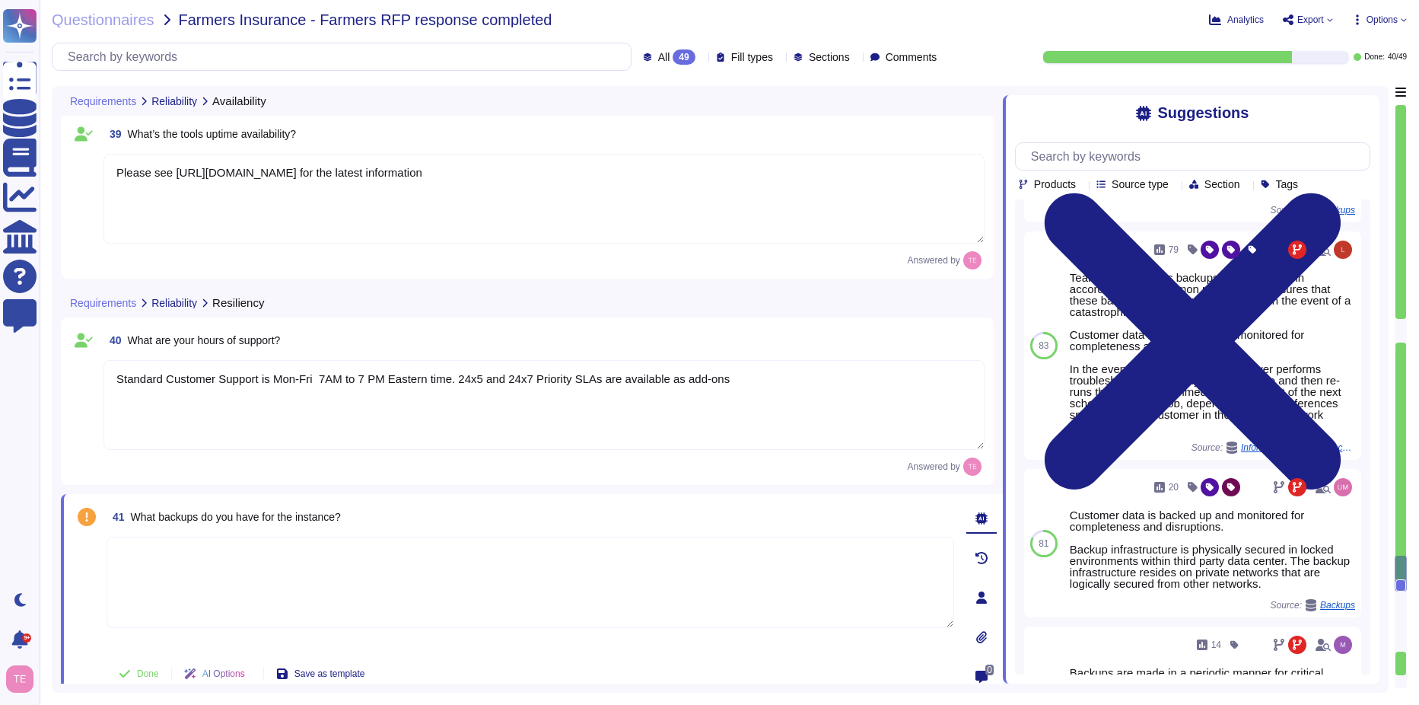
scroll to position [228, 0]
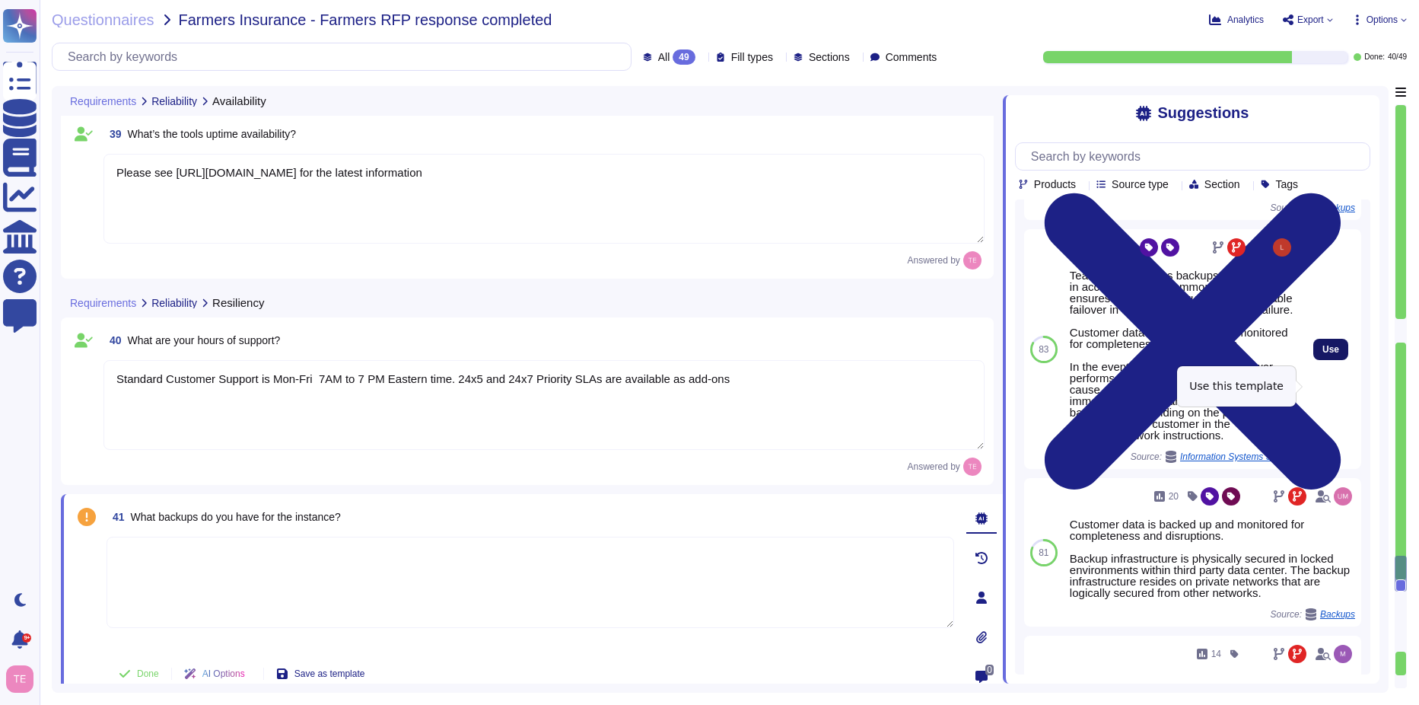
click at [1323, 354] on span "Use" at bounding box center [1331, 349] width 17 height 9
type textarea "TeamViewer creates backups of critical data in accordance with common practice …"
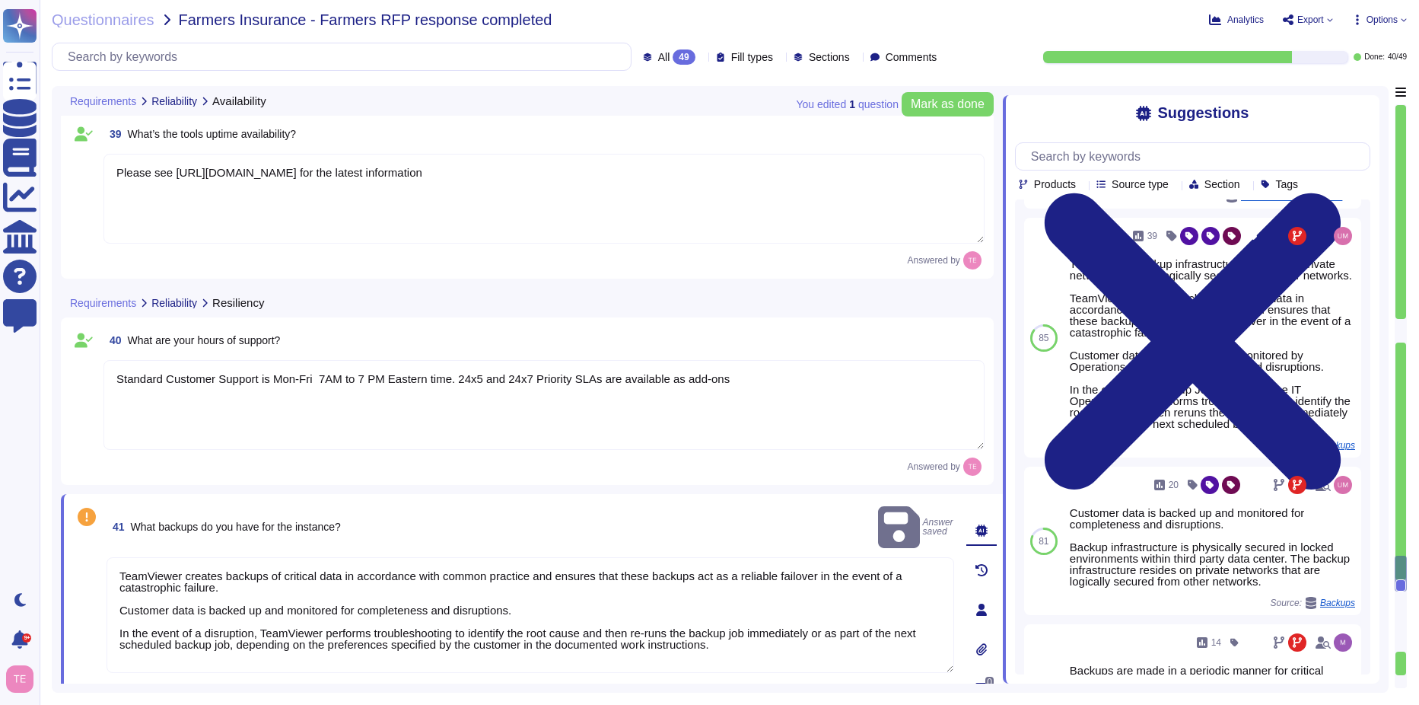
scroll to position [2, 0]
click at [154, 694] on span "Done" at bounding box center [148, 698] width 22 height 9
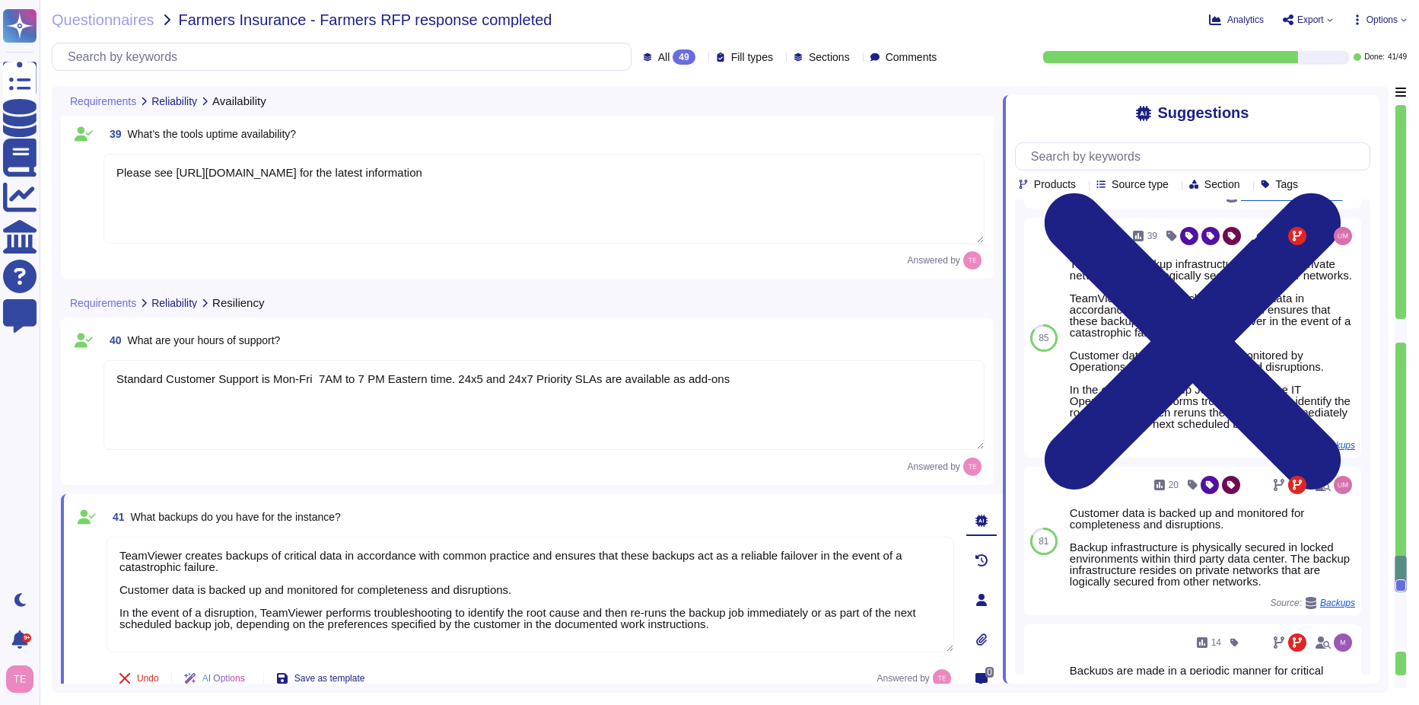
click at [649, 458] on div "Answered by" at bounding box center [543, 466] width 881 height 18
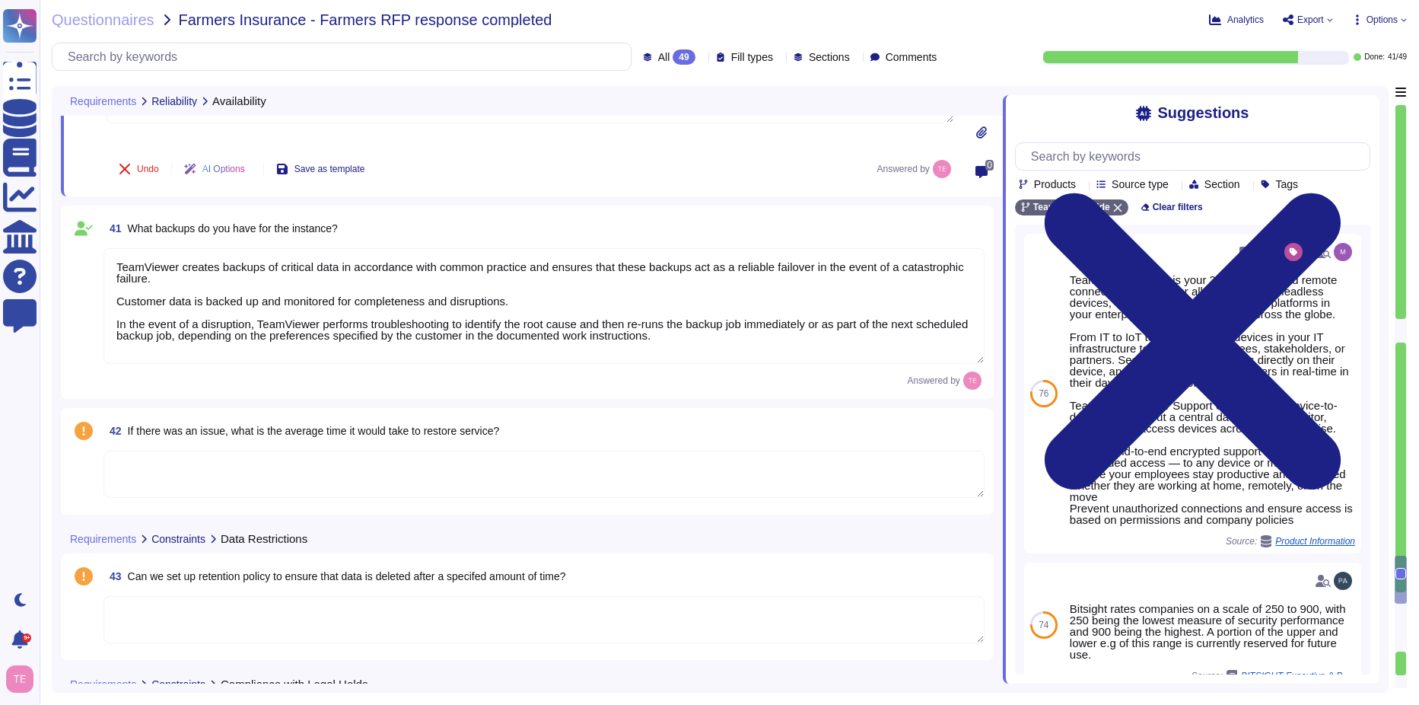
scroll to position [6426, 0]
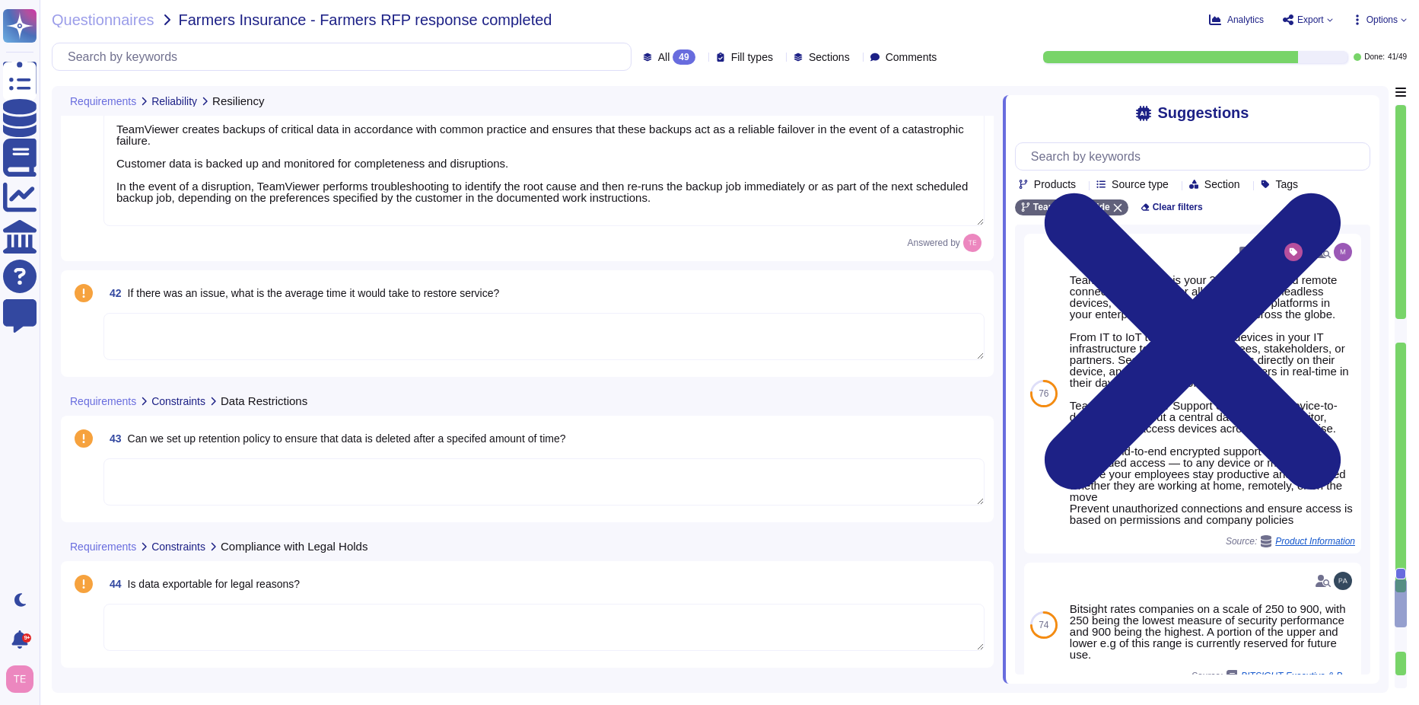
type textarea "TeamViewer Tensor is your 360° cloud-based remote connectivity solution for all…"
click at [316, 334] on textarea at bounding box center [543, 336] width 881 height 47
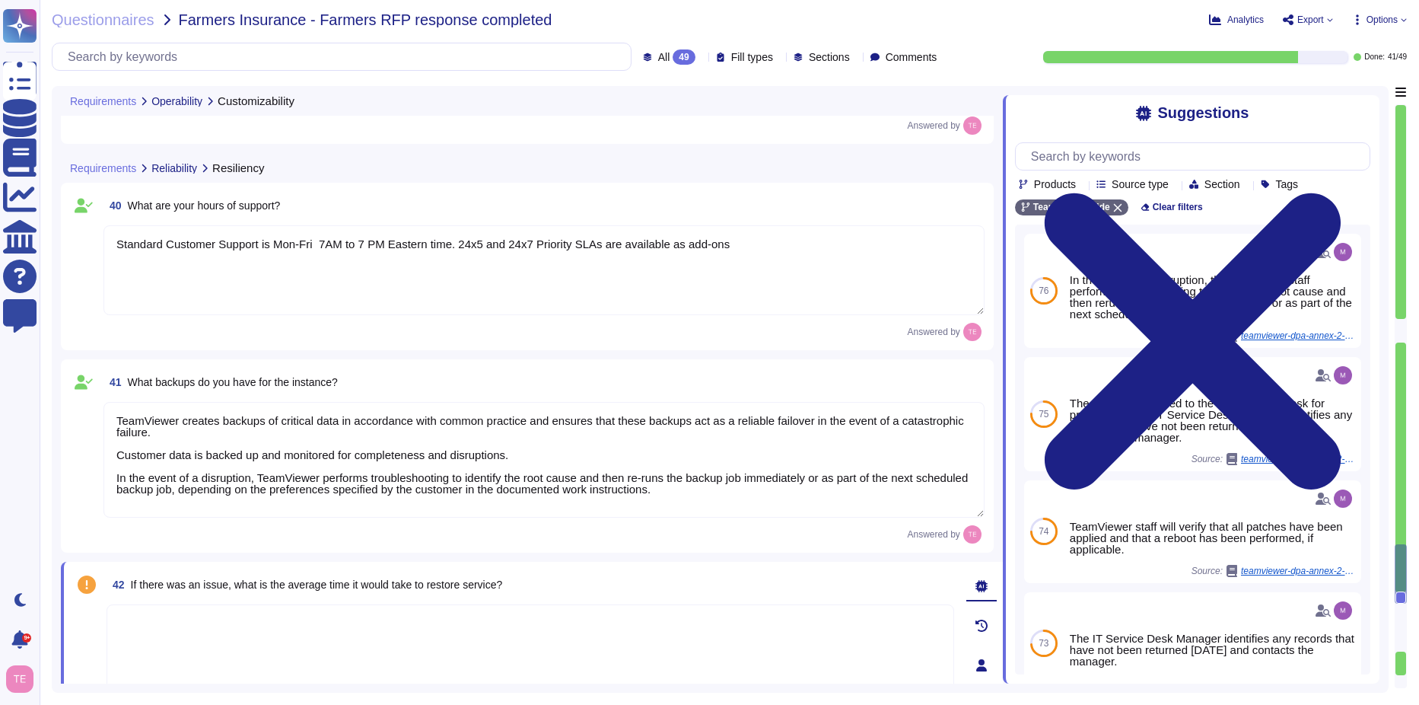
scroll to position [5884, 0]
type textarea "Host and QuickSupport apps can have company logos added and custom window bar t…"
type textarea "Please see [URL][DOMAIN_NAME] for the latest information"
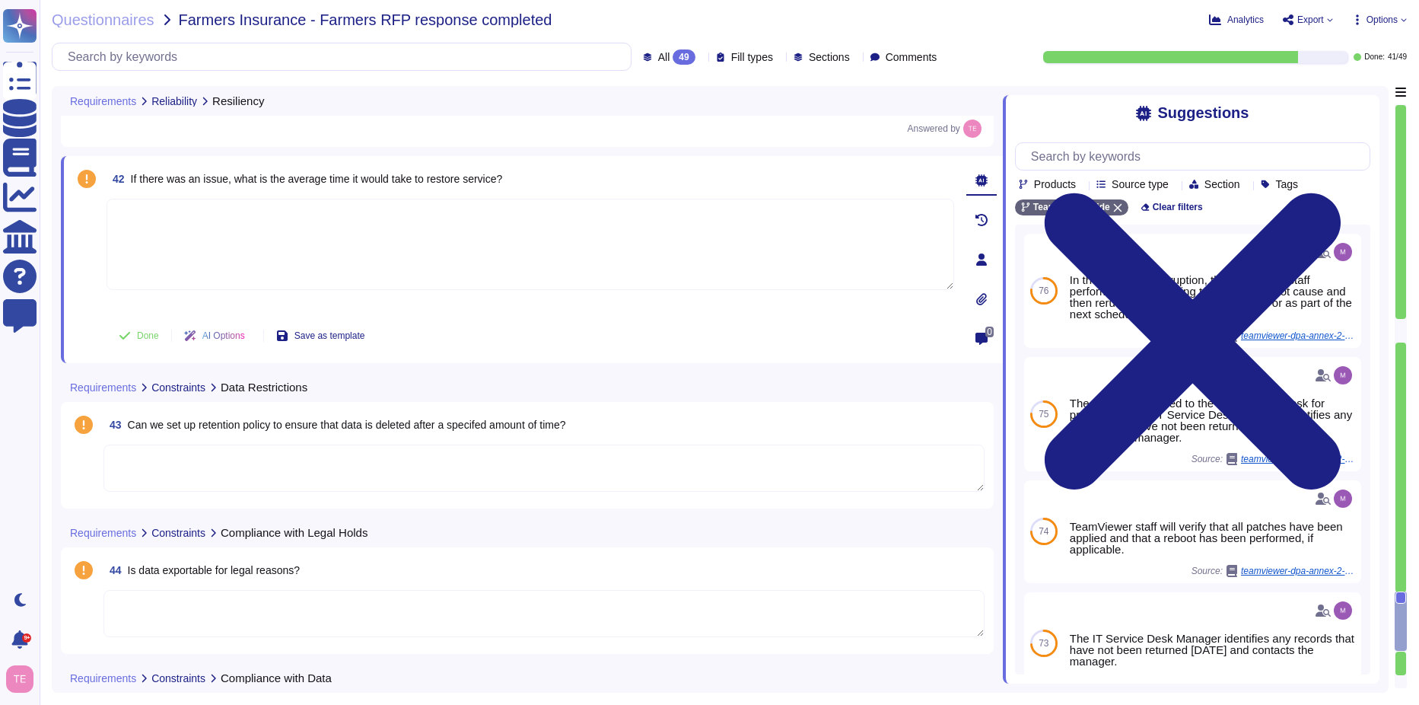
scroll to position [6613, 0]
type textarea "TeamViewer Tensor is your 360° cloud-based remote connectivity solution for all…"
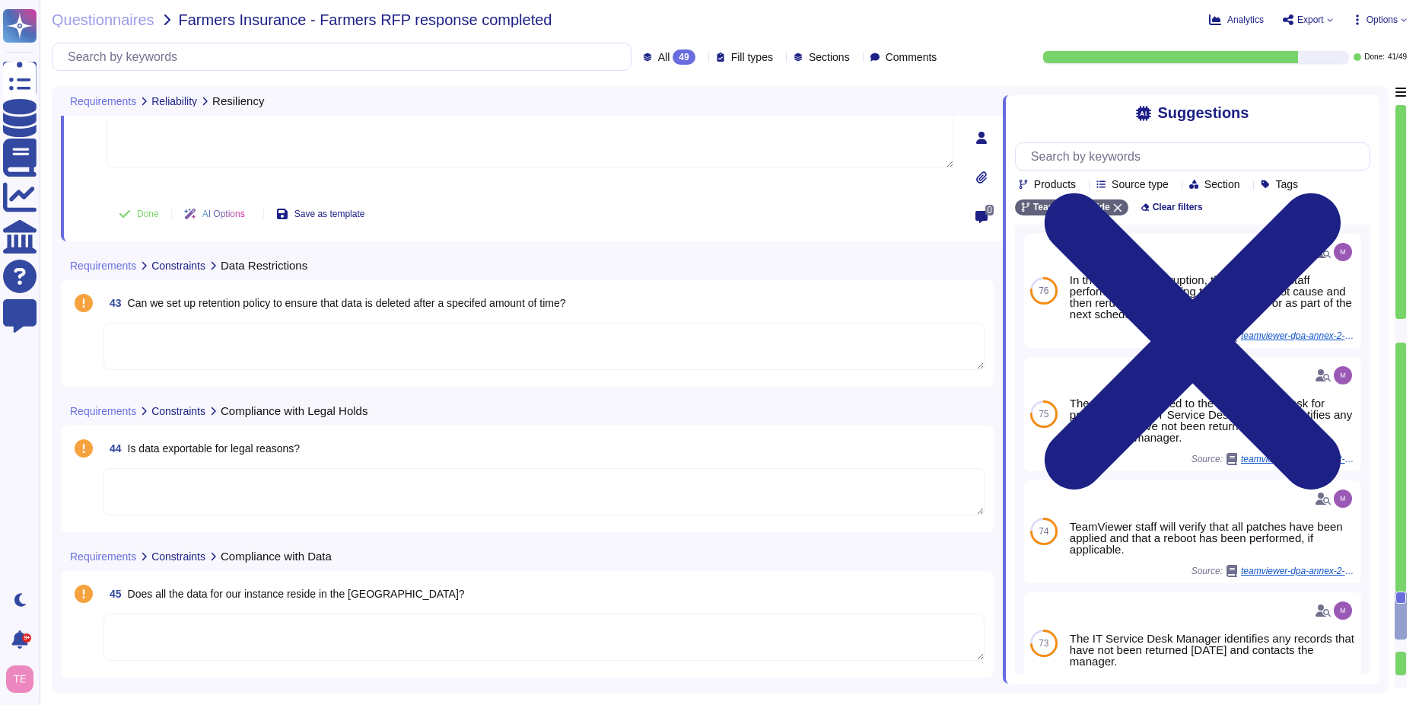
type textarea "Standard Customer Support is Mon-Fri 7AM to 7 PM Eastern time. 24x5 and 24x7 Pr…"
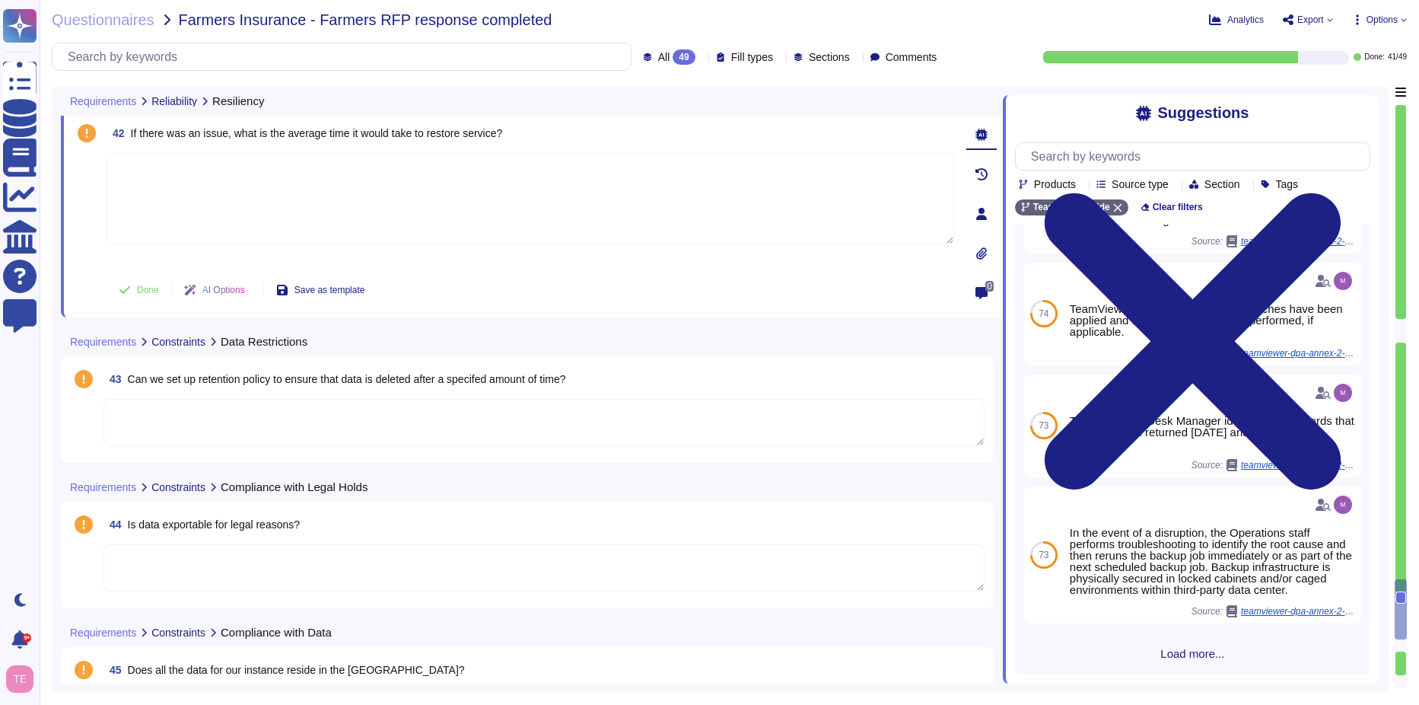
scroll to position [231, 0]
click at [1118, 209] on icon at bounding box center [1117, 207] width 9 height 9
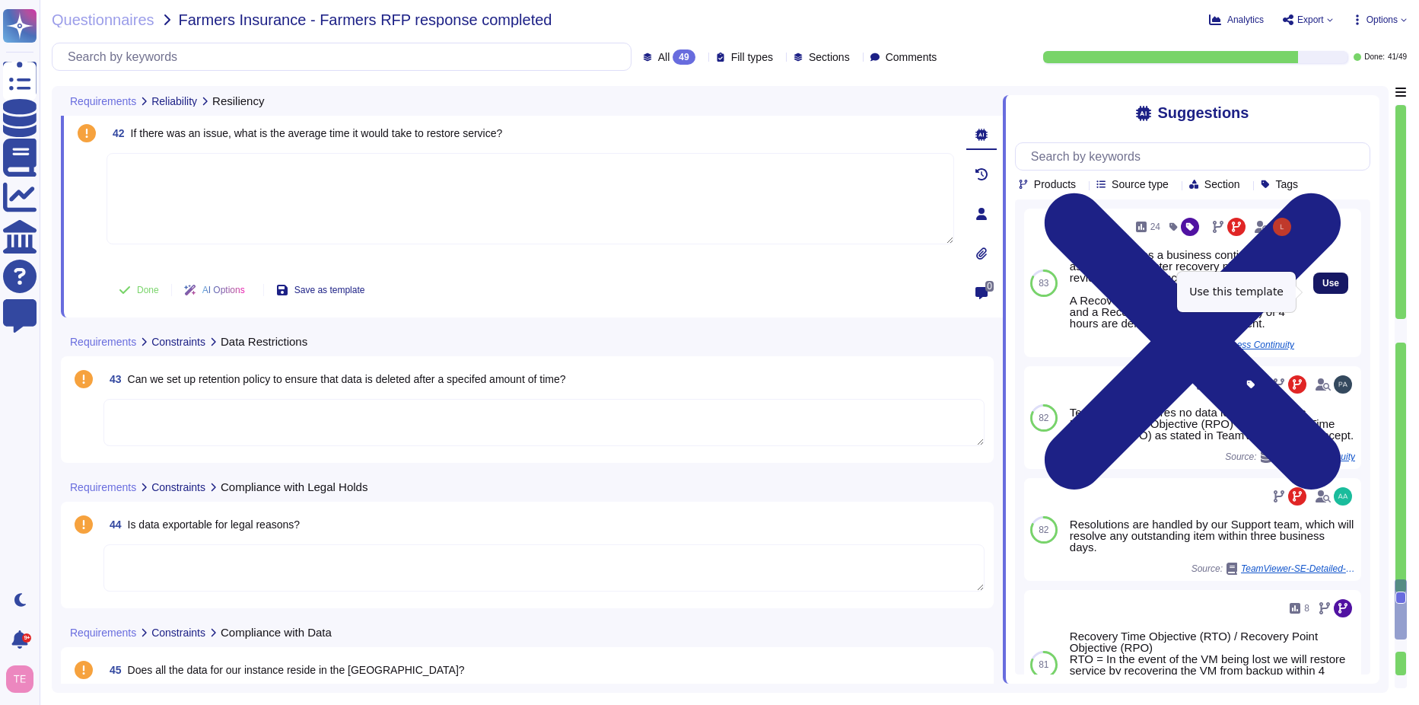
click at [1328, 291] on button "Use" at bounding box center [1331, 282] width 35 height 21
type textarea "TeamViewer has a business continuity plan as well as a disaster recovery plan t…"
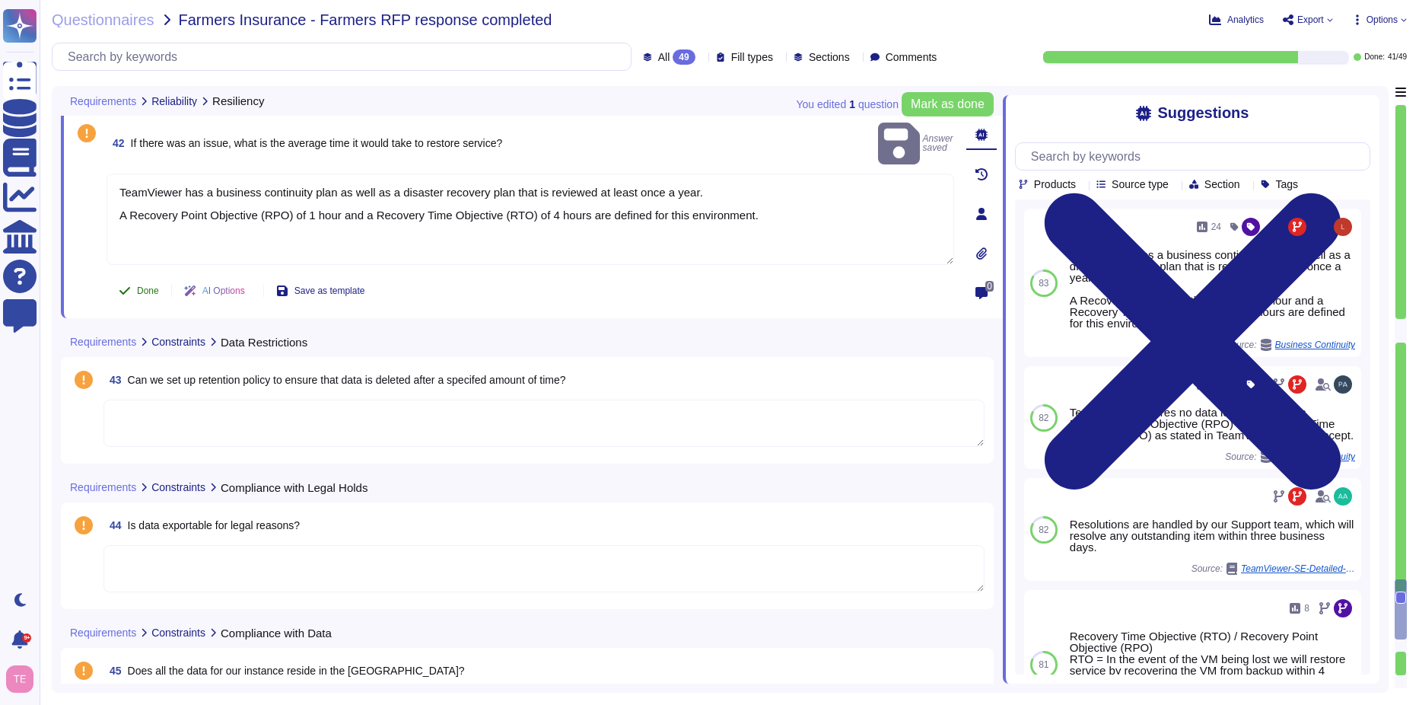
click at [146, 287] on span "Done" at bounding box center [148, 290] width 22 height 9
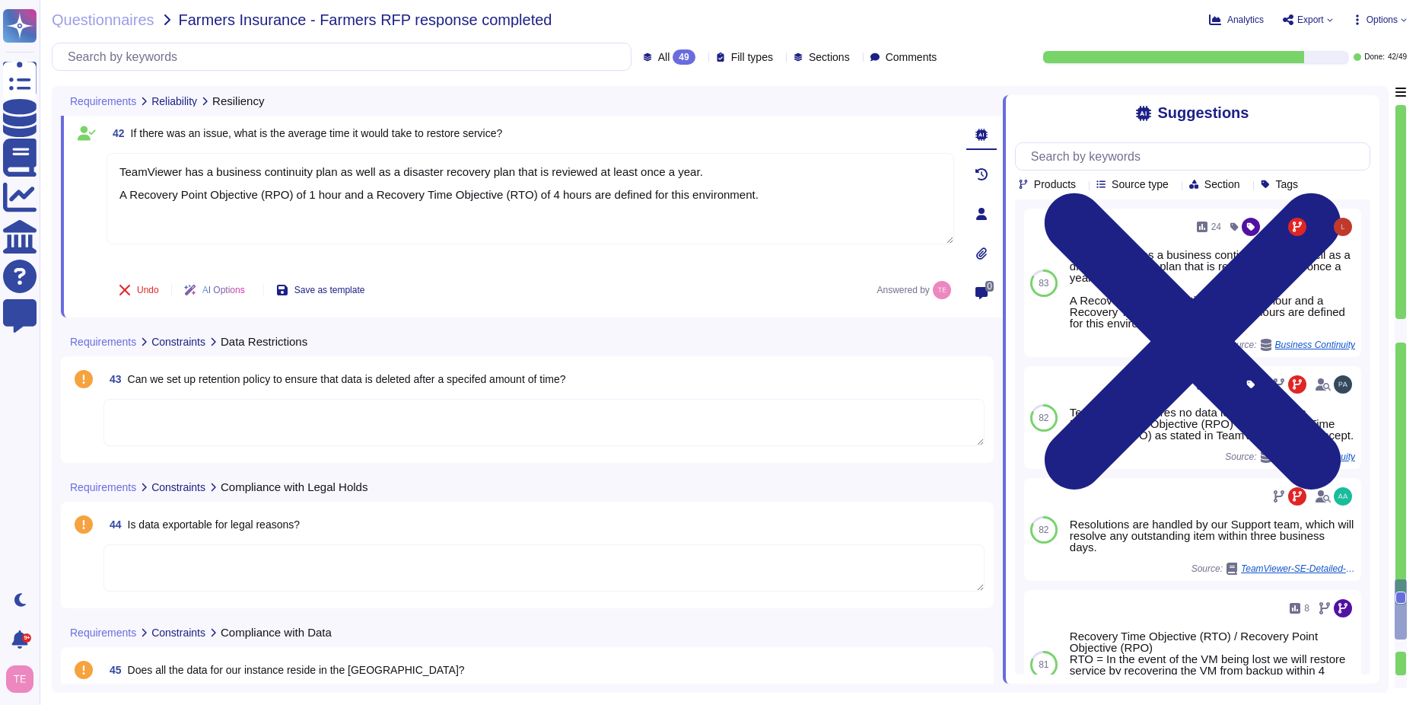
click at [583, 421] on textarea at bounding box center [543, 422] width 881 height 47
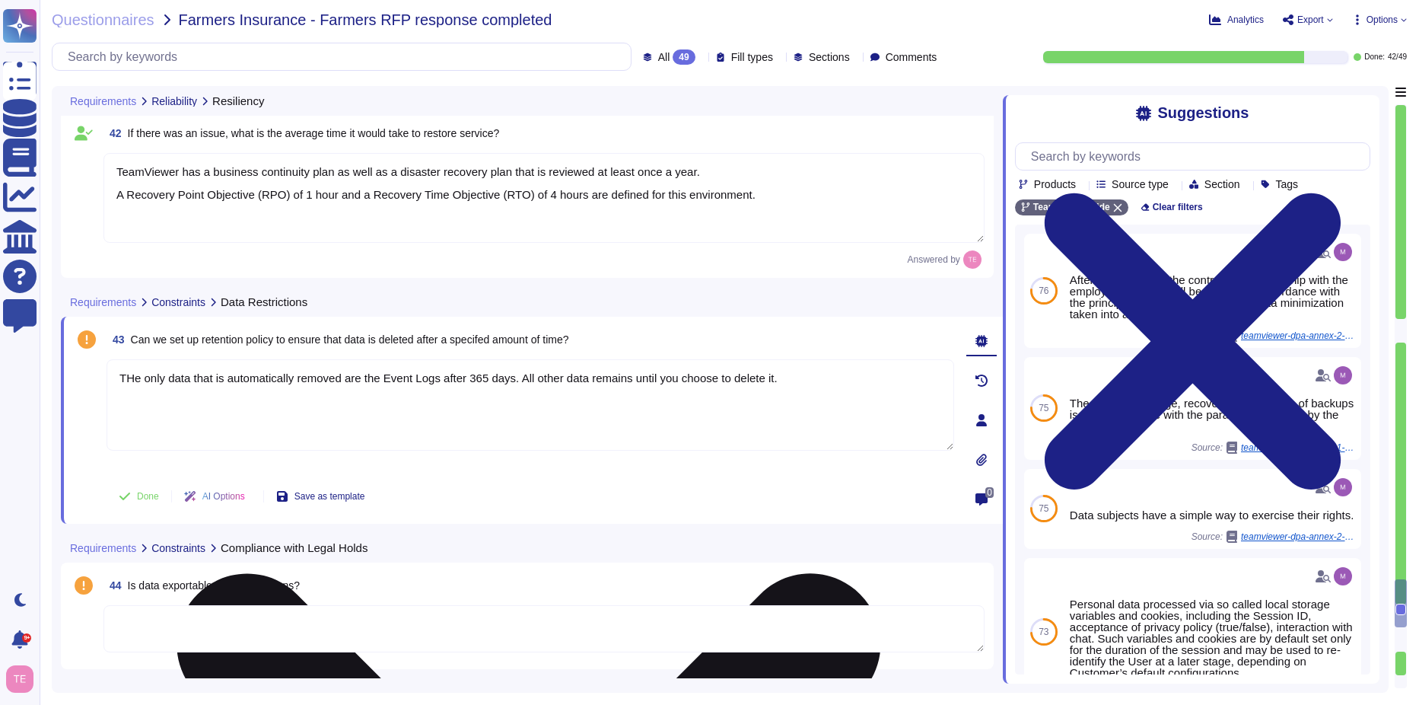
click at [129, 374] on textarea "THe only data that is automatically removed are the Event Logs after 365 days. …" at bounding box center [531, 404] width 848 height 91
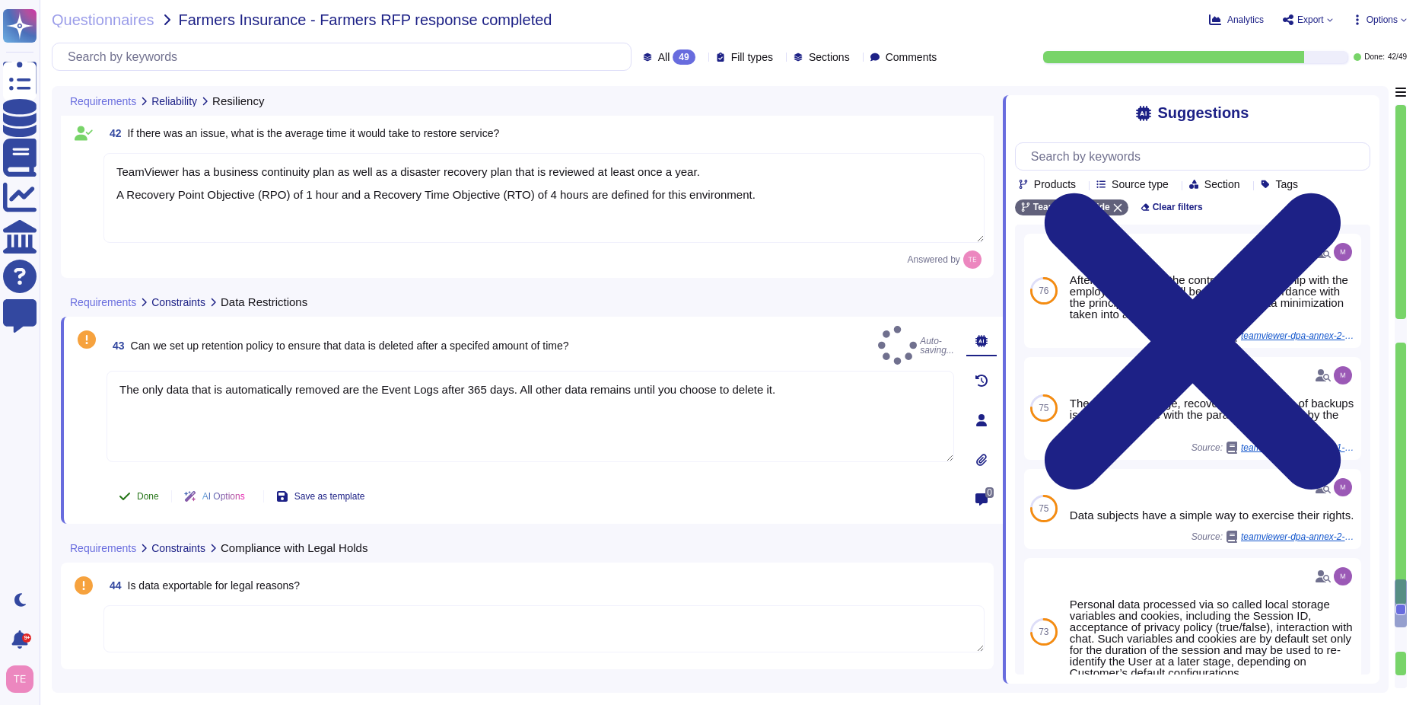
type textarea "The only data that is automatically removed are the Event Logs after 365 days. …"
click at [148, 499] on span "Done" at bounding box center [148, 496] width 22 height 9
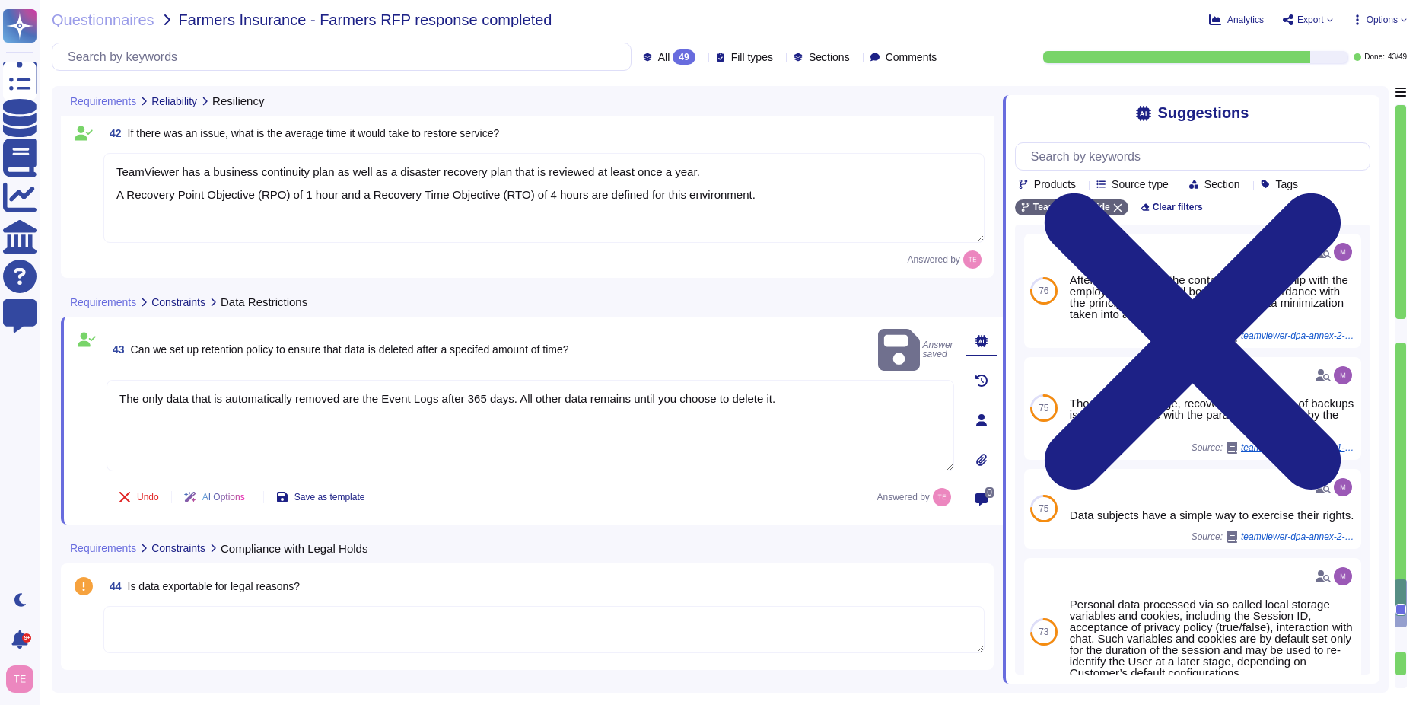
click at [428, 623] on textarea at bounding box center [543, 629] width 881 height 47
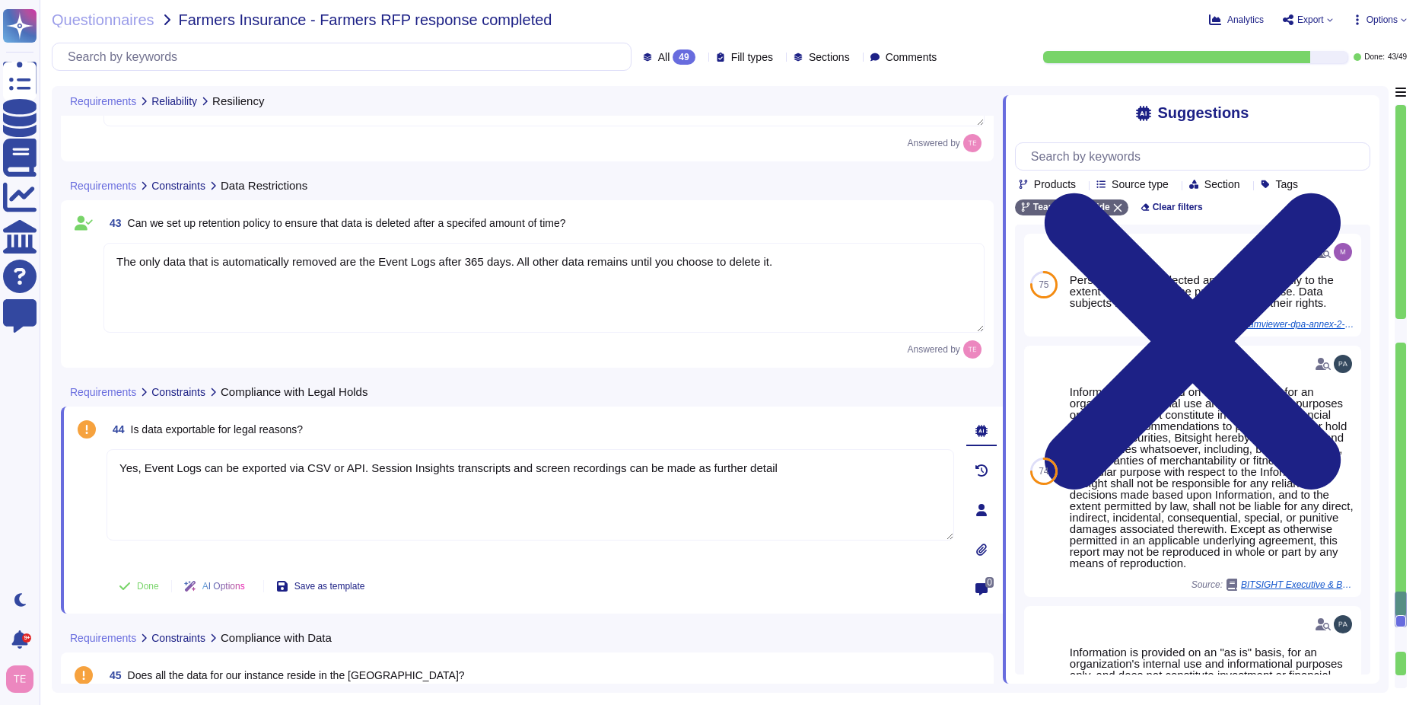
scroll to position [6571, 0]
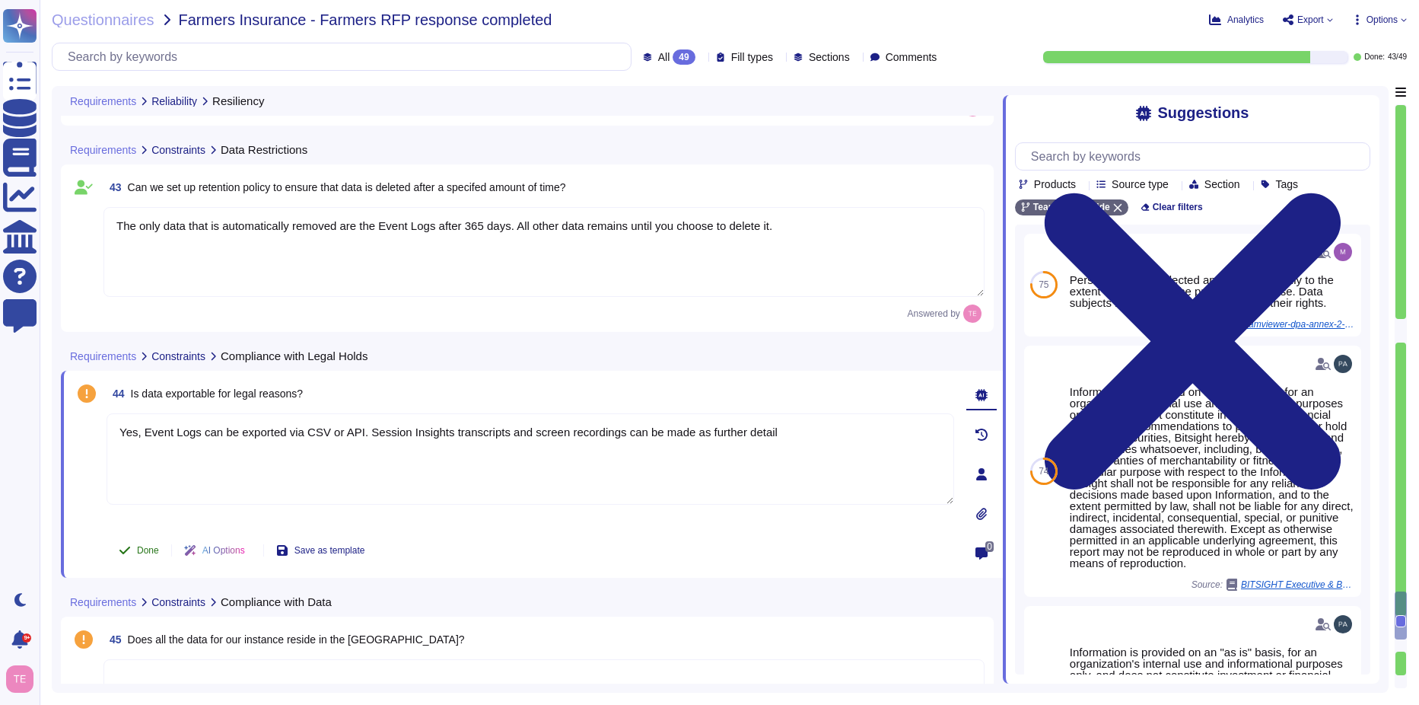
type textarea "Yes, Event Logs can be exported via CSV or API. Session Insights transcripts an…"
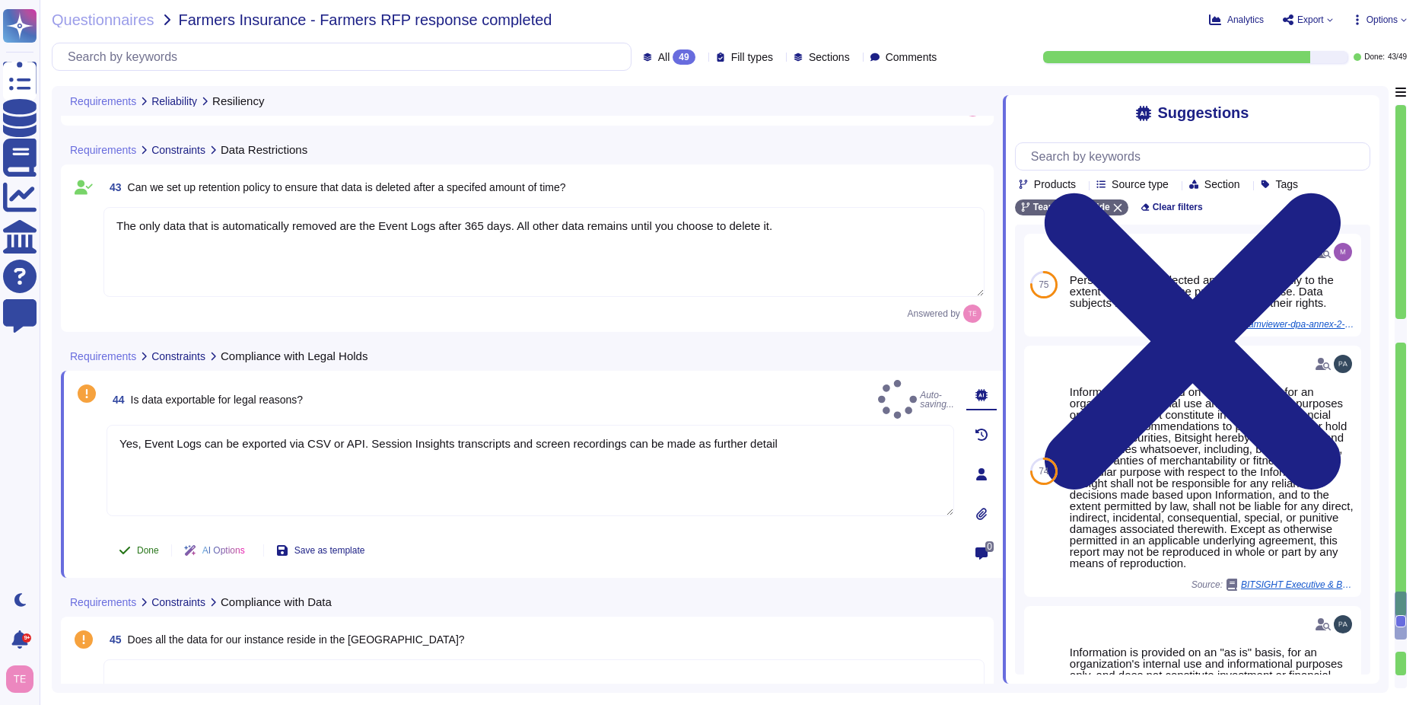
click at [135, 540] on button "Done" at bounding box center [139, 550] width 65 height 30
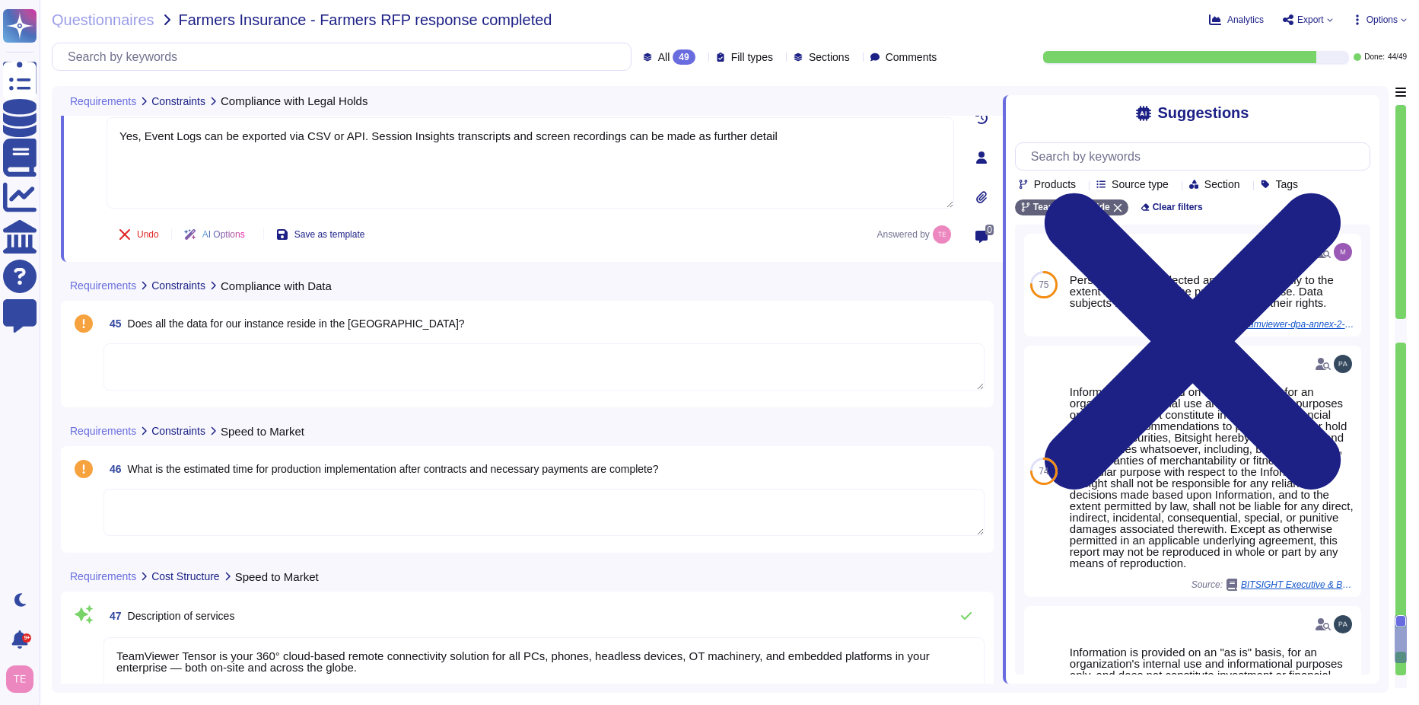
scroll to position [6875, 0]
type textarea "TeamViewer Tensor is your 360° cloud-based remote connectivity solution for all…"
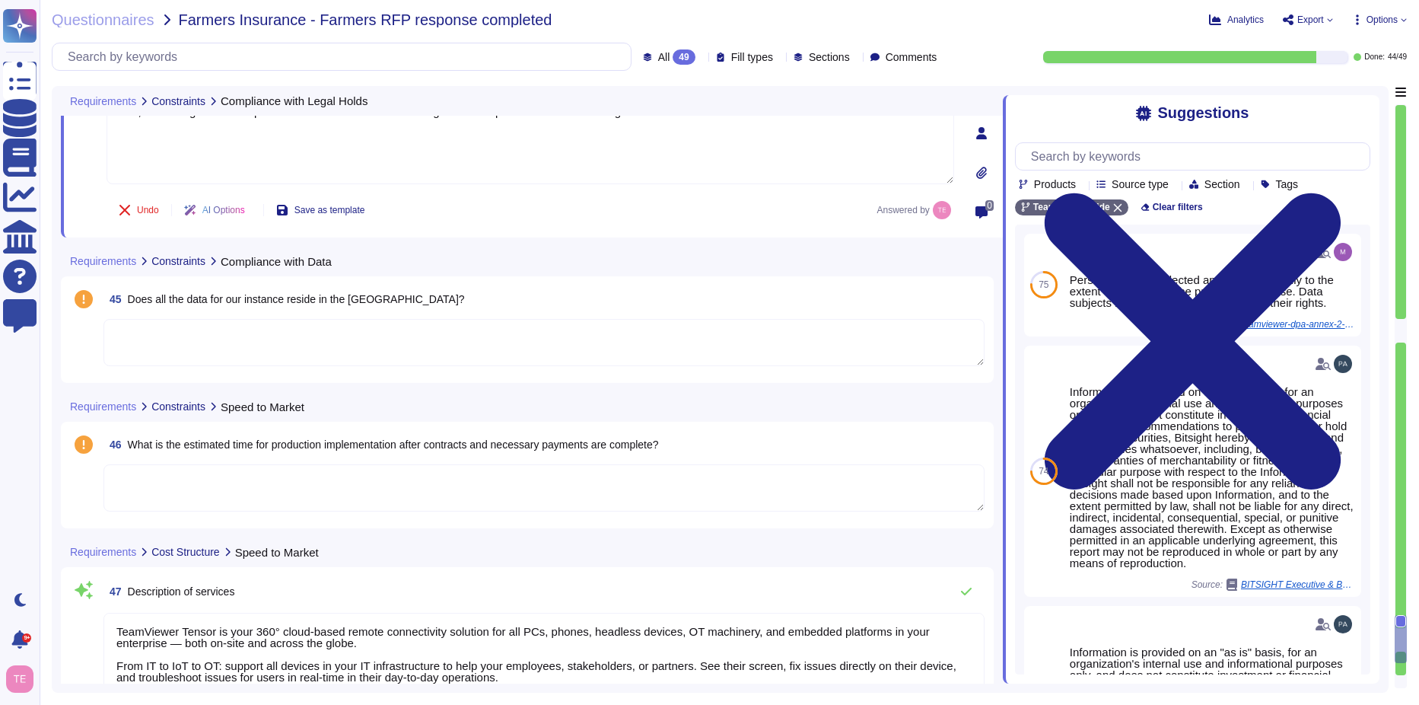
click at [215, 344] on textarea at bounding box center [543, 342] width 881 height 47
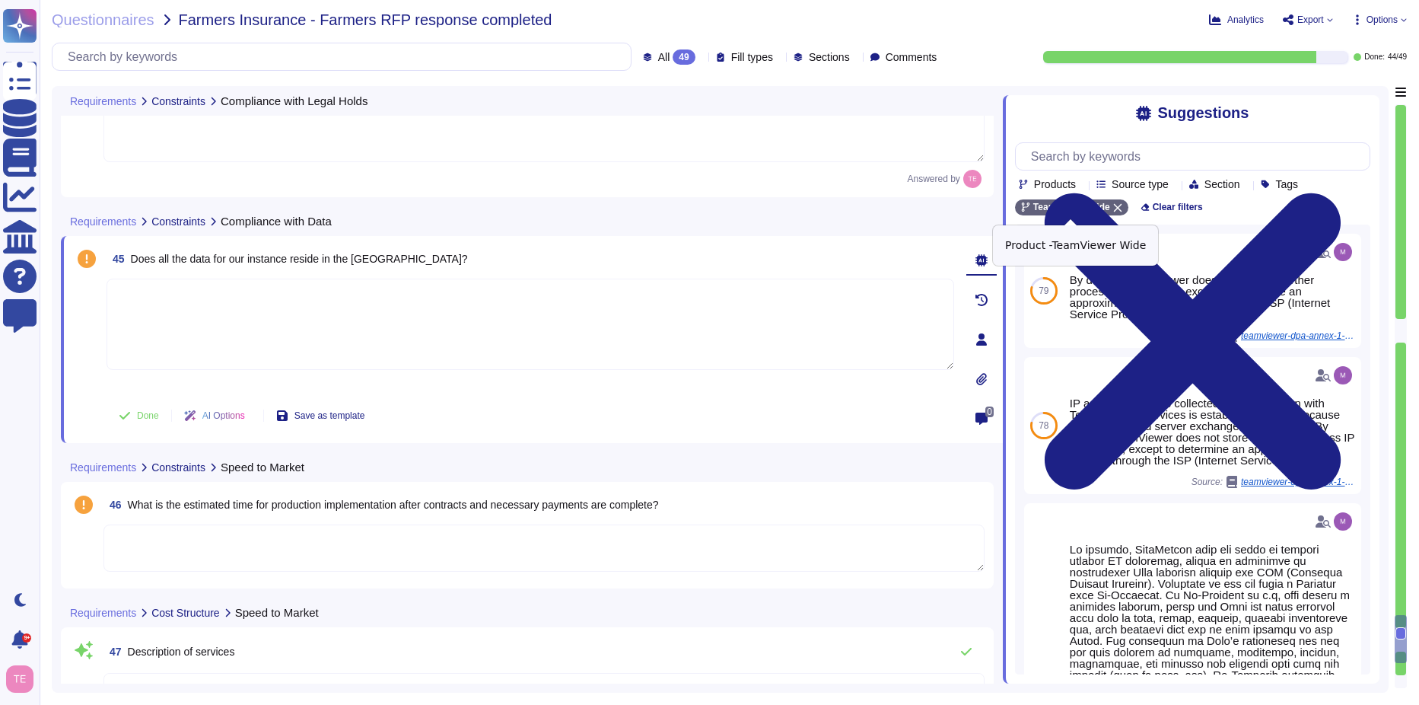
click at [1116, 212] on icon at bounding box center [1117, 208] width 8 height 8
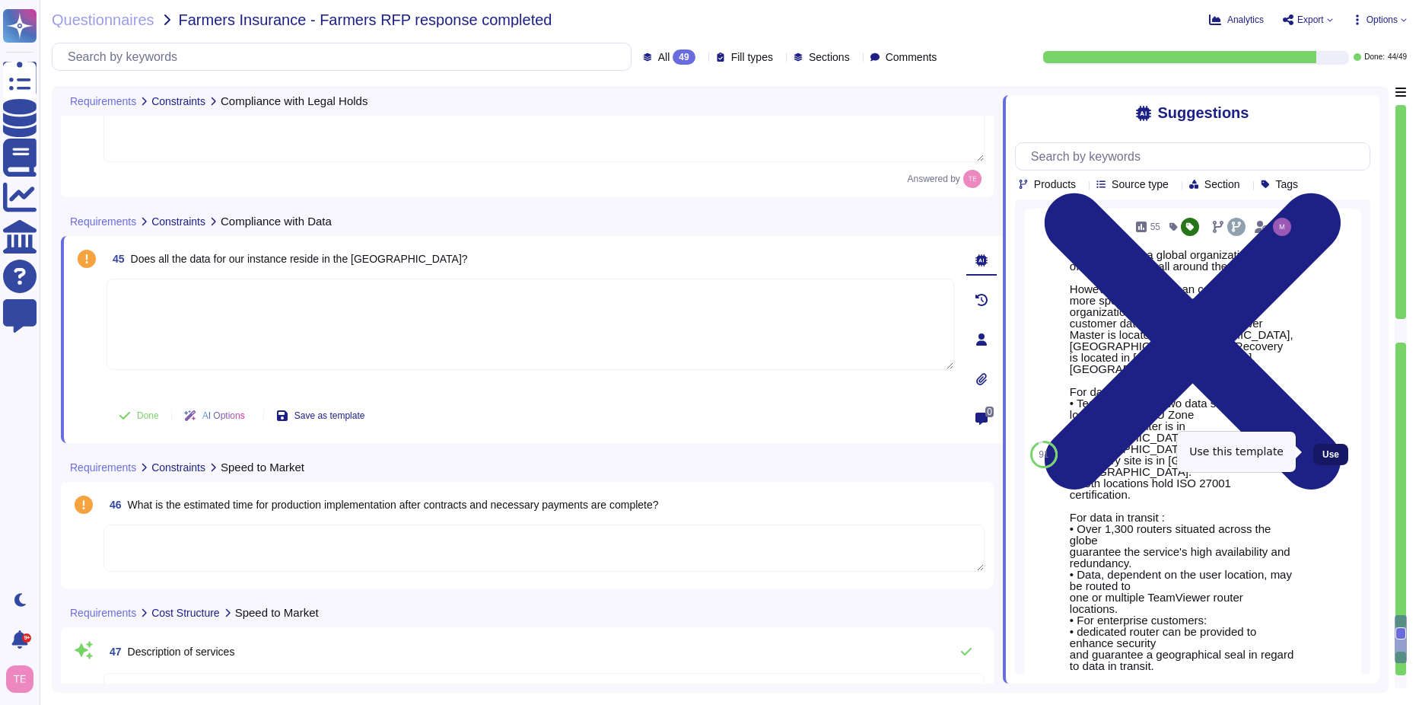
click at [1323, 451] on span "Use" at bounding box center [1331, 454] width 17 height 9
type textarea "TeamViewer is a global organization which offer his services all around the glo…"
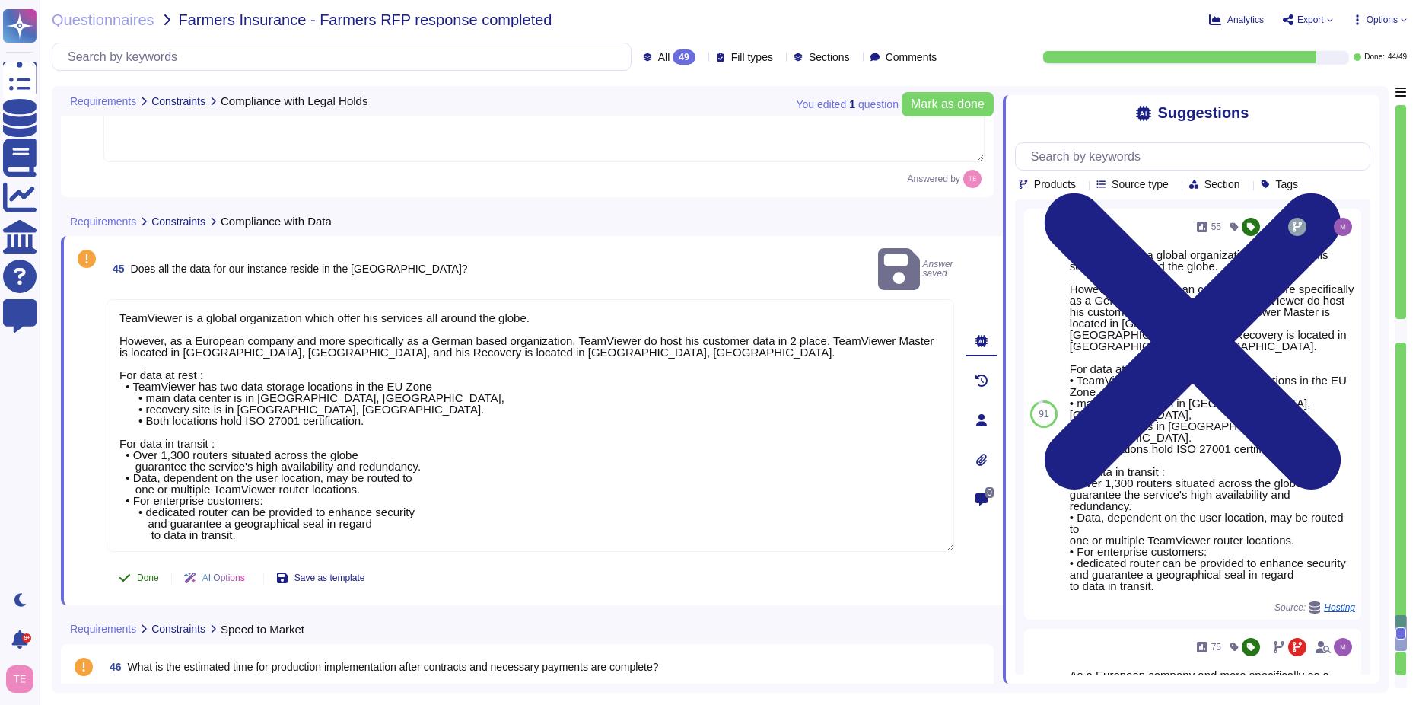
click at [129, 572] on icon at bounding box center [125, 578] width 12 height 12
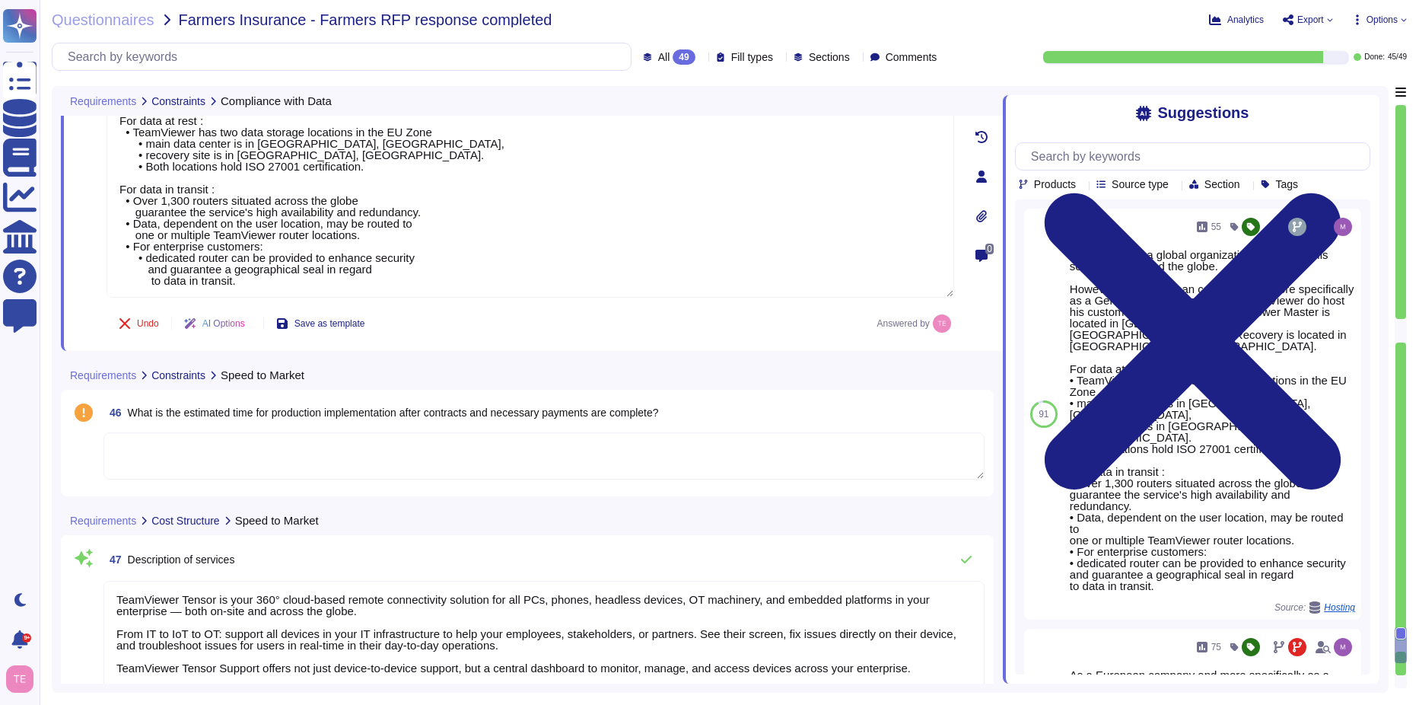
scroll to position [7103, 0]
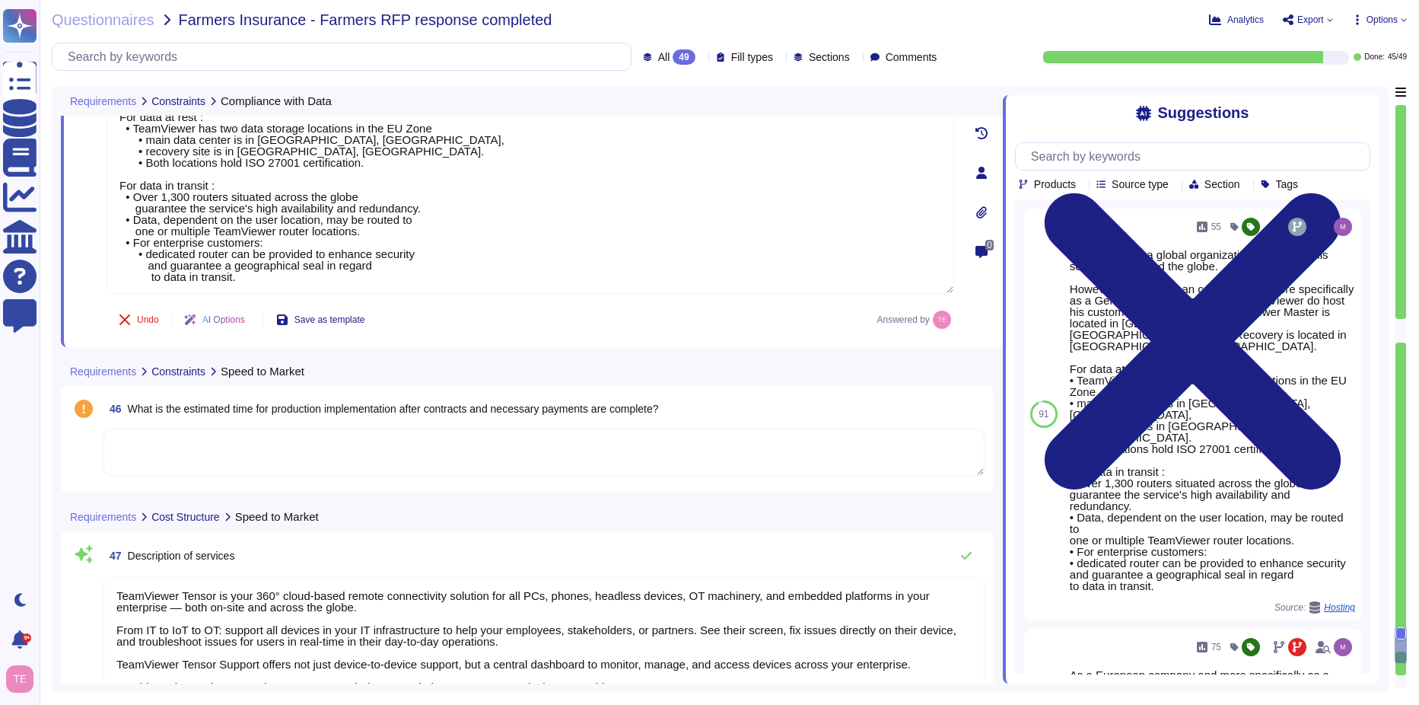
click at [763, 460] on textarea at bounding box center [543, 451] width 881 height 47
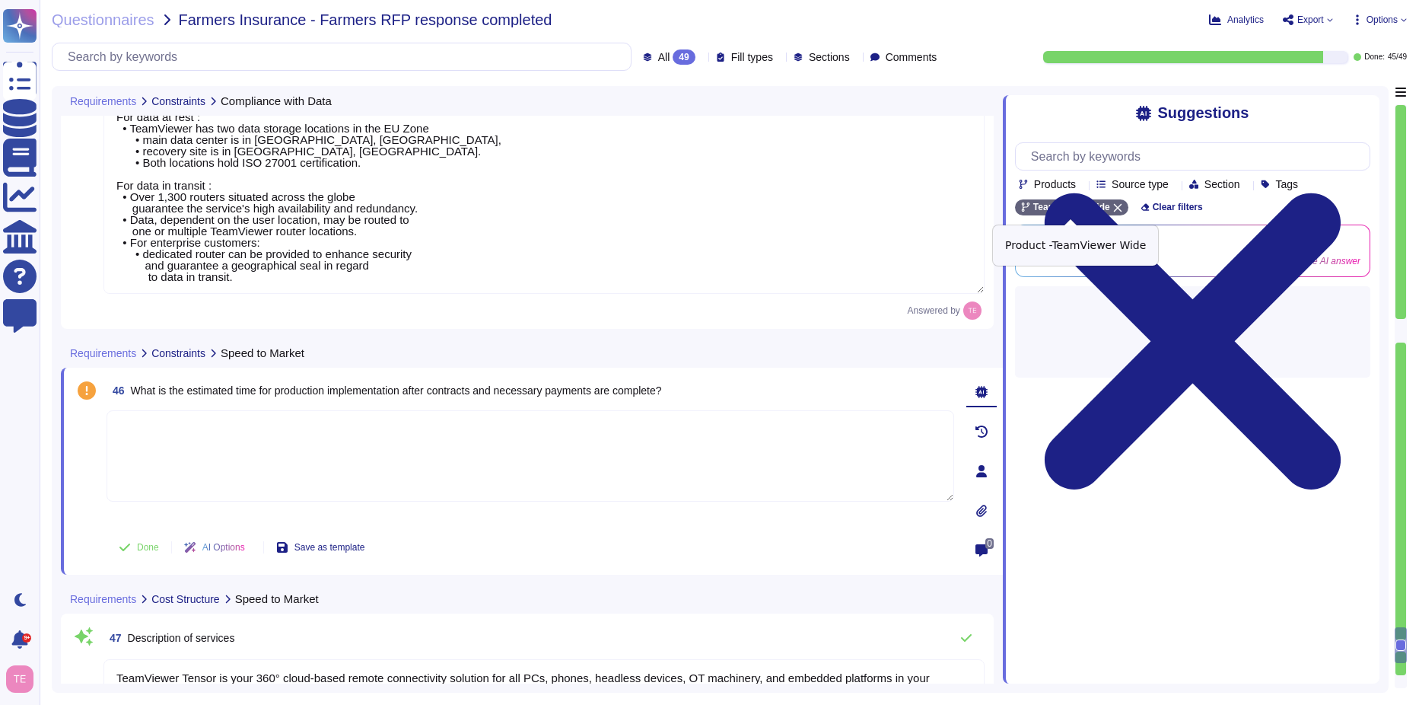
click at [1115, 205] on div "TeamViewer Wide" at bounding box center [1071, 207] width 113 height 16
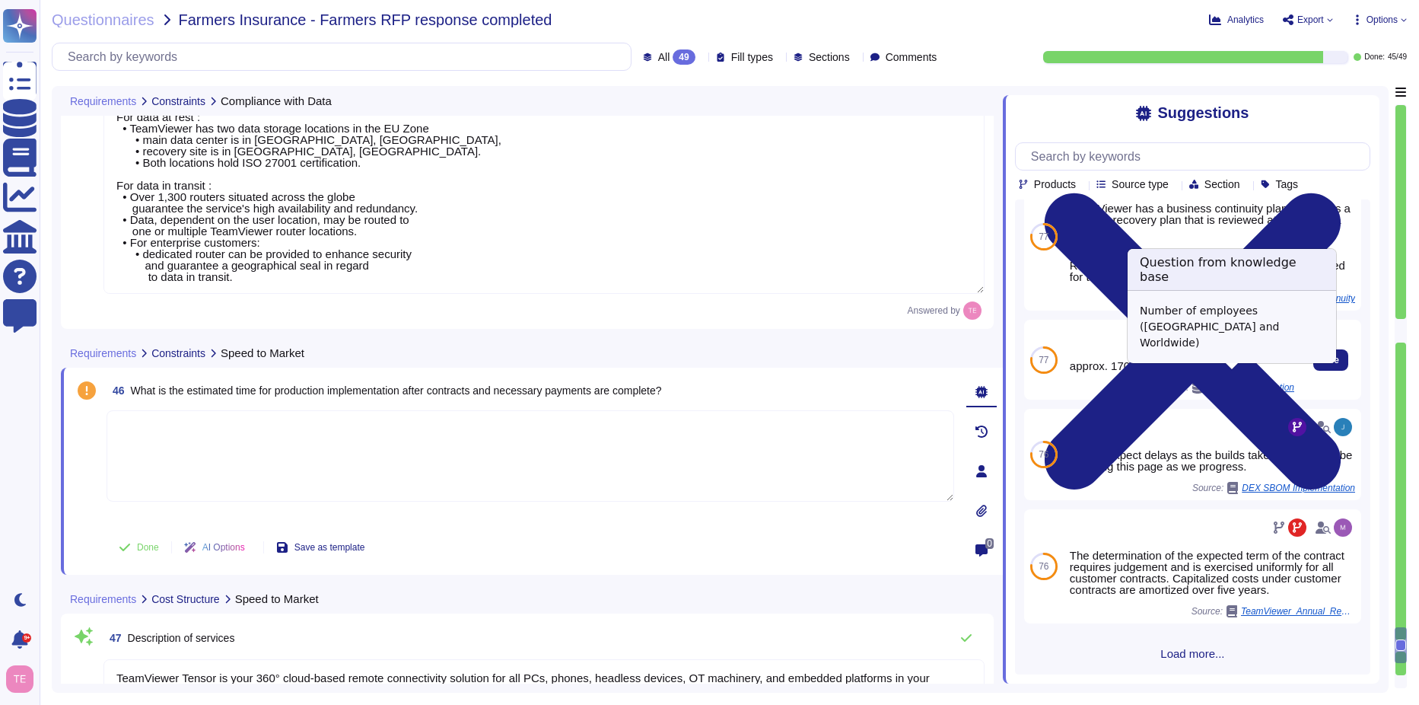
scroll to position [150, 0]
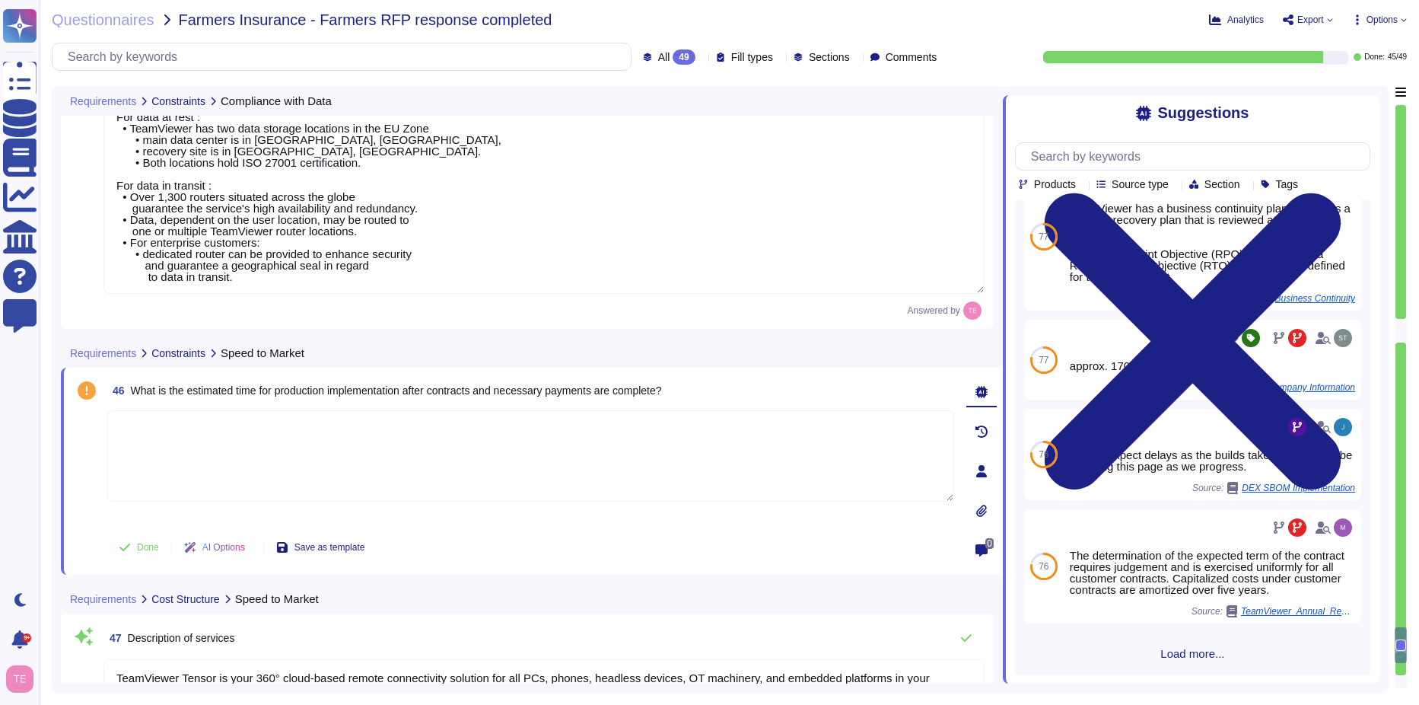
click at [1177, 650] on span "Load more..." at bounding box center [1192, 653] width 355 height 11
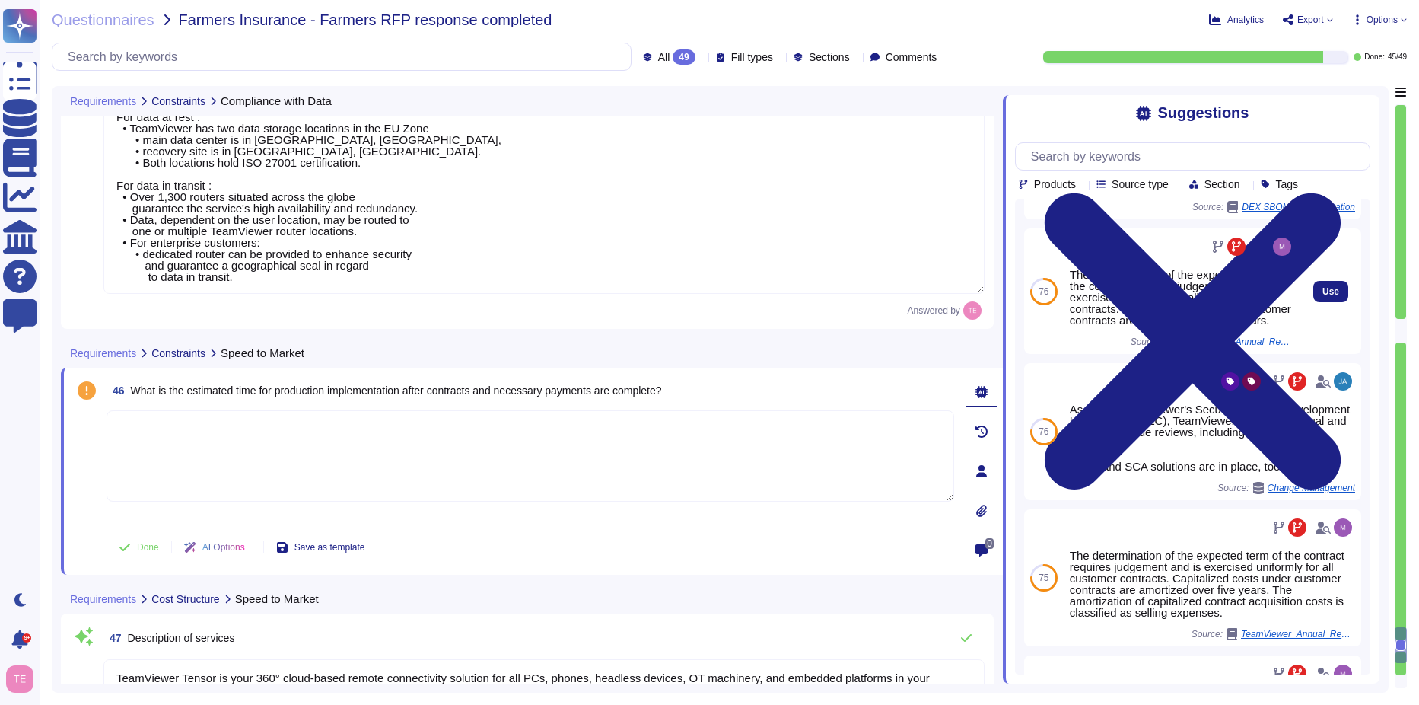
scroll to position [530, 0]
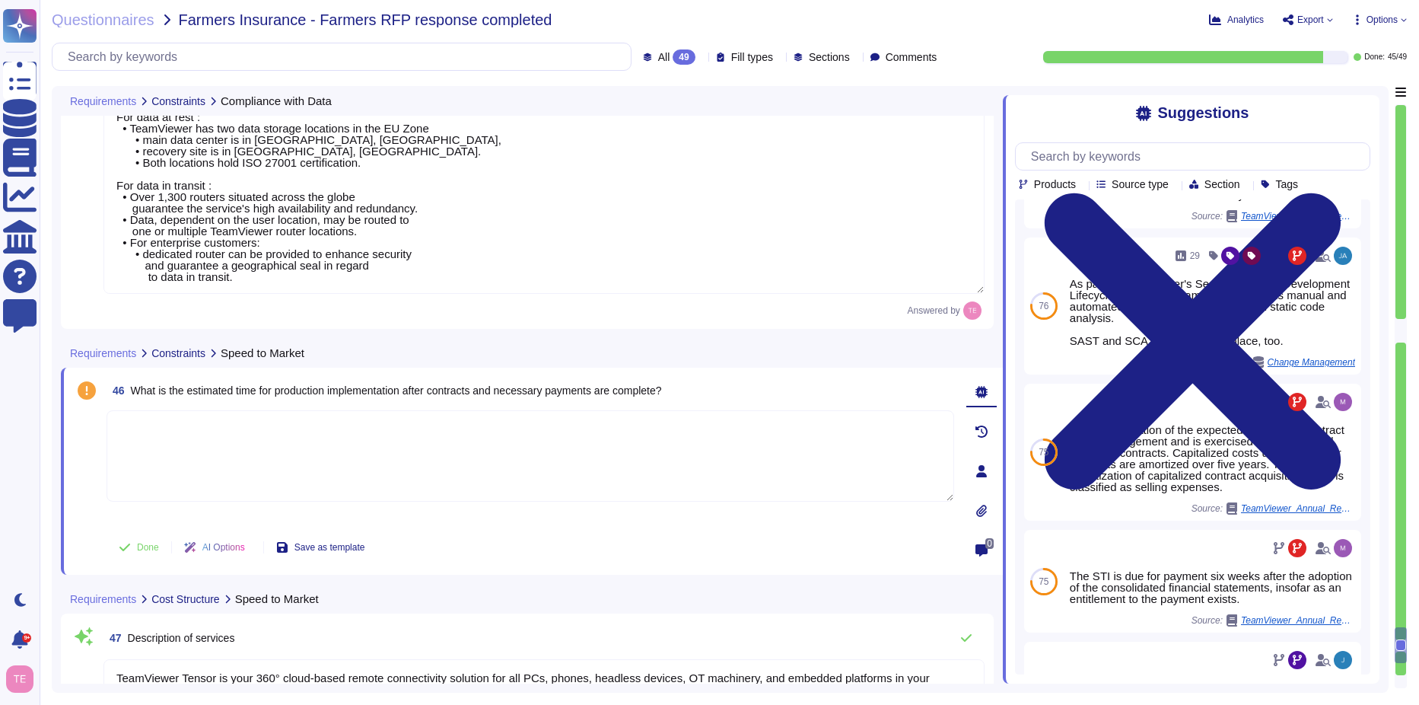
click at [165, 445] on textarea at bounding box center [531, 455] width 848 height 91
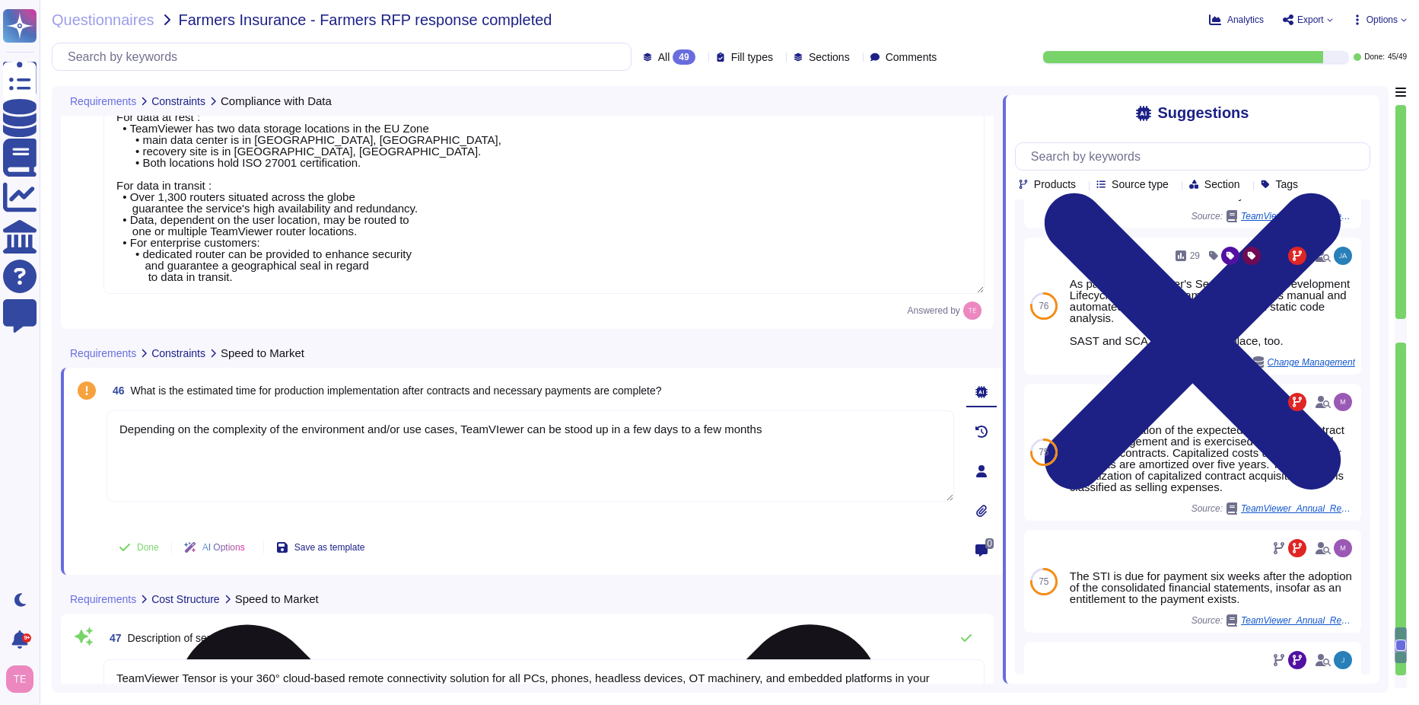
click at [457, 434] on textarea "Depending on the complexity of the environment and/or use cases, TeamVIewer can…" at bounding box center [531, 455] width 848 height 91
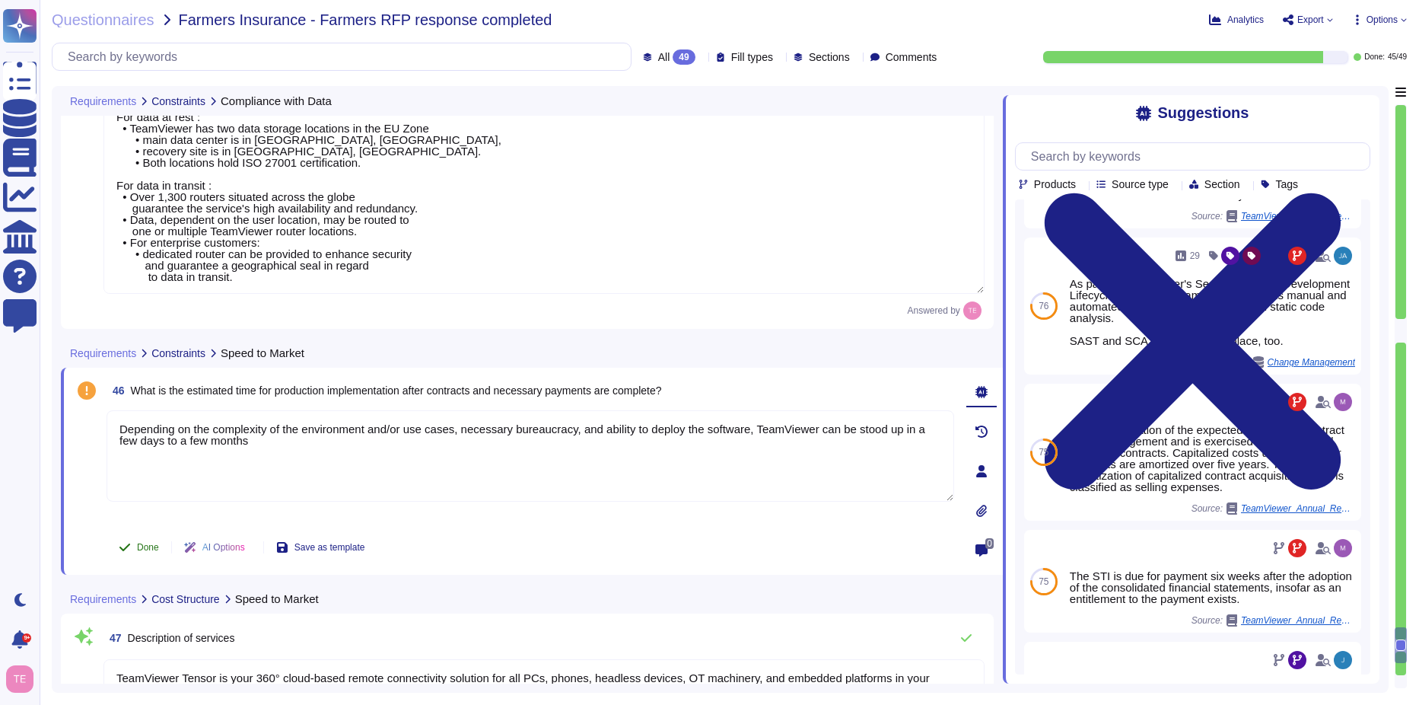
type textarea "Depending on the complexity of the environment and/or use cases, necessary bure…"
click at [130, 550] on icon at bounding box center [125, 547] width 12 height 12
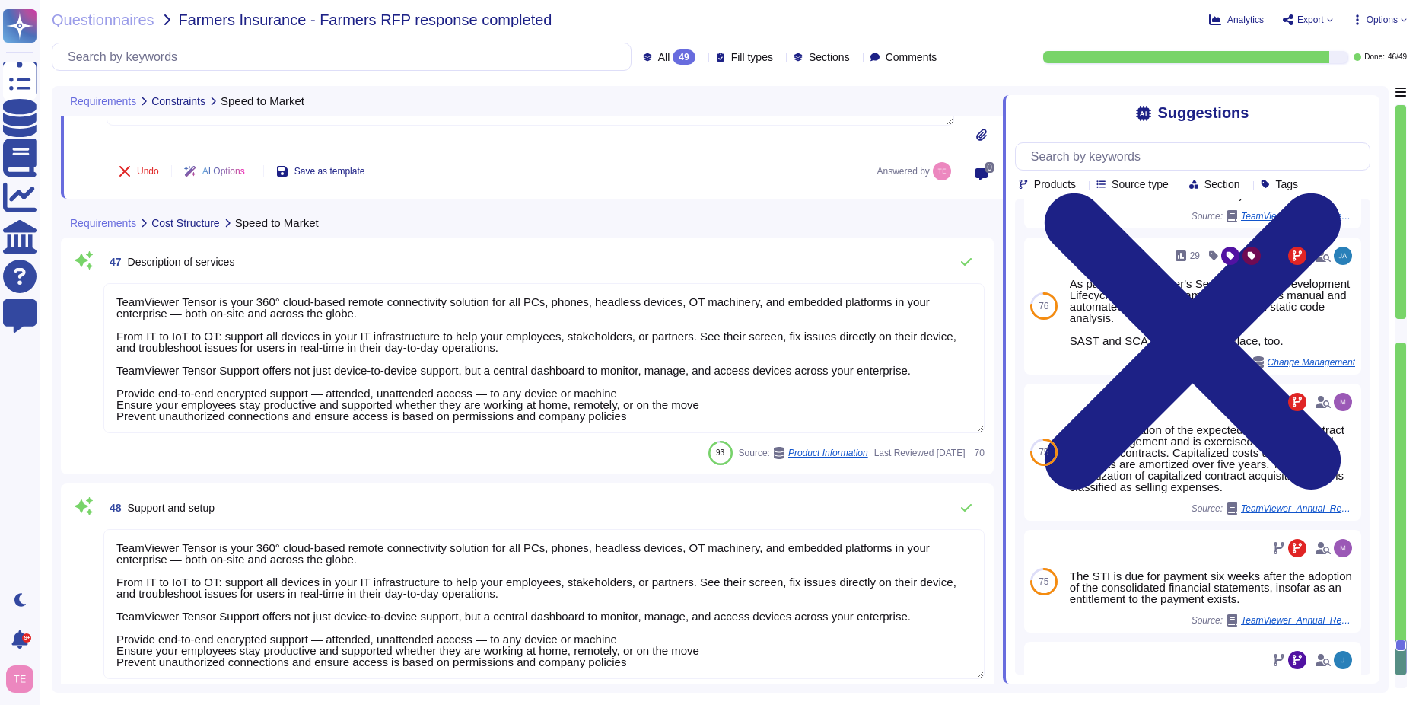
scroll to position [7484, 0]
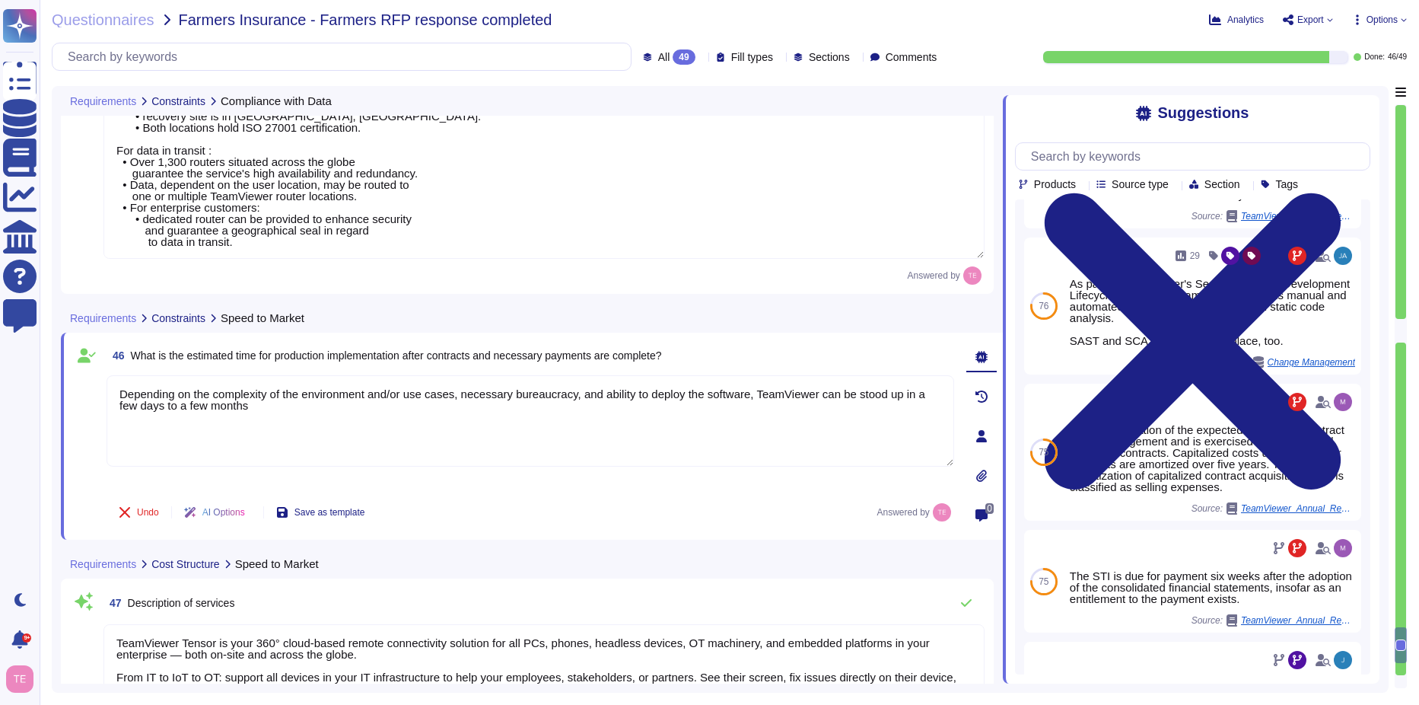
type textarea "TeamViewer is a global organization which offer his services all around the glo…"
type textarea "Depending on the complexity of the environment and/or use cases, necessary bure…"
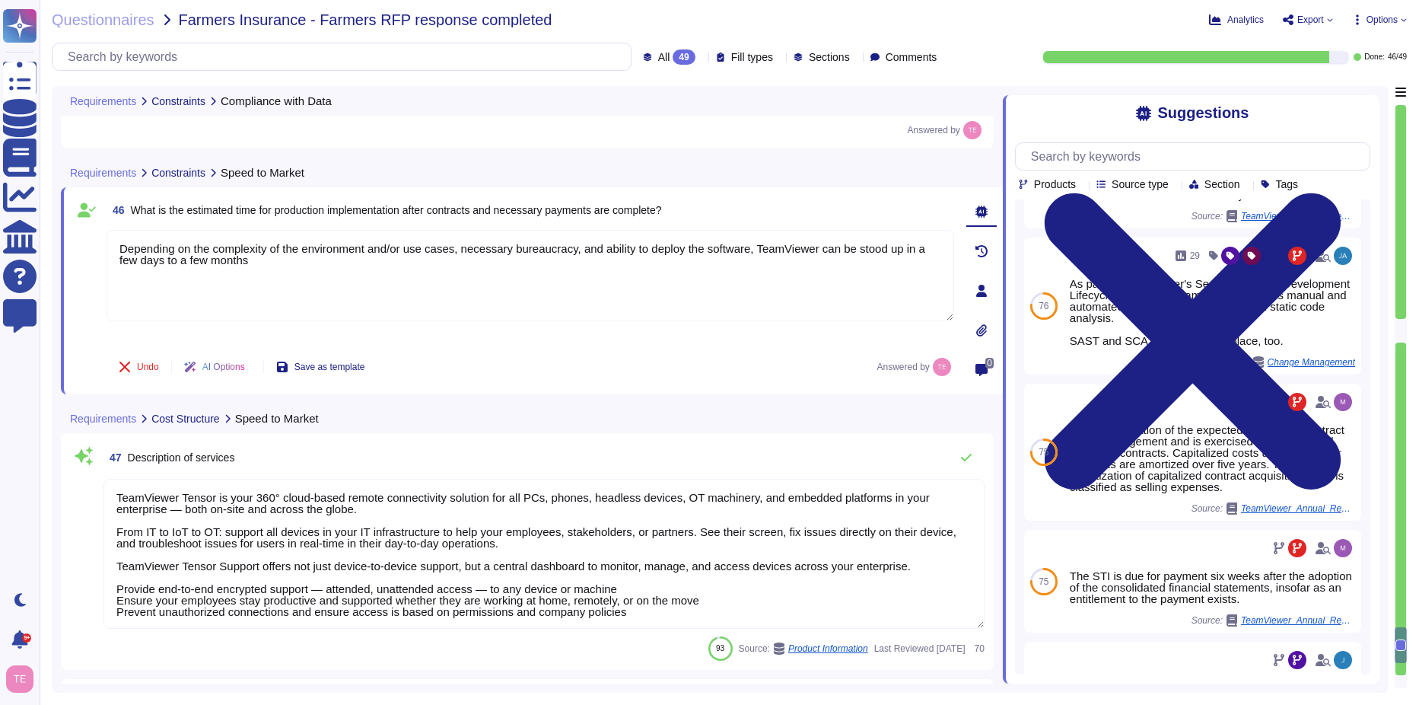
scroll to position [7331, 0]
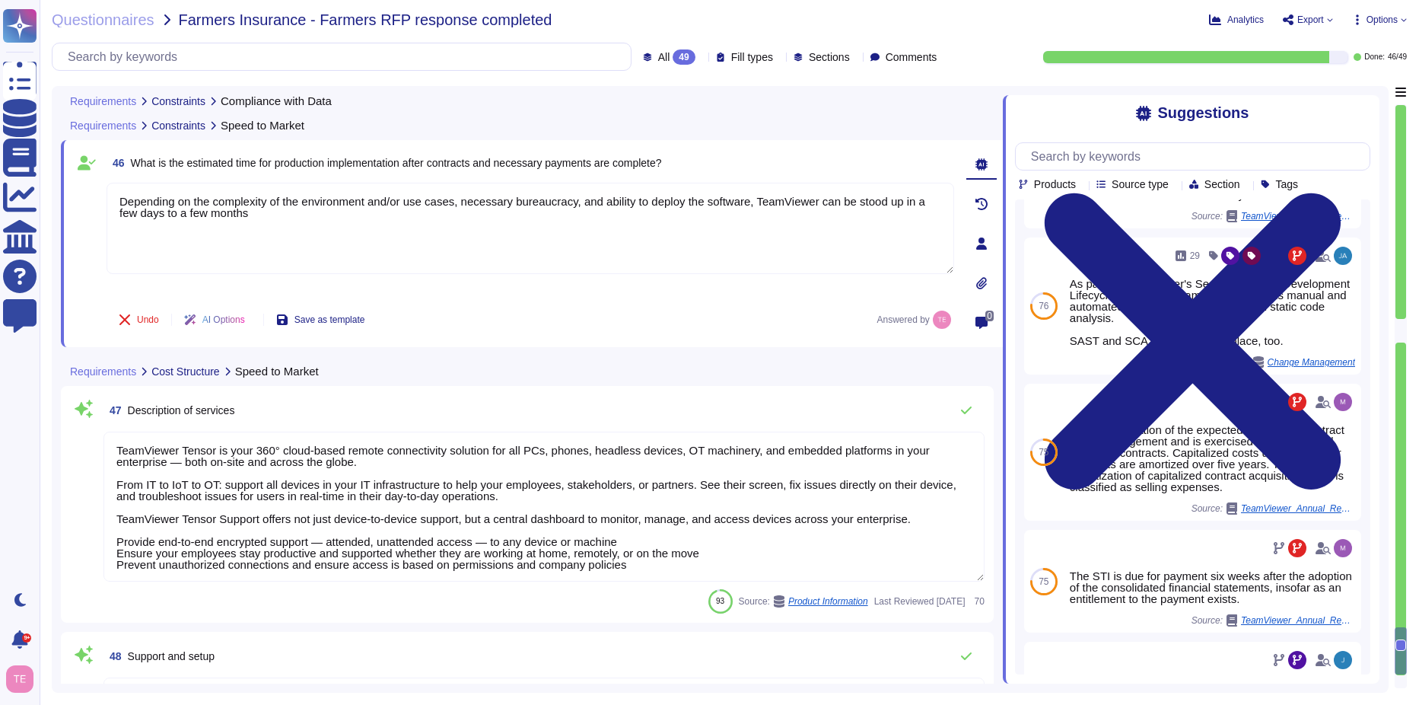
click at [495, 489] on textarea "TeamViewer Tensor is your 360° cloud-based remote connectivity solution for all…" at bounding box center [543, 507] width 881 height 150
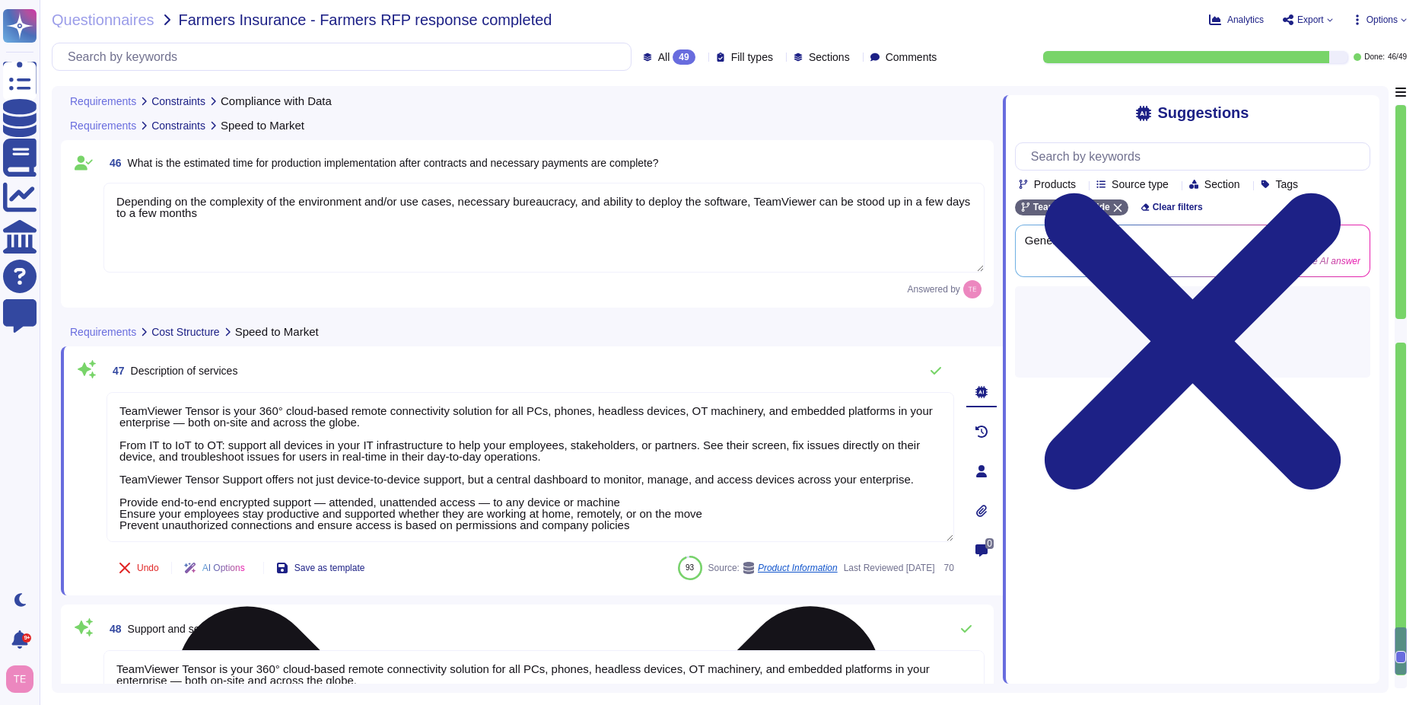
scroll to position [2, 0]
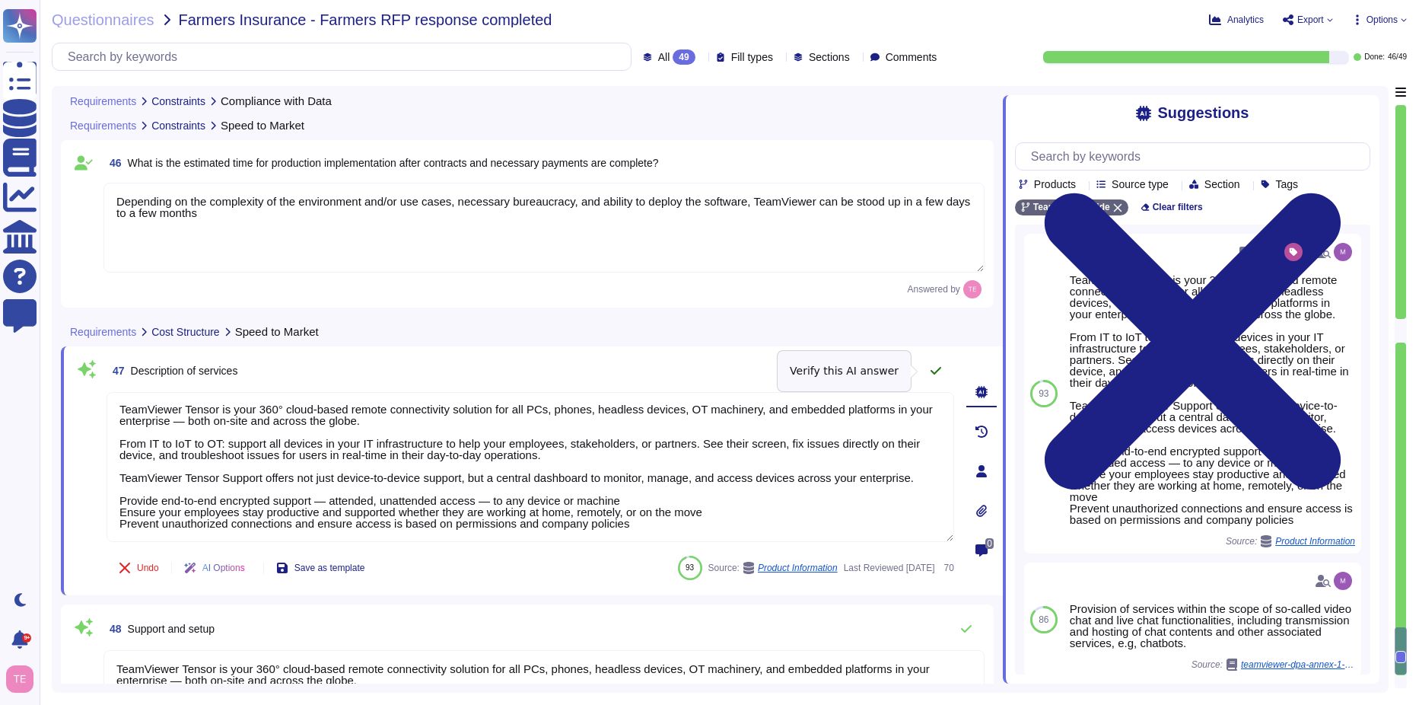
click at [942, 372] on button at bounding box center [936, 370] width 37 height 30
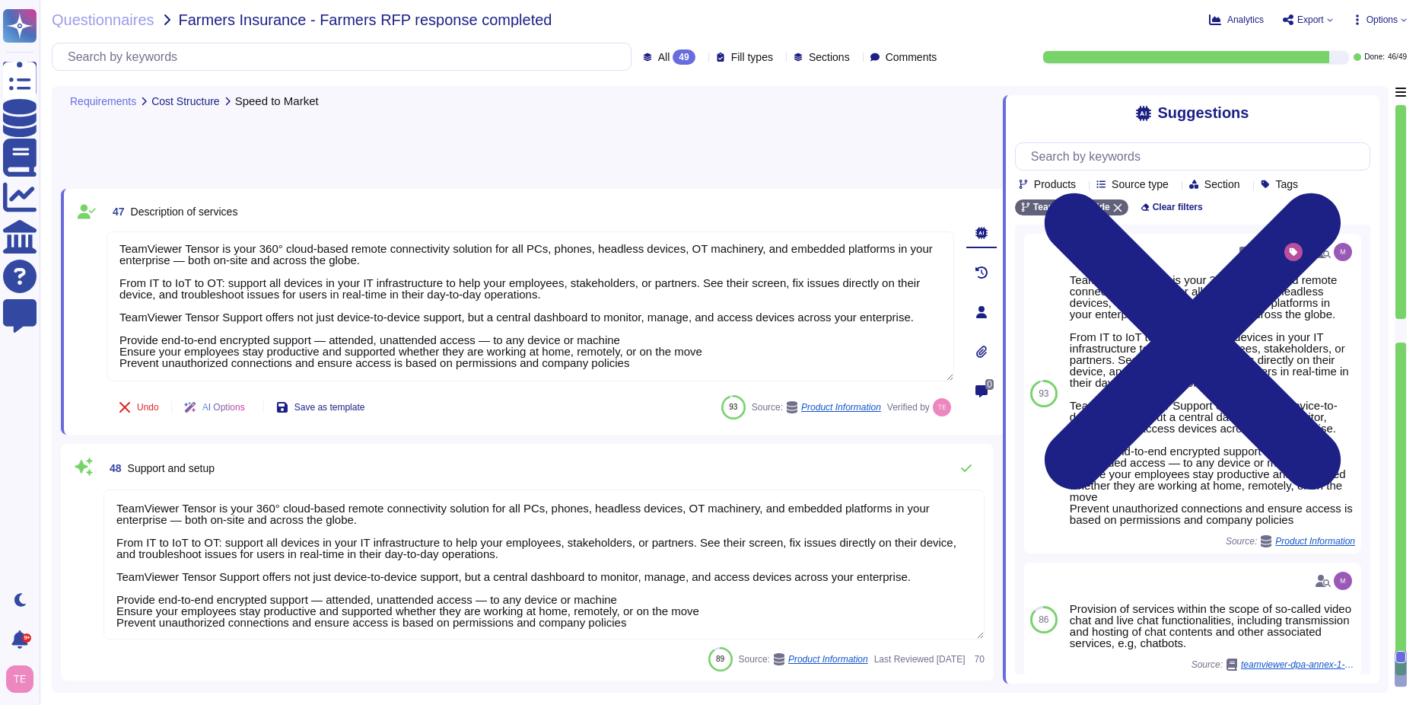
scroll to position [7583, 0]
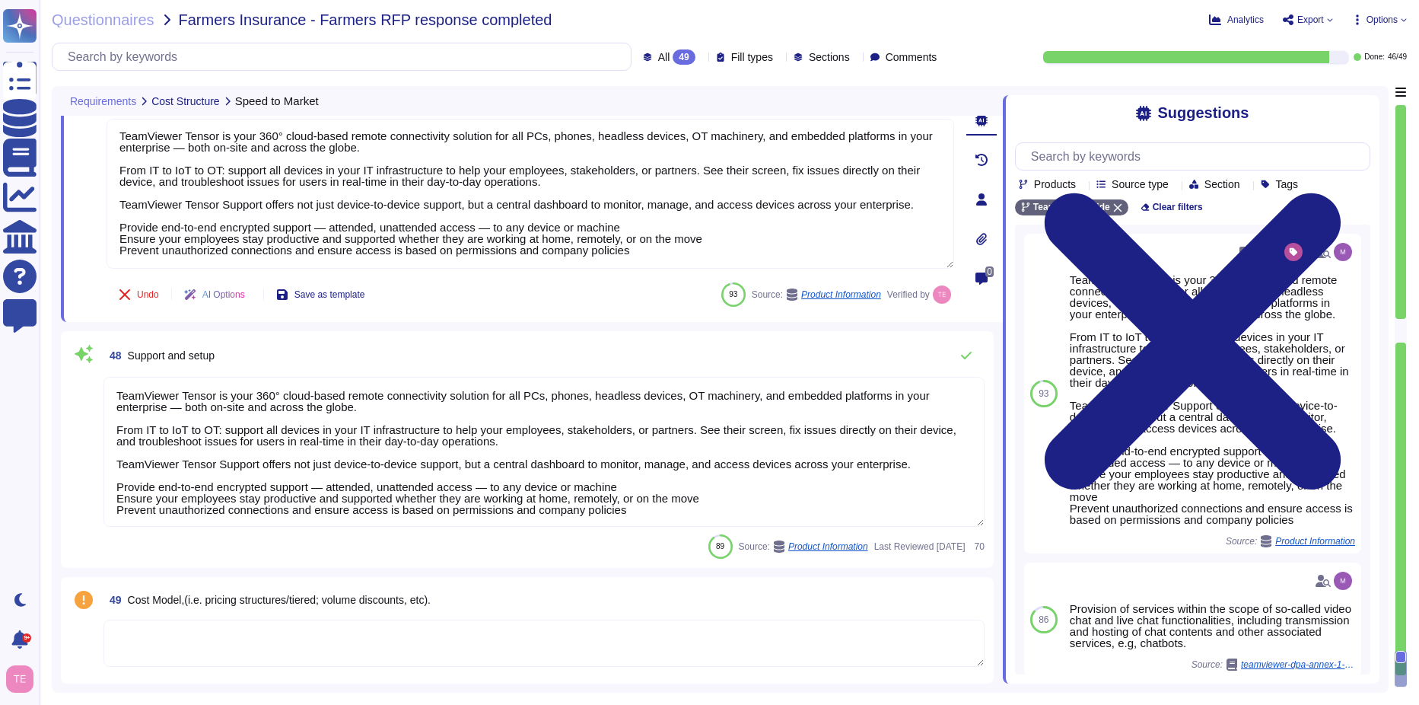
click at [551, 447] on textarea "TeamViewer Tensor is your 360° cloud-based remote connectivity solution for all…" at bounding box center [543, 452] width 881 height 150
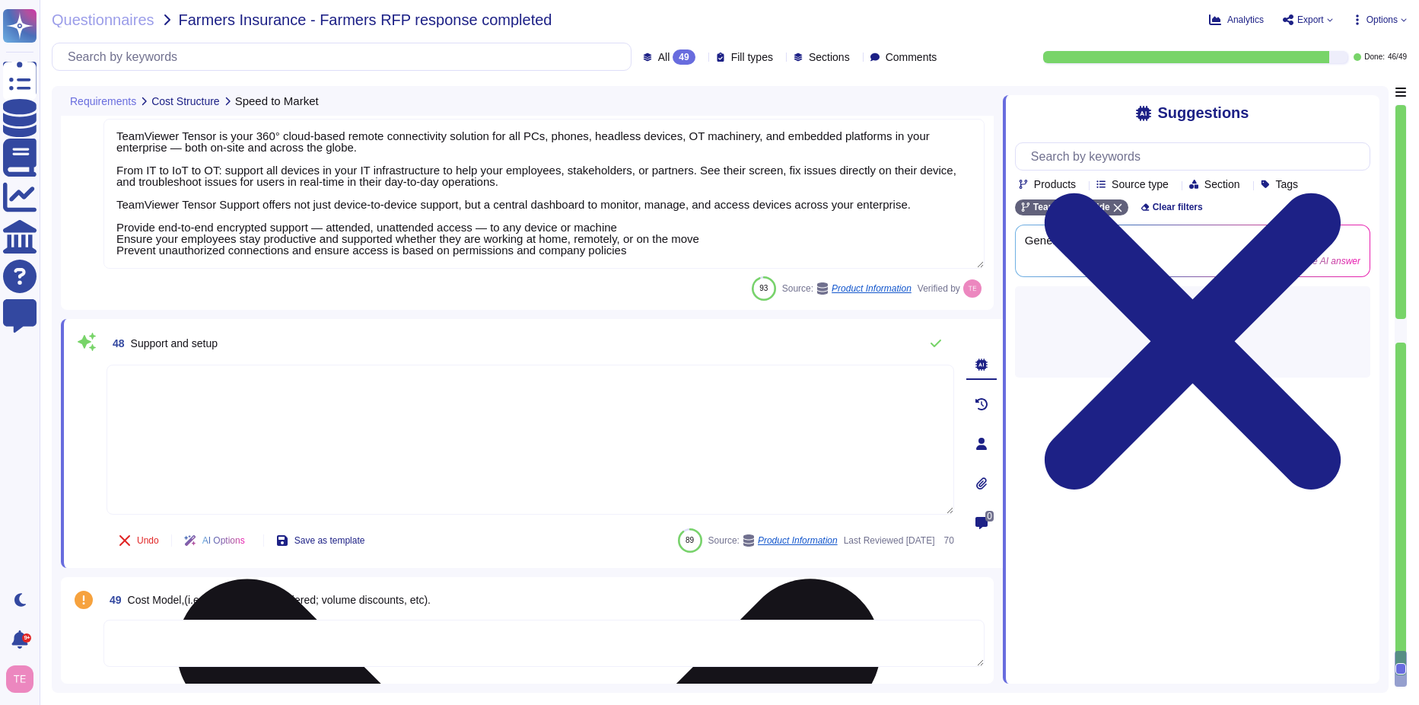
scroll to position [7457, 0]
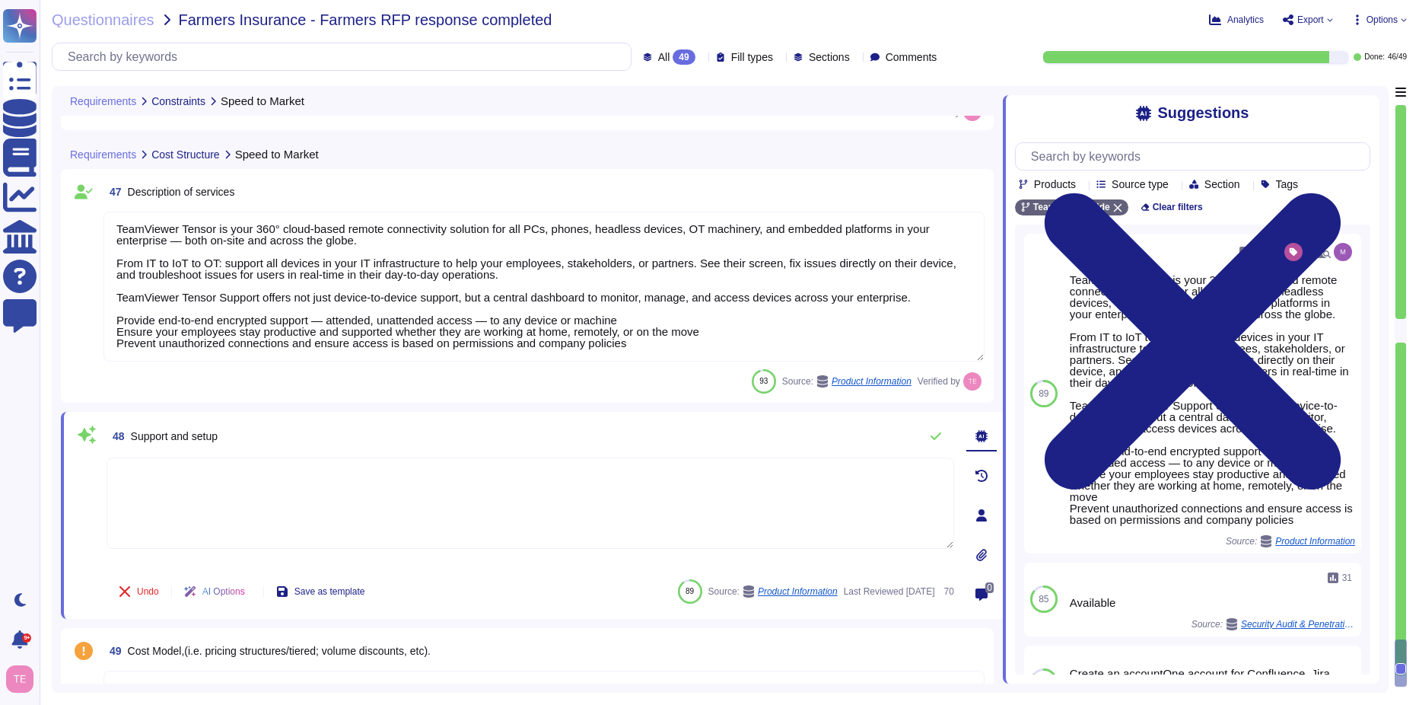
type textarea "Depending on the complexity of the environment and/or use cases, necessary bure…"
click at [1119, 212] on icon at bounding box center [1117, 207] width 9 height 9
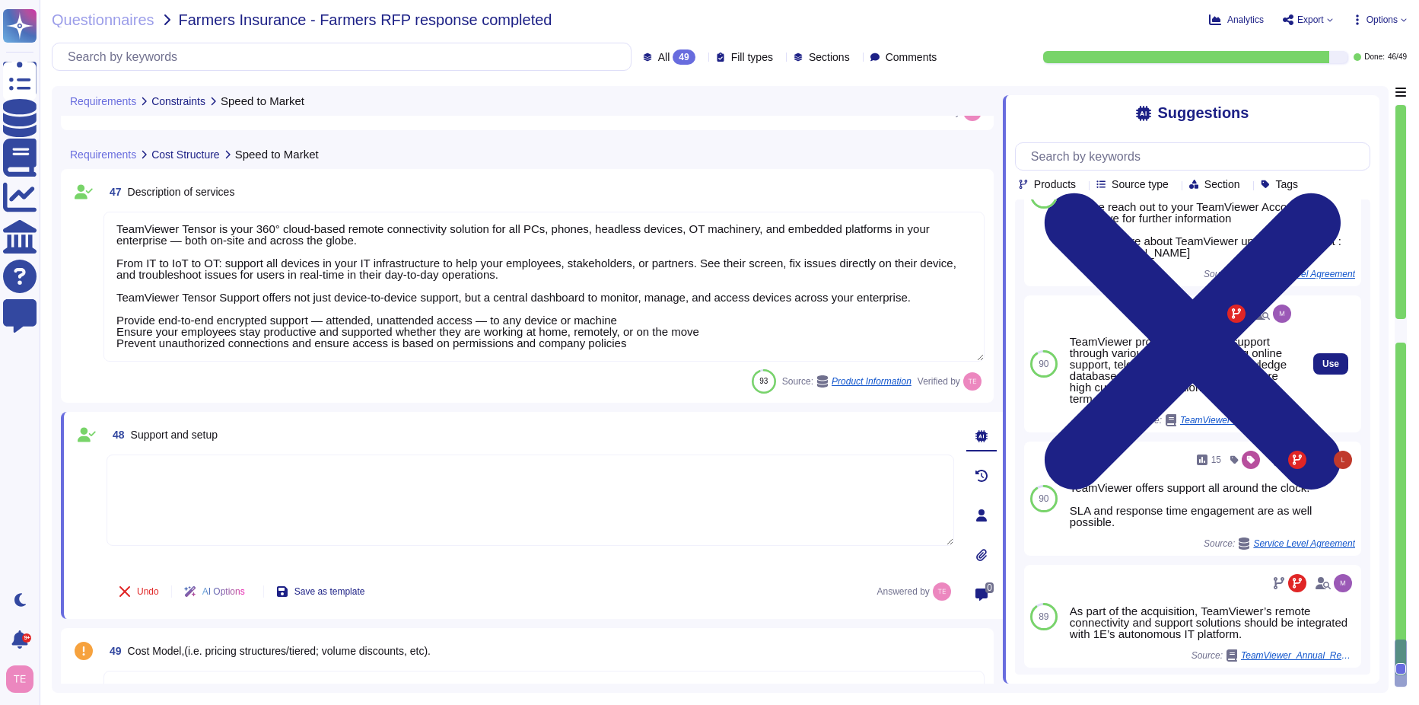
scroll to position [211, 0]
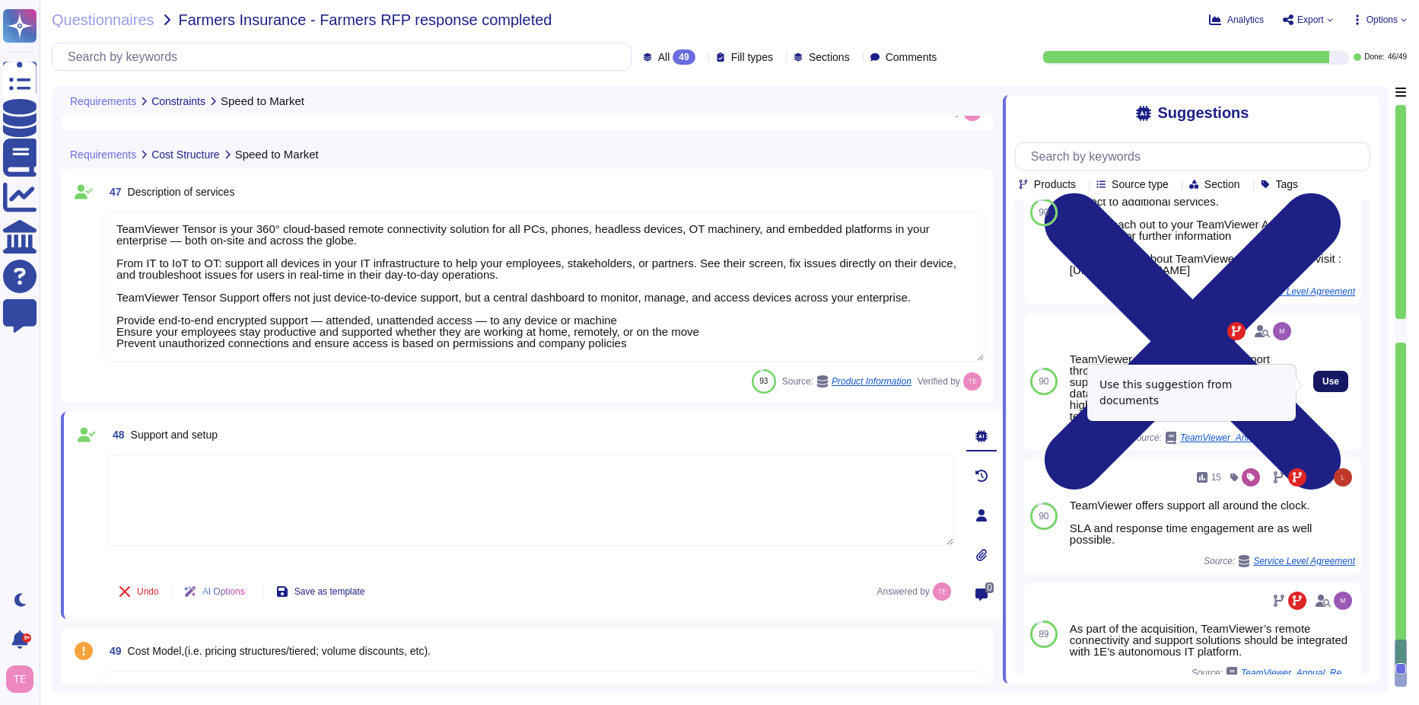
click at [1324, 390] on button "Use" at bounding box center [1331, 381] width 35 height 21
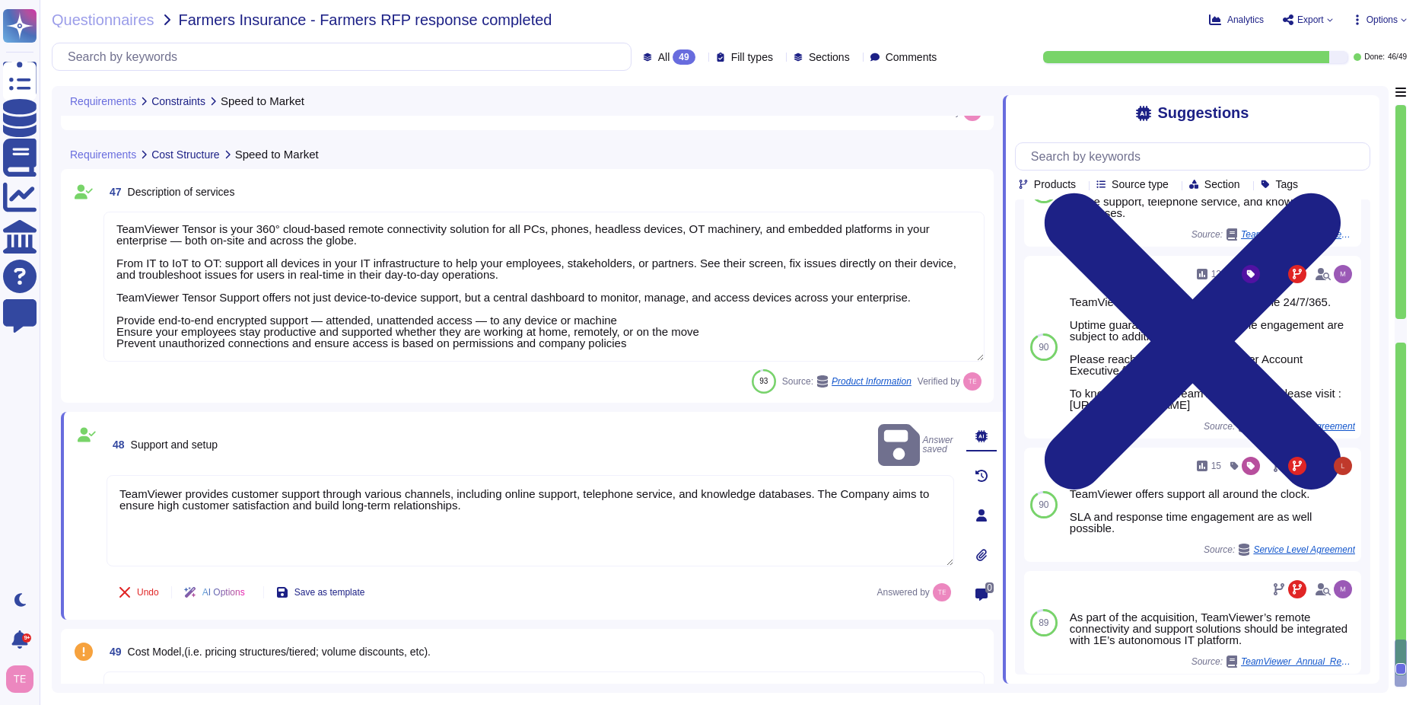
click at [508, 493] on textarea "TeamViewer provides customer support through various channels, including online…" at bounding box center [531, 520] width 848 height 91
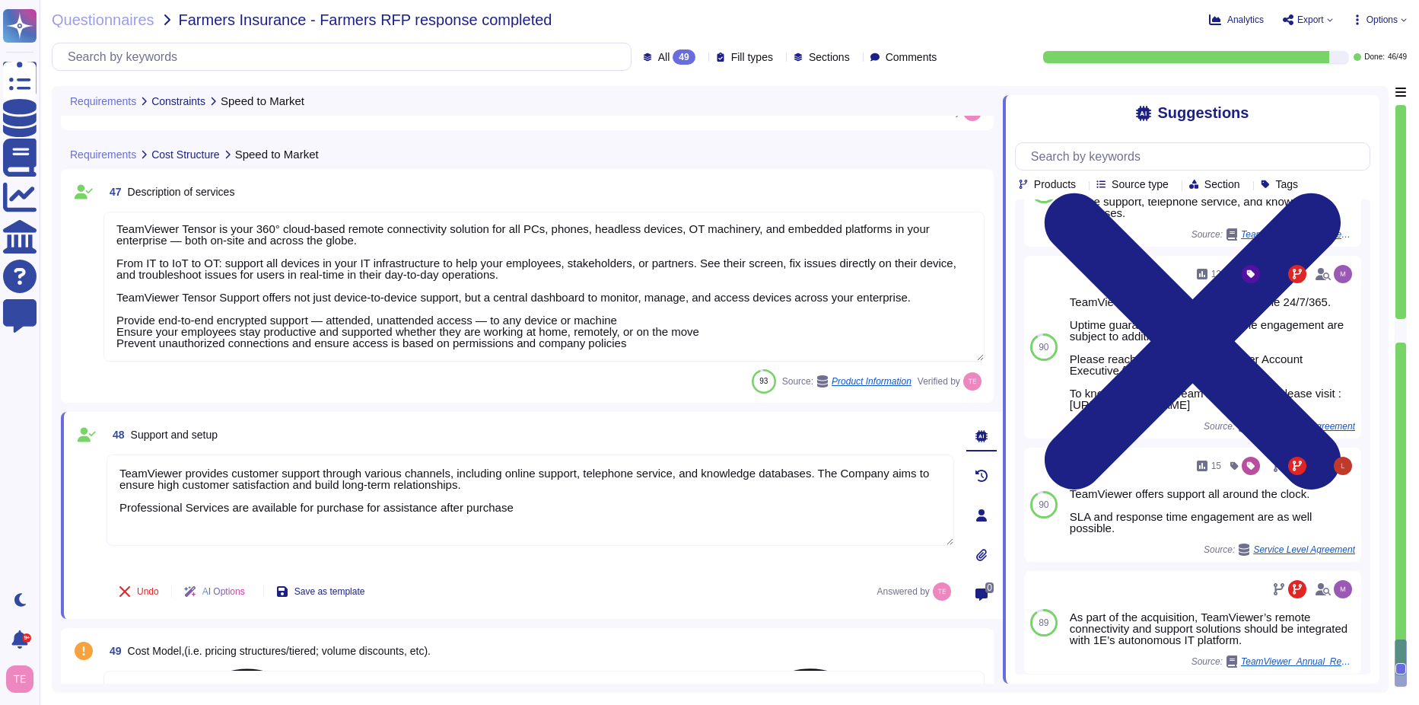
drag, startPoint x: 454, startPoint y: 510, endPoint x: 549, endPoint y: 517, distance: 95.4
click at [549, 517] on textarea "TeamViewer provides customer support through various channels, including online…" at bounding box center [531, 499] width 848 height 91
drag, startPoint x: 432, startPoint y: 508, endPoint x: 552, endPoint y: 517, distance: 120.5
click at [552, 517] on textarea "TeamViewer provides customer support through various channels, including online…" at bounding box center [531, 499] width 848 height 91
click at [374, 505] on textarea "TeamViewer provides customer support through various channels, including online…" at bounding box center [531, 499] width 848 height 91
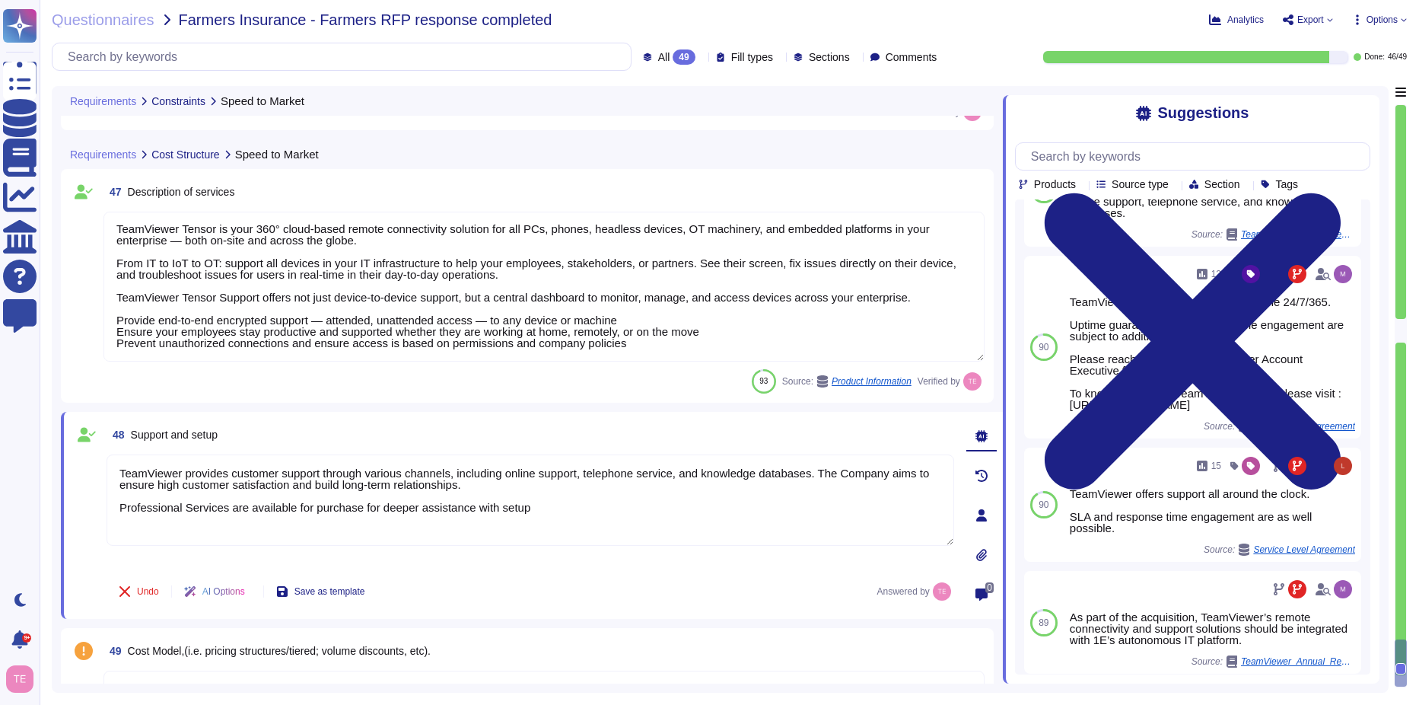
click at [663, 594] on div "Undo AI Options Save as template Answered by" at bounding box center [531, 591] width 848 height 37
type textarea "TeamViewer provides customer support through various channels, including online…"
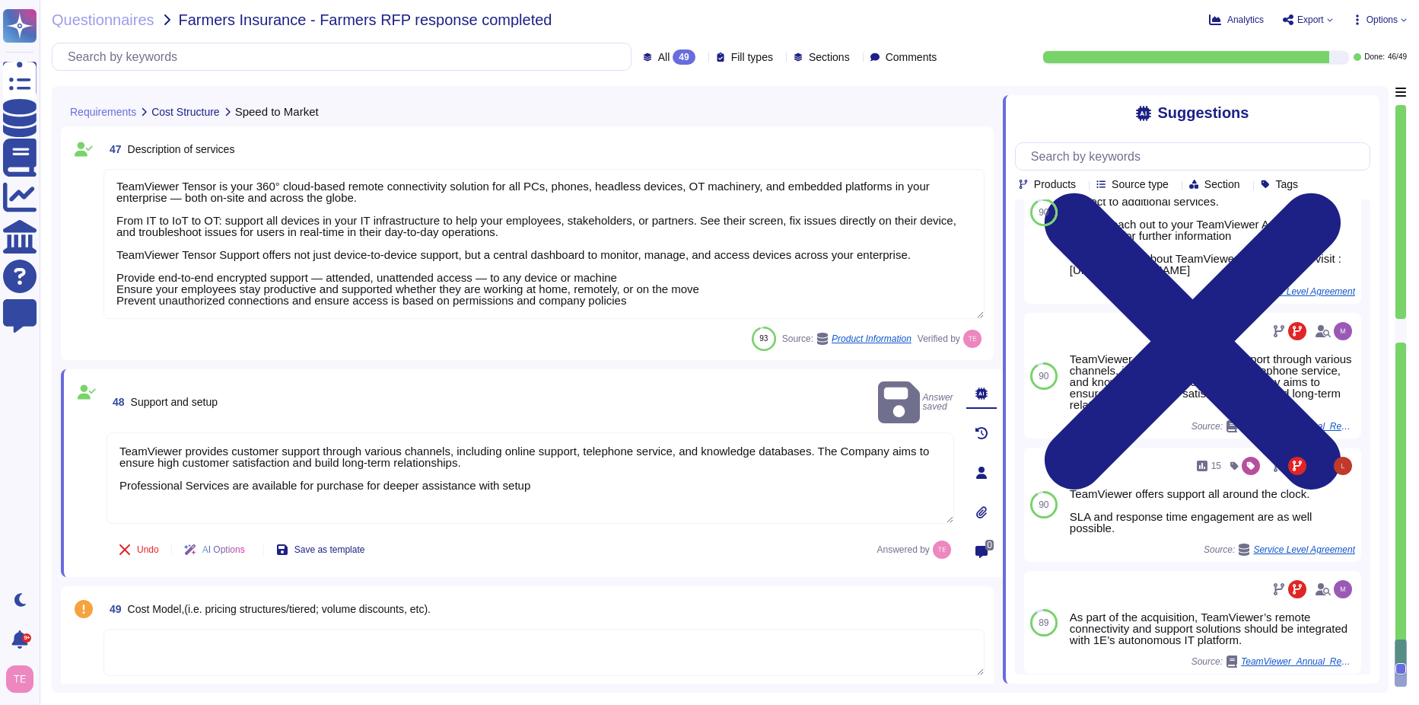
type textarea "Depending on the complexity of the environment and/or use cases, necessary bure…"
click at [548, 648] on textarea at bounding box center [543, 651] width 881 height 47
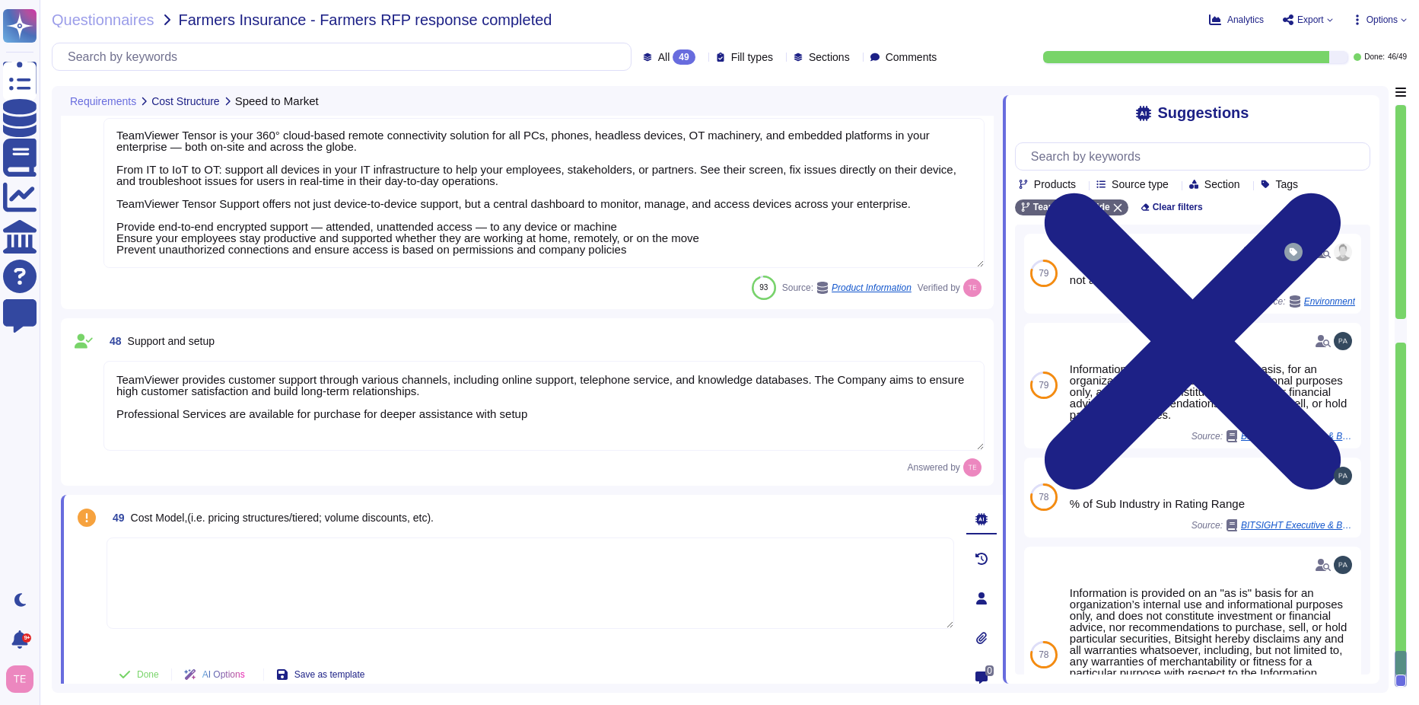
scroll to position [7559, 0]
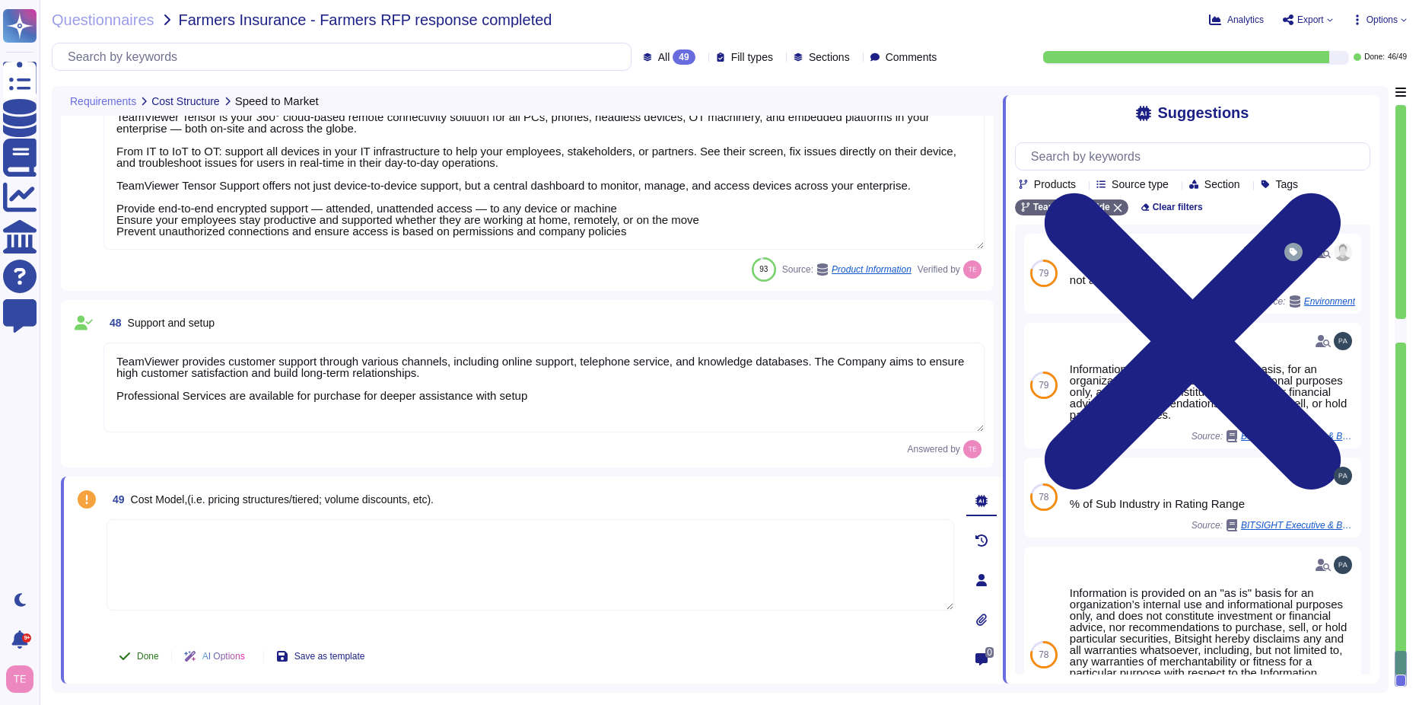
click at [148, 658] on span "Done" at bounding box center [148, 655] width 22 height 9
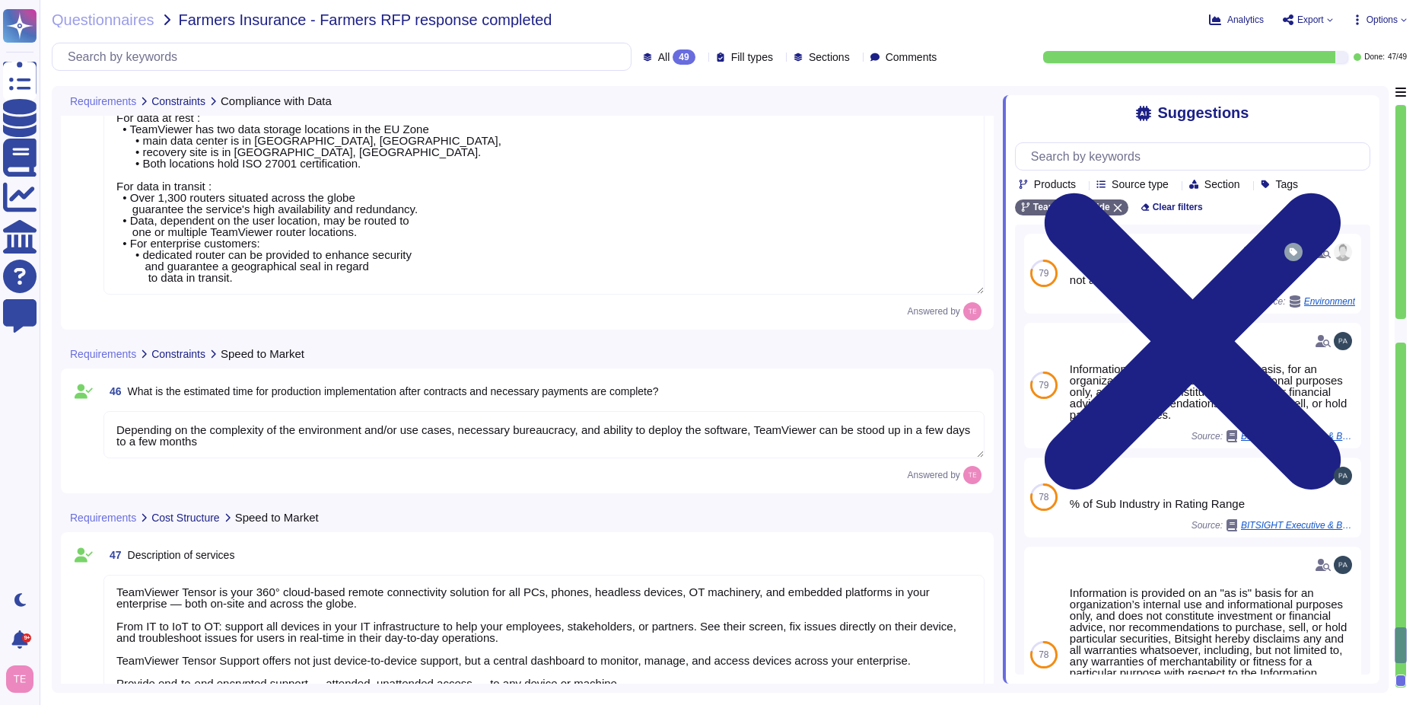
type textarea "TeamViewer is a global organization which offer his services all around the glo…"
type textarea "Depending on the complexity of the environment and/or use cases, necessary bure…"
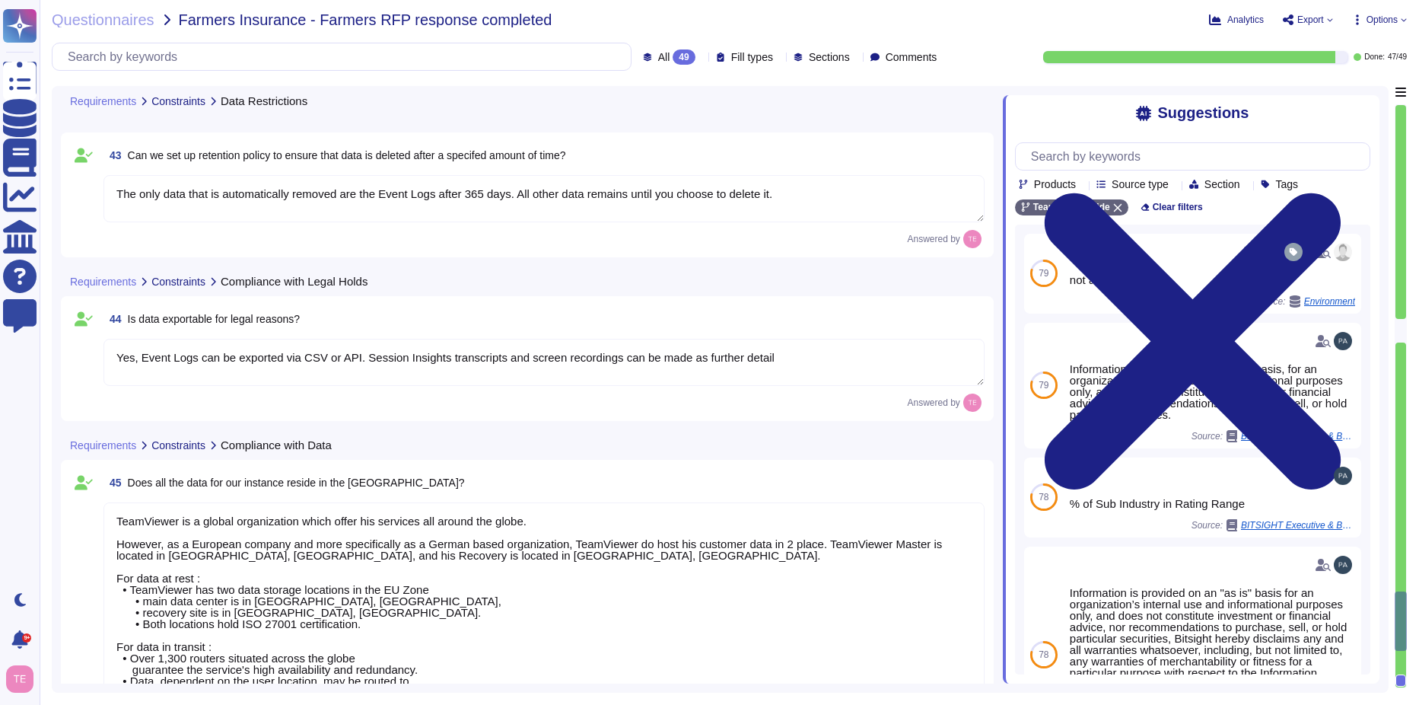
type textarea "The only data that is automatically removed are the Event Logs after 365 days. …"
type textarea "Yes, Event Logs can be exported via CSV or API. Session Insights transcripts an…"
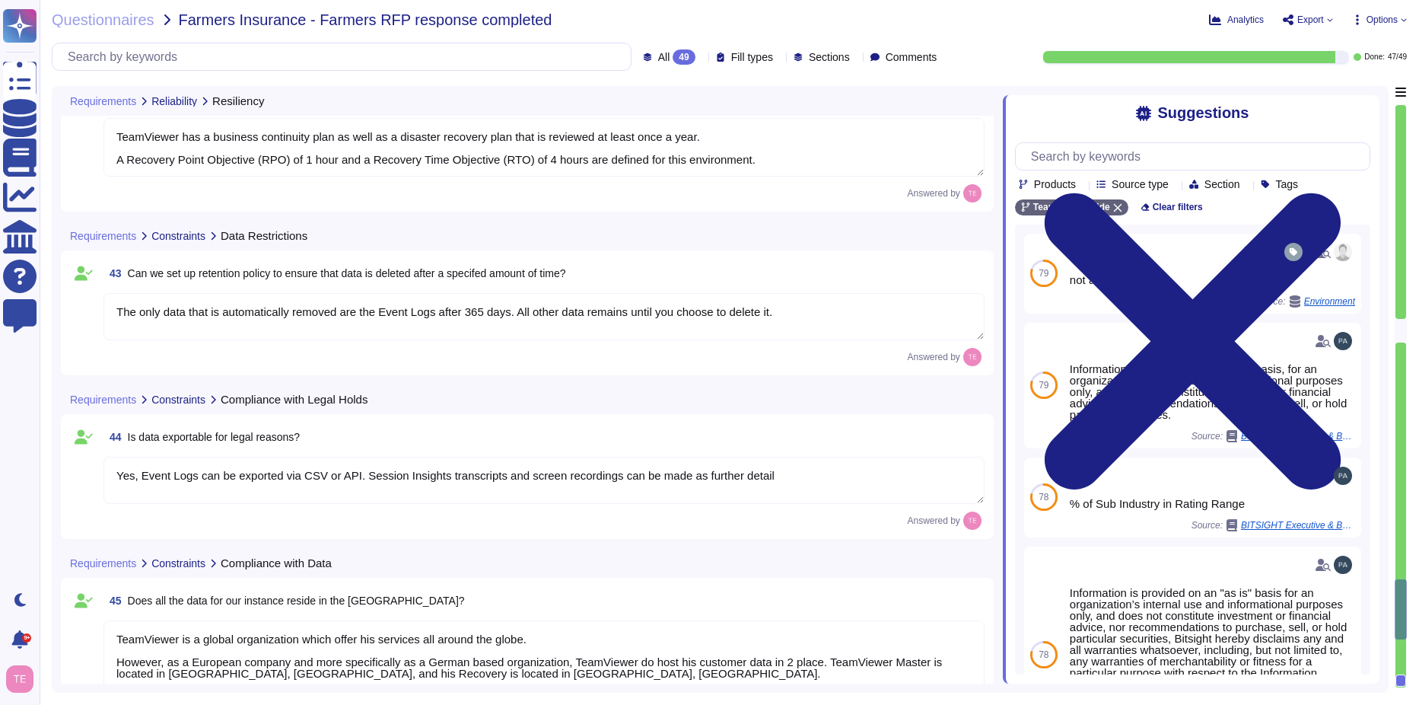
type textarea "Standard Customer Support is Mon-Fri 7AM to 7 PM Eastern time. 24x5 and 24x7 Pr…"
type textarea "TeamViewer creates backups of critical data in accordance with common practice …"
type textarea "TeamViewer has a business continuity plan as well as a disaster recovery plan t…"
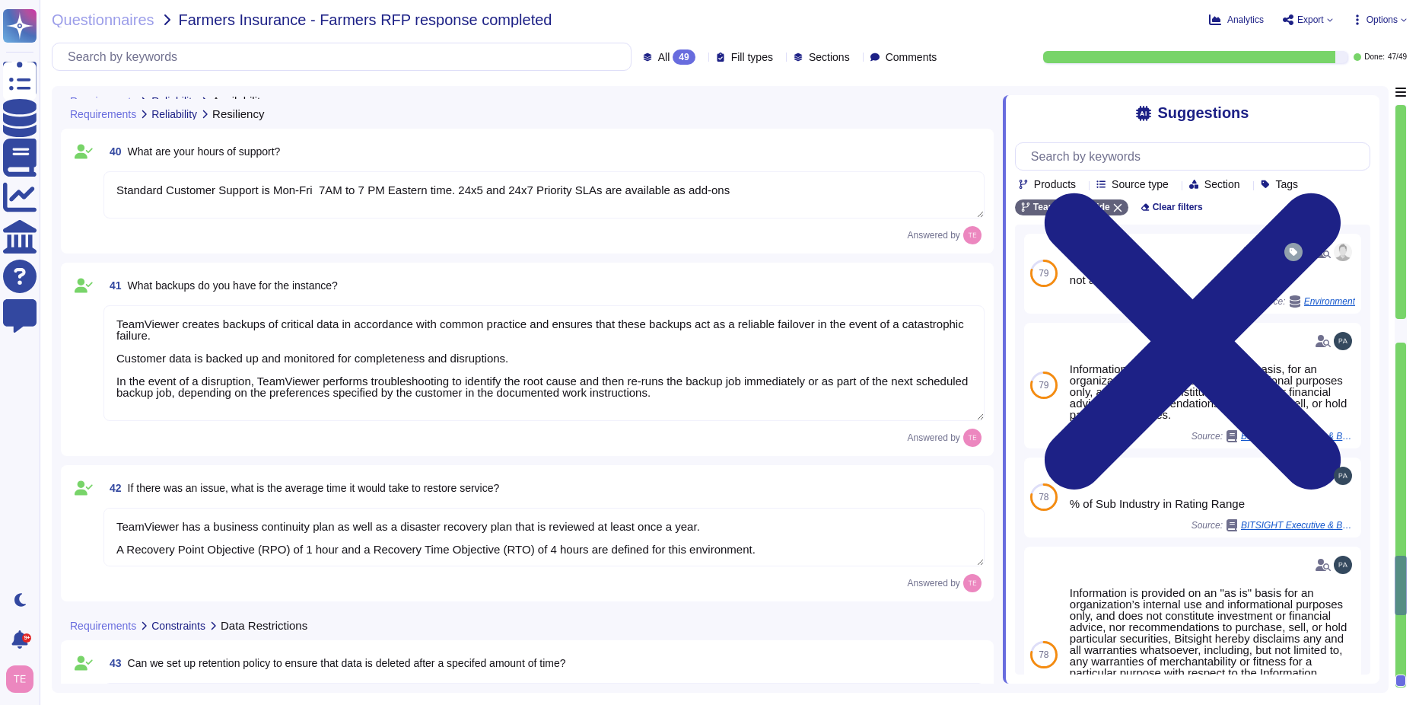
type textarea "Please see [URL][DOMAIN_NAME] for the latest information"
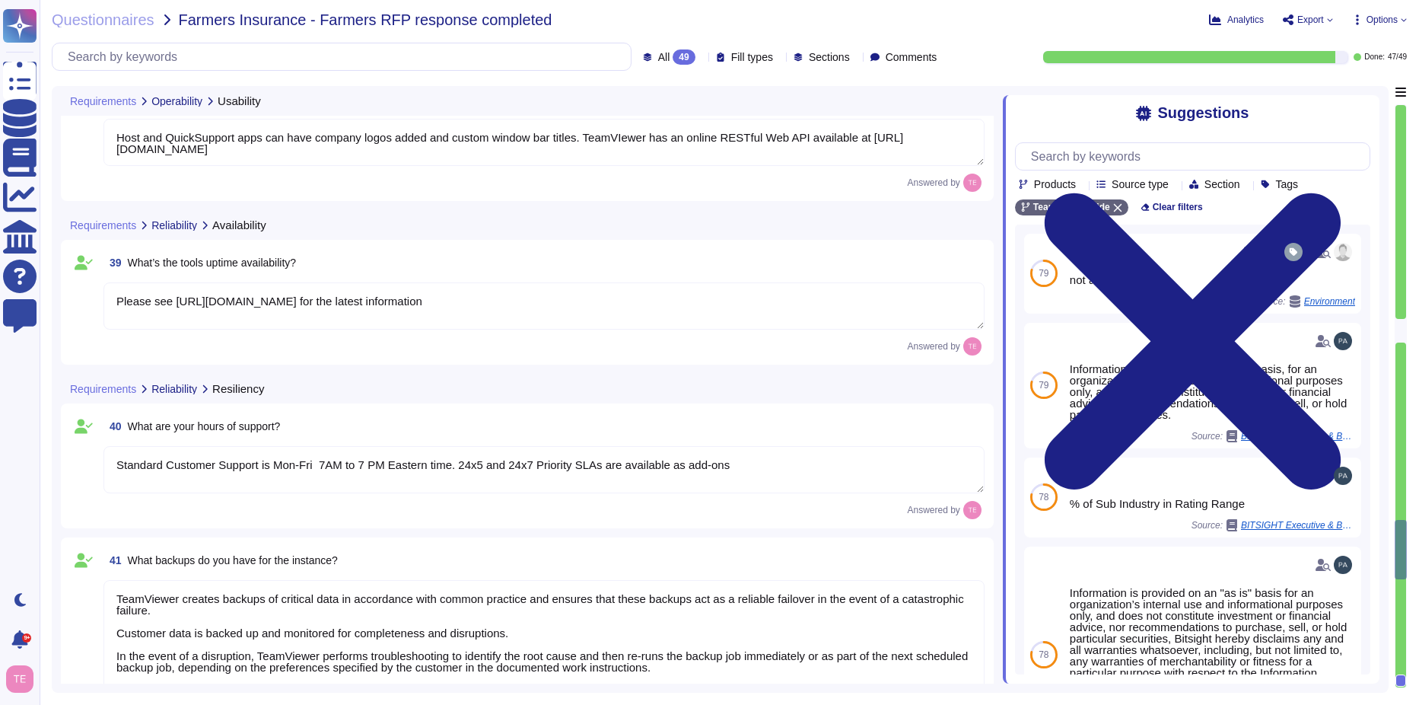
type textarea "Yes, when the Host or Full Client app is installed on the endpoint device"
type textarea "Yes"
type textarea "Yes, it is stored in the Event Logs for up to 365 days"
type textarea "Host and QuickSupport apps can have company logos added and custom window bar t…"
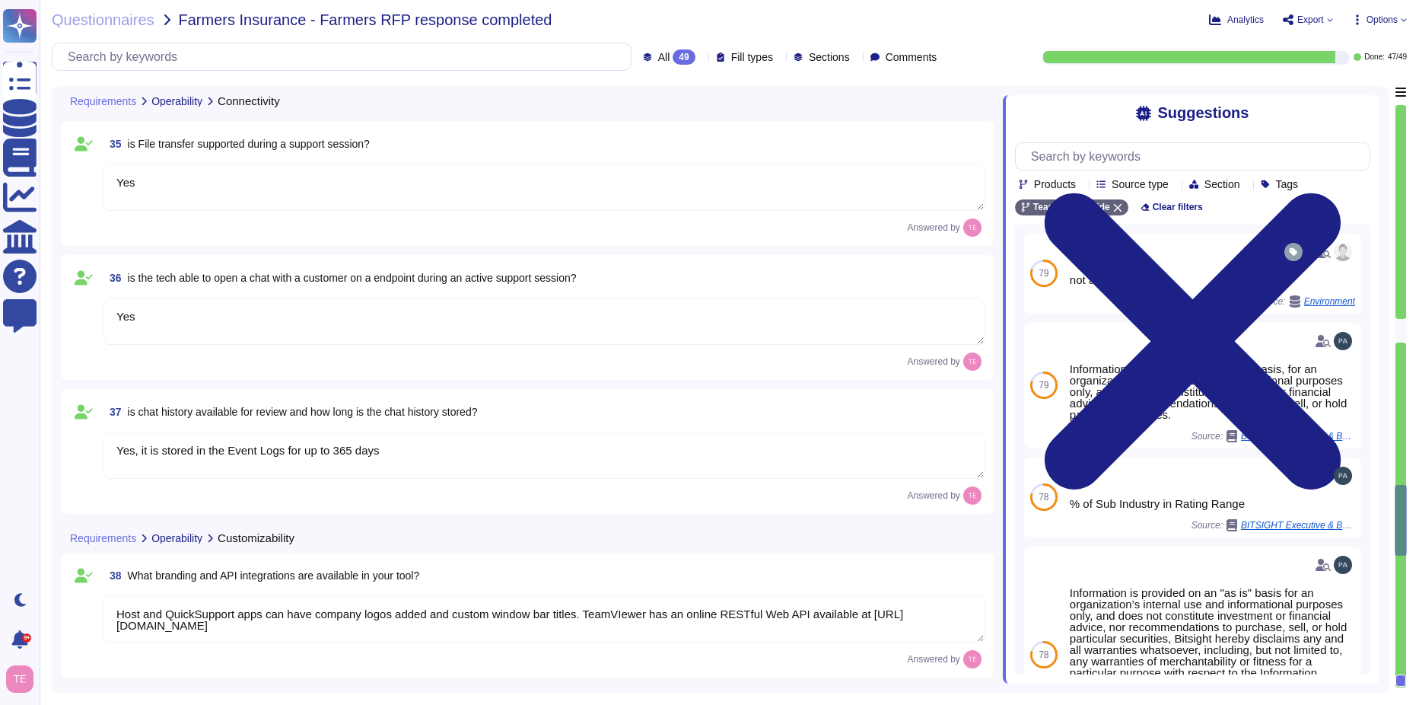
type textarea "Yes. TeamViewer does not mind if the machine is domain-joined or not, just that…"
type textarea "Yes: [URL][DOMAIN_NAME]"
type textarea "Yes"
type textarea "Standard Customer Support is Mon-Fri 7AM to 7 PM Eastern time. 24x5 and 24x7 Pr…"
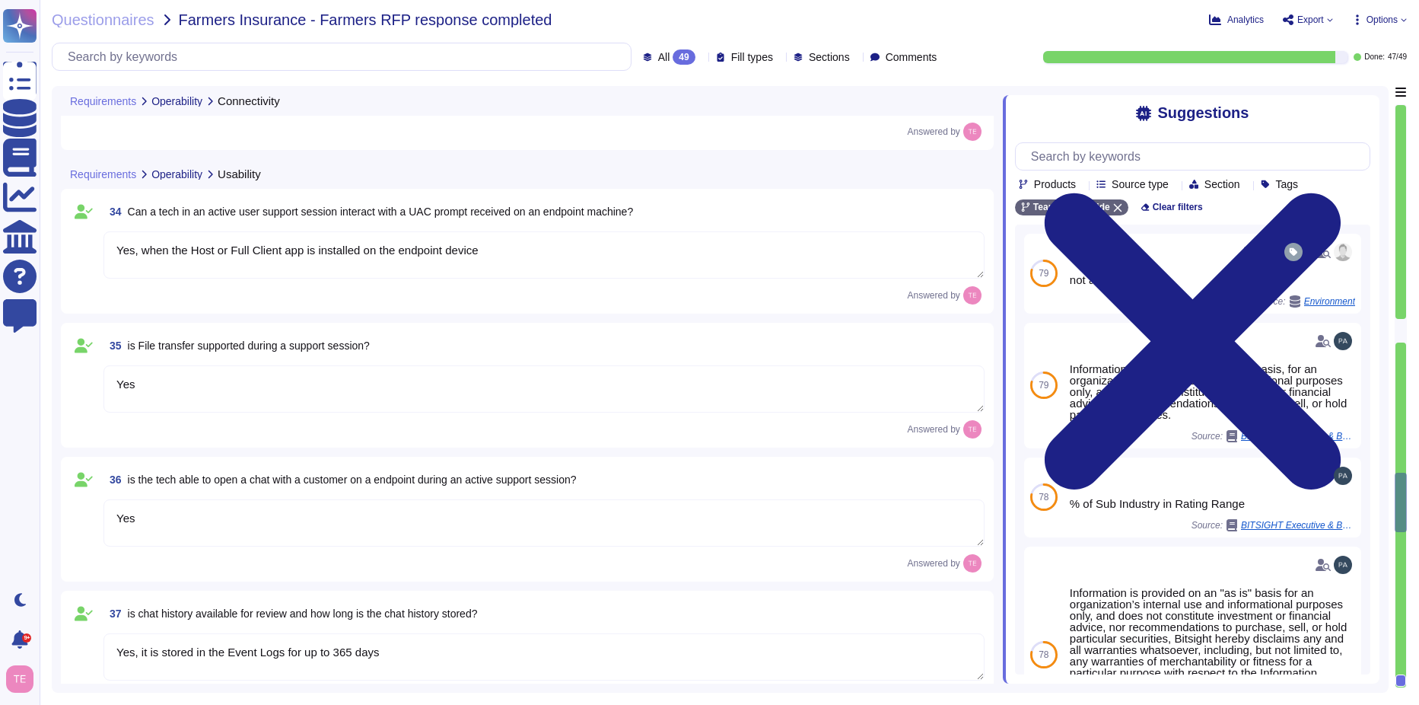
type textarea "Yes"
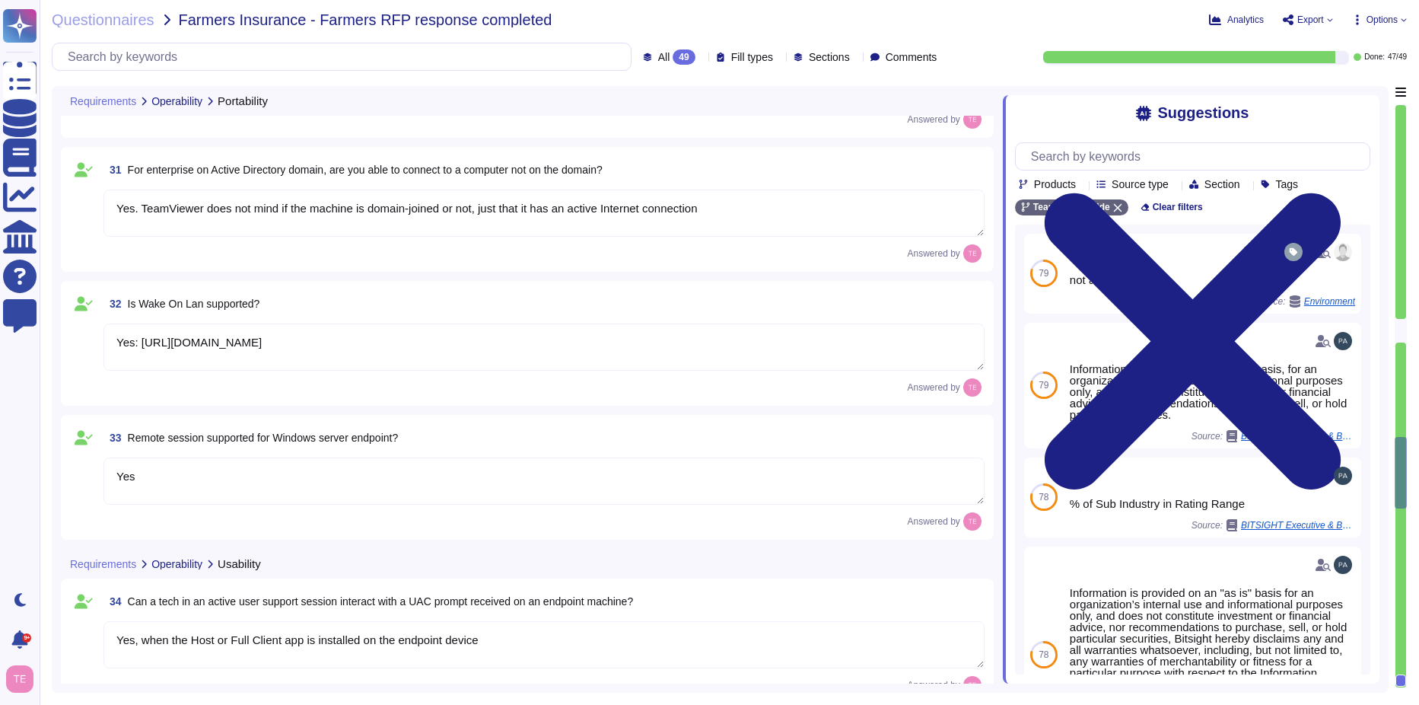
type textarea "TeamViewer supports Windows, MacOs, Linux, iOS and Android operating systems. T…"
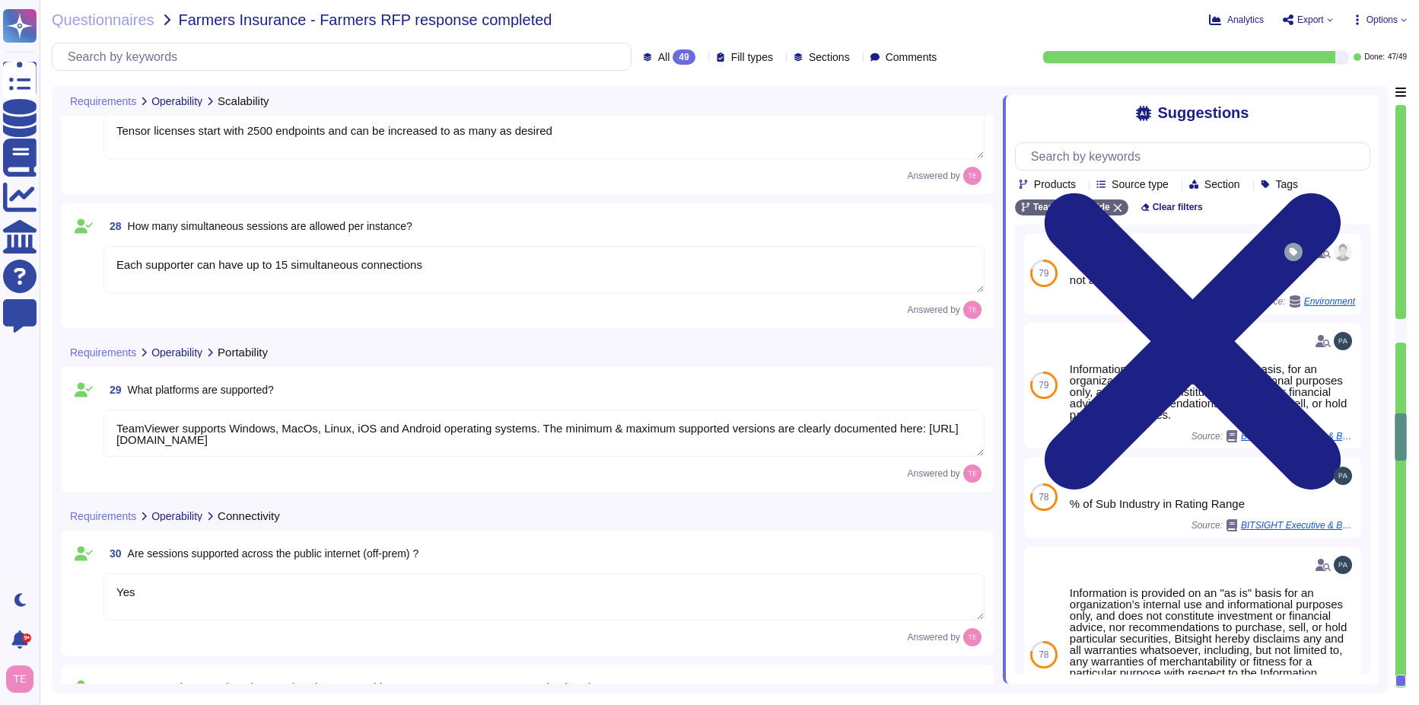
type textarea "Tensor licenses start with 2500 endpoints and can be increased to as many as de…"
type textarea "Each supporter can have up to 15 simultaneous connections"
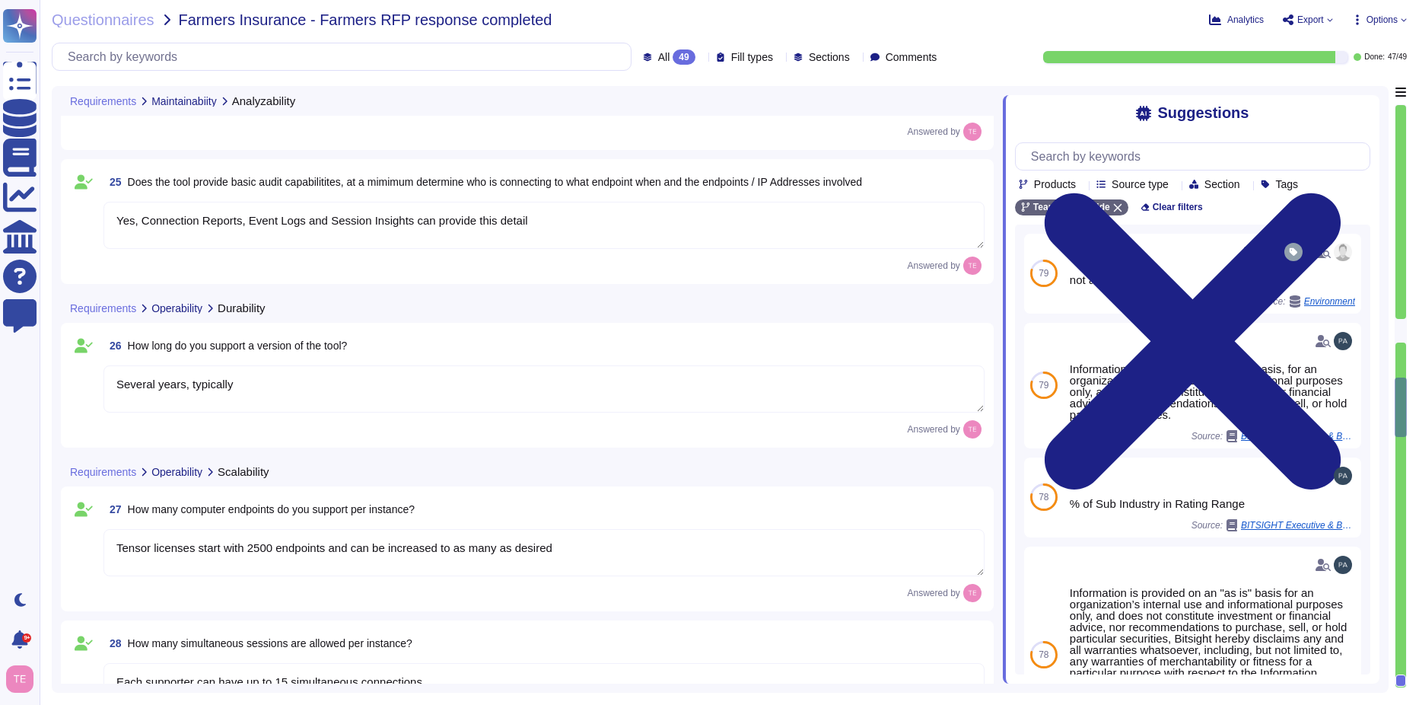
type textarea "If the machine is online and registered with the company, it will appear in you…"
type textarea "[URL][DOMAIN_NAME]"
type textarea "Yes, Connection Reports, Event Logs and Session Insights can provide this detail"
type textarea "Several years, typically"
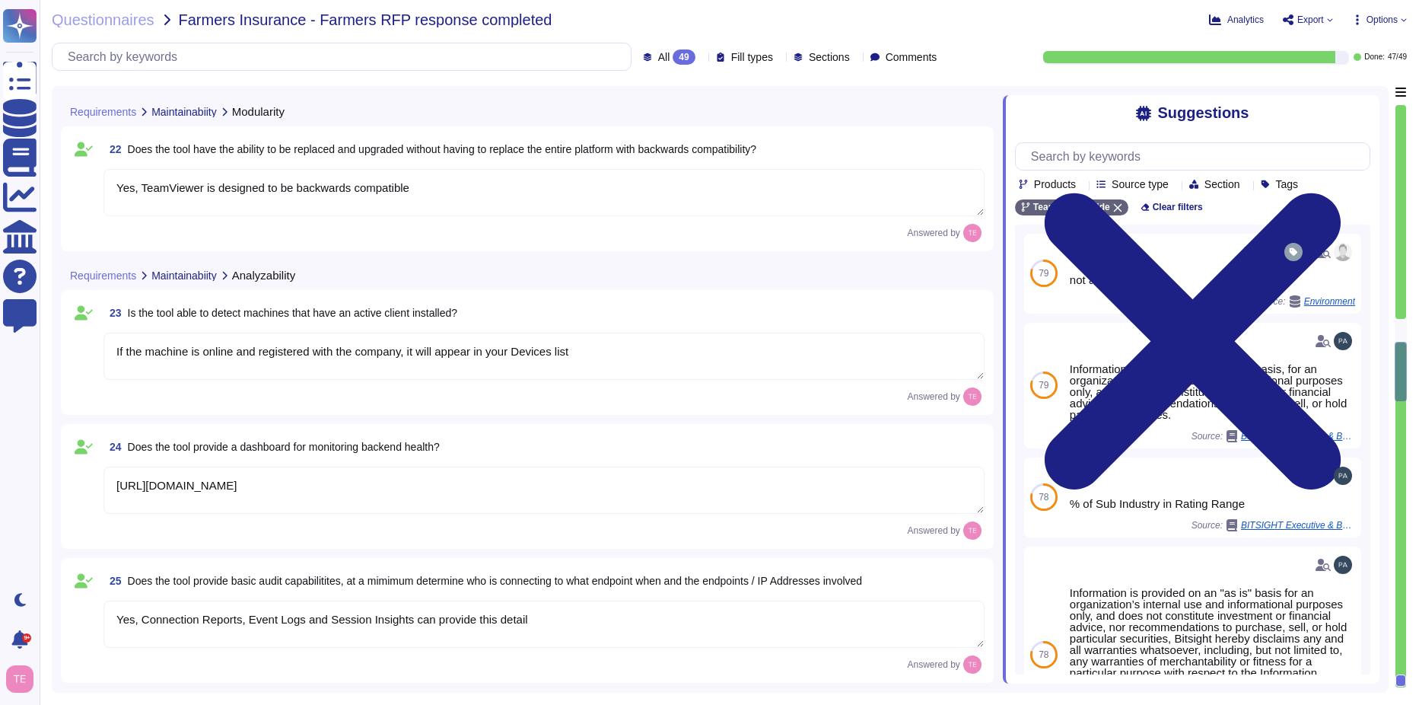
type textarea "This is handled typically via the customer's SSO identity provider"
type textarea "Yes, TeamViewer is designed to be backwards compatible"
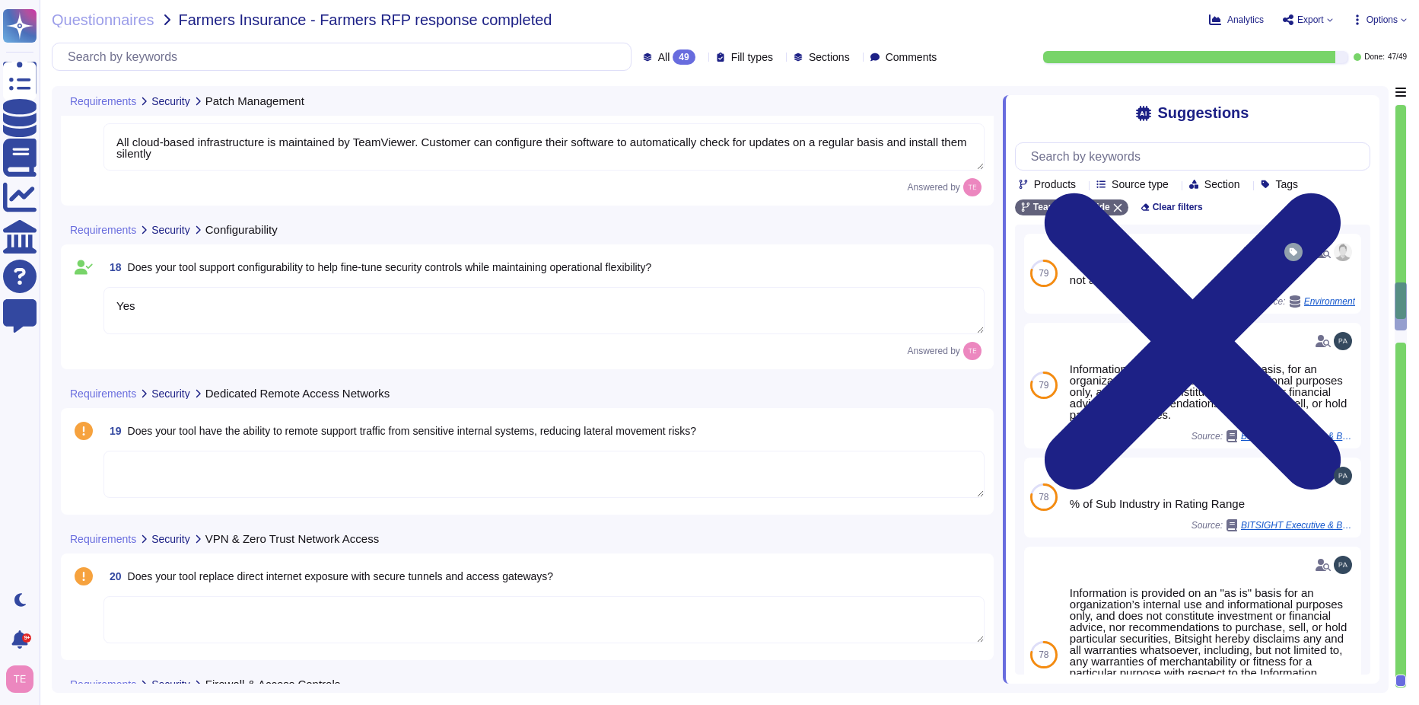
type textarea "Yes,TeamViewer has implemented a patch management process to ensure that the cu…"
type textarea "All cloud-based infrastructure is maintained by TeamViewer. Customer can config…"
type textarea "Yes"
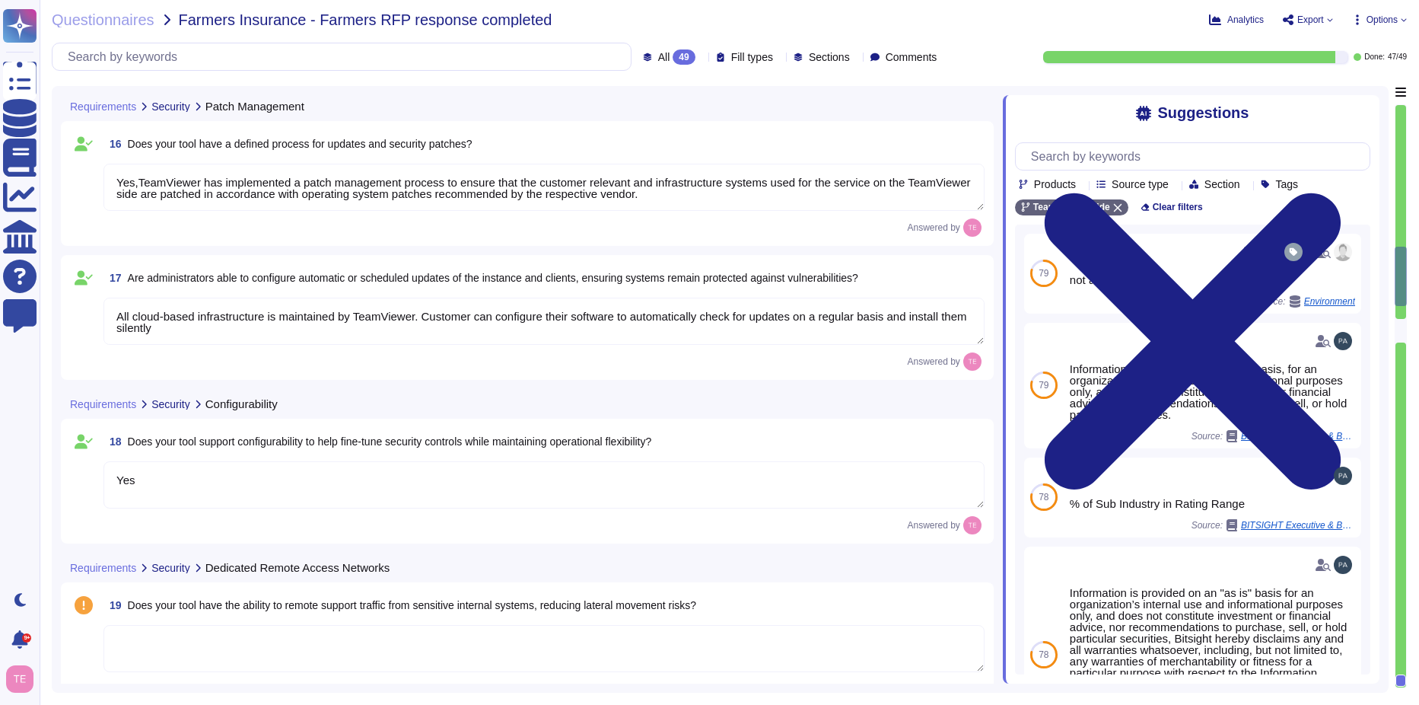
type textarea "Yes"
type textarea "Lor, ips dolorsitametco adipis elitse doeiusmodte inc utlaboree. DoloRemagn ali…"
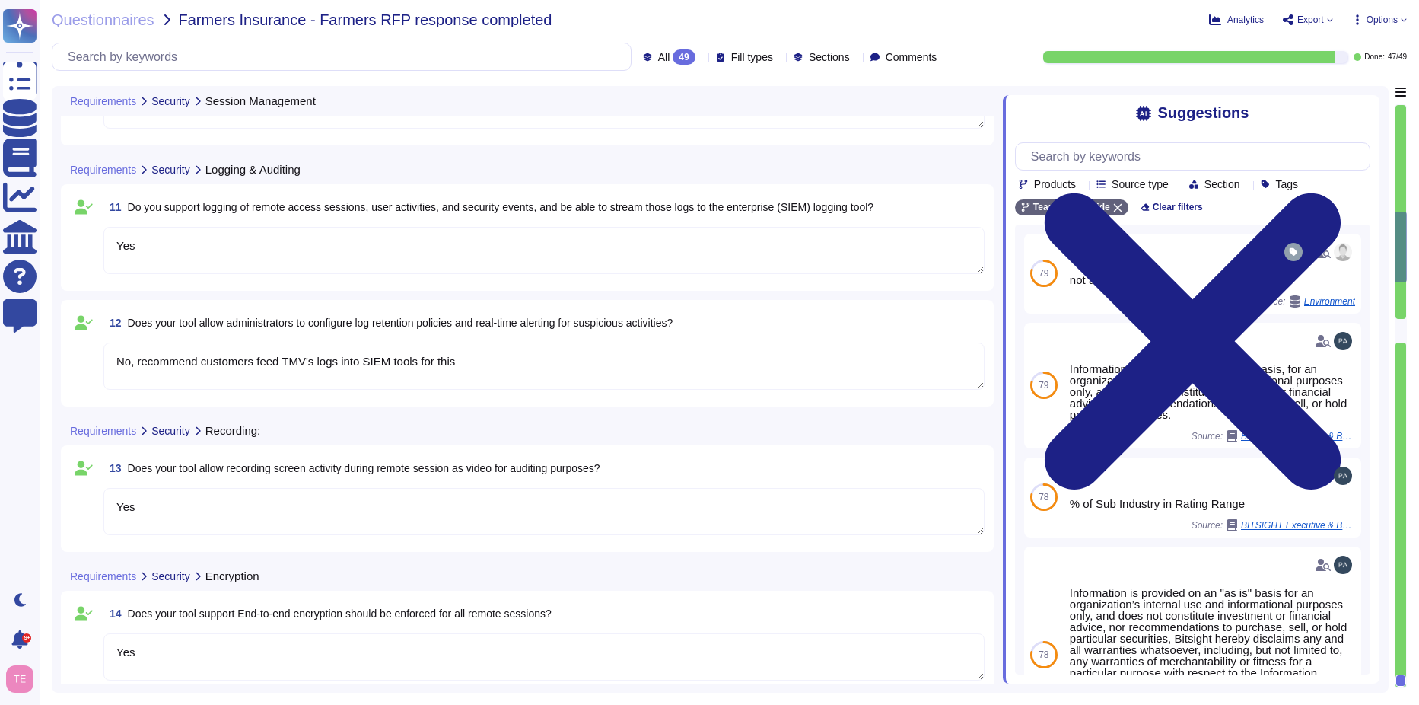
type textarea "Partially, if there is no input activity (mouse/kb) for a customer-defined peri…"
type textarea "Yes"
type textarea "No, recommend customers feed TMV's logs into SIEM tools for this"
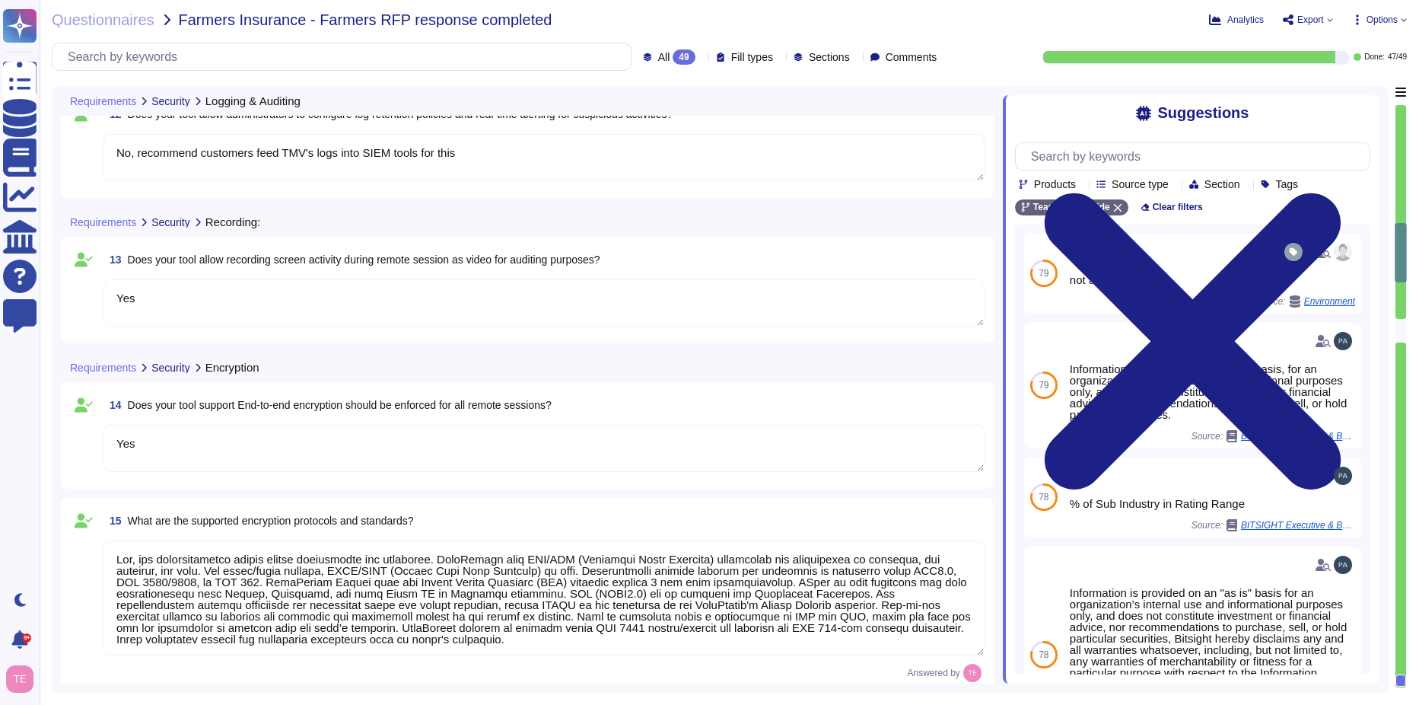
type textarea "All cloud-based infrastructure is maintained by TeamViewer. Customer can config…"
type textarea "Yes"
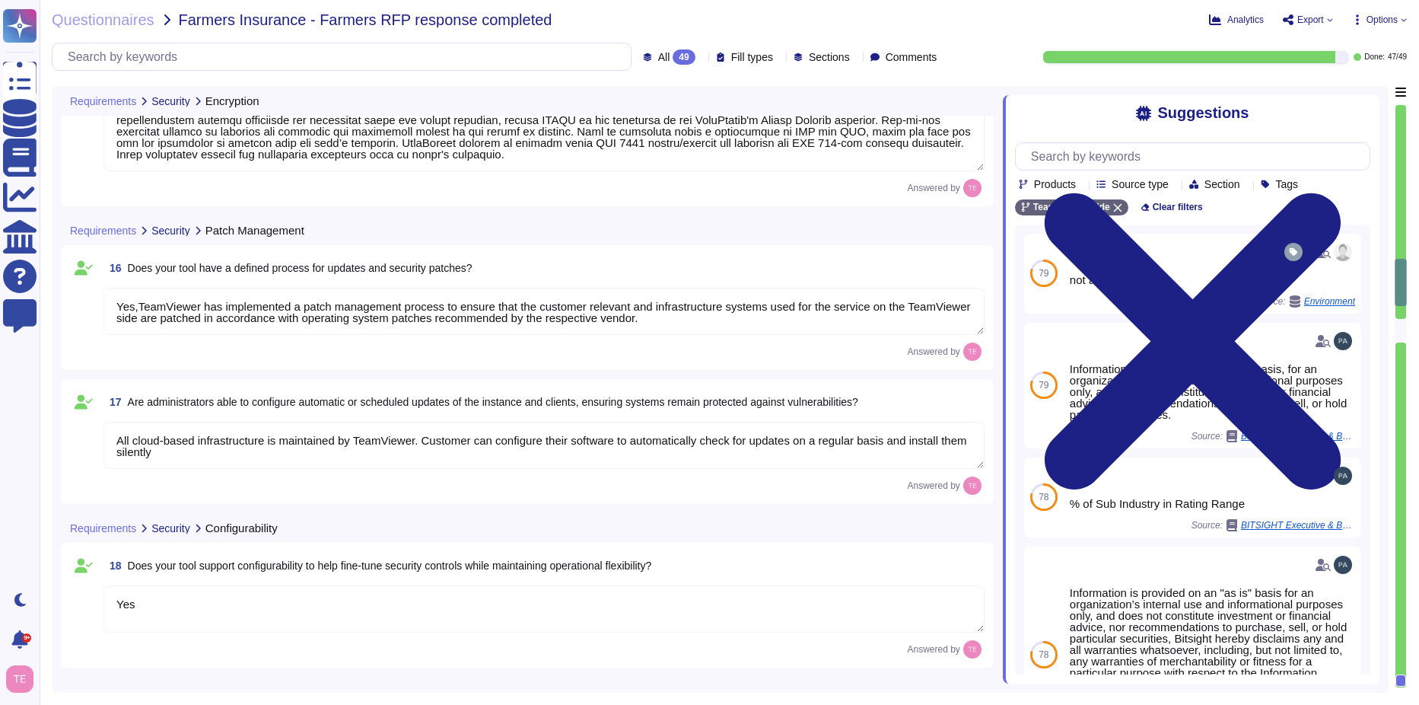
scroll to position [2067, 0]
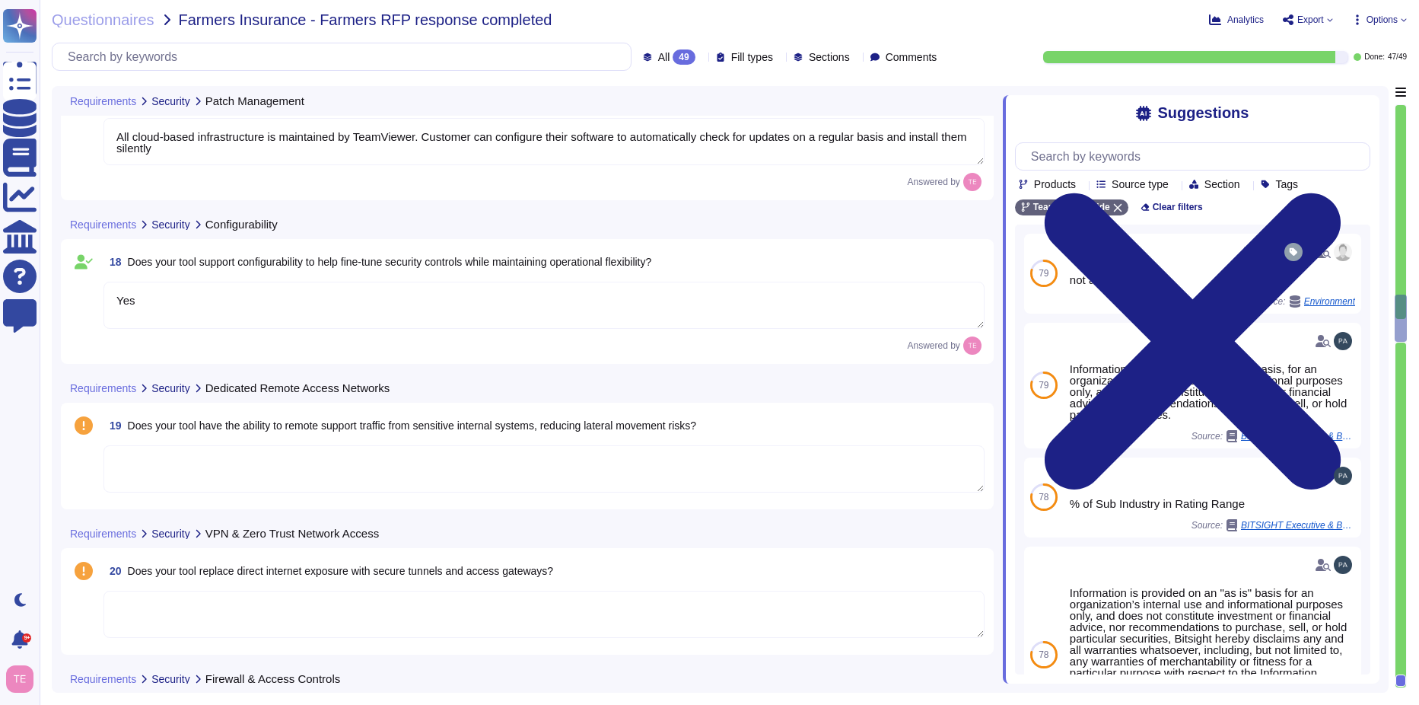
type textarea "This is handled typically via the customer's SSO identity provider"
type textarea "Yes, TeamViewer is designed to be backwards compatible"
type textarea "If the machine is online and registered with the company, it will appear in you…"
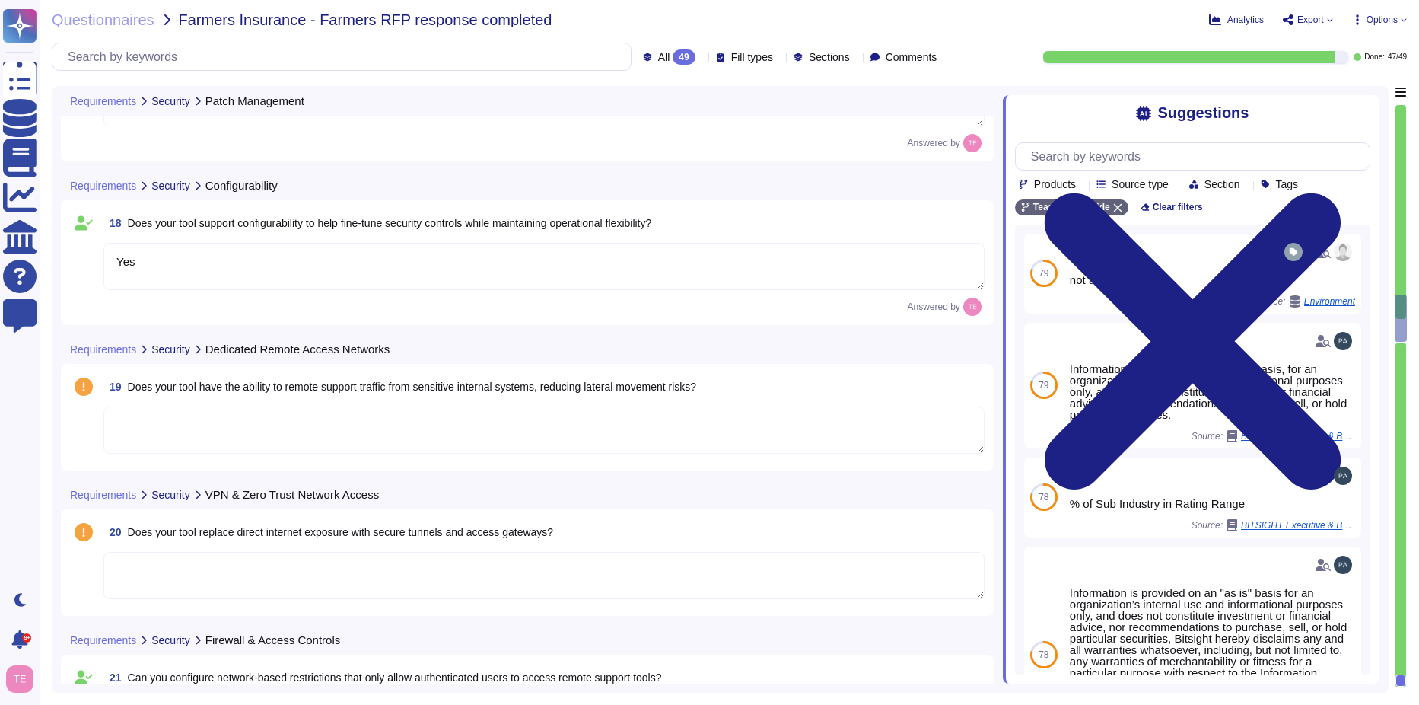
scroll to position [2143, 0]
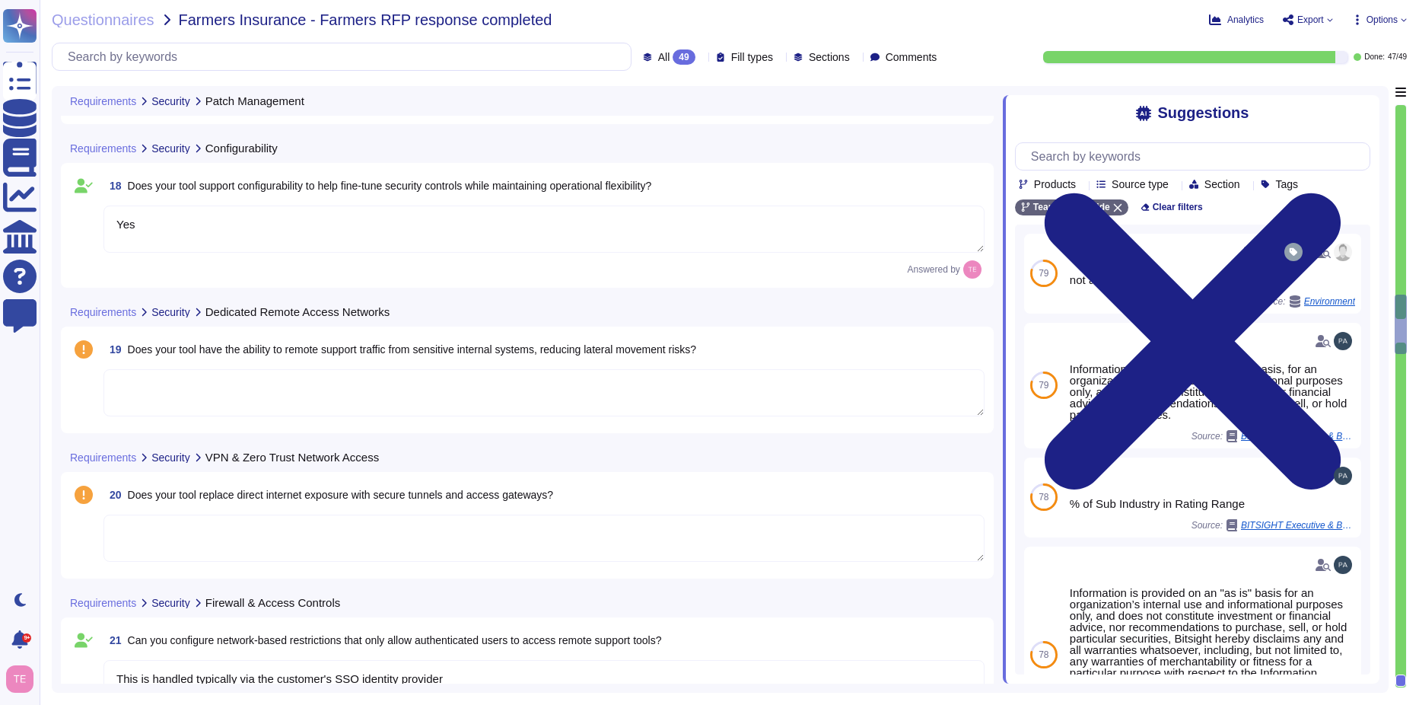
click at [167, 384] on textarea at bounding box center [543, 392] width 881 height 47
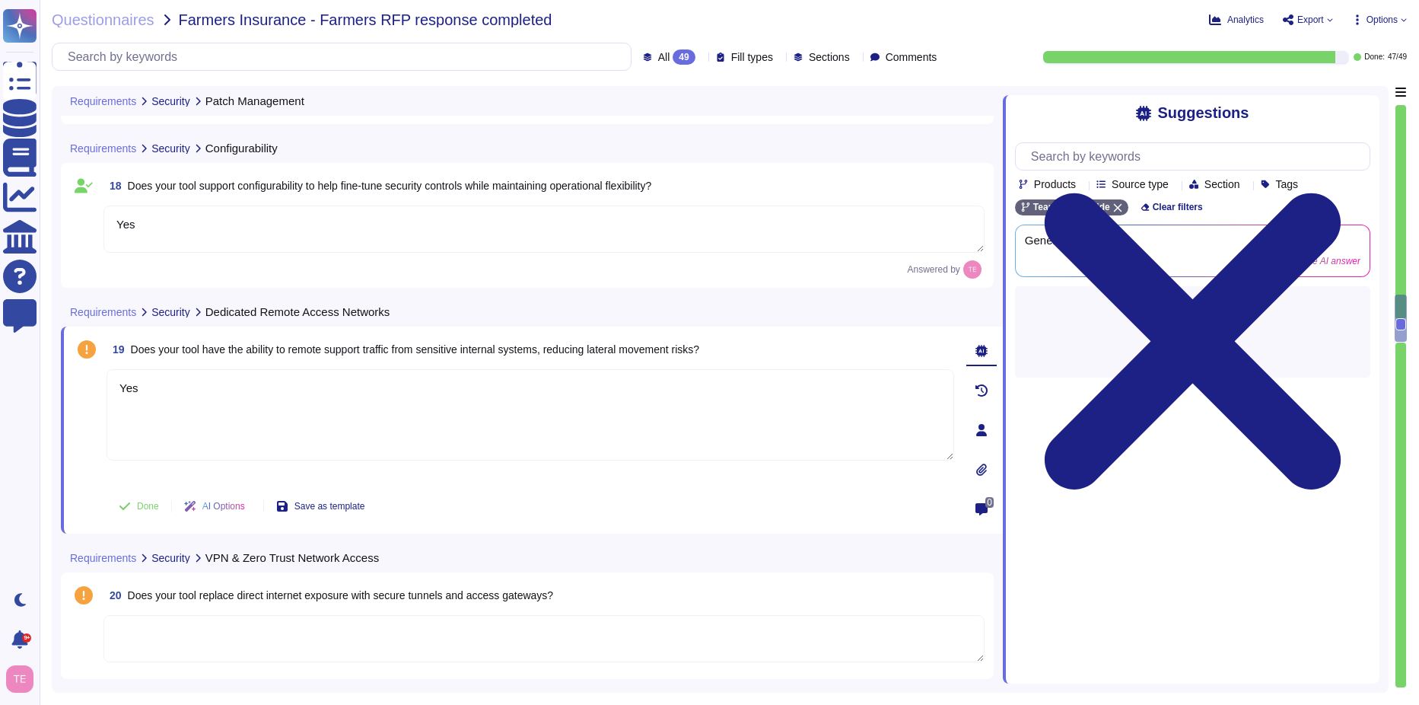
type textarea "Yes"
click at [323, 636] on textarea at bounding box center [543, 638] width 881 height 47
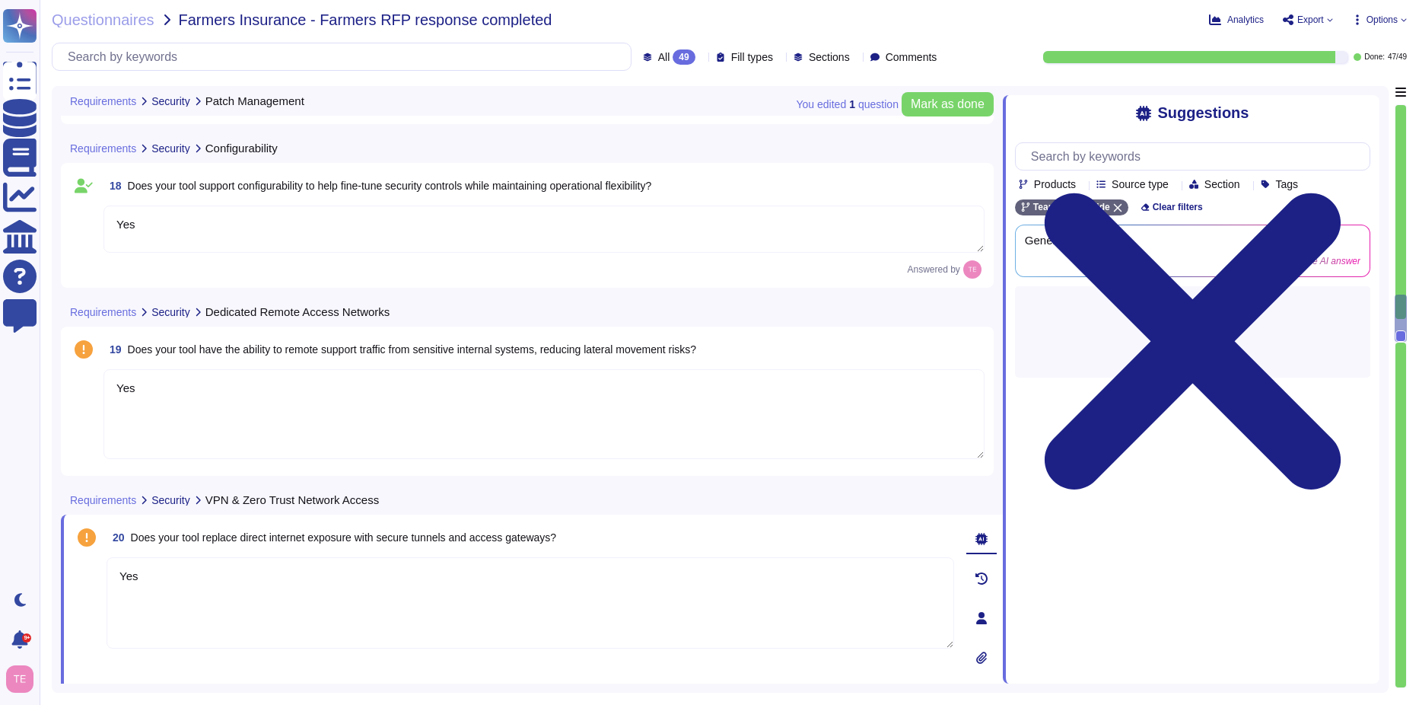
type textarea "Yes"
click at [274, 414] on textarea "Yes" at bounding box center [543, 414] width 881 height 90
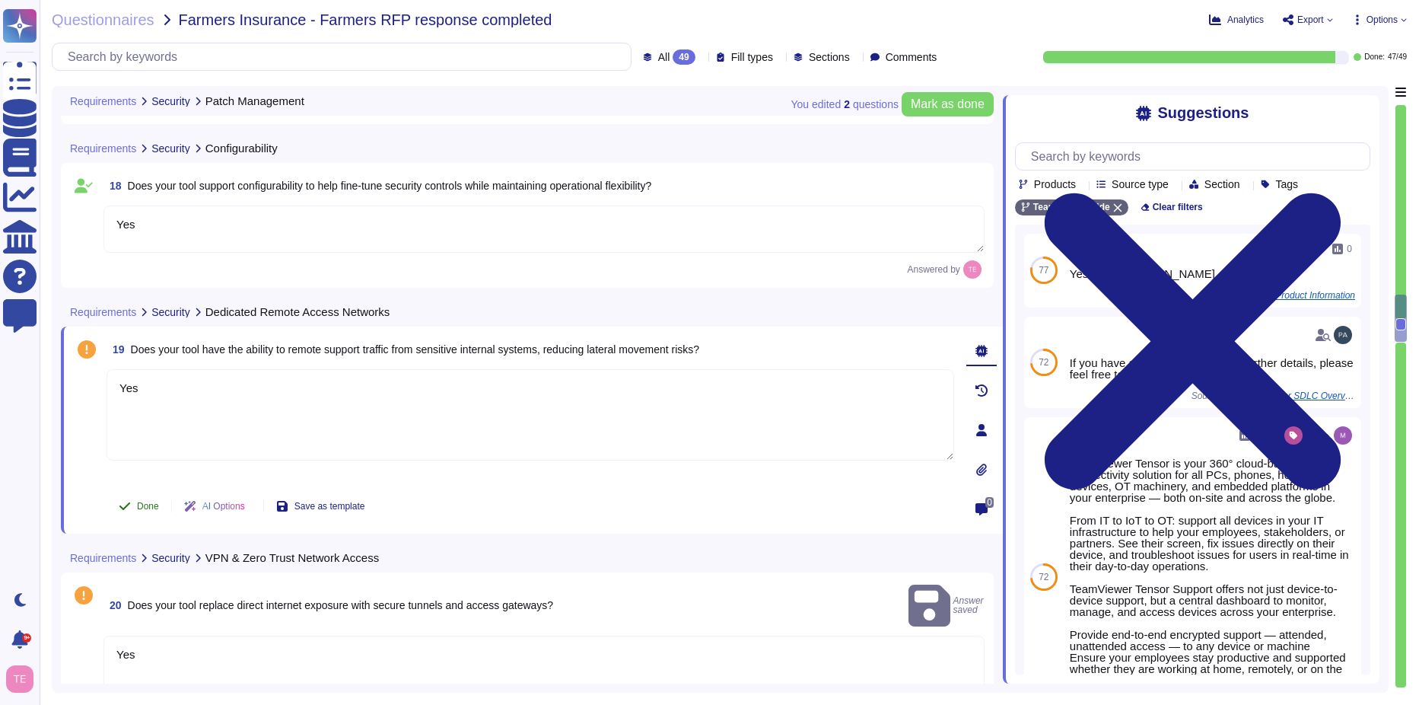
click at [148, 505] on span "Done" at bounding box center [148, 506] width 22 height 9
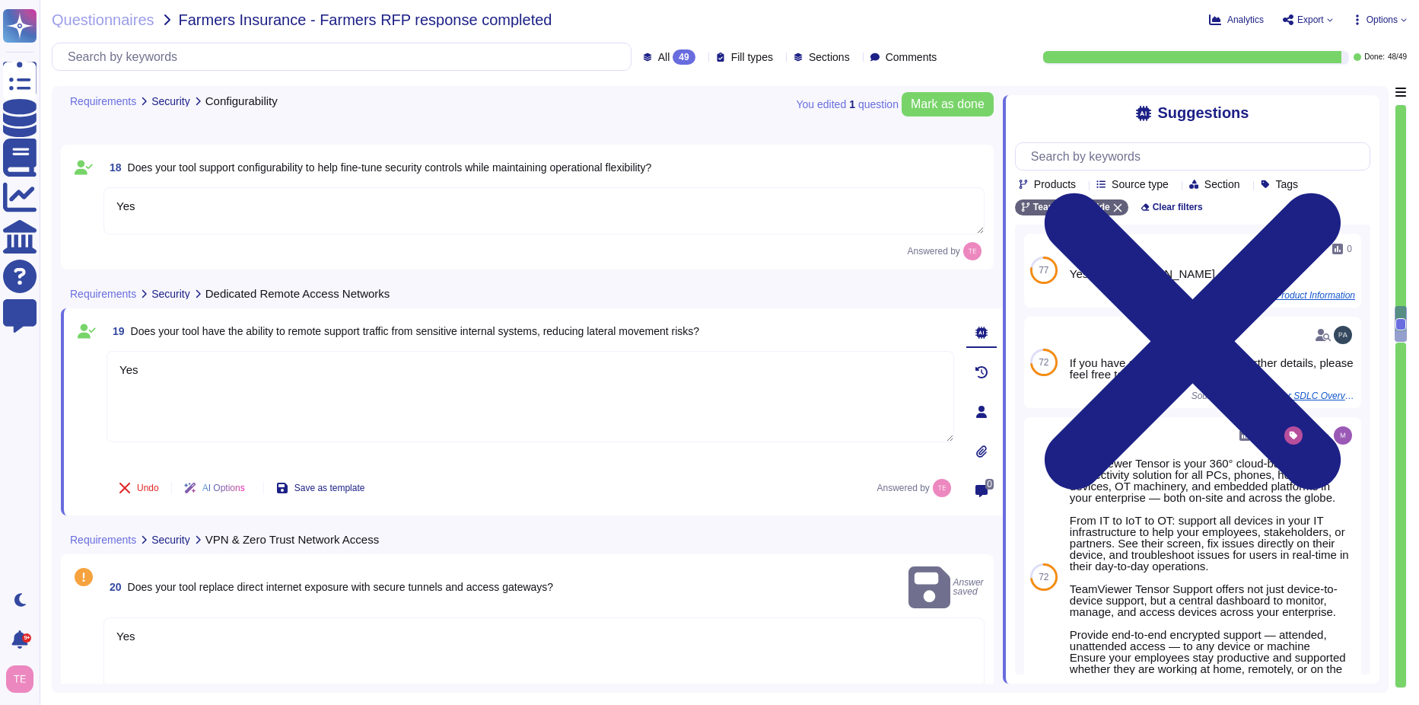
type textarea "If the machine is online and registered with the company, it will appear in you…"
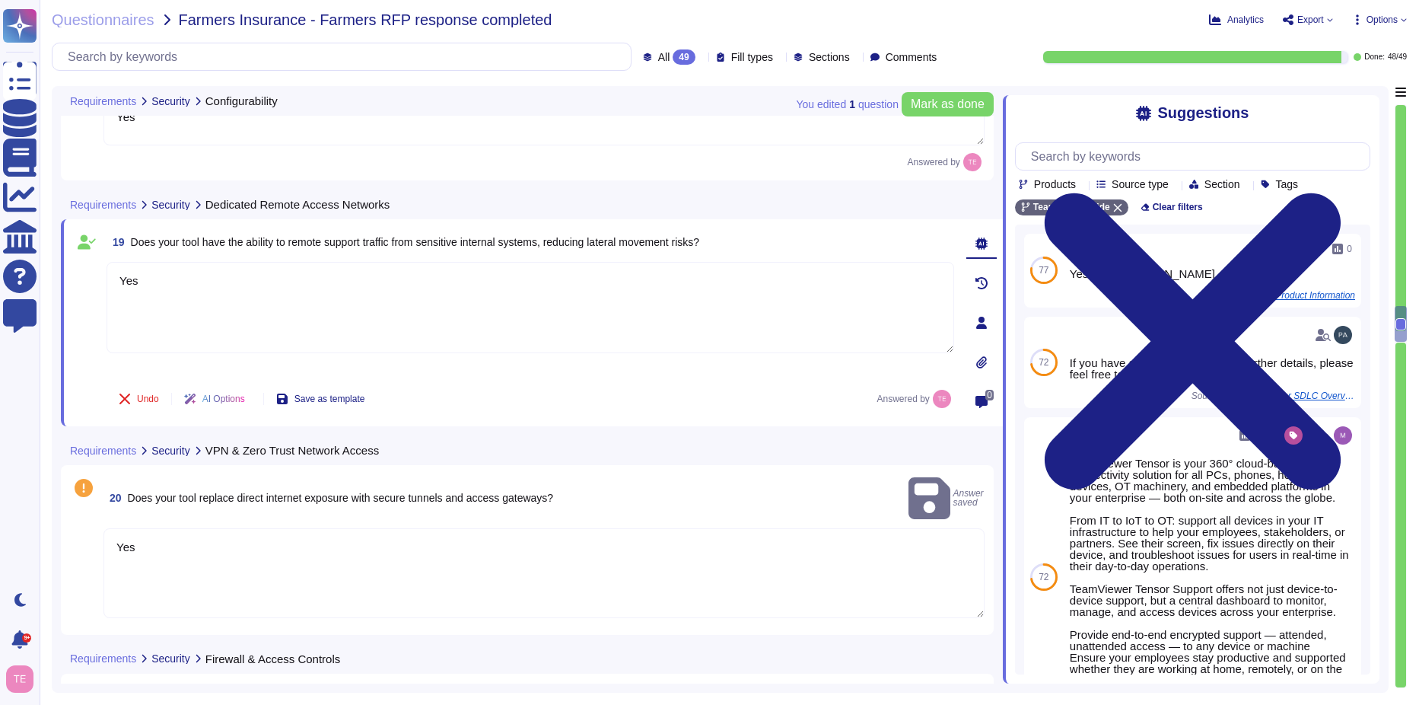
scroll to position [2371, 0]
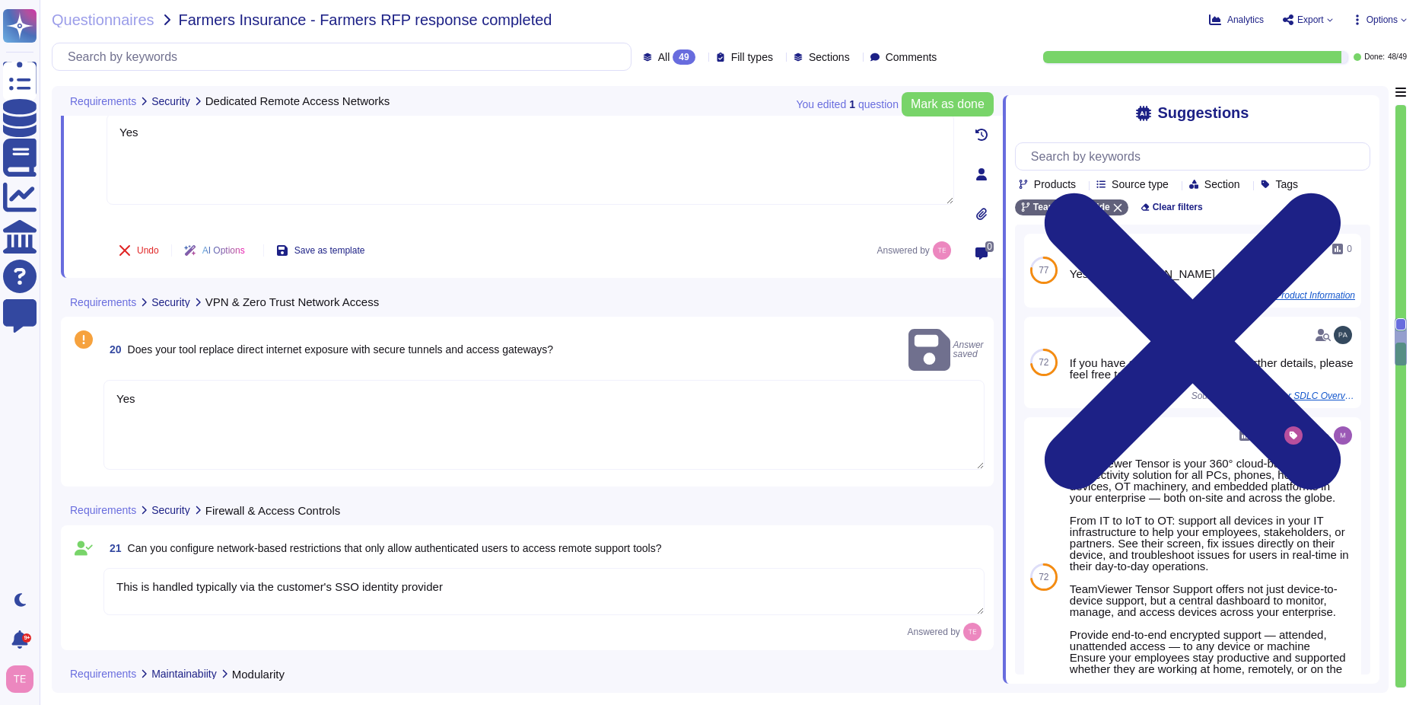
type textarea "[URL][DOMAIN_NAME]"
click at [221, 405] on textarea "Yes" at bounding box center [543, 425] width 881 height 90
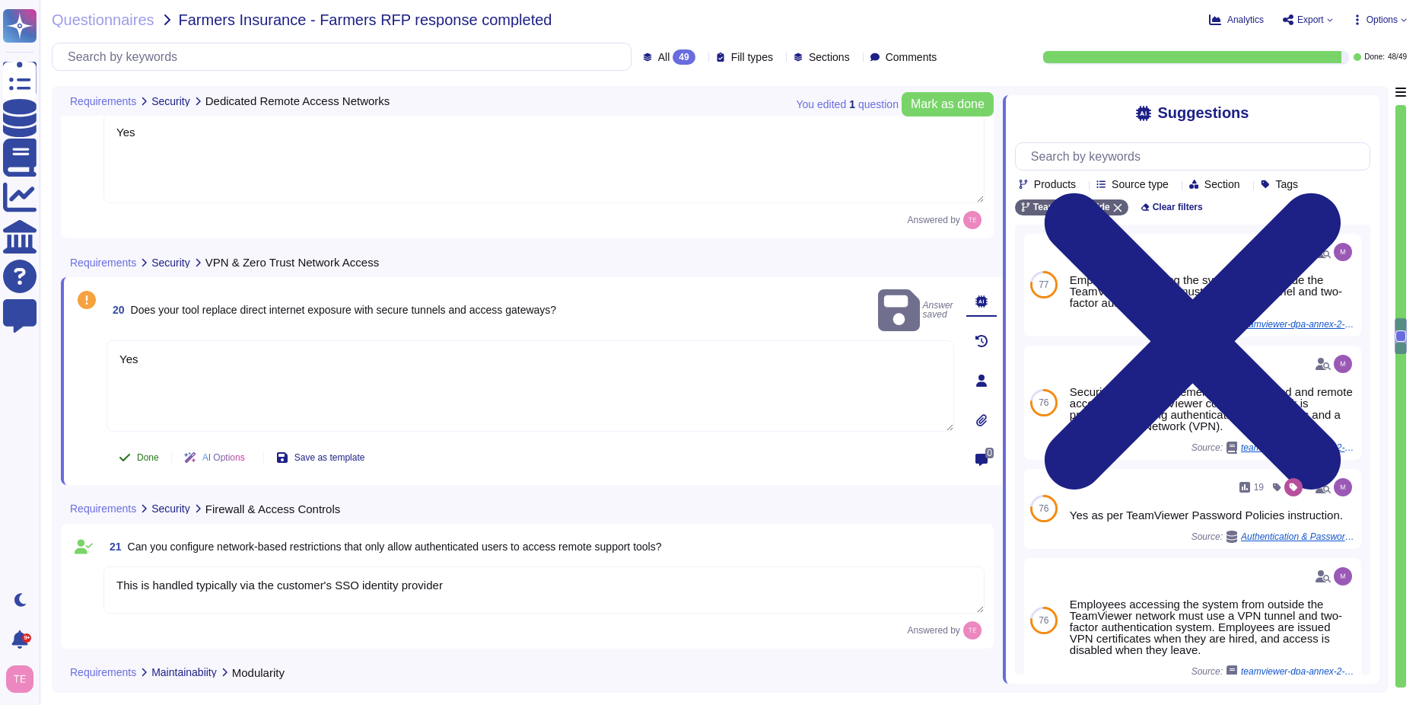
click at [147, 460] on span "Done" at bounding box center [148, 457] width 22 height 9
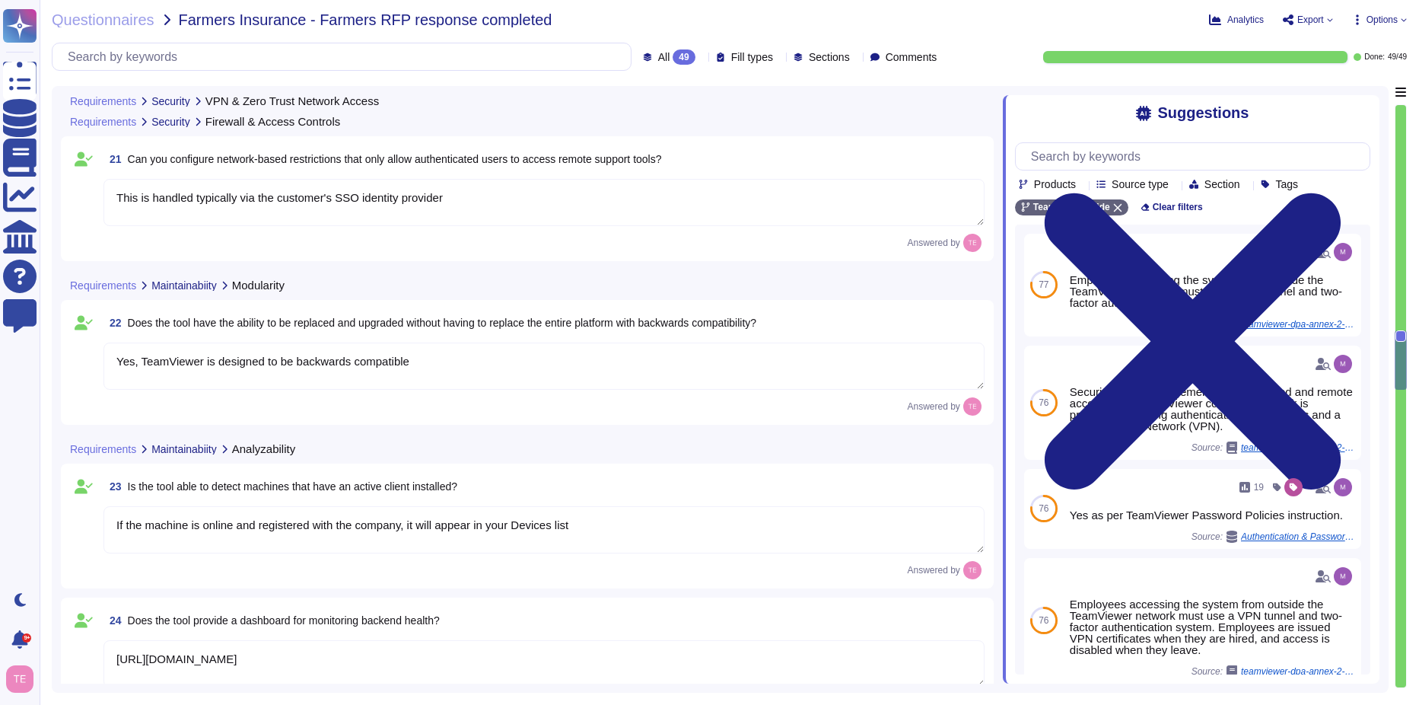
type textarea "Yes, Connection Reports, Event Logs and Session Insights can provide this detail"
type textarea "Several years, typically"
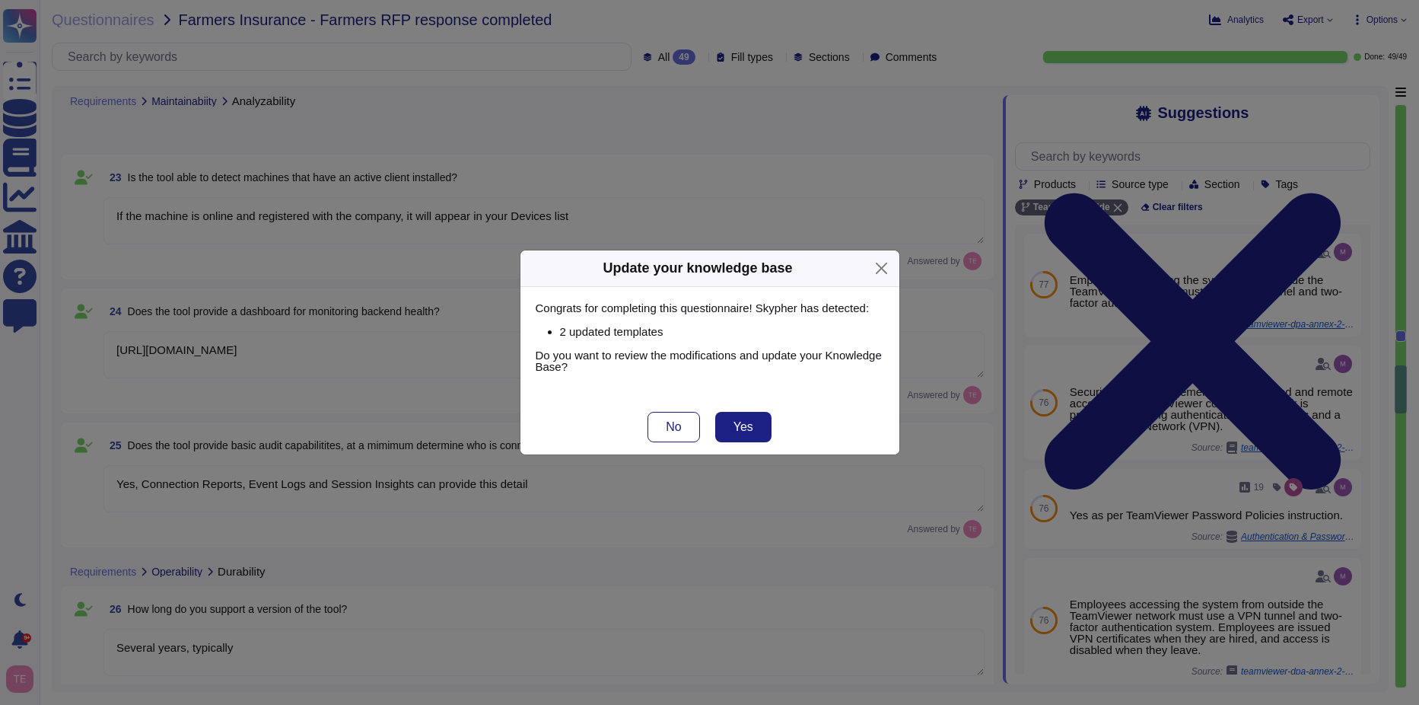
type textarea "Tensor licenses start with 2500 endpoints and can be increased to as many as de…"
type textarea "Each supporter can have up to 15 simultaneous connections"
type textarea "TeamViewer supports Windows, MacOs, Linux, iOS and Android operating systems. T…"
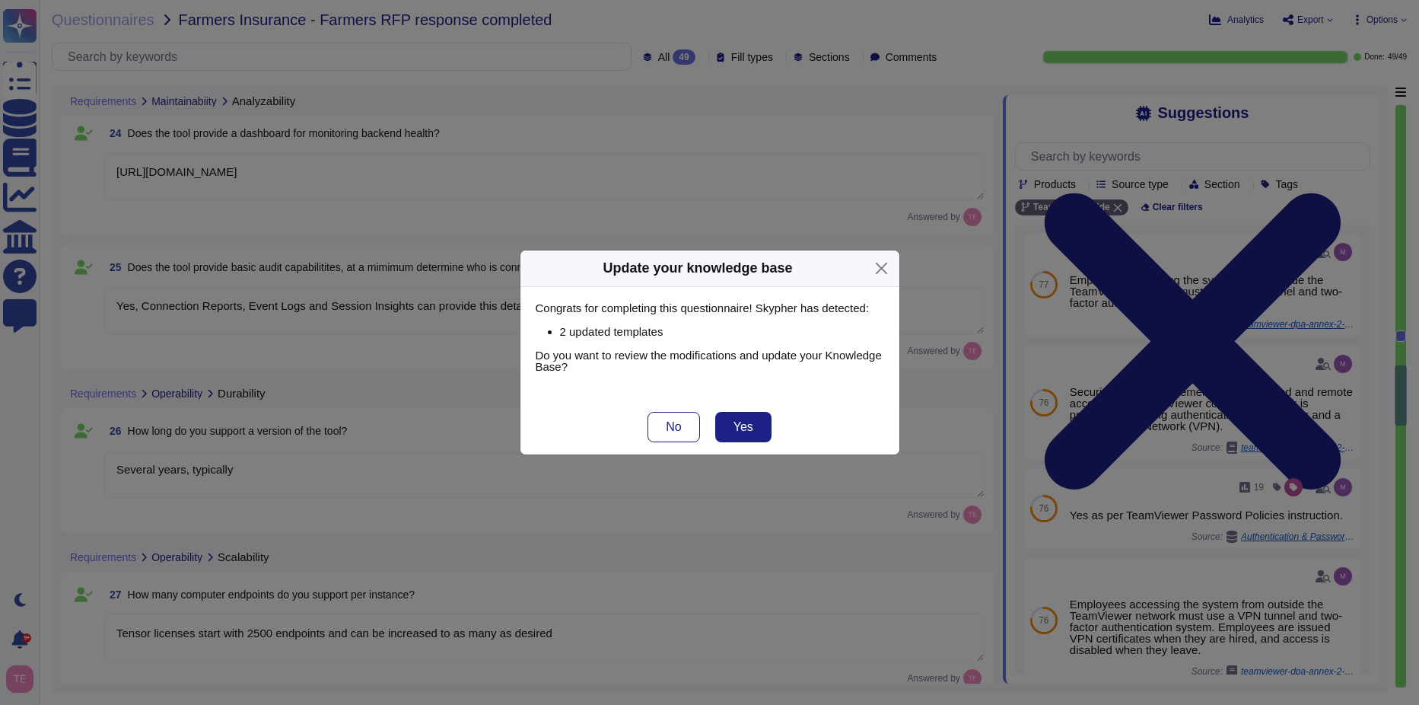
type textarea "Yes"
click at [747, 417] on button "Yes" at bounding box center [743, 427] width 56 height 30
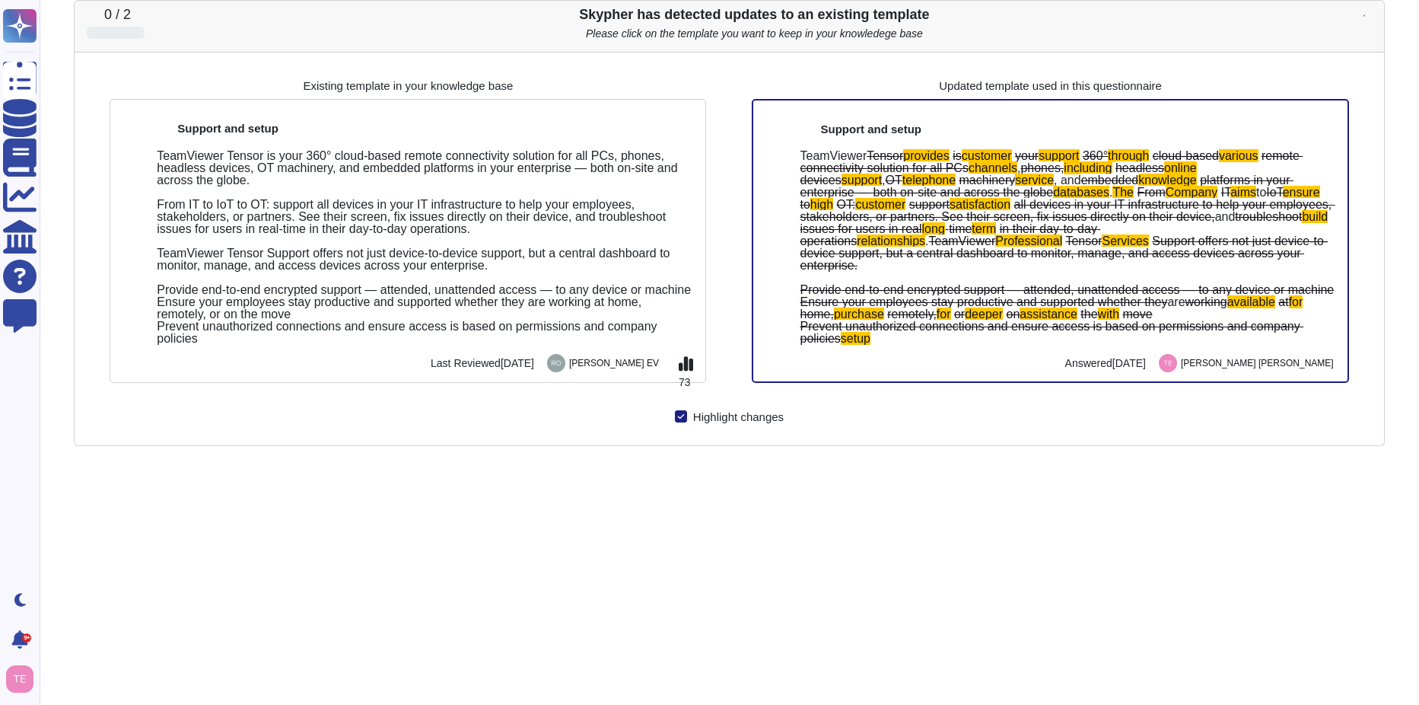
click at [1366, 15] on icon at bounding box center [1366, 15] width 2 height 2
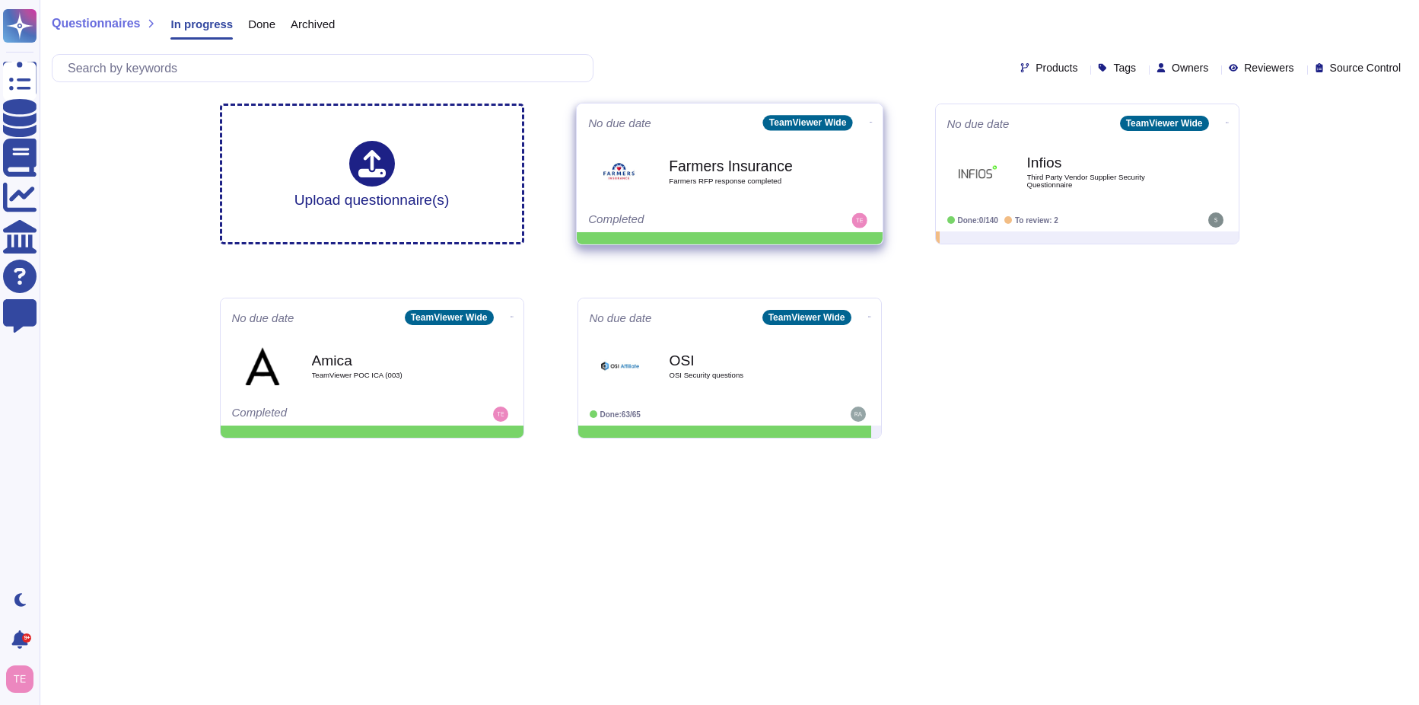
click at [740, 180] on span "Farmers RFP response completed" at bounding box center [746, 181] width 154 height 8
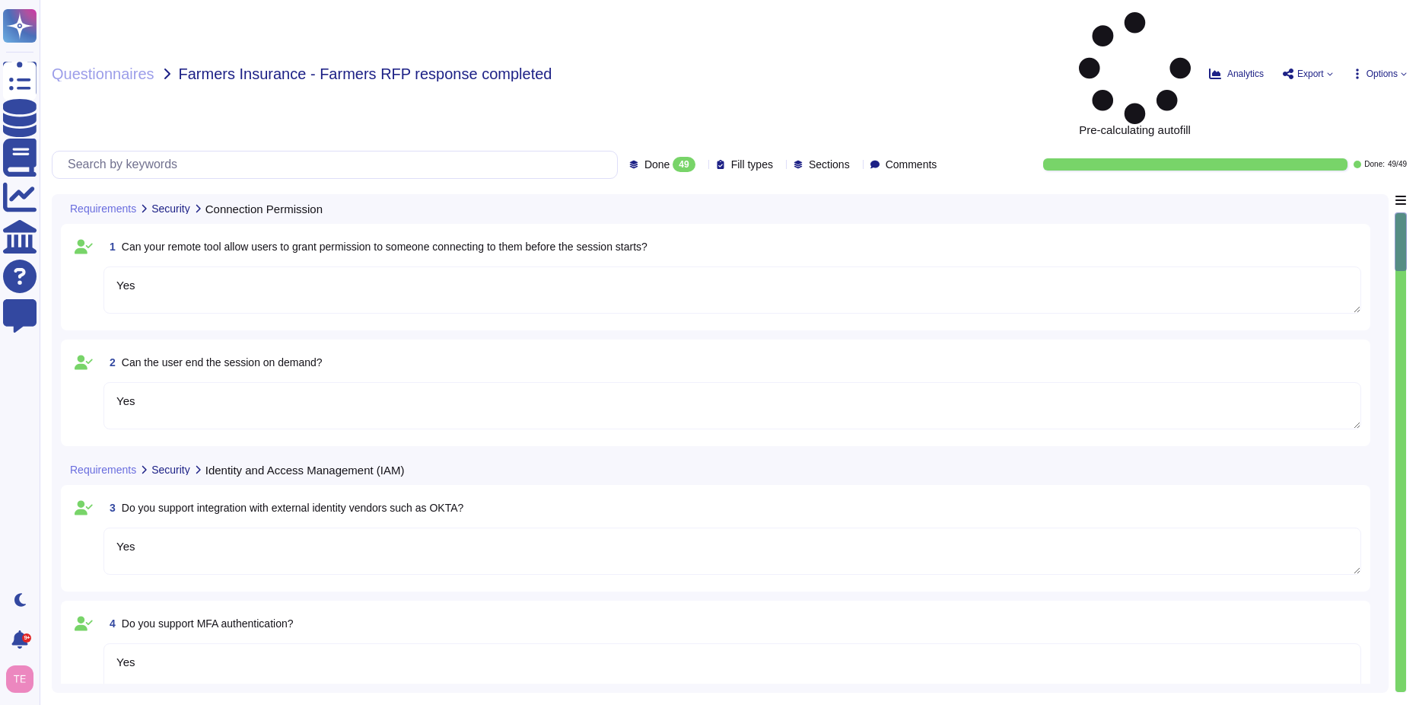
type textarea "Yes"
type textarea "Yes, user accounts can be created/deactivated via SCIM"
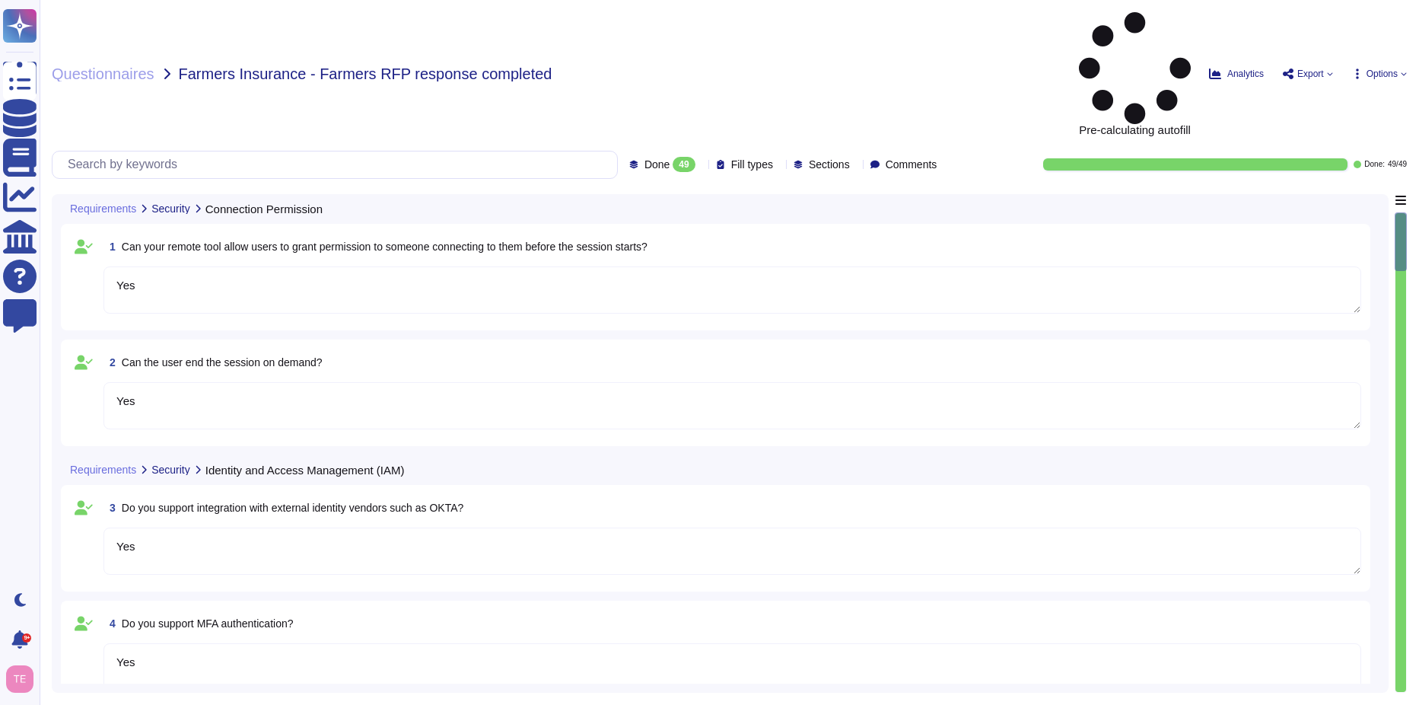
type textarea "Yes, our Roles and User Groups features mebody this"
type textarea "Yes"
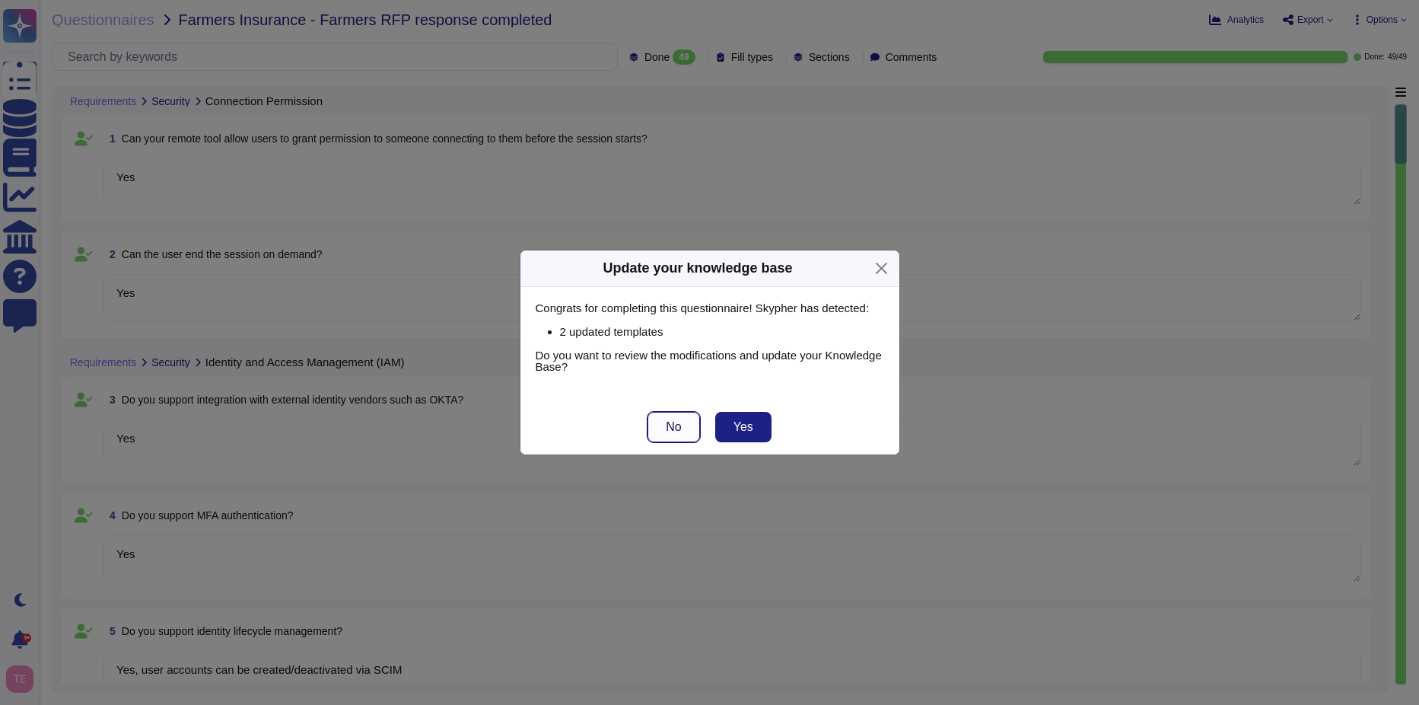
click at [670, 430] on span "No" at bounding box center [673, 427] width 15 height 12
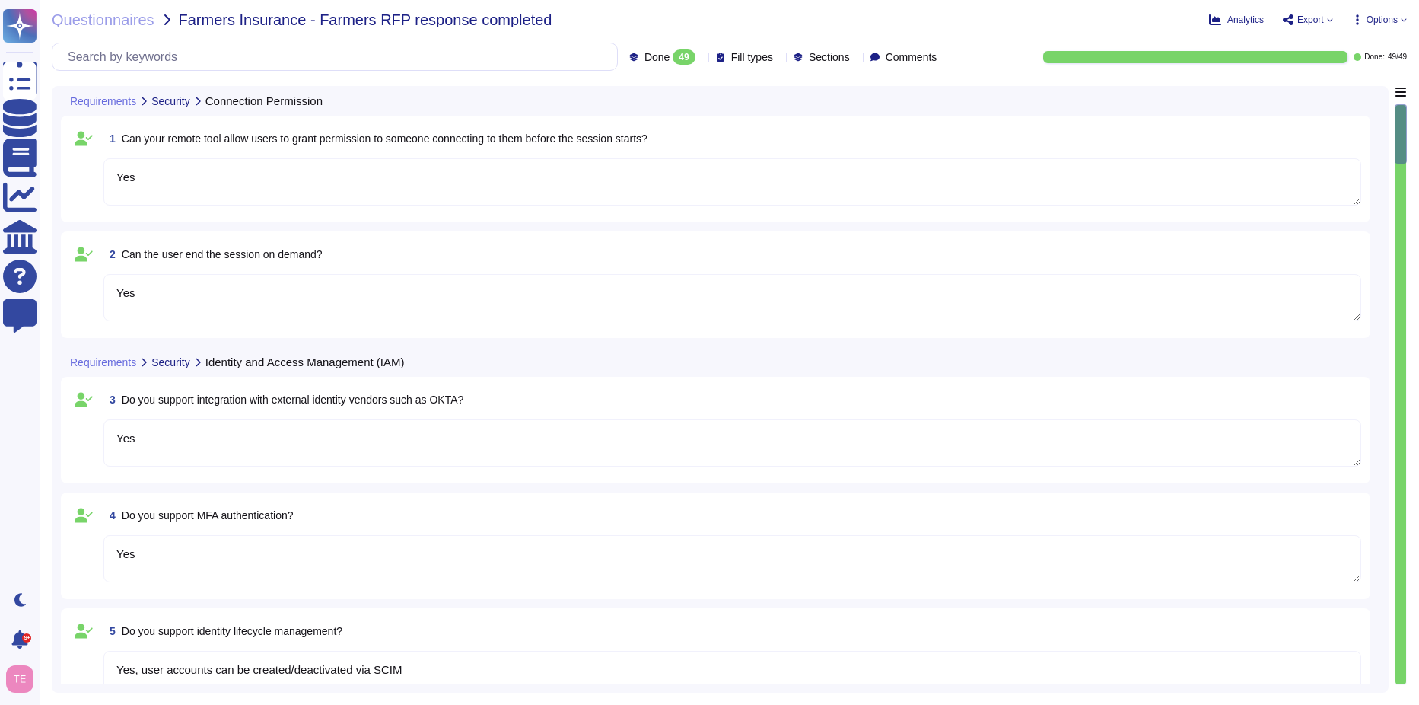
click at [1394, 17] on span "Options" at bounding box center [1382, 19] width 31 height 9
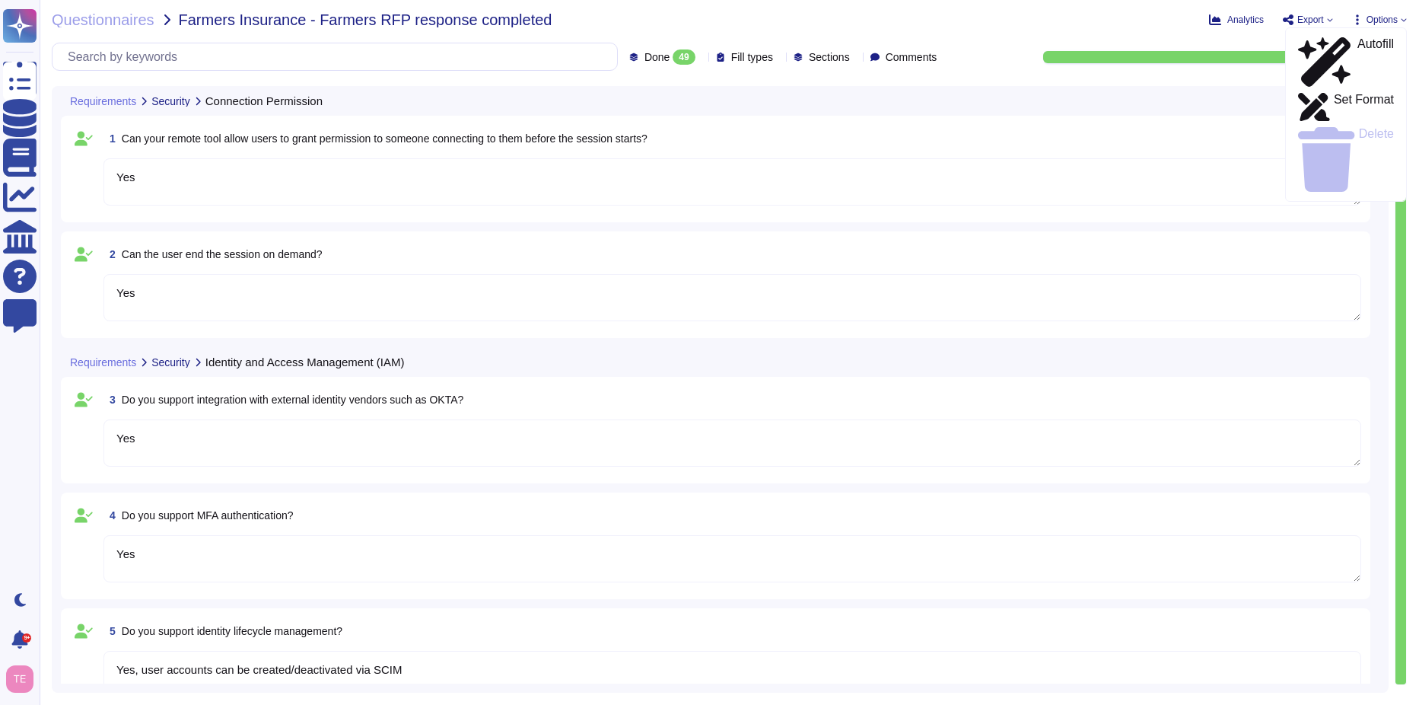
click at [1323, 20] on span "Export" at bounding box center [1307, 20] width 51 height 12
click at [1357, 92] on p "Download" at bounding box center [1364, 110] width 54 height 37
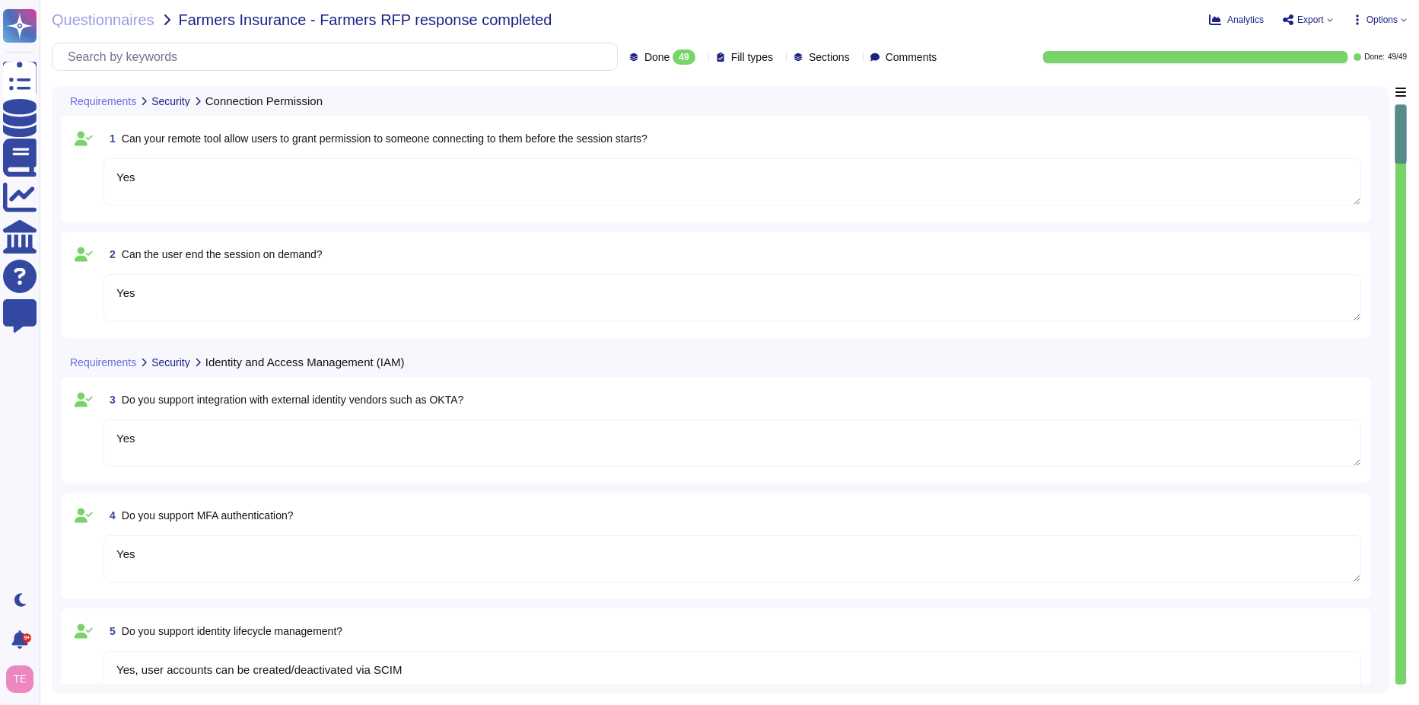
click at [99, 27] on div "Questionnaires Farmers Insurance - Farmers RFP response completed Analytics Exp…" at bounding box center [730, 352] width 1380 height 705
click at [111, 18] on span "Questionnaires" at bounding box center [103, 19] width 103 height 15
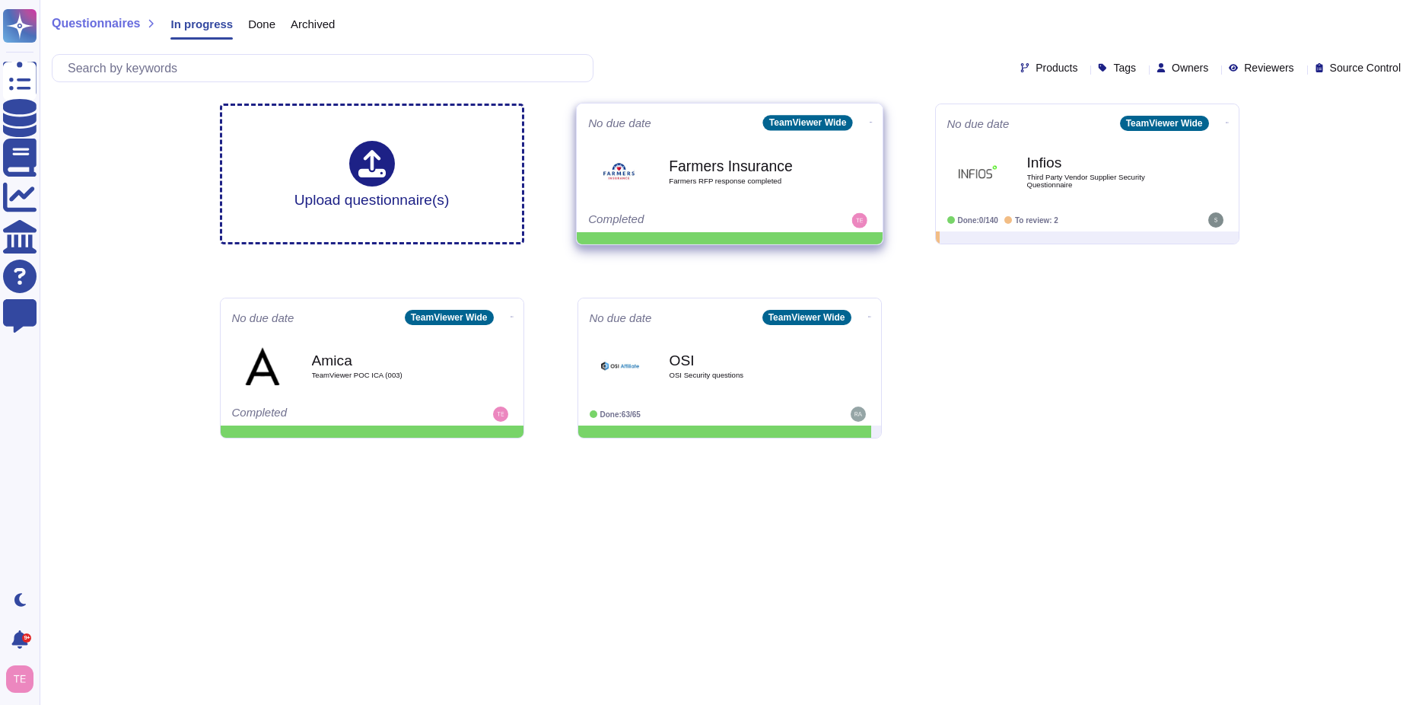
click at [869, 120] on icon at bounding box center [870, 122] width 3 height 4
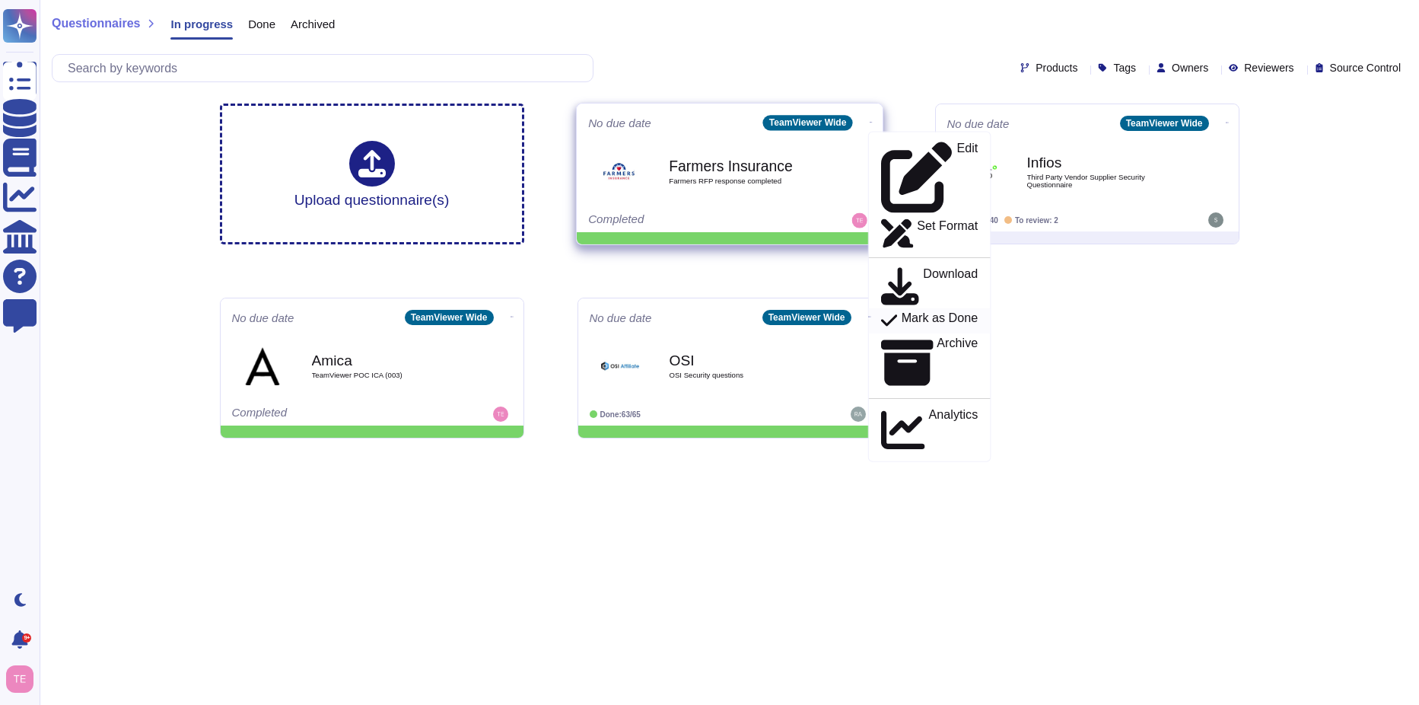
click at [950, 312] on p "Mark as Done" at bounding box center [939, 321] width 77 height 18
